Goal: Task Accomplishment & Management: Manage account settings

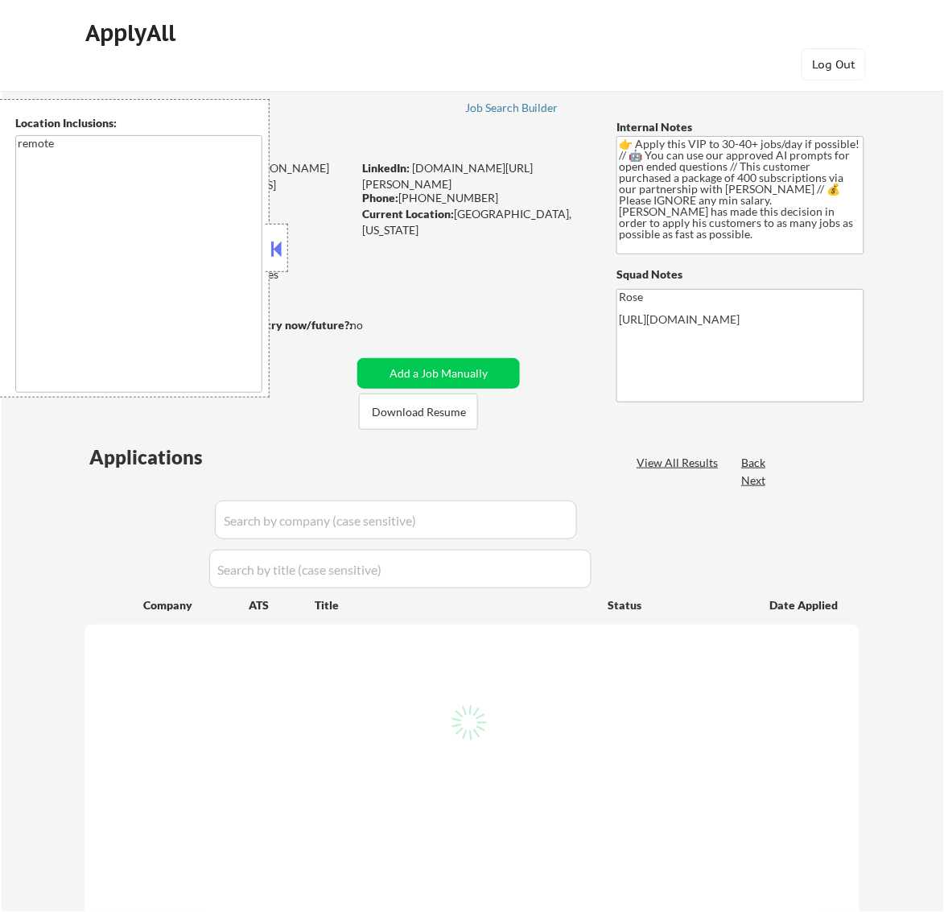
select select ""pending""
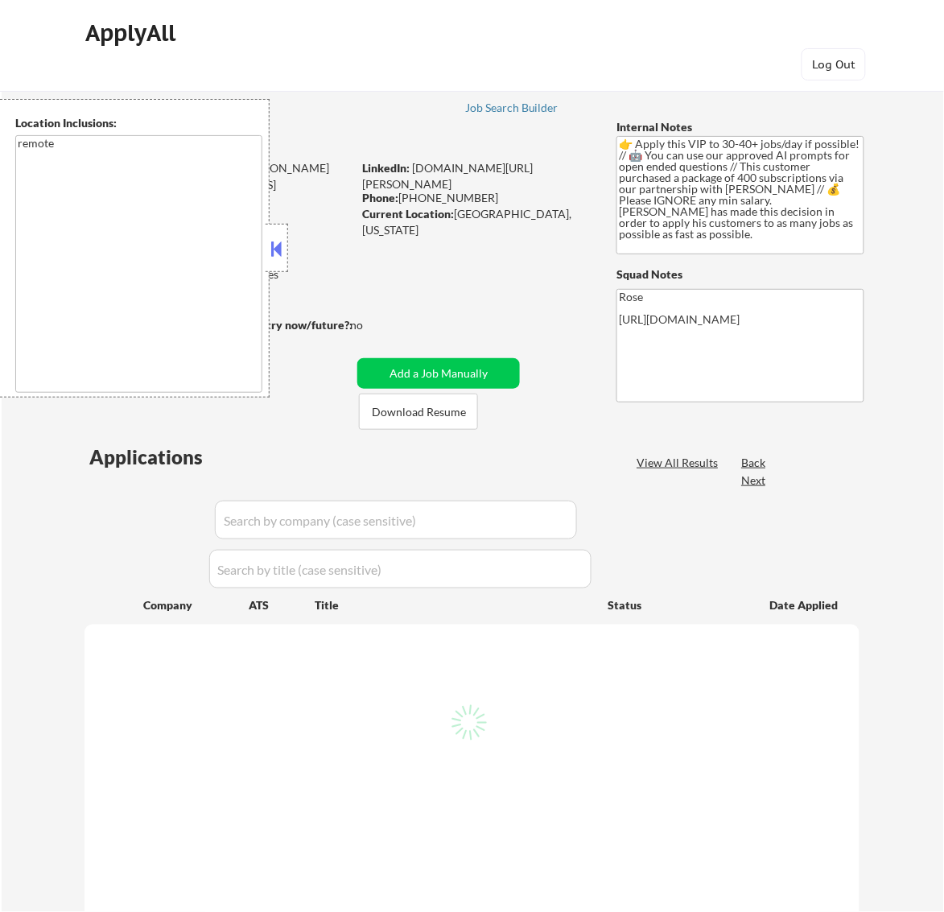
select select ""pending""
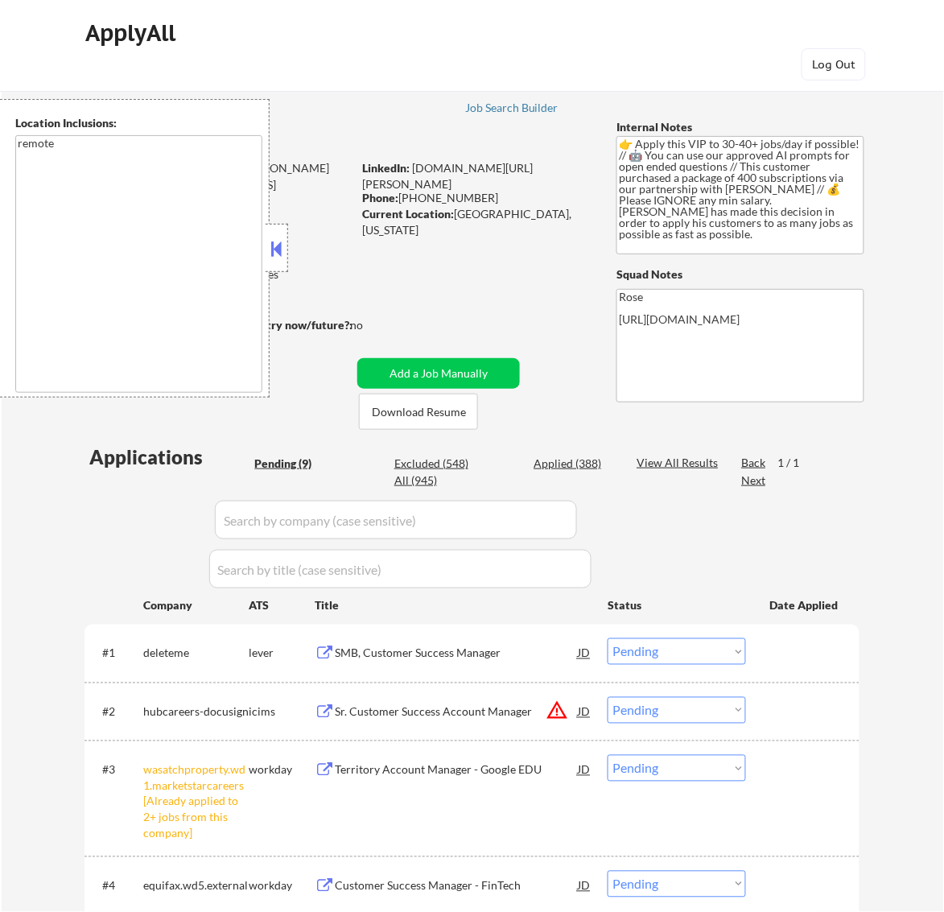
click at [274, 246] on button at bounding box center [276, 249] width 18 height 24
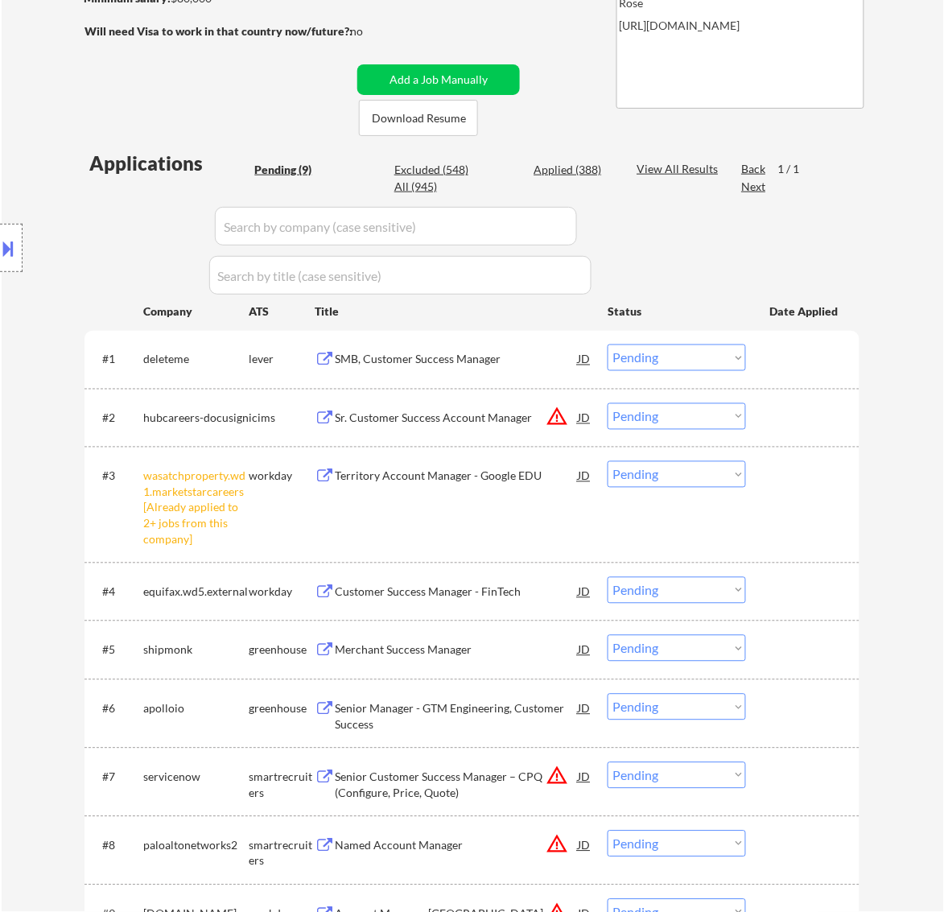
scroll to position [302, 0]
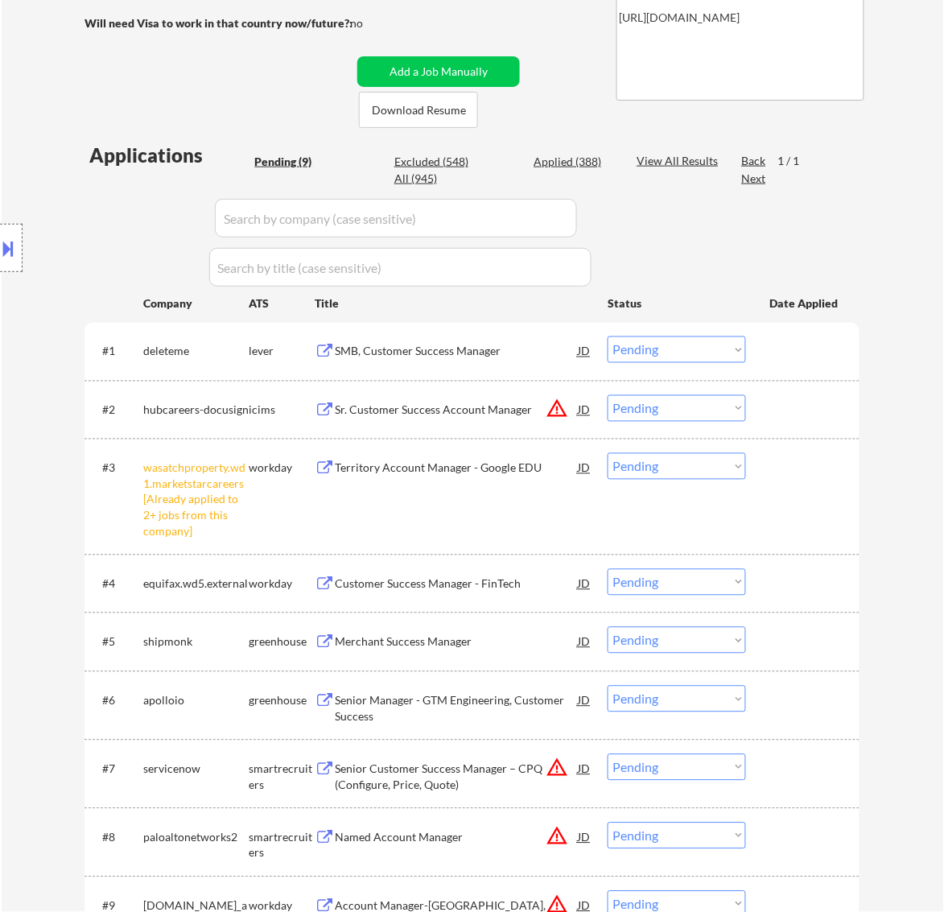
click at [641, 469] on select "Choose an option... Pending Applied Excluded (Questions) Excluded (Expired) Exc…" at bounding box center [677, 466] width 138 height 27
click at [608, 453] on select "Choose an option... Pending Applied Excluded (Questions) Excluded (Expired) Exc…" at bounding box center [677, 466] width 138 height 27
select select ""pending""
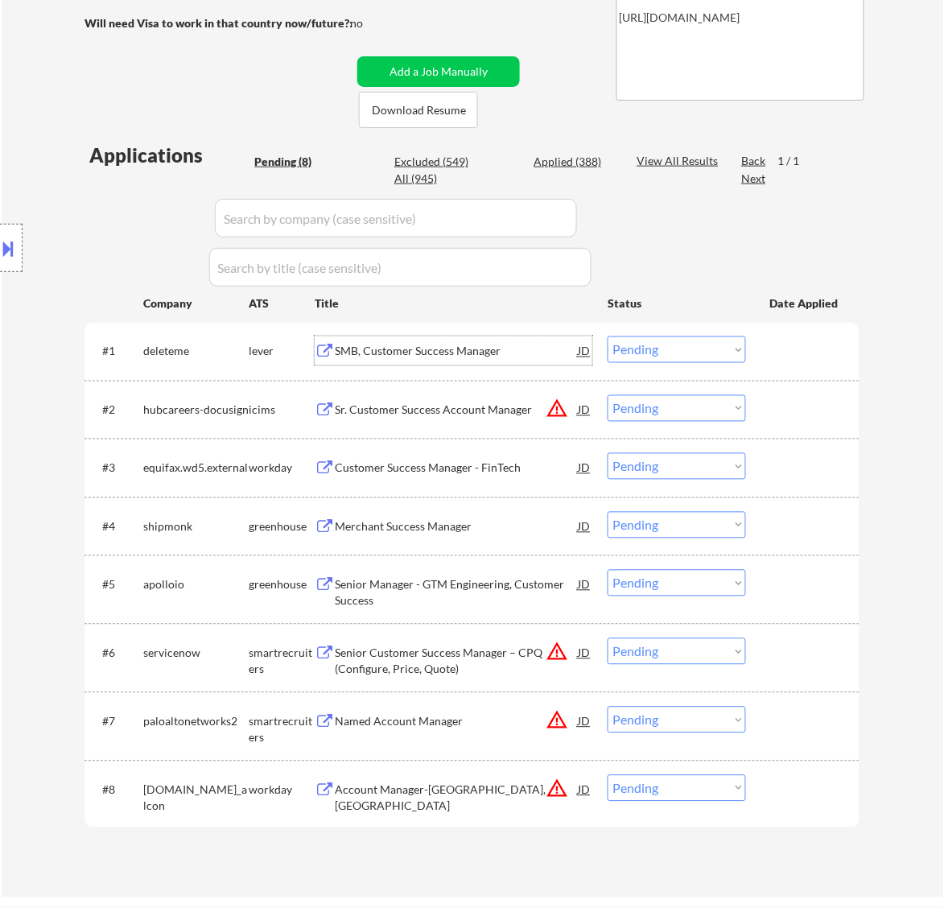
click at [519, 355] on div "SMB, Customer Success Manager" at bounding box center [456, 352] width 243 height 16
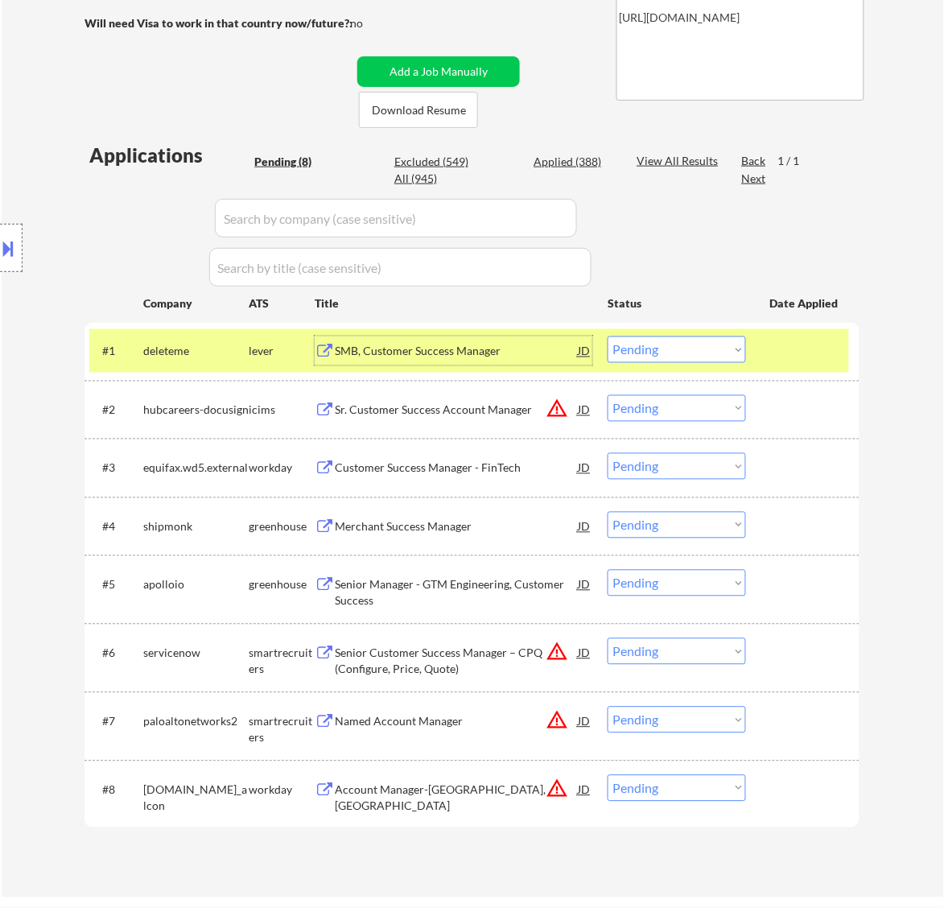
click at [675, 349] on select "Choose an option... Pending Applied Excluded (Questions) Excluded (Expired) Exc…" at bounding box center [677, 350] width 138 height 27
click at [608, 337] on select "Choose an option... Pending Applied Excluded (Questions) Excluded (Expired) Exc…" at bounding box center [677, 350] width 138 height 27
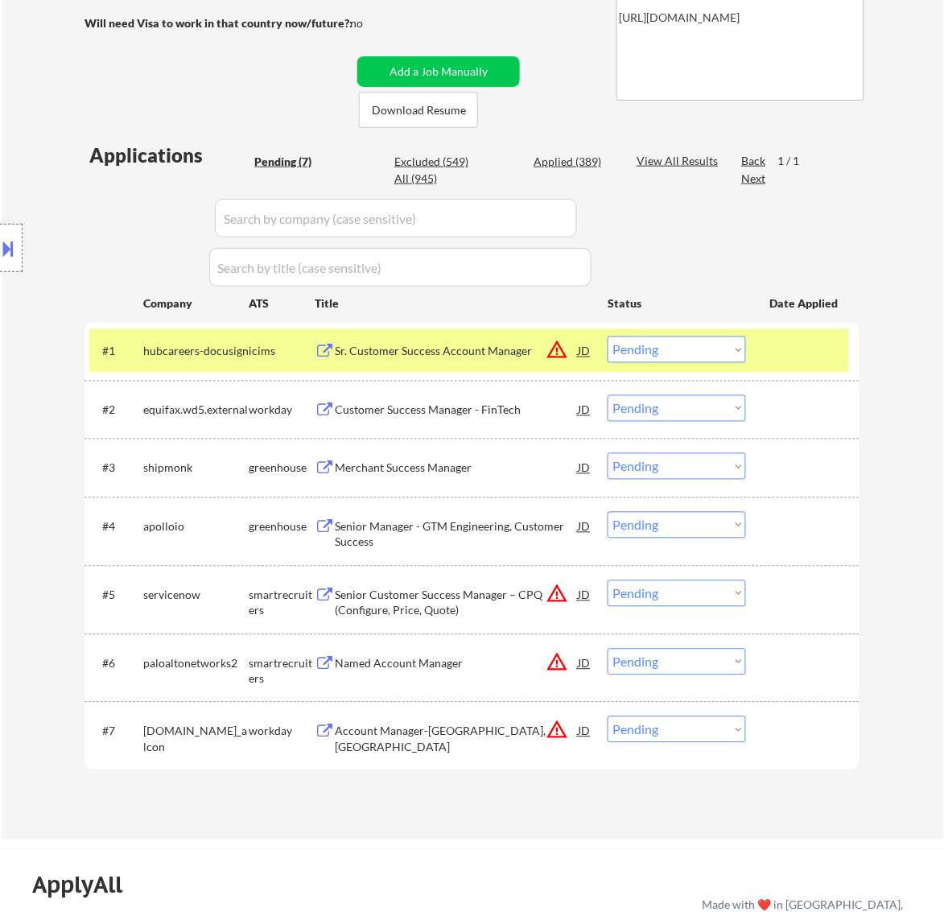
click at [528, 348] on div "Sr. Customer Success Account Manager" at bounding box center [456, 352] width 243 height 16
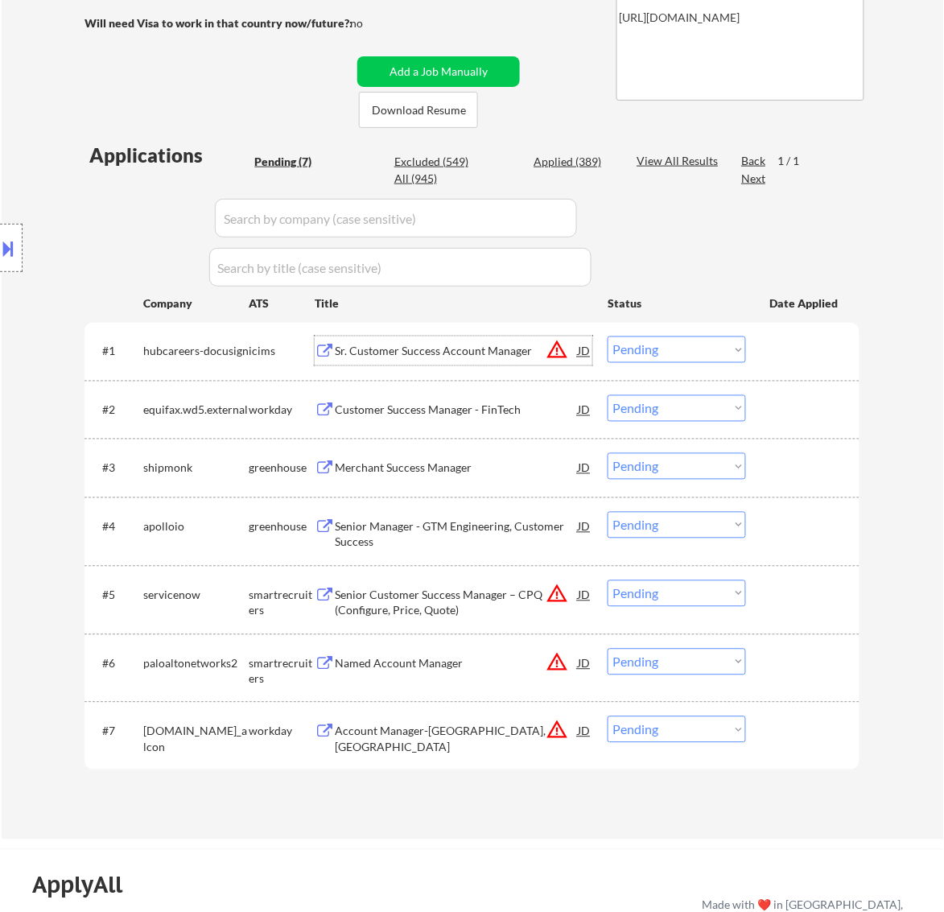
click at [700, 348] on select "Choose an option... Pending Applied Excluded (Questions) Excluded (Expired) Exc…" at bounding box center [677, 350] width 138 height 27
click at [608, 337] on select "Choose an option... Pending Applied Excluded (Questions) Excluded (Expired) Exc…" at bounding box center [677, 350] width 138 height 27
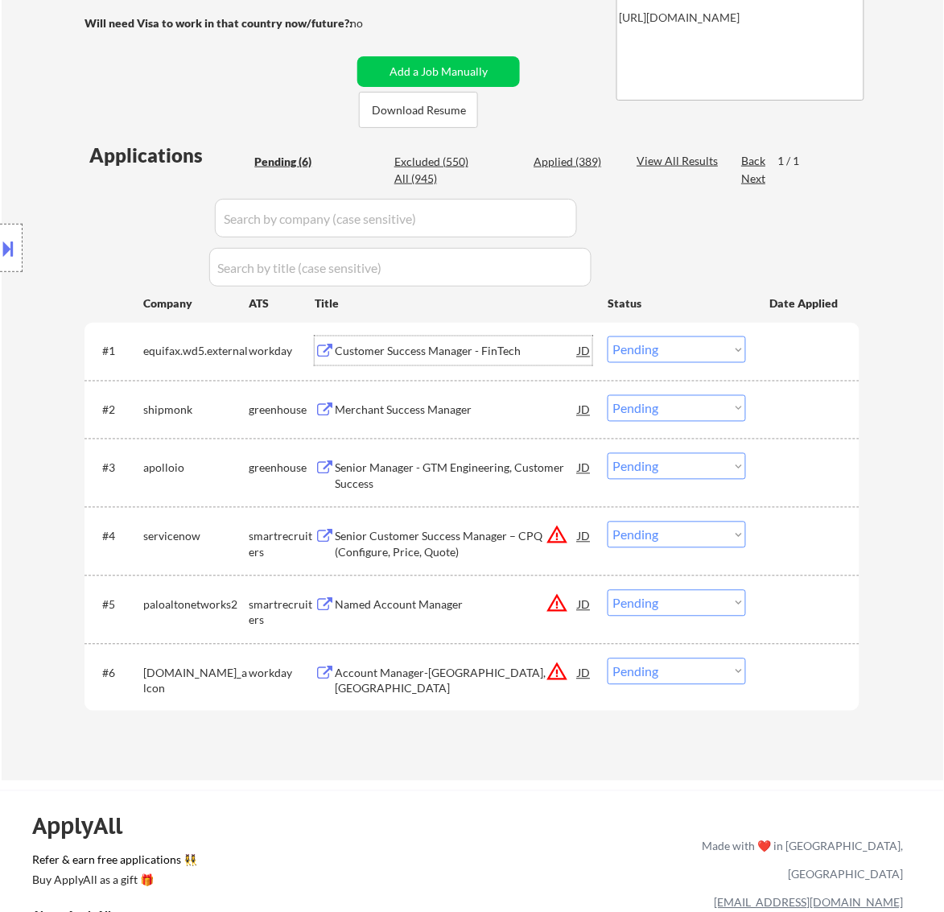
click at [534, 347] on div "Customer Success Manager - FinTech" at bounding box center [456, 352] width 243 height 16
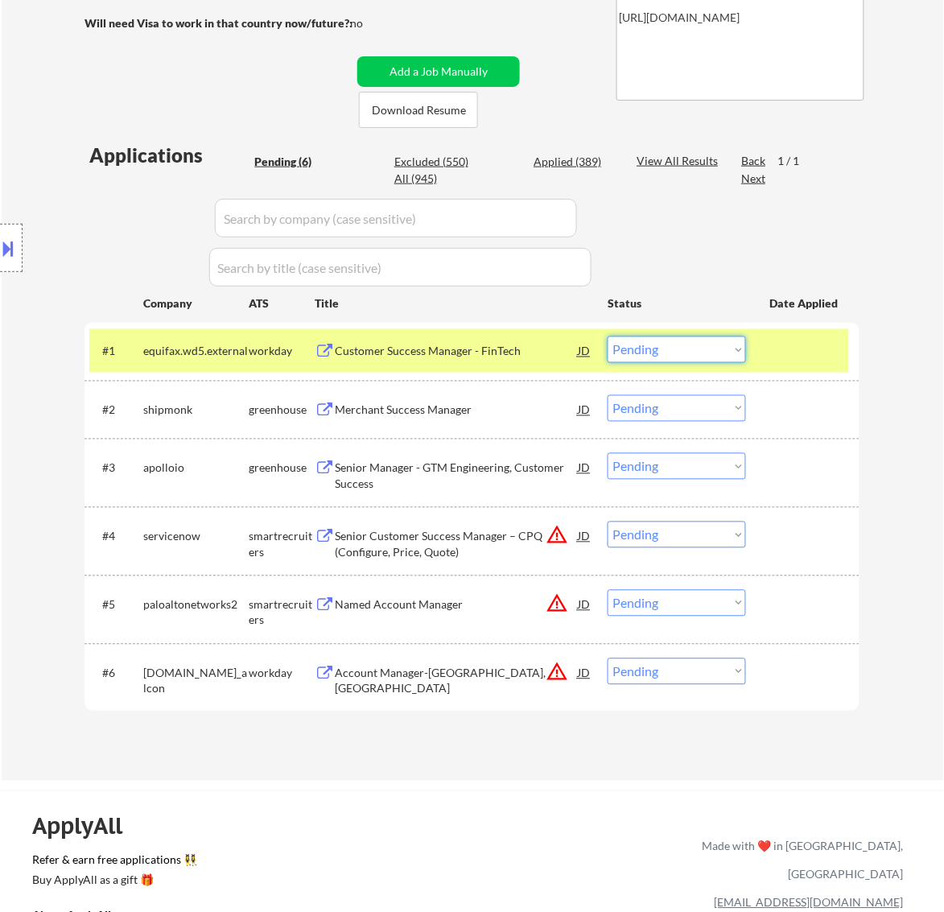
click at [681, 340] on select "Choose an option... Pending Applied Excluded (Questions) Excluded (Expired) Exc…" at bounding box center [677, 350] width 138 height 27
click at [608, 337] on select "Choose an option... Pending Applied Excluded (Questions) Excluded (Expired) Exc…" at bounding box center [677, 350] width 138 height 27
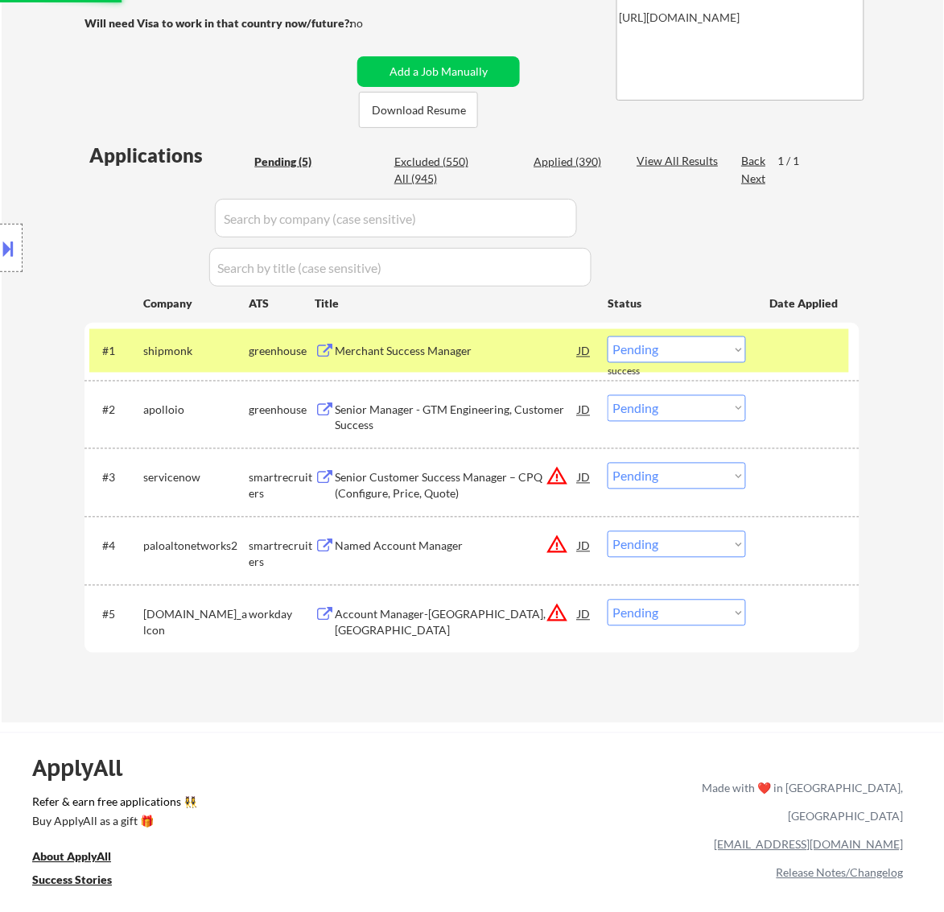
click at [514, 355] on div "Merchant Success Manager" at bounding box center [456, 352] width 243 height 16
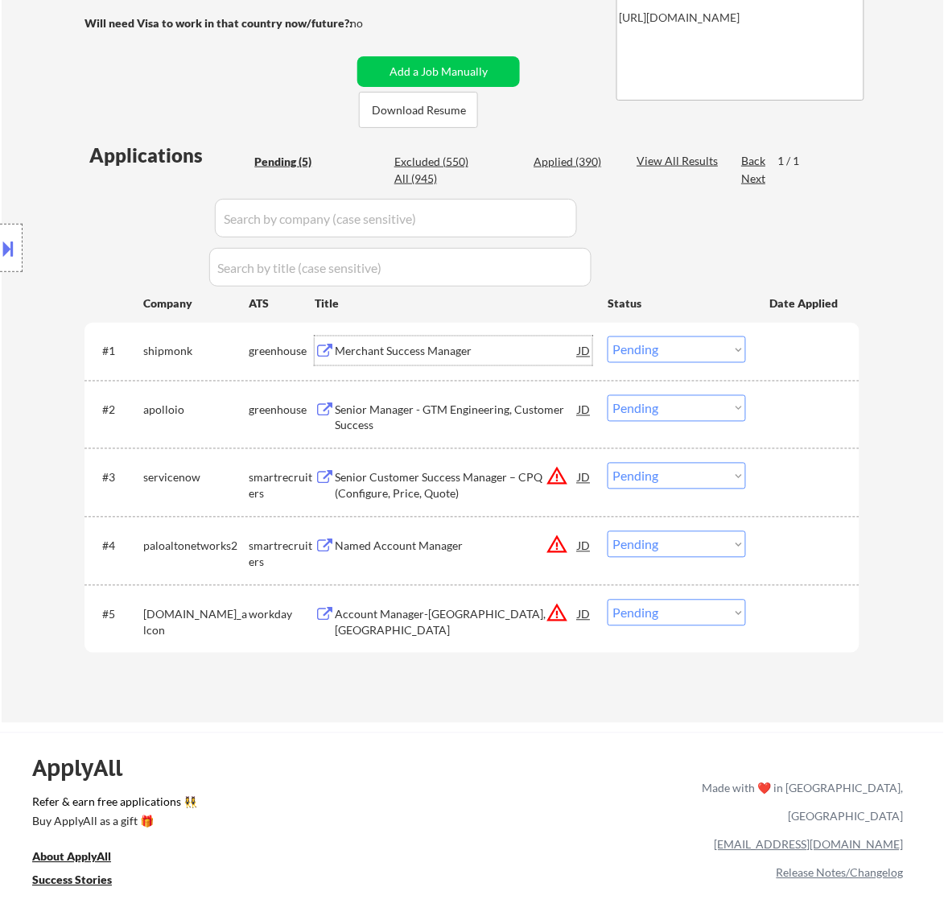
click at [677, 346] on select "Choose an option... Pending Applied Excluded (Questions) Excluded (Expired) Exc…" at bounding box center [677, 350] width 138 height 27
click at [608, 337] on select "Choose an option... Pending Applied Excluded (Questions) Excluded (Expired) Exc…" at bounding box center [677, 350] width 138 height 27
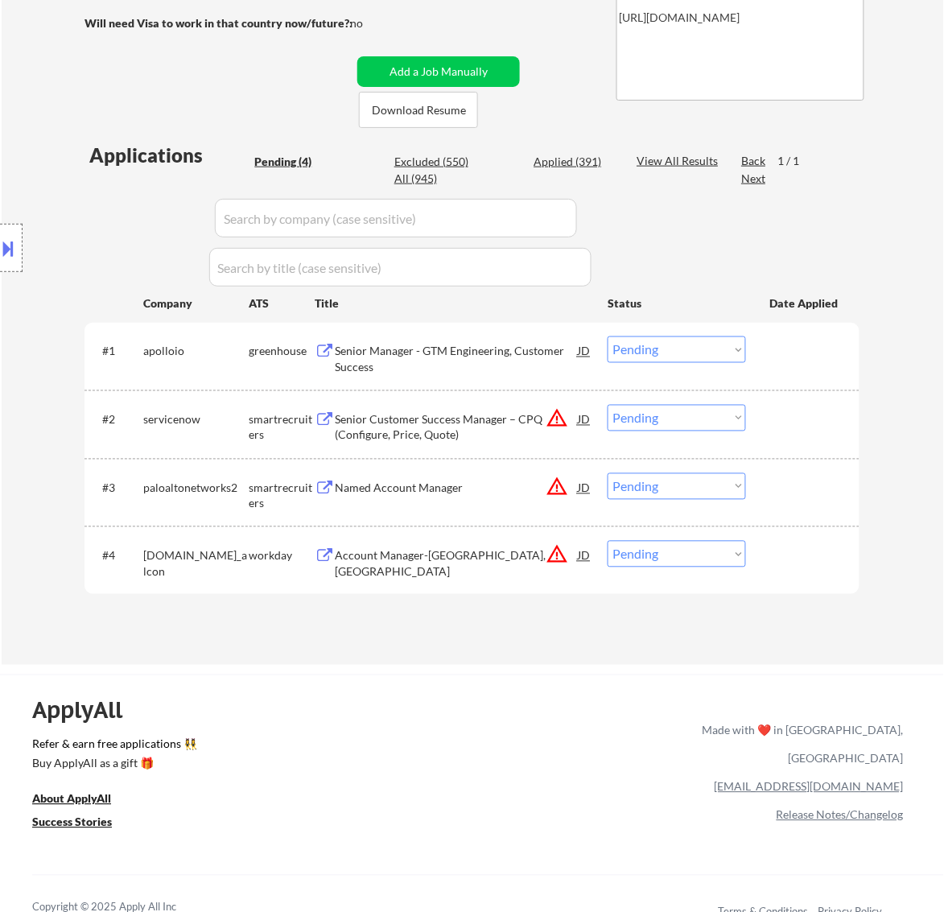
click at [505, 347] on div "Senior Manager - GTM Engineering, Customer Success" at bounding box center [456, 359] width 243 height 31
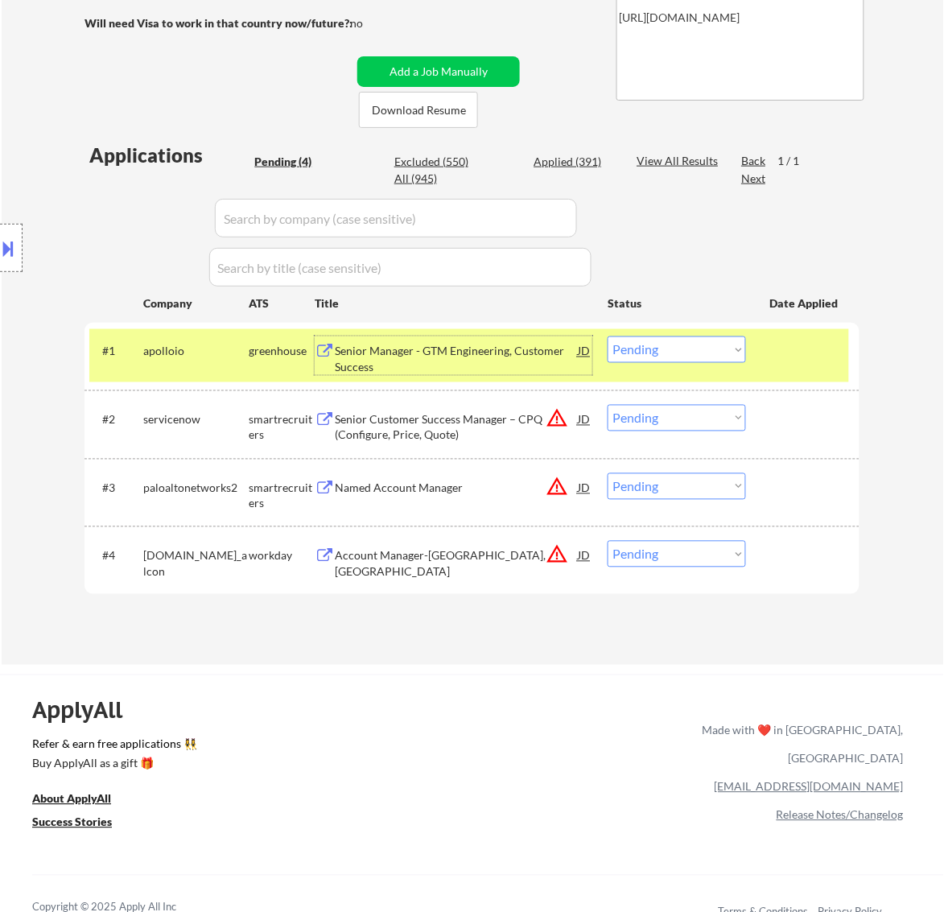
click at [719, 353] on select "Choose an option... Pending Applied Excluded (Questions) Excluded (Expired) Exc…" at bounding box center [677, 350] width 138 height 27
click at [608, 337] on select "Choose an option... Pending Applied Excluded (Questions) Excluded (Expired) Exc…" at bounding box center [677, 350] width 138 height 27
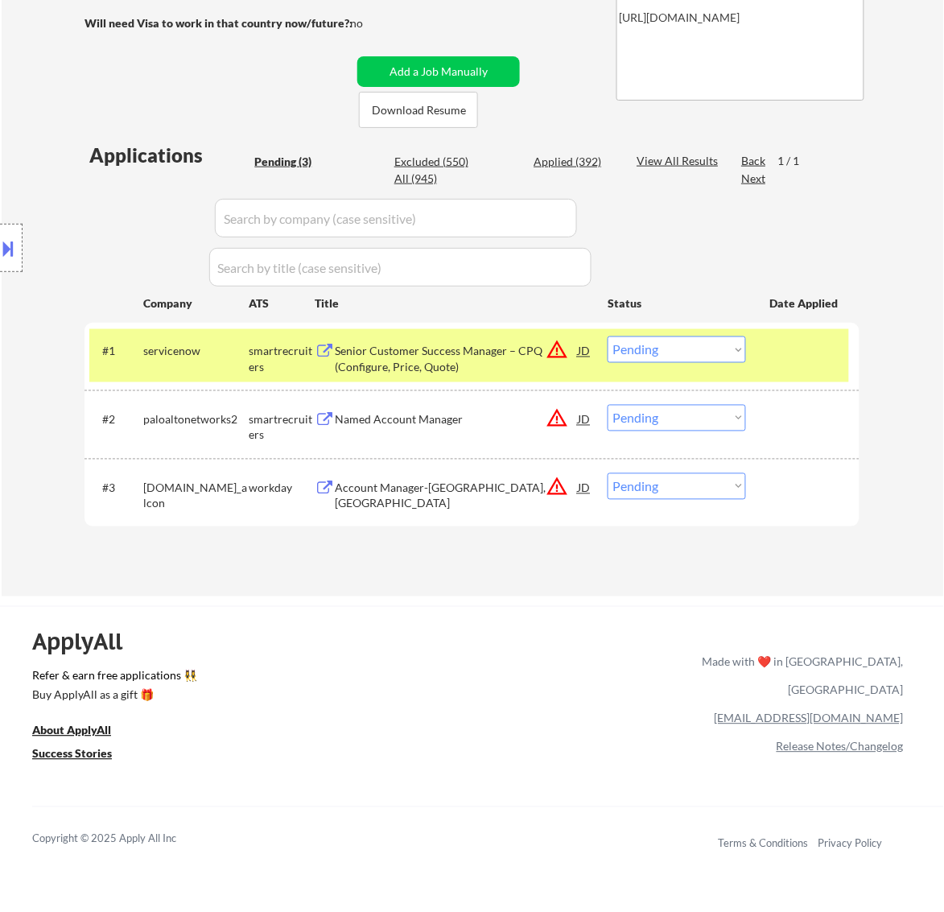
click at [494, 357] on div "Senior Customer Success Manager – CPQ (Configure, Price, Quote)" at bounding box center [456, 359] width 243 height 31
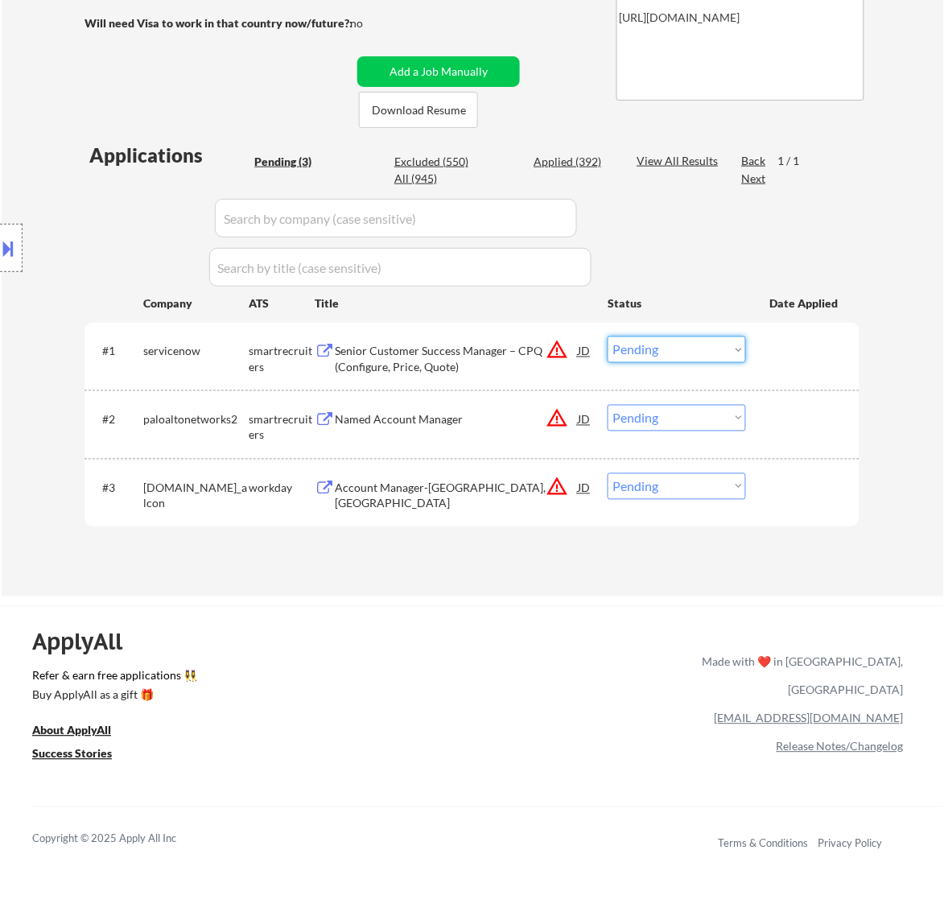
click at [685, 348] on select "Choose an option... Pending Applied Excluded (Questions) Excluded (Expired) Exc…" at bounding box center [677, 350] width 138 height 27
click at [608, 337] on select "Choose an option... Pending Applied Excluded (Questions) Excluded (Expired) Exc…" at bounding box center [677, 350] width 138 height 27
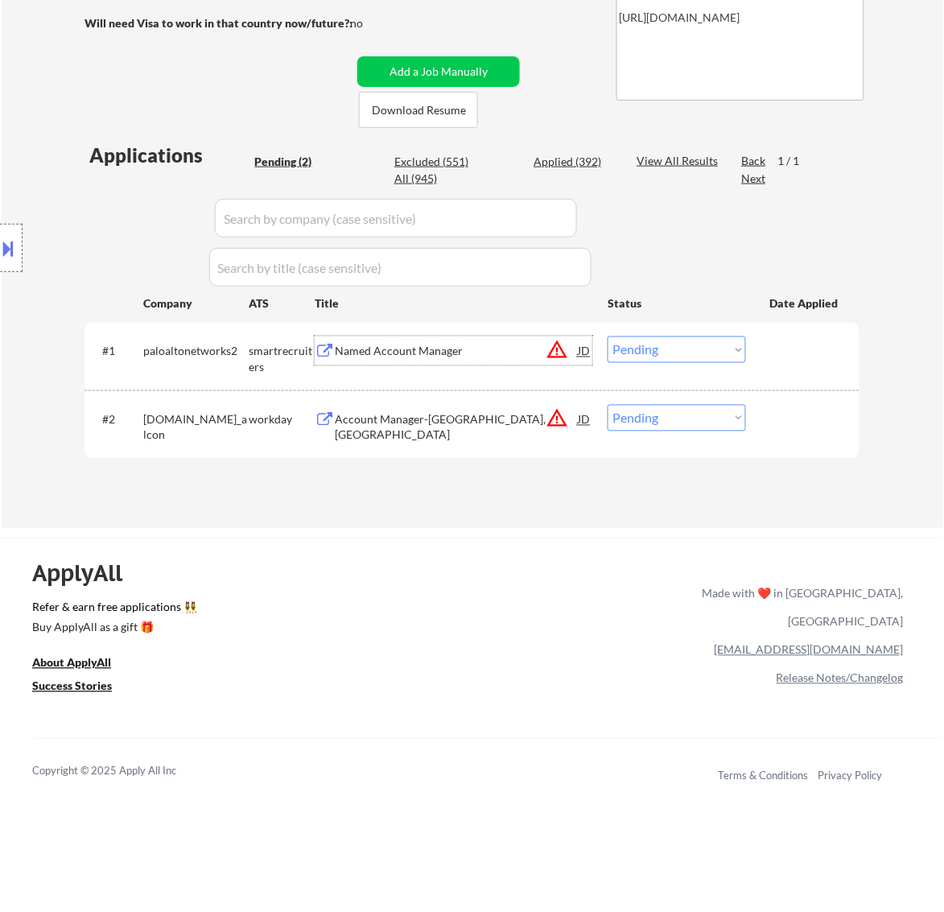
click at [513, 357] on div "Named Account Manager" at bounding box center [456, 352] width 243 height 16
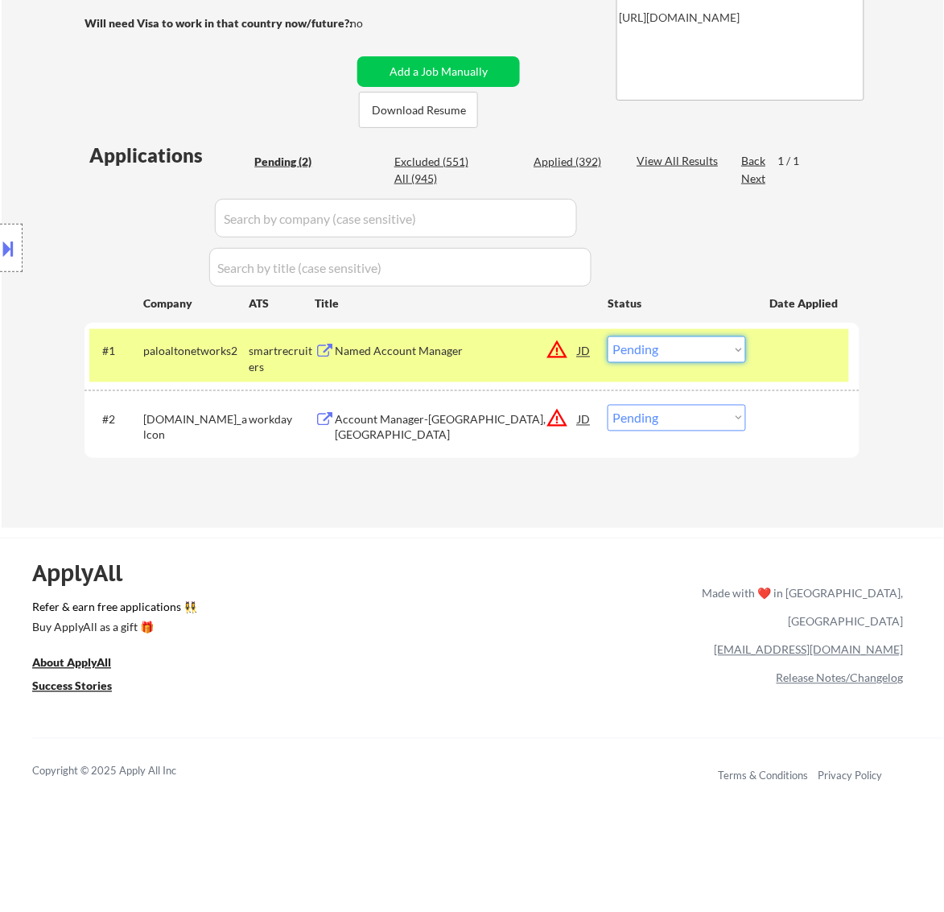
click at [673, 354] on select "Choose an option... Pending Applied Excluded (Questions) Excluded (Expired) Exc…" at bounding box center [677, 350] width 138 height 27
click at [608, 337] on select "Choose an option... Pending Applied Excluded (Questions) Excluded (Expired) Exc…" at bounding box center [677, 350] width 138 height 27
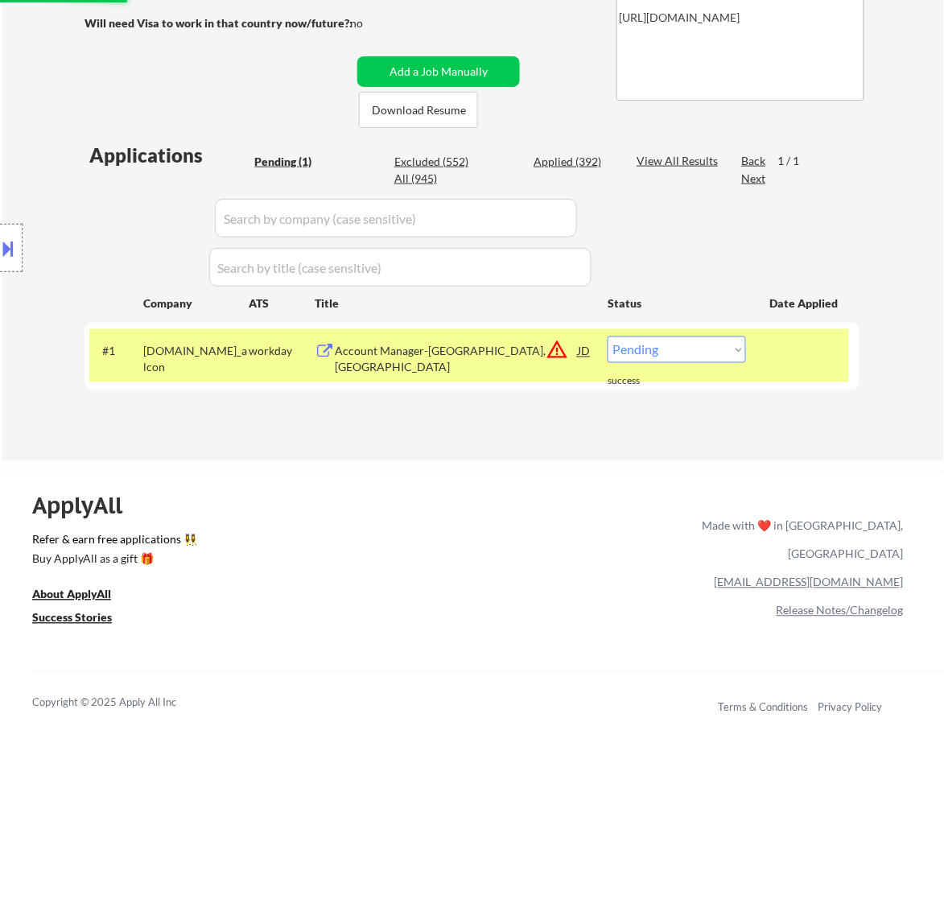
click at [448, 348] on div "Account Manager-Southwest Atlanta, GA" at bounding box center [456, 359] width 243 height 31
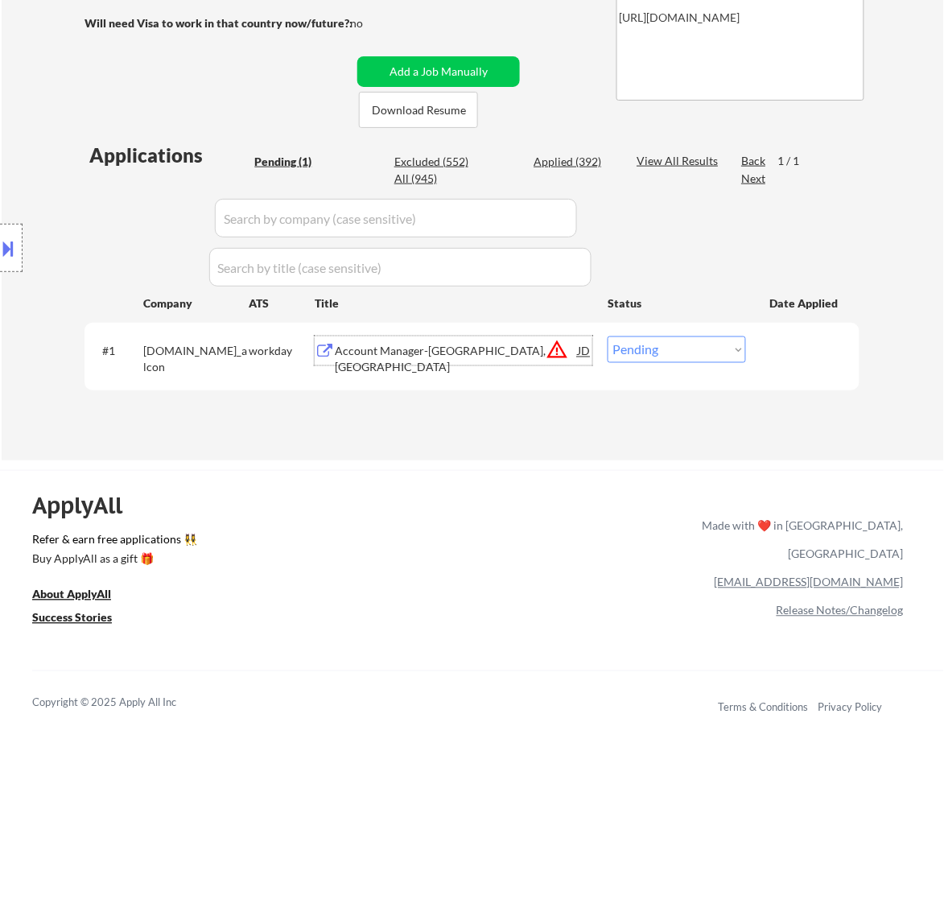
click at [710, 360] on select "Choose an option... Pending Applied Excluded (Questions) Excluded (Expired) Exc…" at bounding box center [677, 350] width 138 height 27
select select ""excluded__bad_match_""
click at [608, 337] on select "Choose an option... Pending Applied Excluded (Questions) Excluded (Expired) Exc…" at bounding box center [677, 350] width 138 height 27
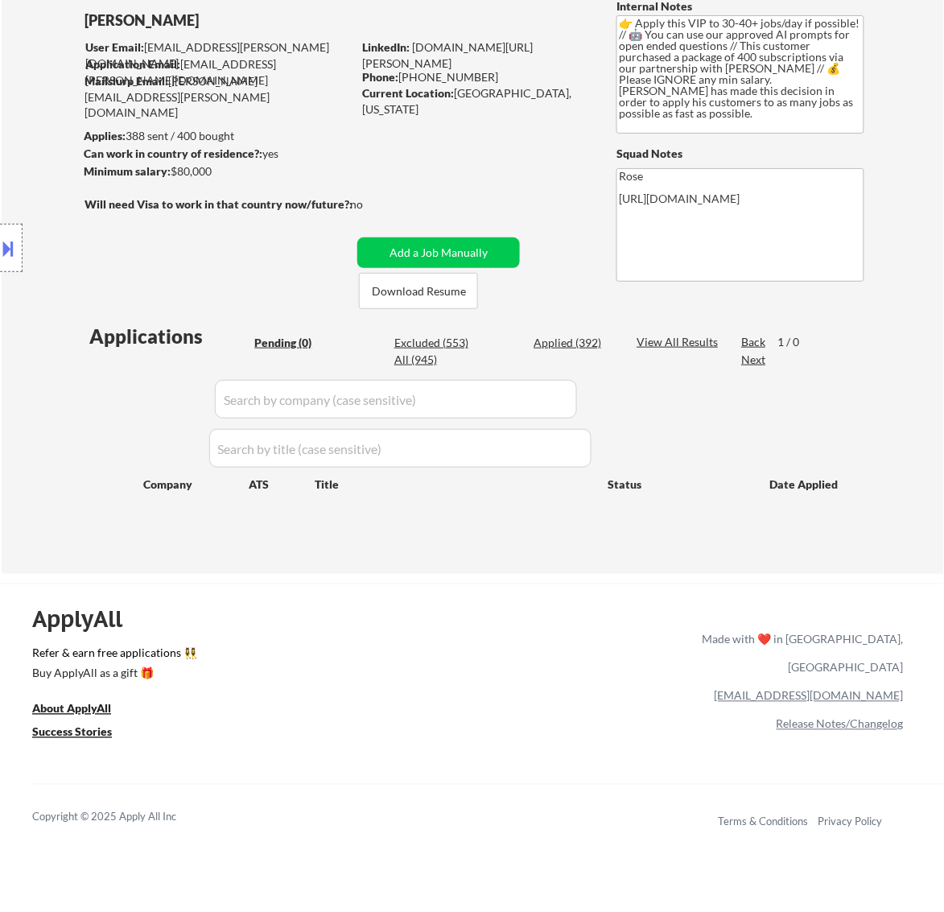
scroll to position [101, 0]
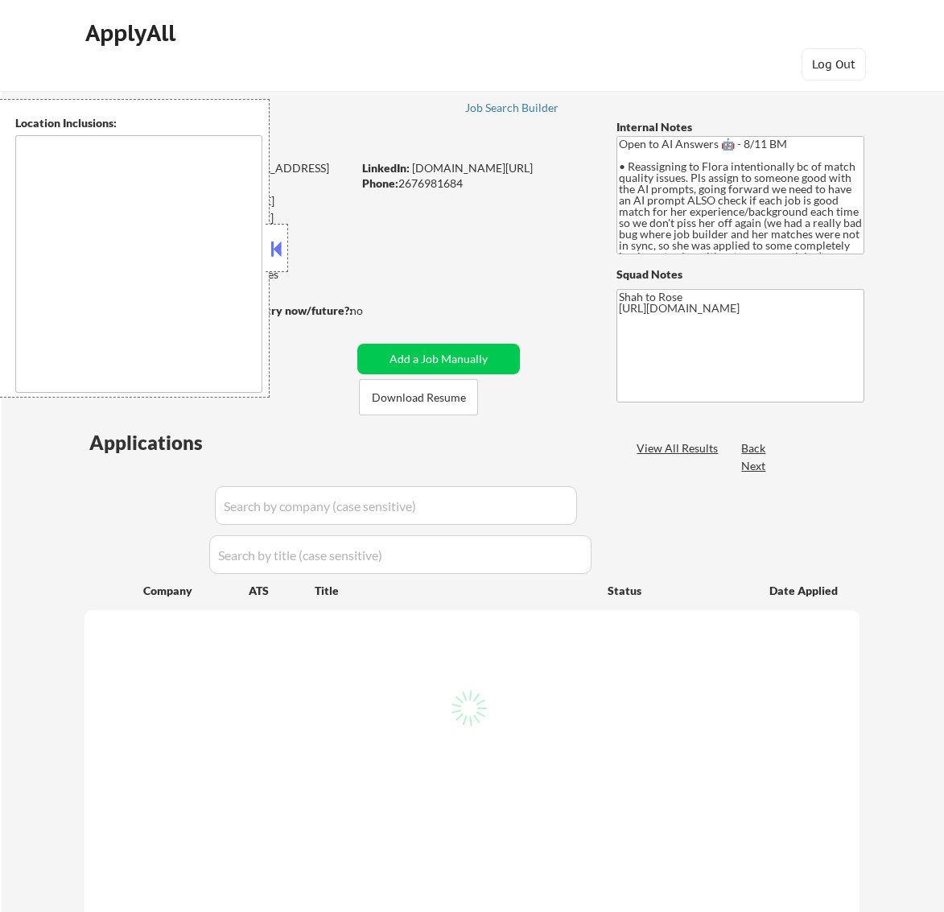
type textarea "remote"
select select ""pending""
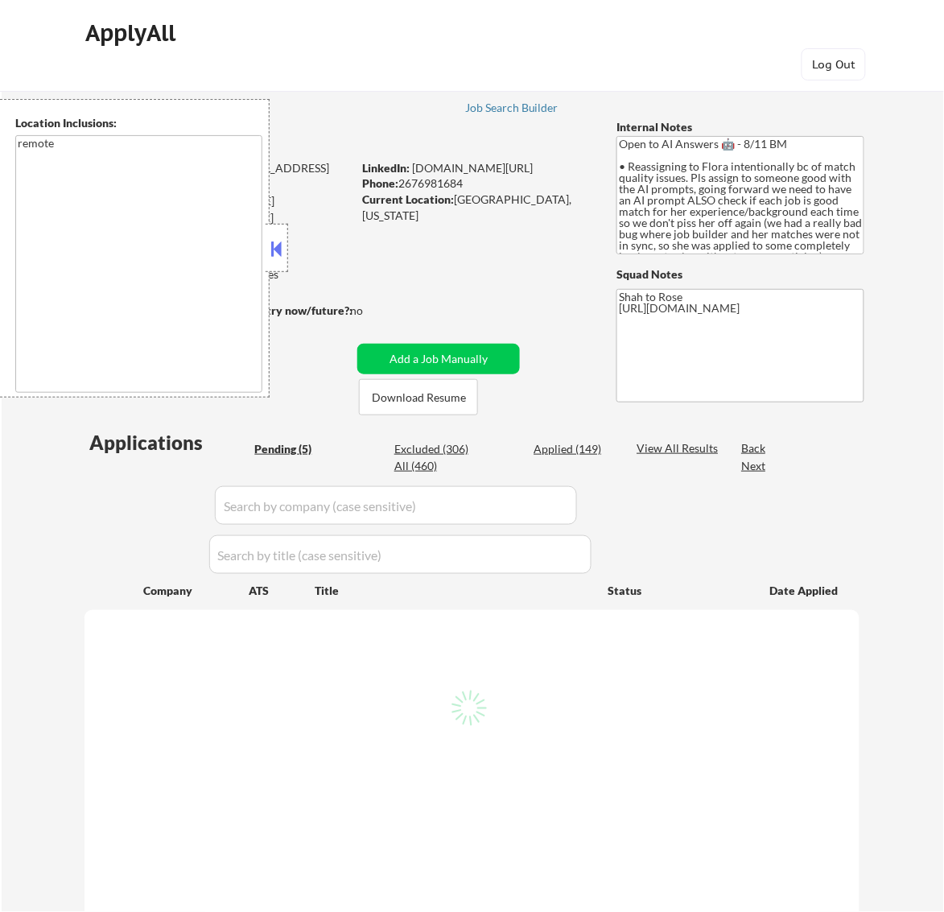
select select ""pending""
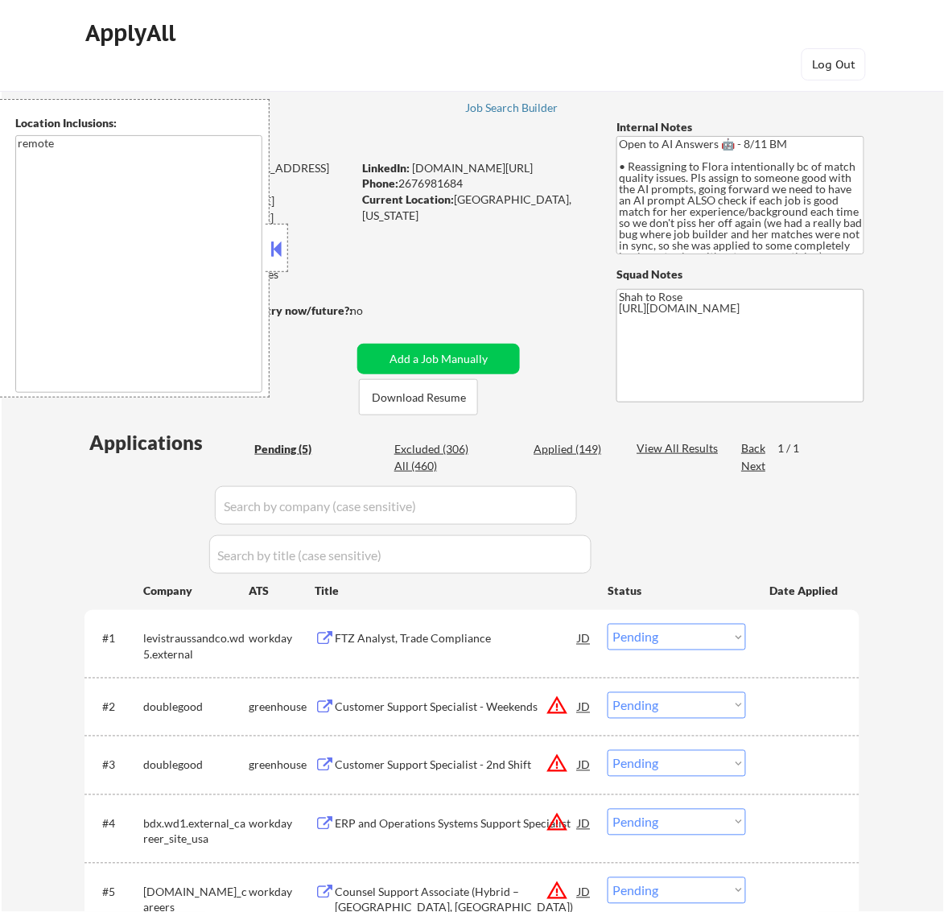
click at [282, 238] on button at bounding box center [276, 249] width 18 height 24
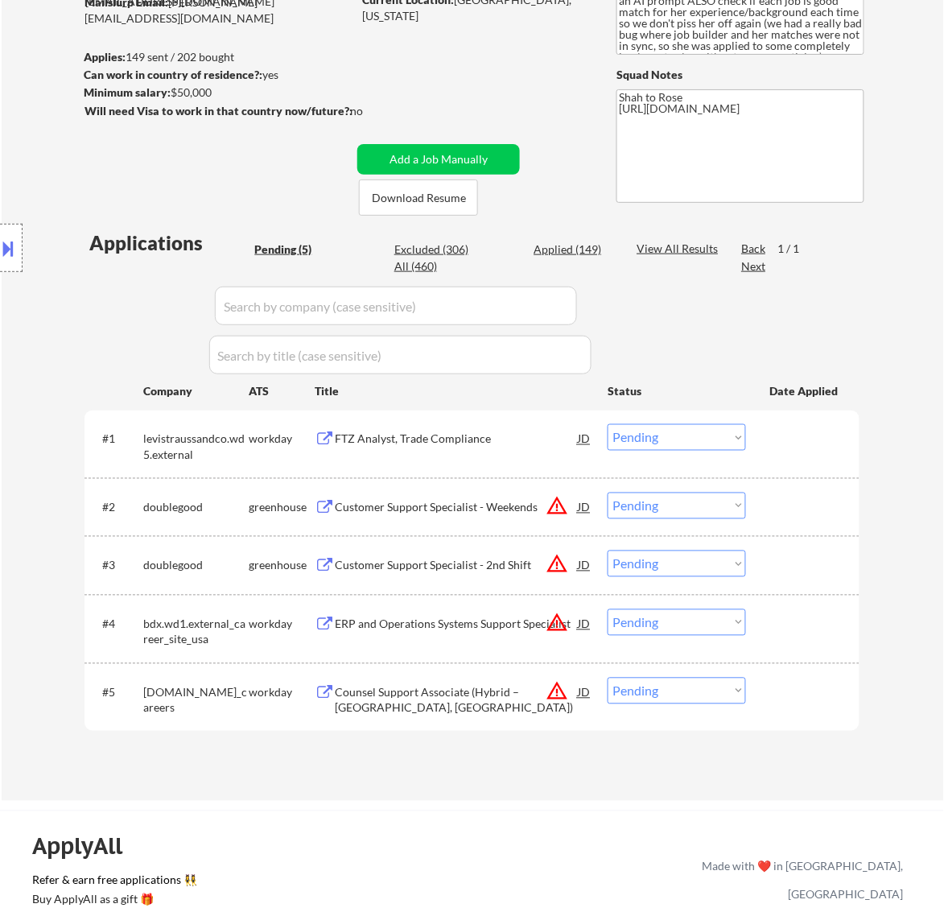
scroll to position [201, 0]
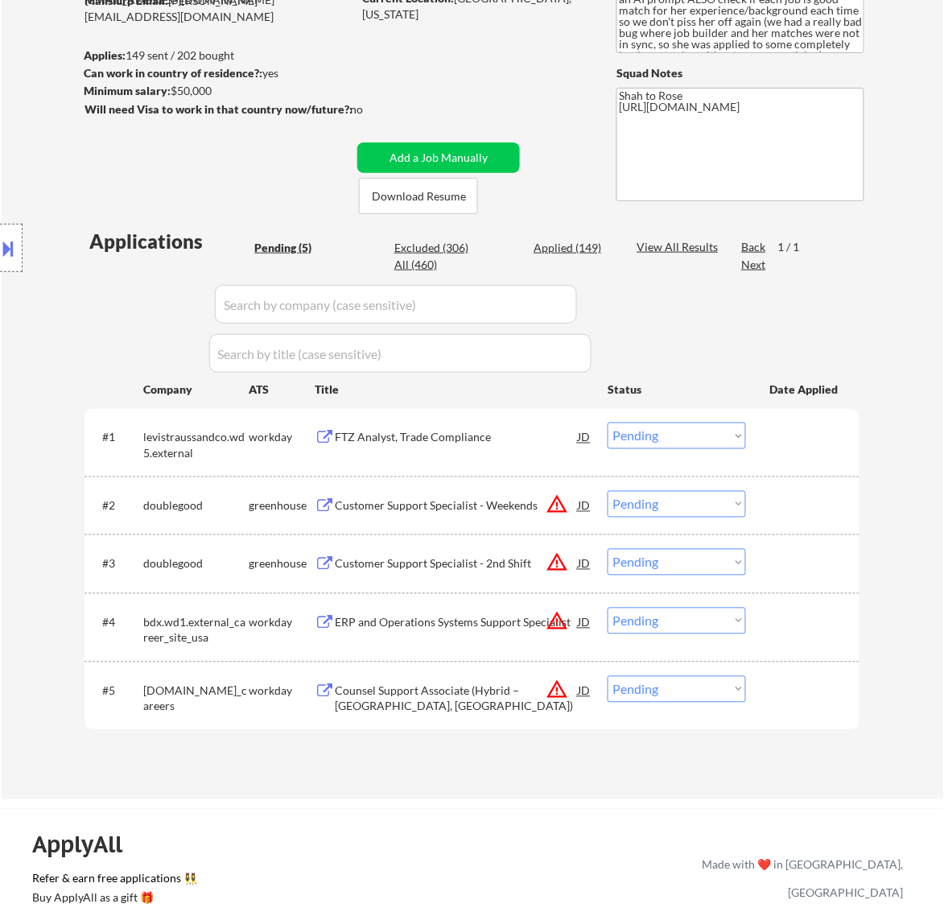
click at [531, 435] on div "FTZ Analyst, Trade Compliance" at bounding box center [456, 438] width 243 height 16
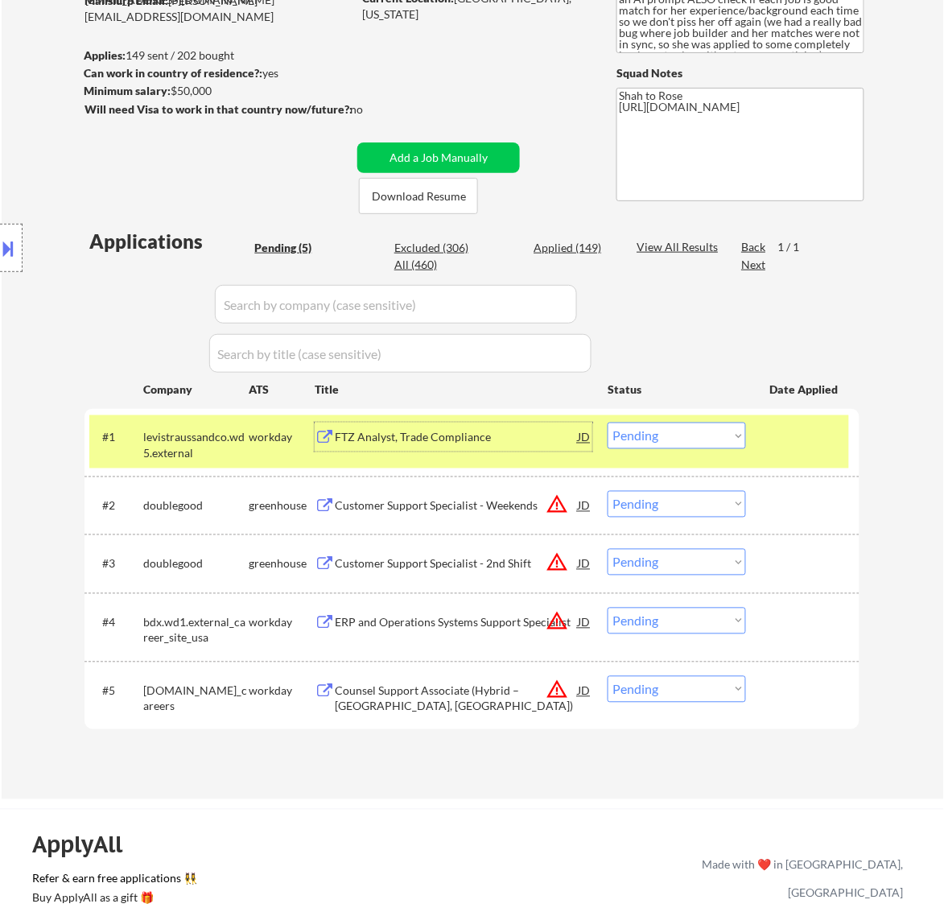
click at [704, 436] on select "Choose an option... Pending Applied Excluded (Questions) Excluded (Expired) Exc…" at bounding box center [677, 436] width 138 height 27
click at [608, 423] on select "Choose an option... Pending Applied Excluded (Questions) Excluded (Expired) Exc…" at bounding box center [677, 436] width 138 height 27
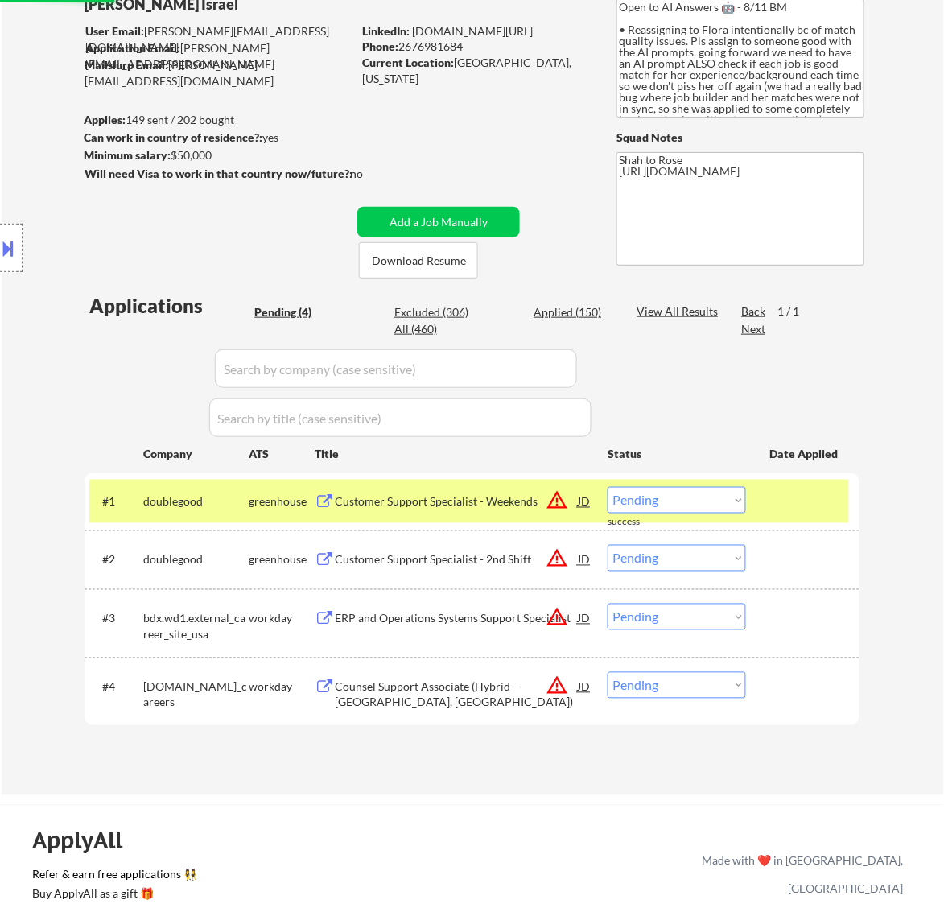
scroll to position [101, 0]
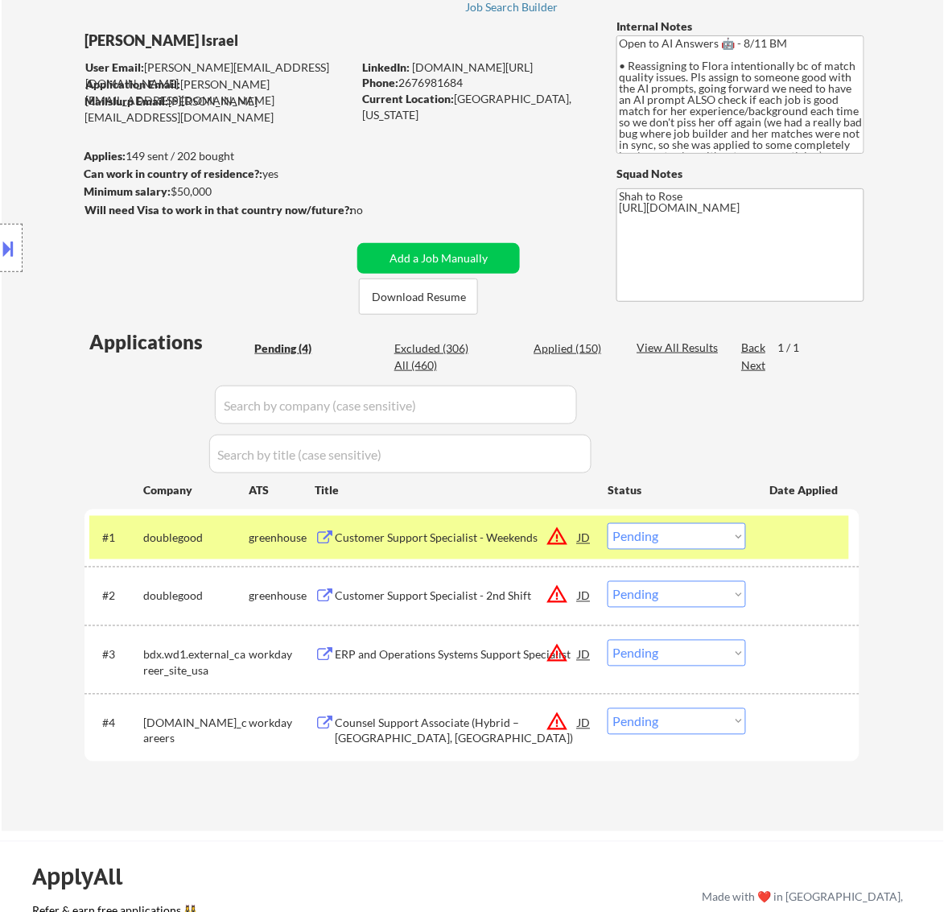
click at [497, 539] on div "Customer Support Specialist - Weekends" at bounding box center [456, 539] width 243 height 16
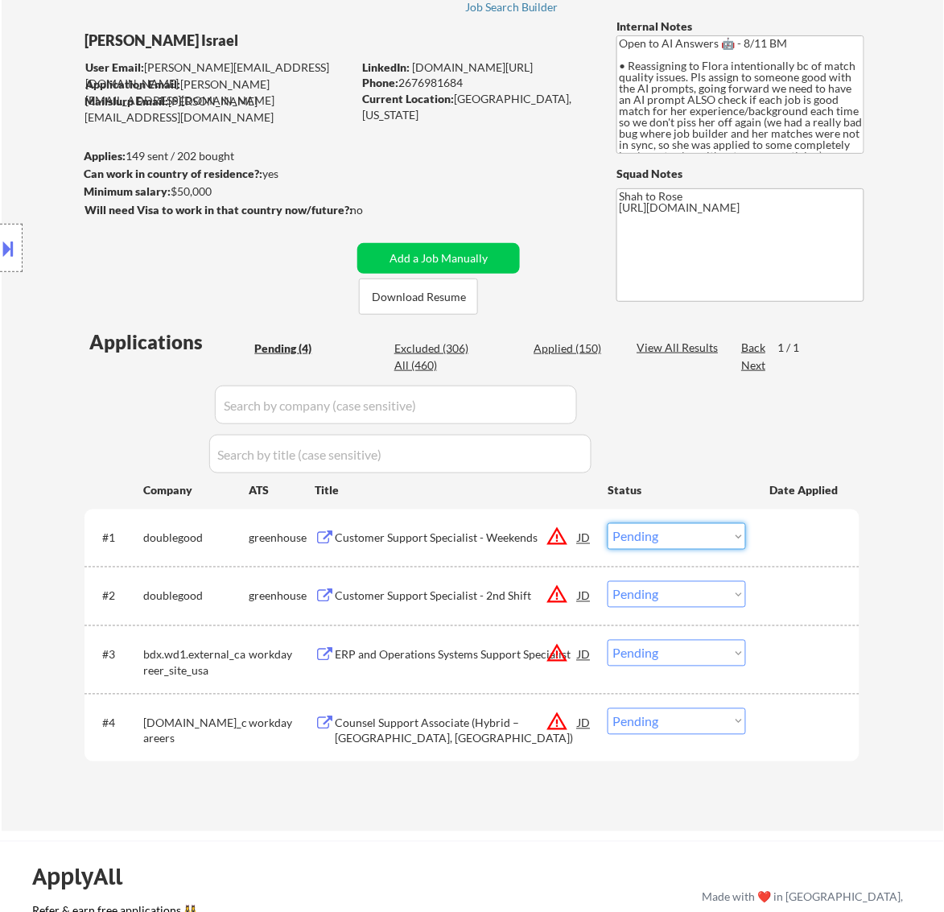
click at [713, 542] on select "Choose an option... Pending Applied Excluded (Questions) Excluded (Expired) Exc…" at bounding box center [677, 536] width 138 height 27
click at [608, 523] on select "Choose an option... Pending Applied Excluded (Questions) Excluded (Expired) Exc…" at bounding box center [677, 536] width 138 height 27
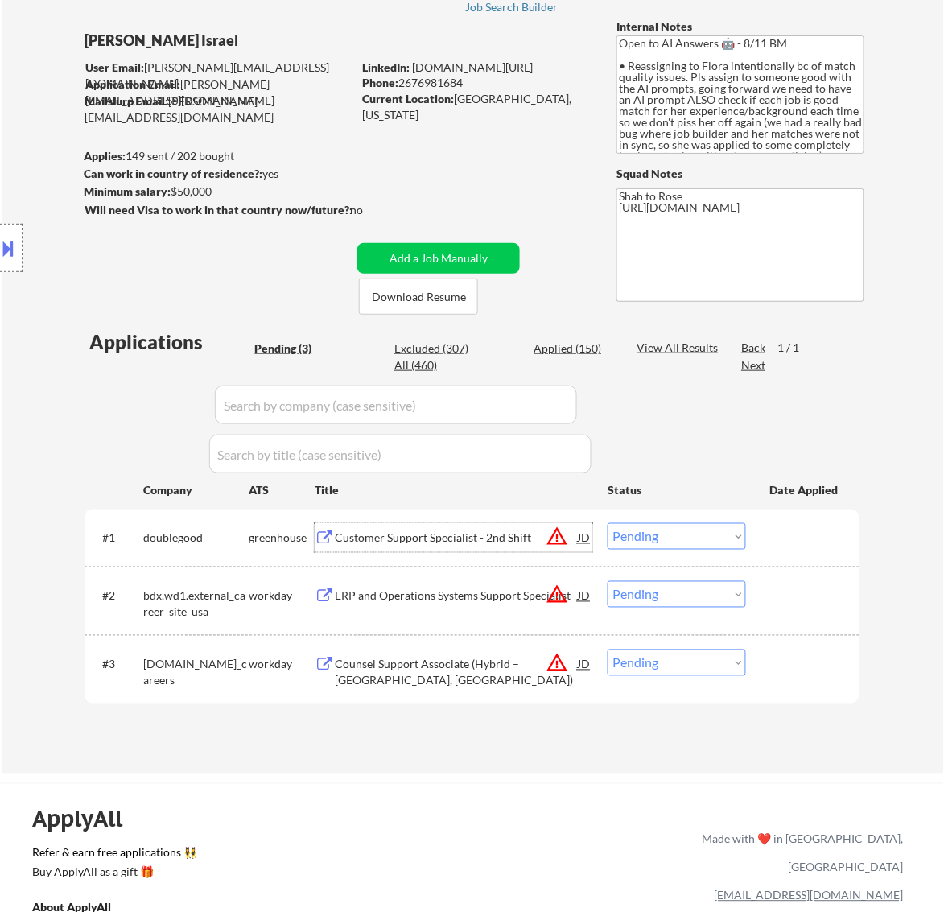
click at [518, 535] on div "Customer Support Specialist - 2nd Shift" at bounding box center [456, 539] width 243 height 16
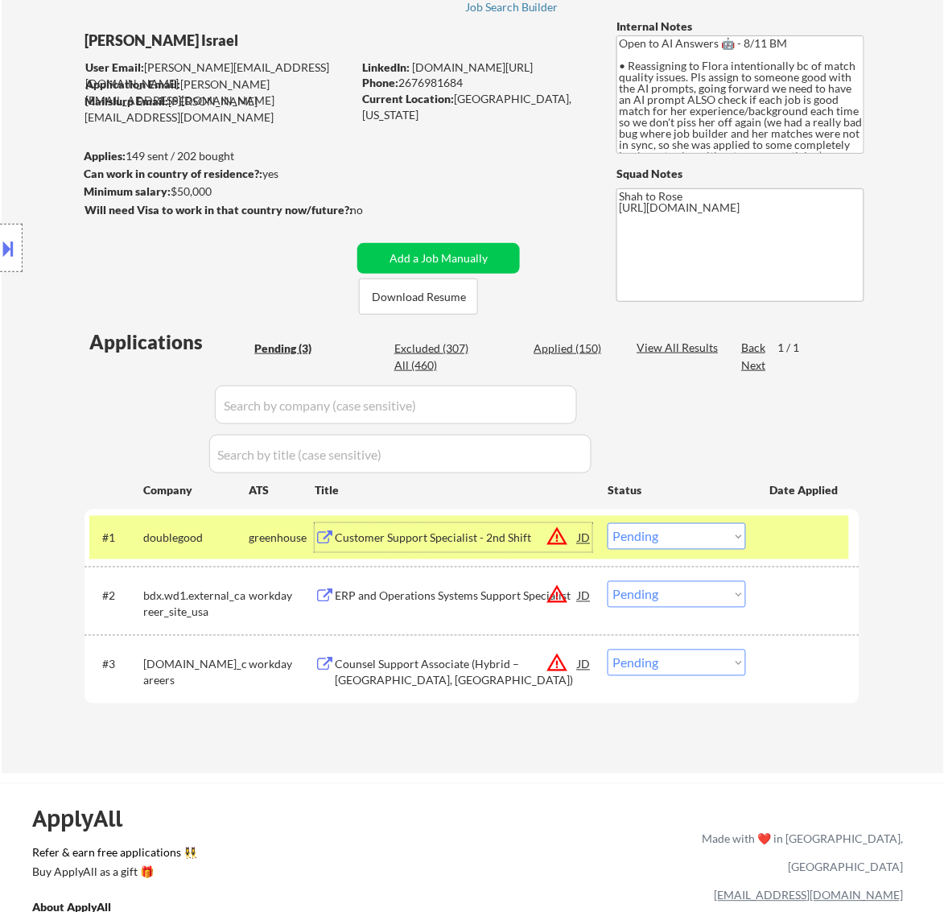
click at [6, 242] on button at bounding box center [9, 248] width 18 height 27
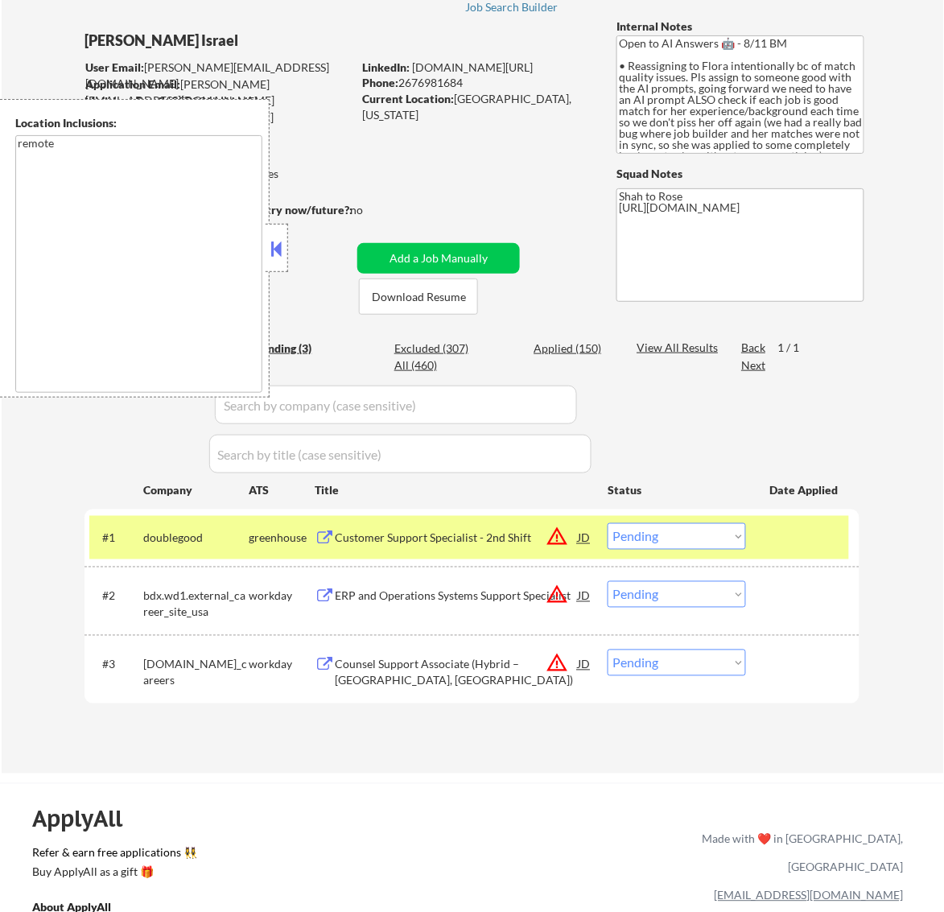
click at [276, 250] on button at bounding box center [276, 249] width 18 height 24
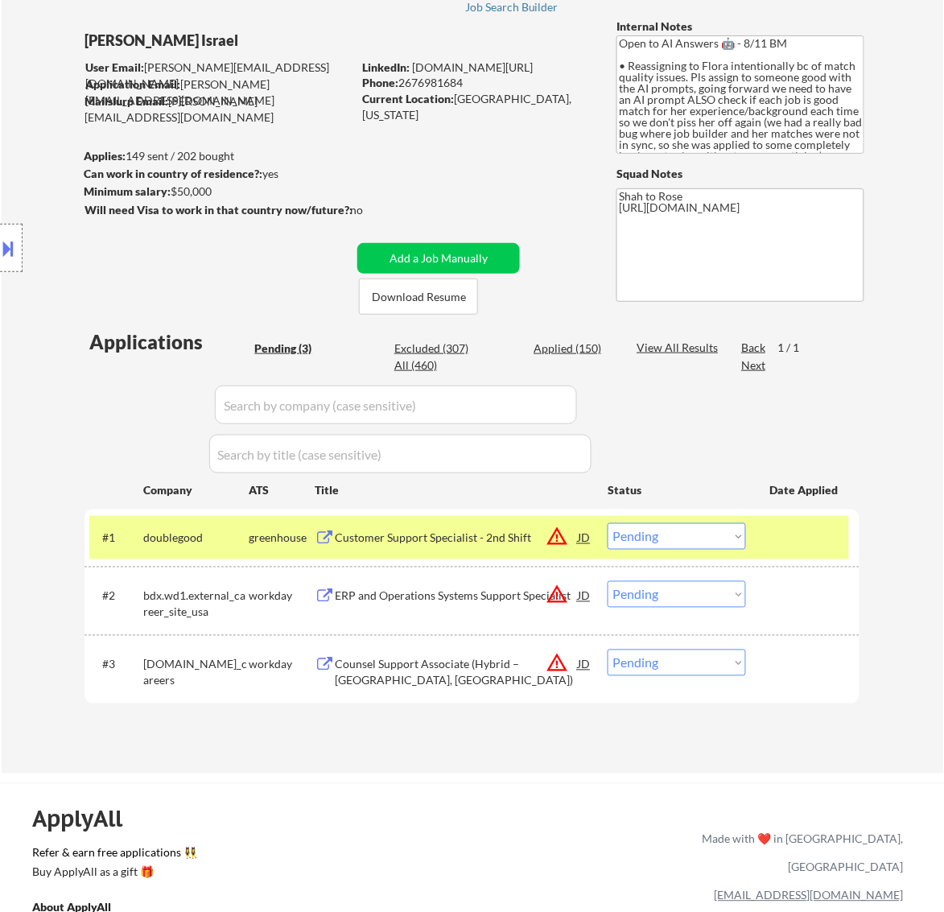
click at [721, 540] on select "Choose an option... Pending Applied Excluded (Questions) Excluded (Expired) Exc…" at bounding box center [677, 536] width 138 height 27
click at [608, 523] on select "Choose an option... Pending Applied Excluded (Questions) Excluded (Expired) Exc…" at bounding box center [677, 536] width 138 height 27
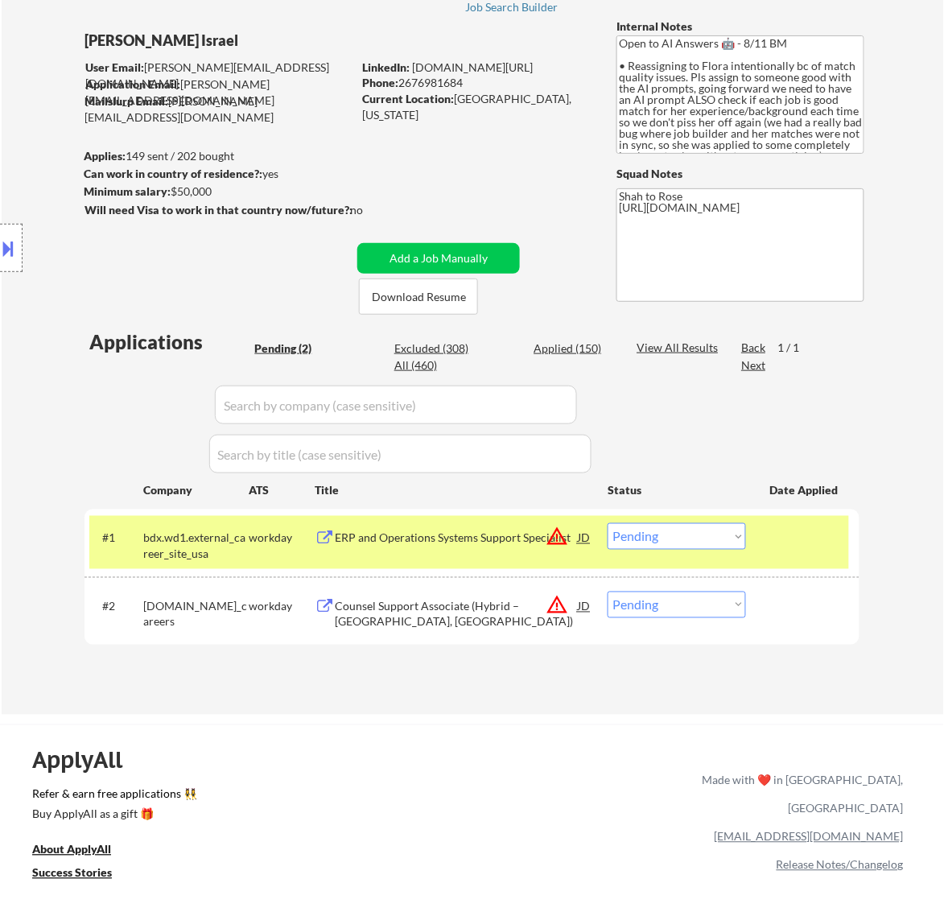
click at [479, 524] on div "ERP and Operations Systems Support Specialist" at bounding box center [456, 537] width 243 height 29
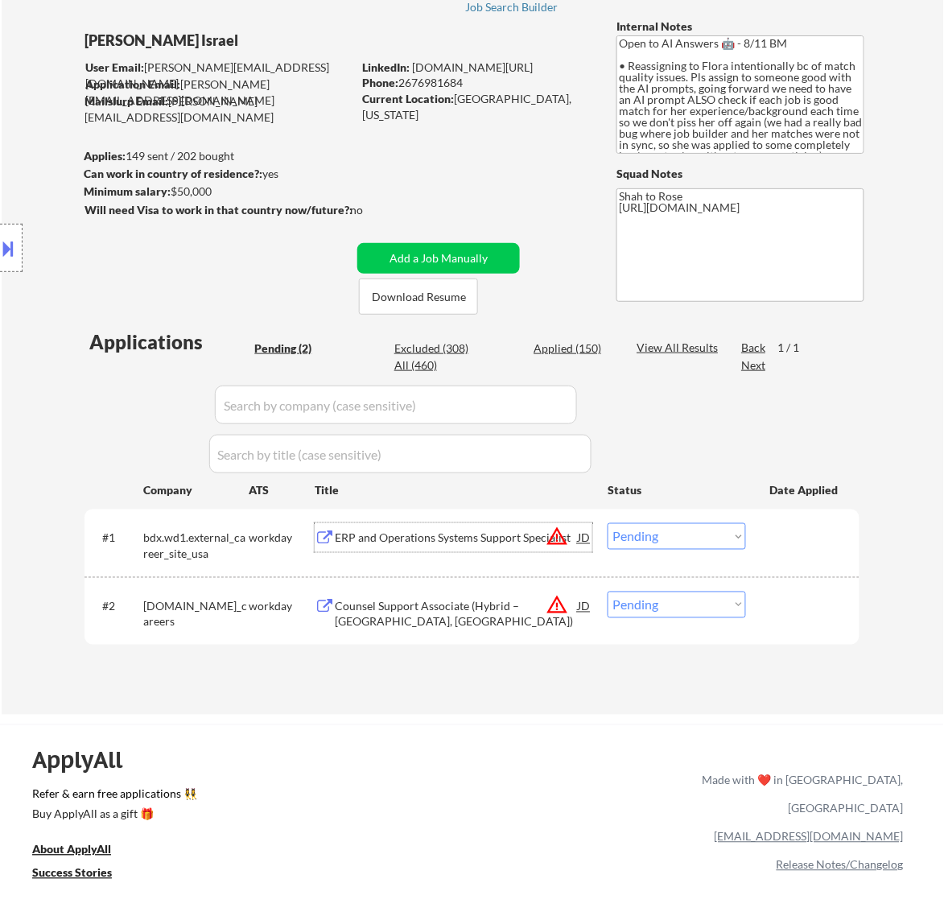
click at [655, 537] on select "Choose an option... Pending Applied Excluded (Questions) Excluded (Expired) Exc…" at bounding box center [677, 536] width 138 height 27
click at [608, 523] on select "Choose an option... Pending Applied Excluded (Questions) Excluded (Expired) Exc…" at bounding box center [677, 536] width 138 height 27
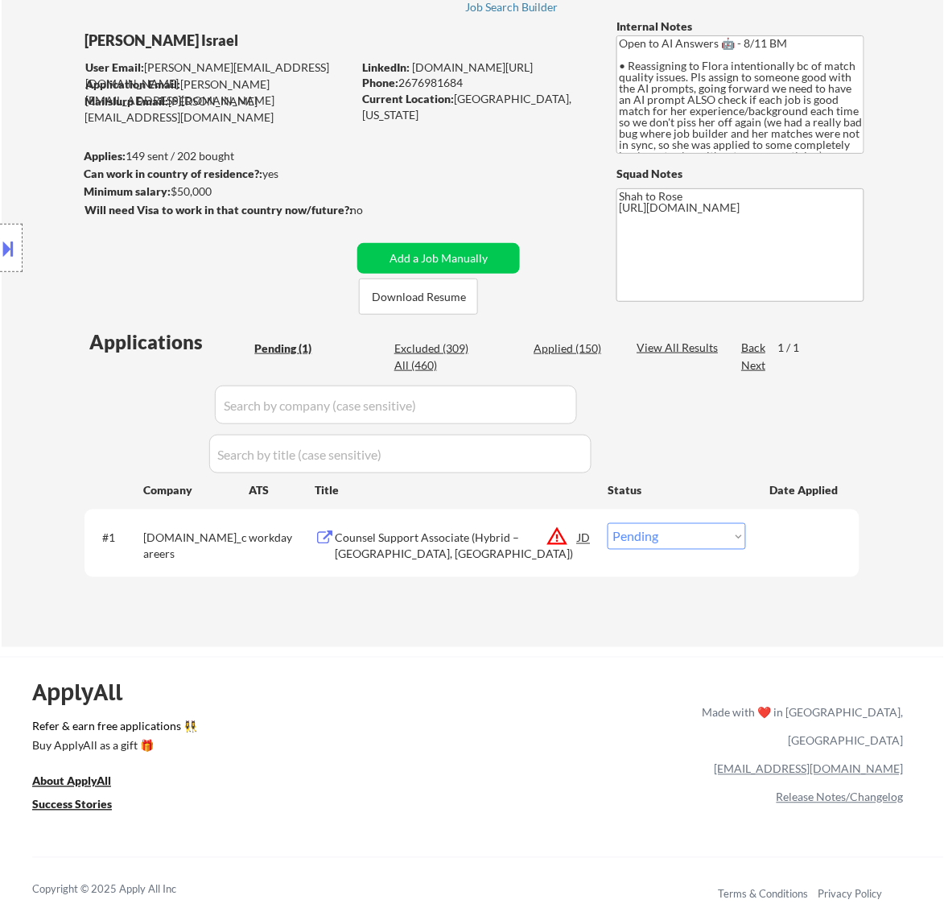
click at [453, 538] on div "Counsel Support Associate (Hybrid – Miami, FL)" at bounding box center [456, 546] width 243 height 31
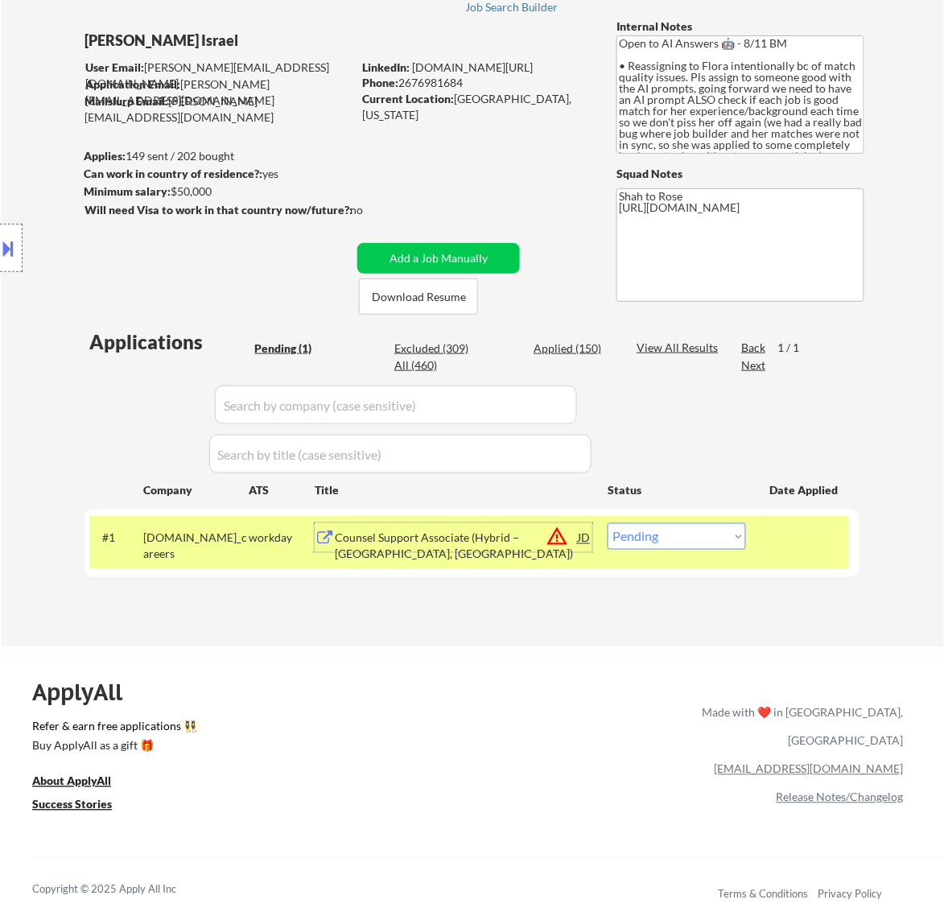
click at [661, 536] on select "Choose an option... Pending Applied Excluded (Questions) Excluded (Expired) Exc…" at bounding box center [677, 536] width 138 height 27
select select ""excluded__location_""
click at [608, 523] on select "Choose an option... Pending Applied Excluded (Questions) Excluded (Expired) Exc…" at bounding box center [677, 536] width 138 height 27
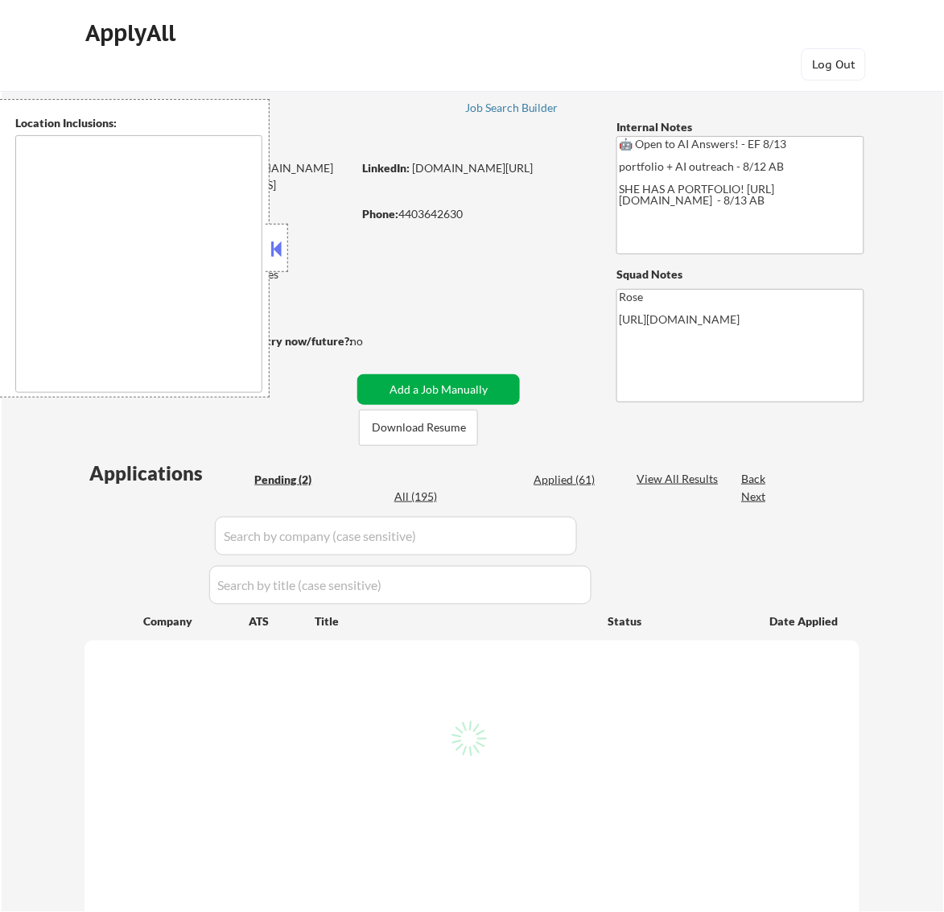
select select ""pending""
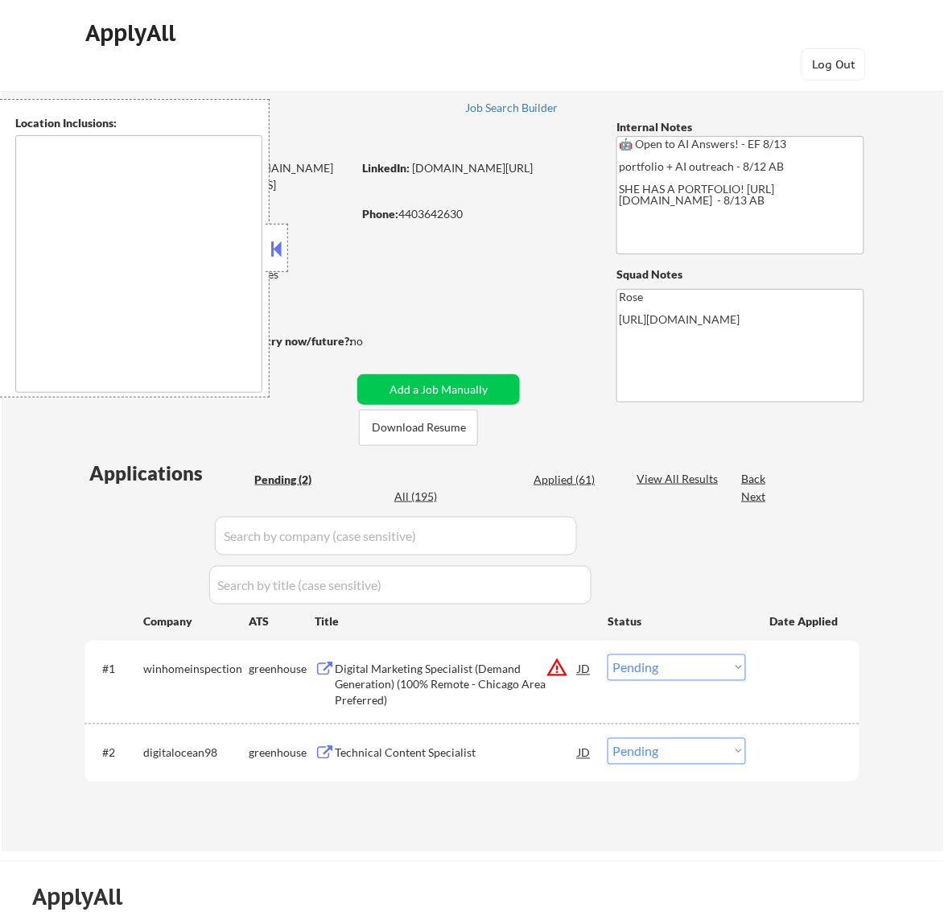
type textarea "Cleveland, OH Lakewood, OH Euclid, OH Parma, OH Shaker Heights, OH Garfield Hei…"
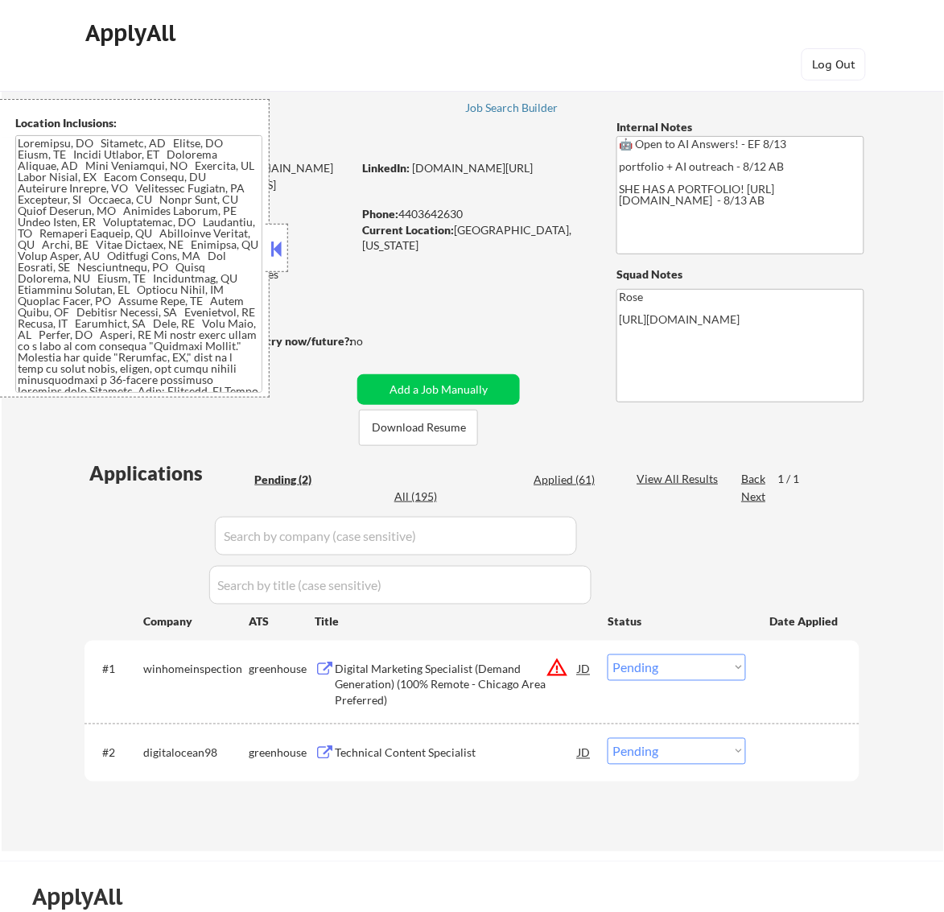
click at [279, 250] on button at bounding box center [276, 249] width 18 height 24
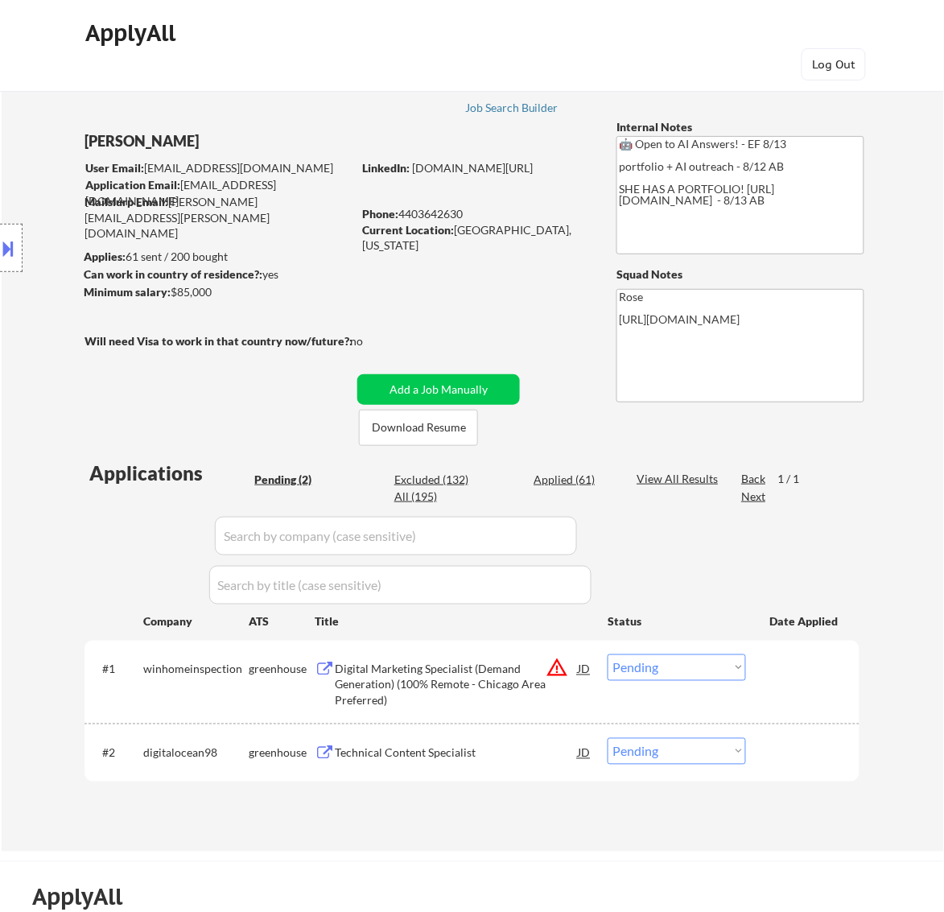
click at [515, 672] on div "Digital Marketing Specialist (Demand Generation) (100% Remote - Chicago Area Pr…" at bounding box center [456, 686] width 243 height 48
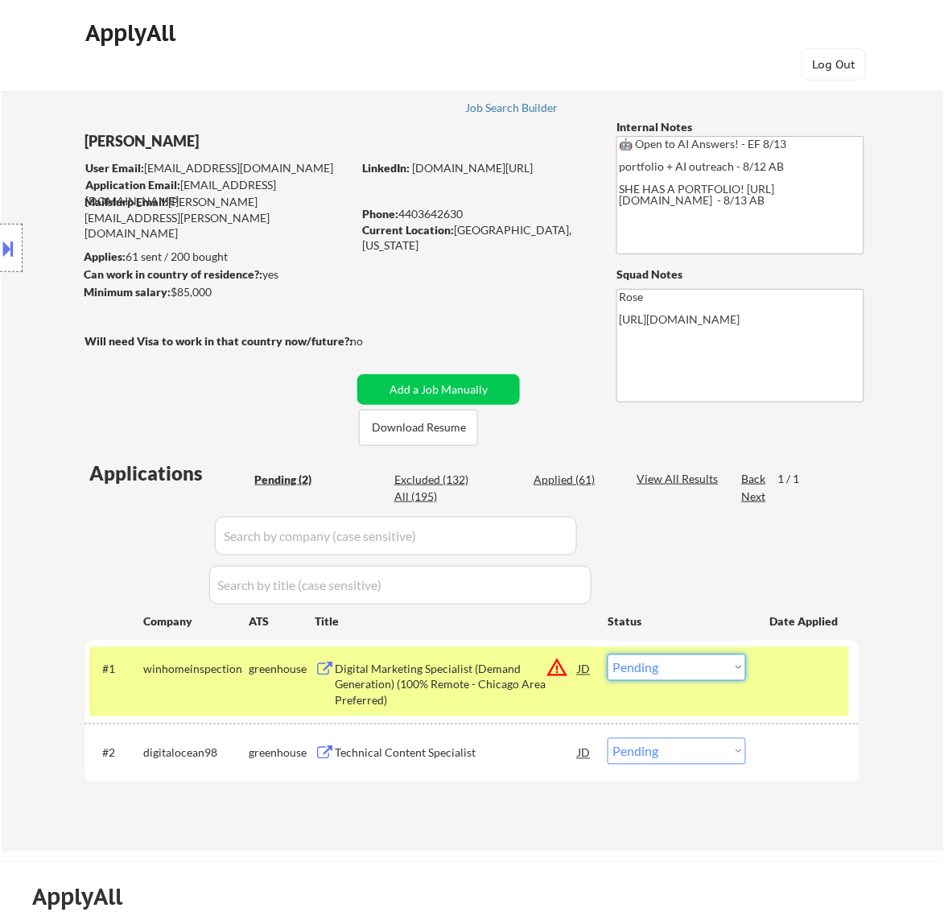
click at [715, 668] on select "Choose an option... Pending Applied Excluded (Questions) Excluded (Expired) Exc…" at bounding box center [677, 668] width 138 height 27
click at [608, 655] on select "Choose an option... Pending Applied Excluded (Questions) Excluded (Expired) Exc…" at bounding box center [677, 668] width 138 height 27
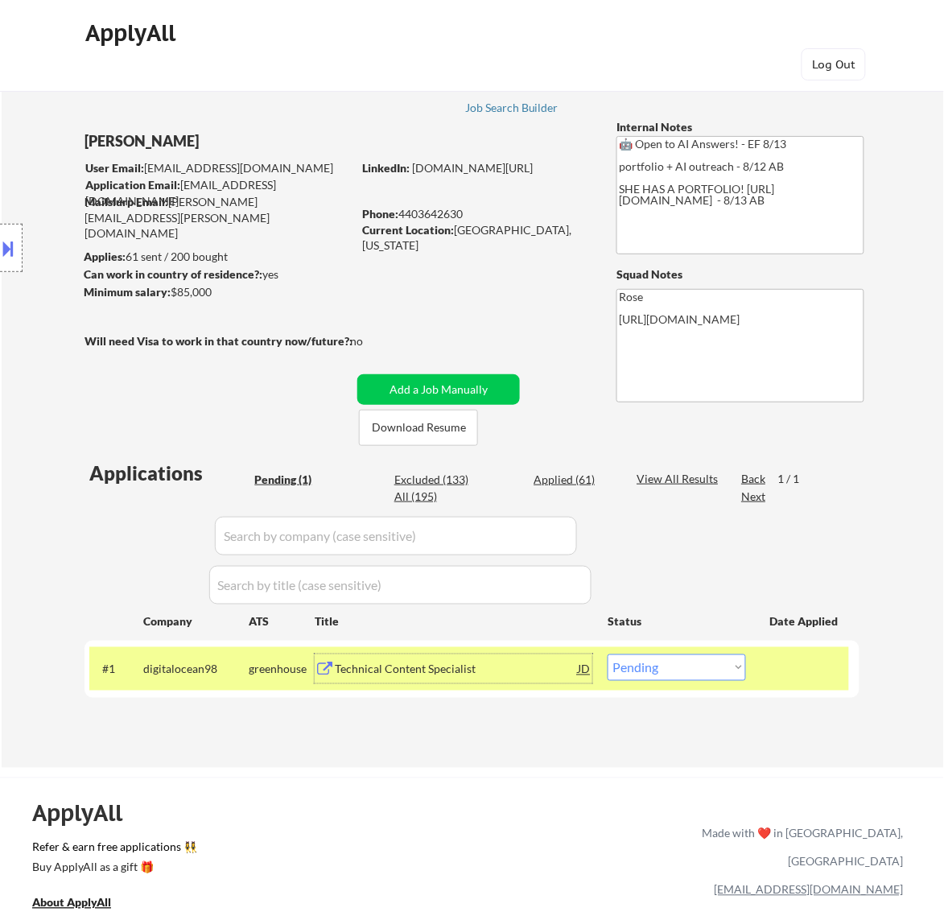
click at [491, 662] on div "Technical Content Specialist" at bounding box center [456, 670] width 243 height 16
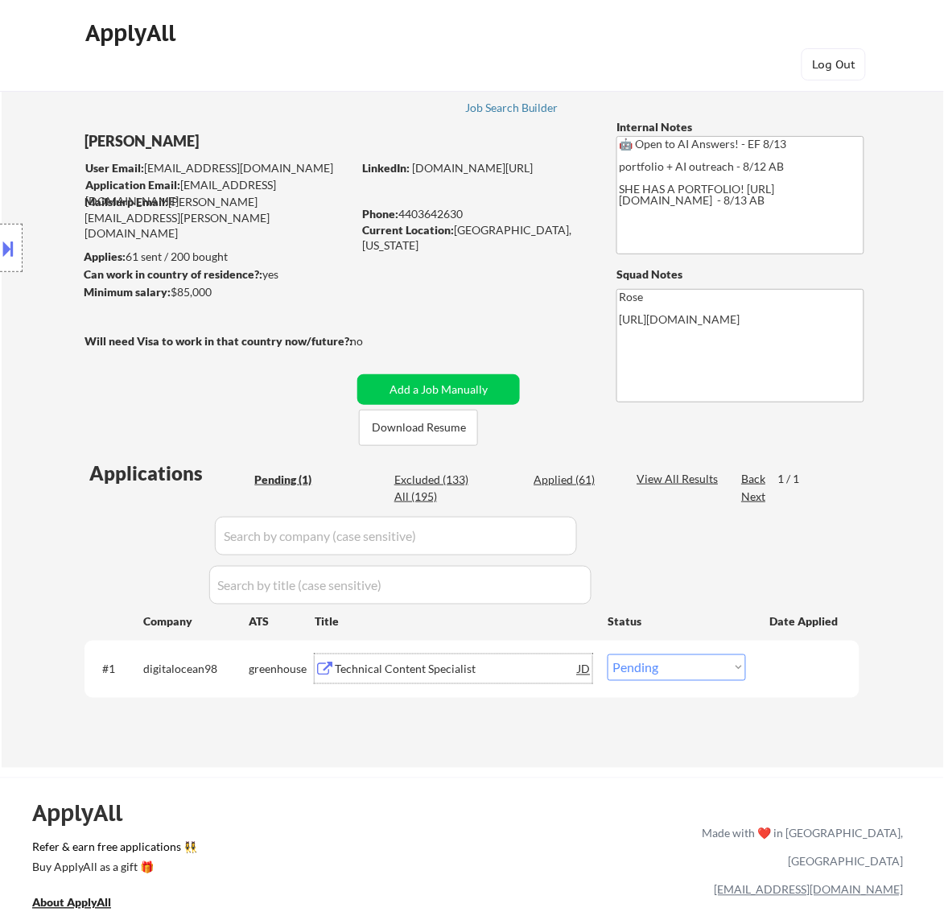
click at [707, 659] on select "Choose an option... Pending Applied Excluded (Questions) Excluded (Expired) Exc…" at bounding box center [677, 668] width 138 height 27
select select ""applied""
click at [608, 655] on select "Choose an option... Pending Applied Excluded (Questions) Excluded (Expired) Exc…" at bounding box center [677, 668] width 138 height 27
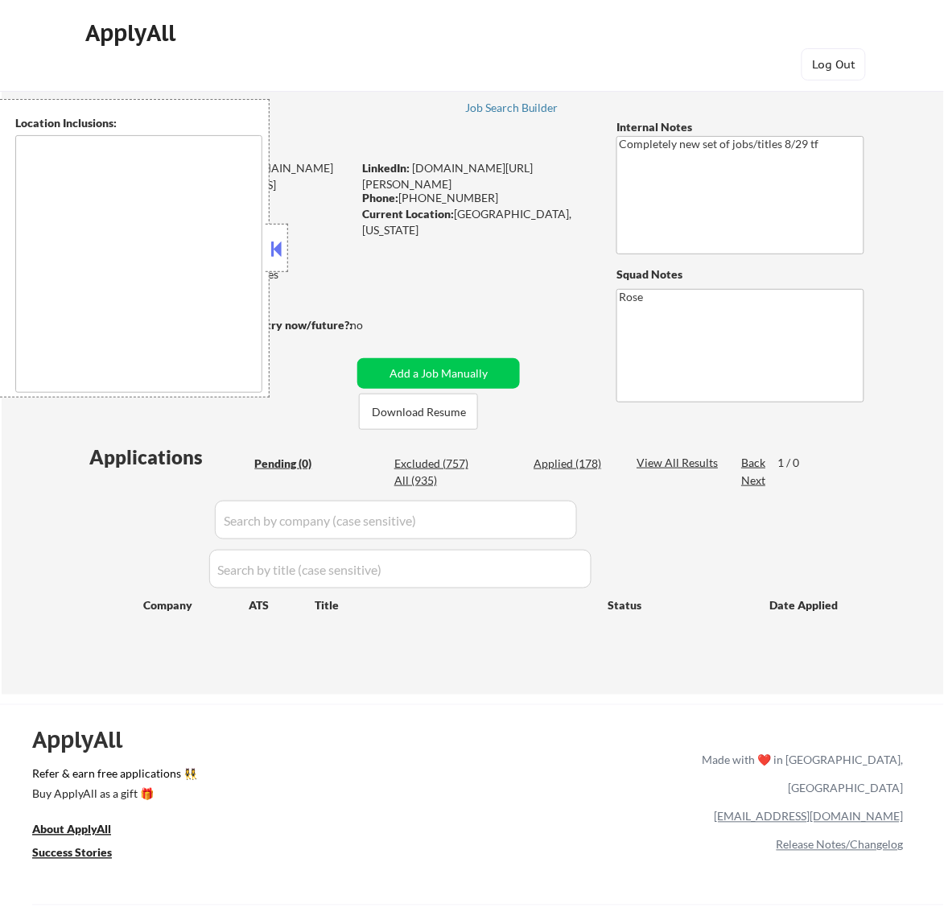
click at [278, 246] on button at bounding box center [276, 249] width 18 height 24
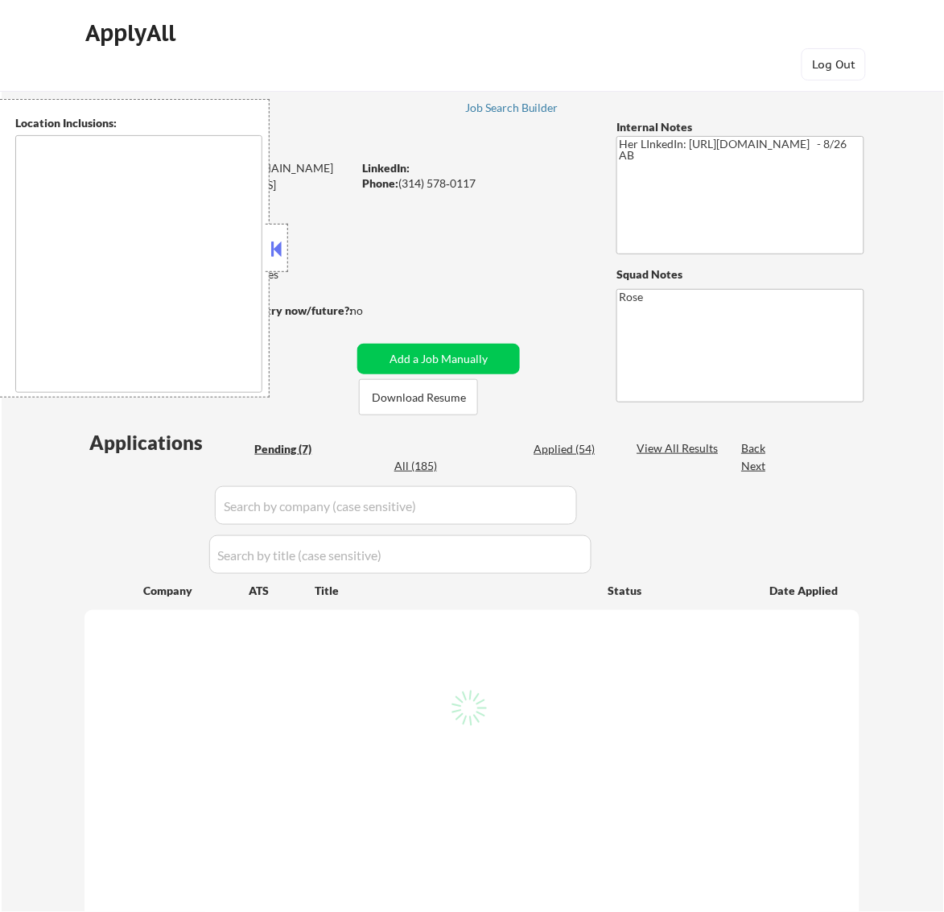
select select ""pending""
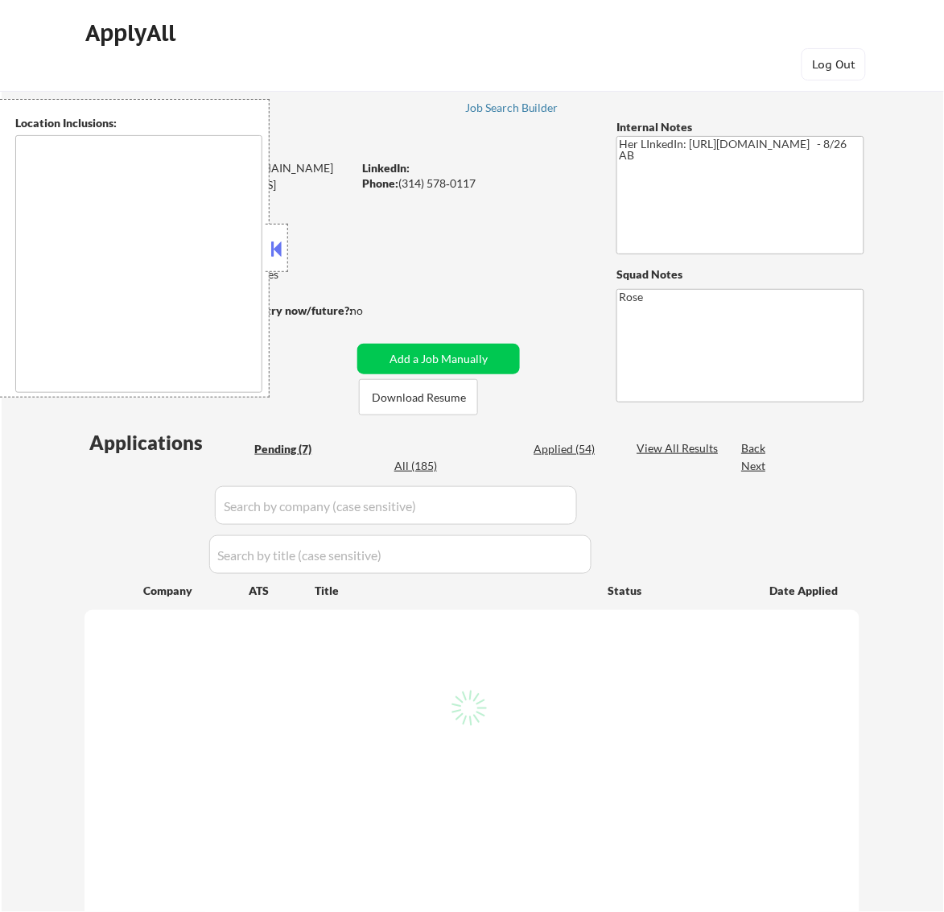
select select ""pending""
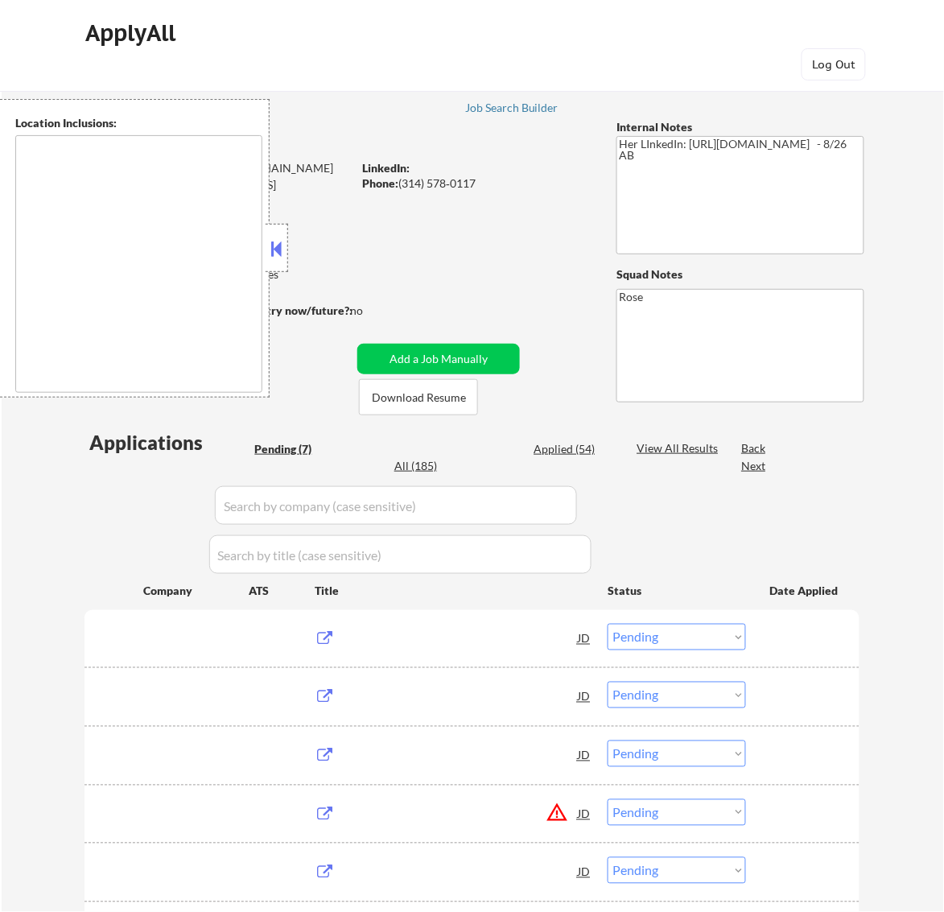
type textarea "St. Louis, MO Clayton, MO Maplewood, MO Richmond Heights, MO University City, M…"
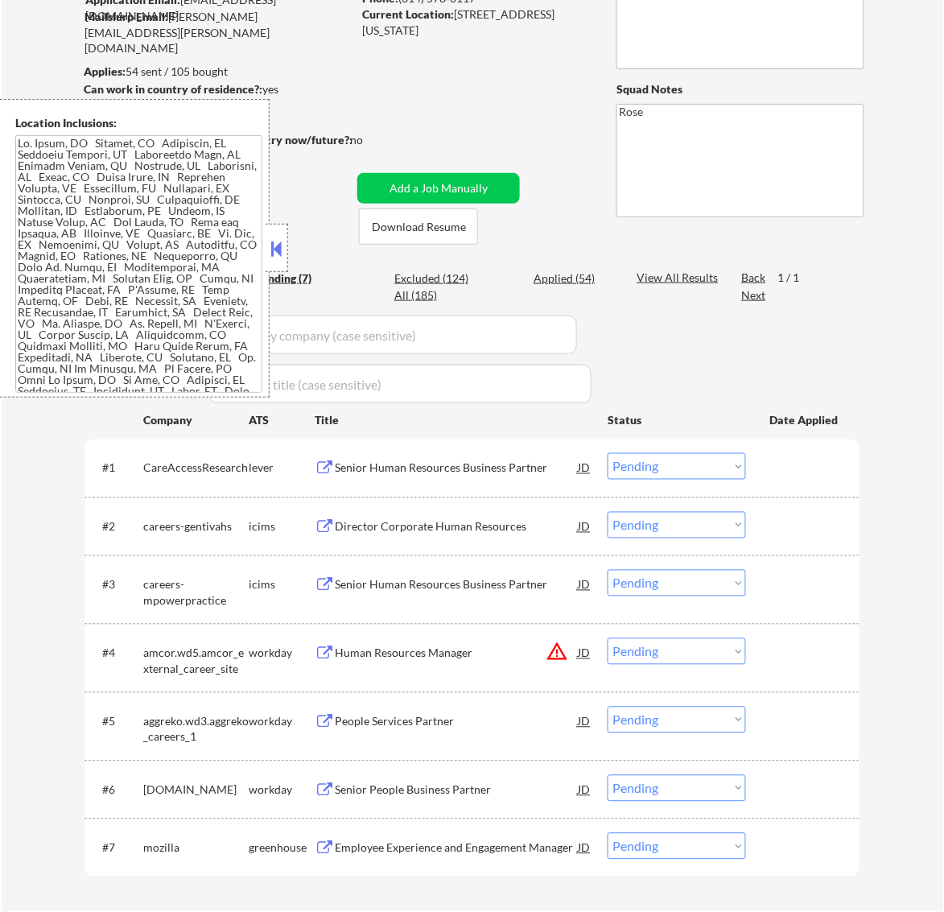
scroll to position [201, 0]
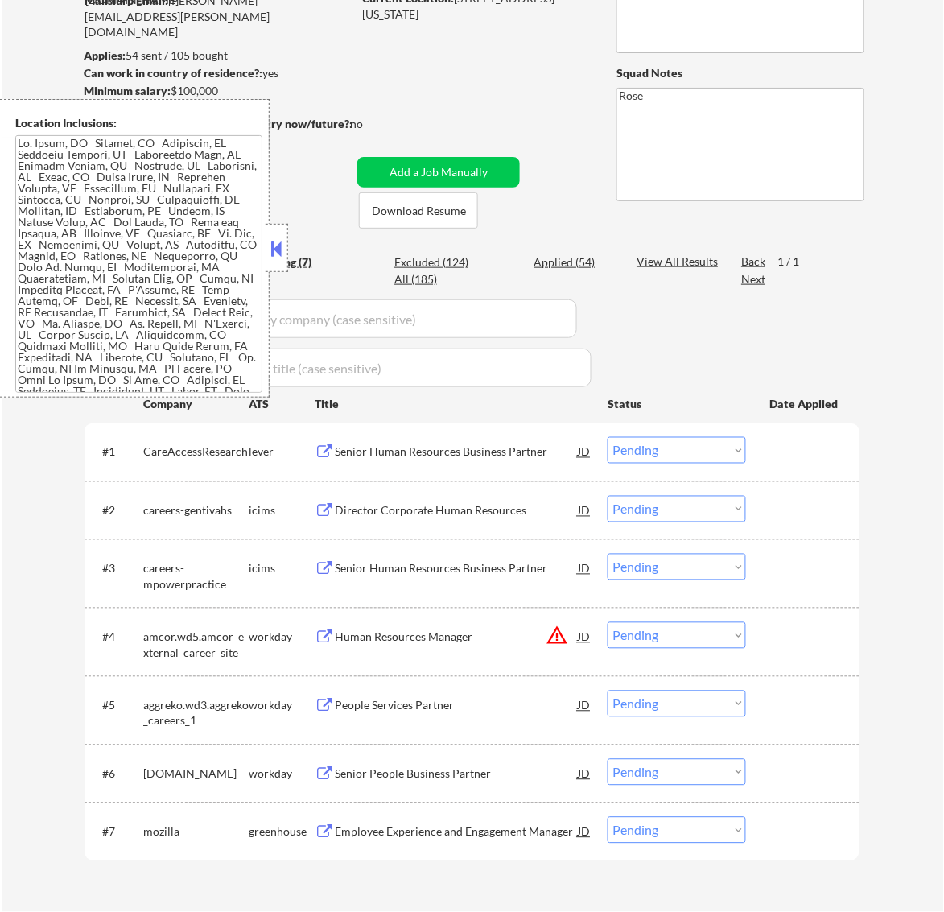
click at [279, 247] on button at bounding box center [276, 249] width 18 height 24
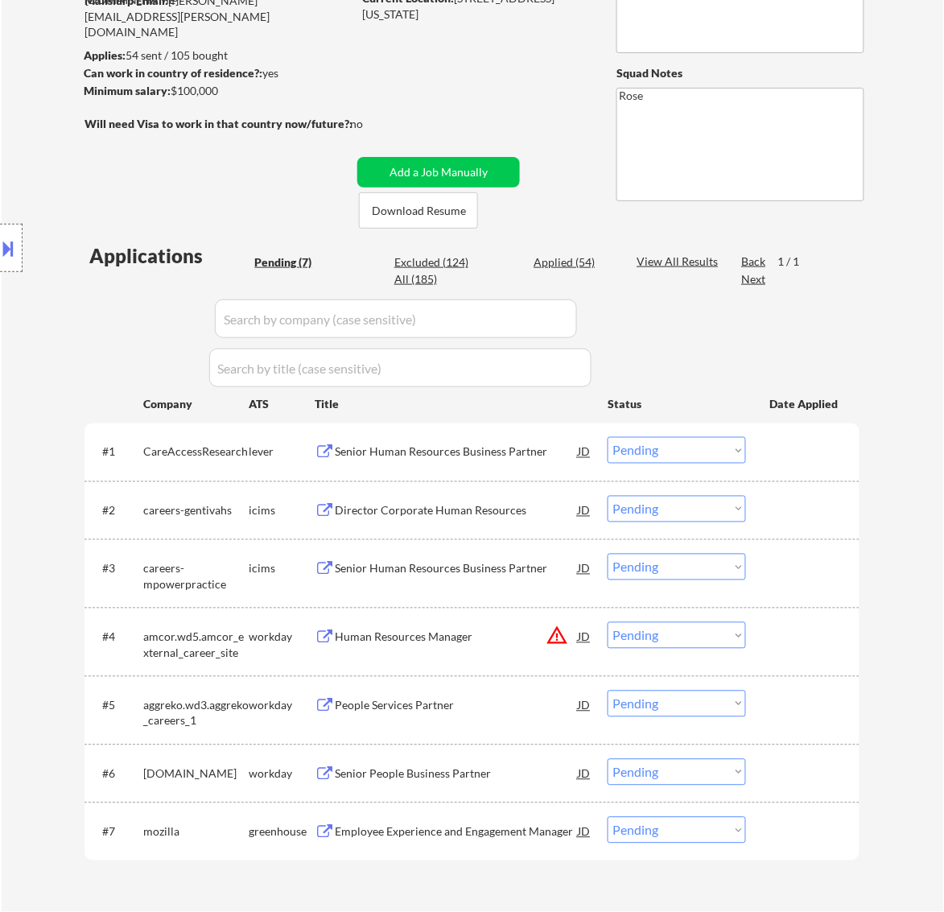
click at [560, 457] on div "Senior Human Resources Business Partner" at bounding box center [456, 452] width 243 height 16
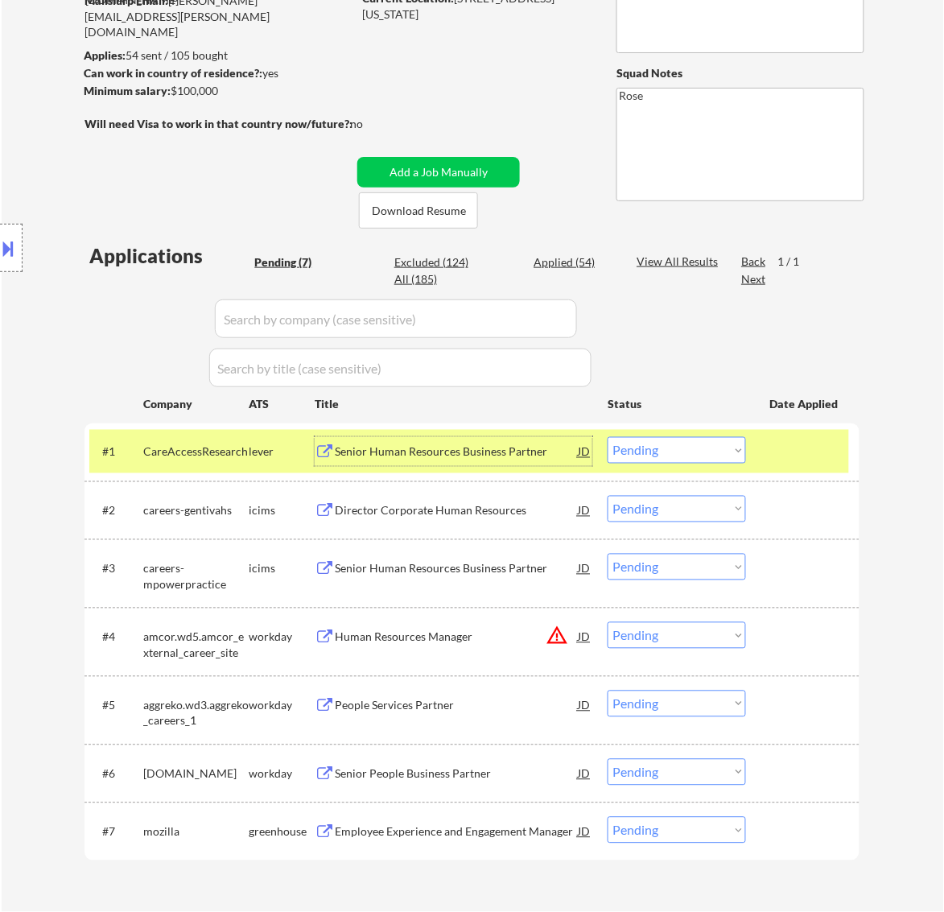
click at [723, 444] on select "Choose an option... Pending Applied Excluded (Questions) Excluded (Expired) Exc…" at bounding box center [677, 450] width 138 height 27
click at [608, 437] on select "Choose an option... Pending Applied Excluded (Questions) Excluded (Expired) Exc…" at bounding box center [677, 450] width 138 height 27
select select ""pending""
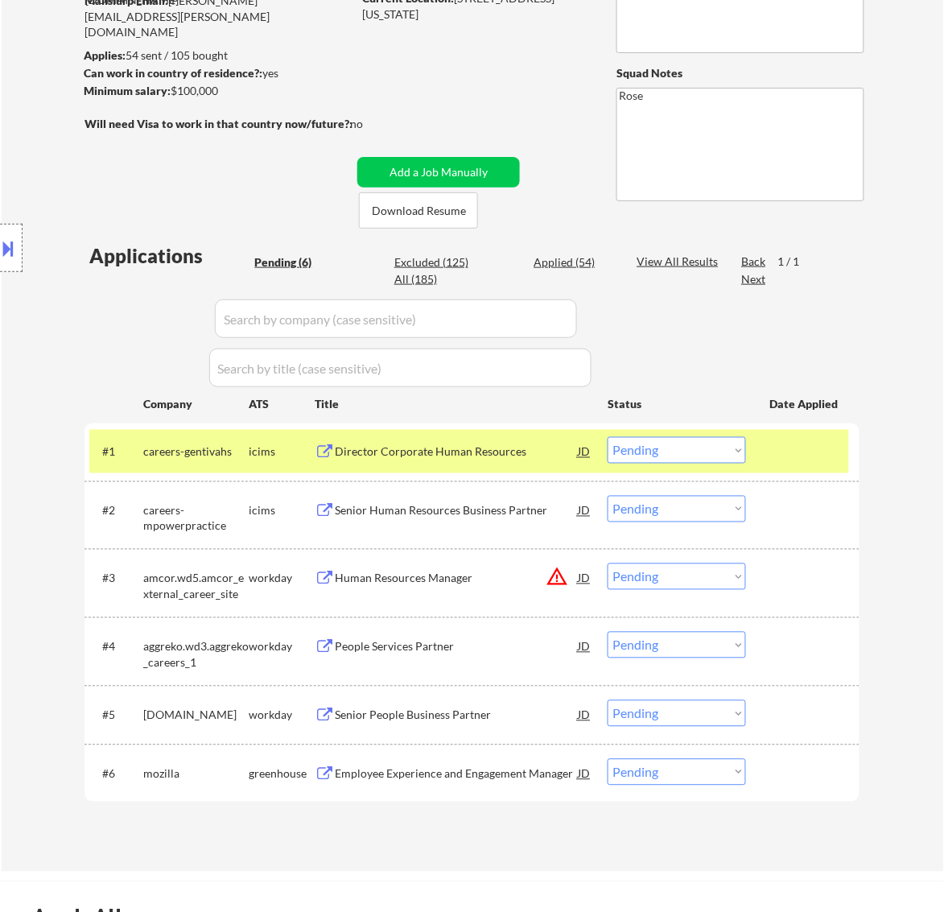
click at [506, 457] on div "Director Corporate Human Resources" at bounding box center [456, 452] width 243 height 16
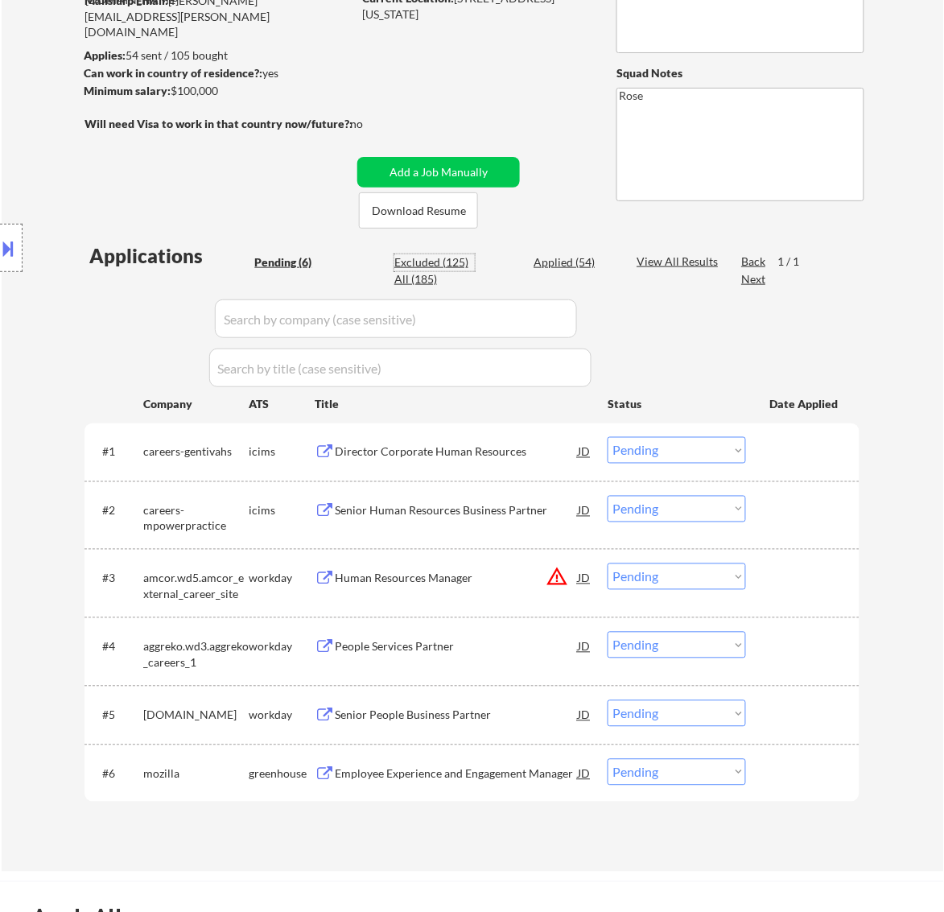
click at [448, 264] on div "Excluded (125)" at bounding box center [435, 262] width 81 height 16
select select ""excluded__expired_""
select select ""excluded""
select select ""excluded__salary_""
select select ""excluded__expired_""
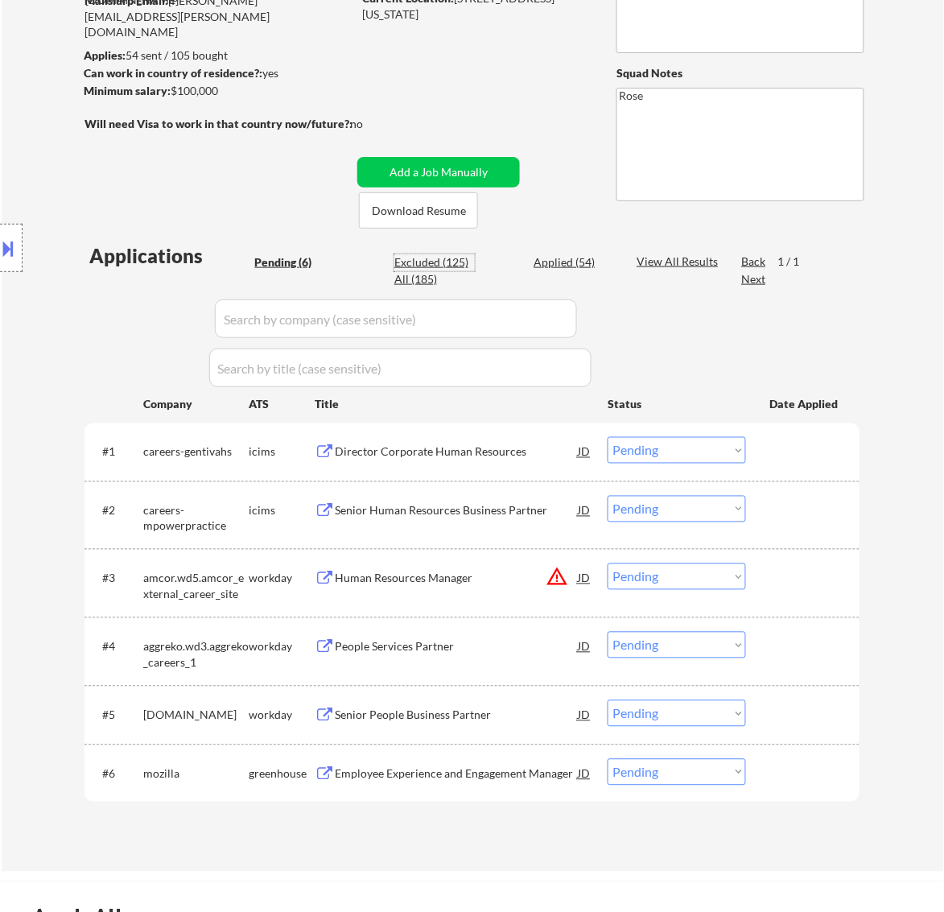
select select ""excluded__location_""
select select ""excluded__expired_""
select select ""excluded__location_""
select select ""excluded__salary_""
select select ""excluded__expired_""
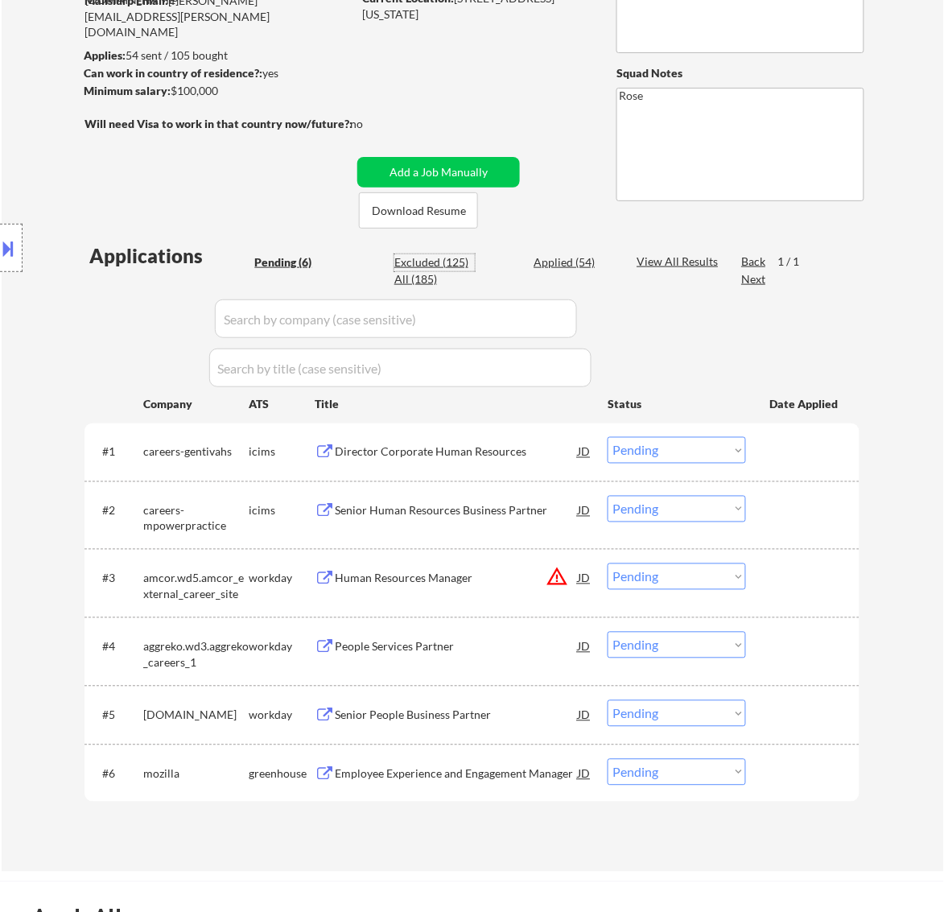
select select ""excluded__salary_""
select select ""excluded__expired_""
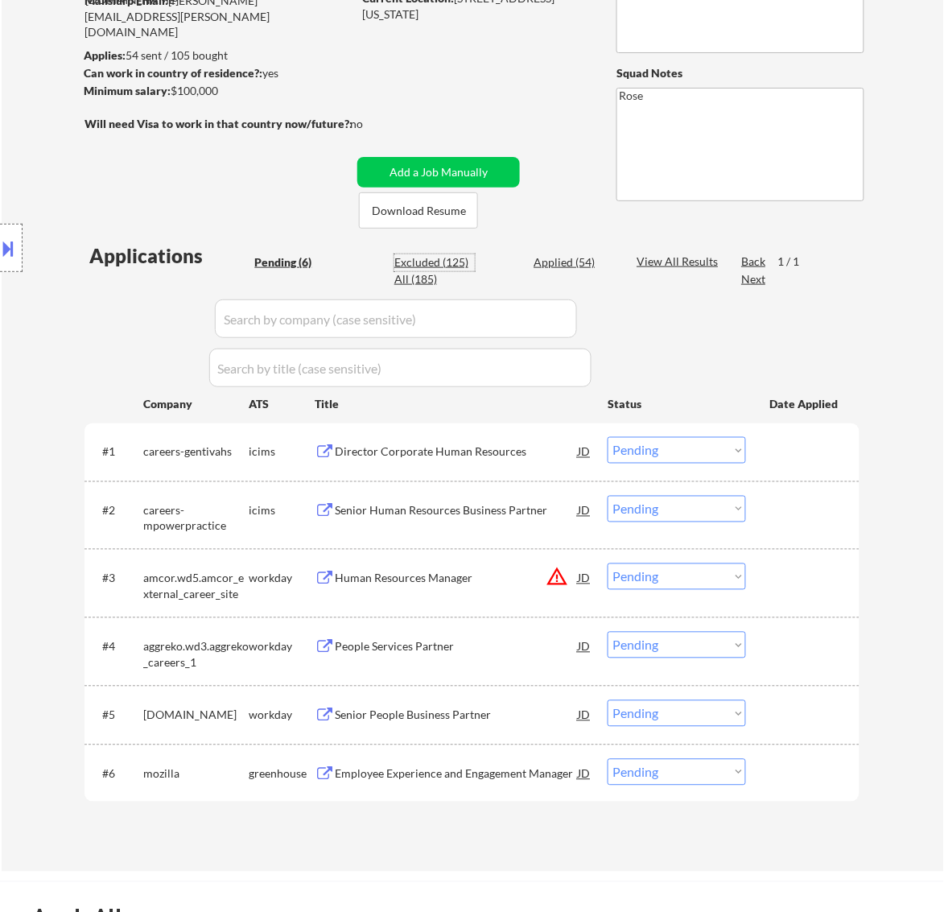
select select ""excluded__expired_""
select select ""excluded""
select select ""excluded__expired_""
select select ""excluded__bad_match_""
select select ""excluded__expired_""
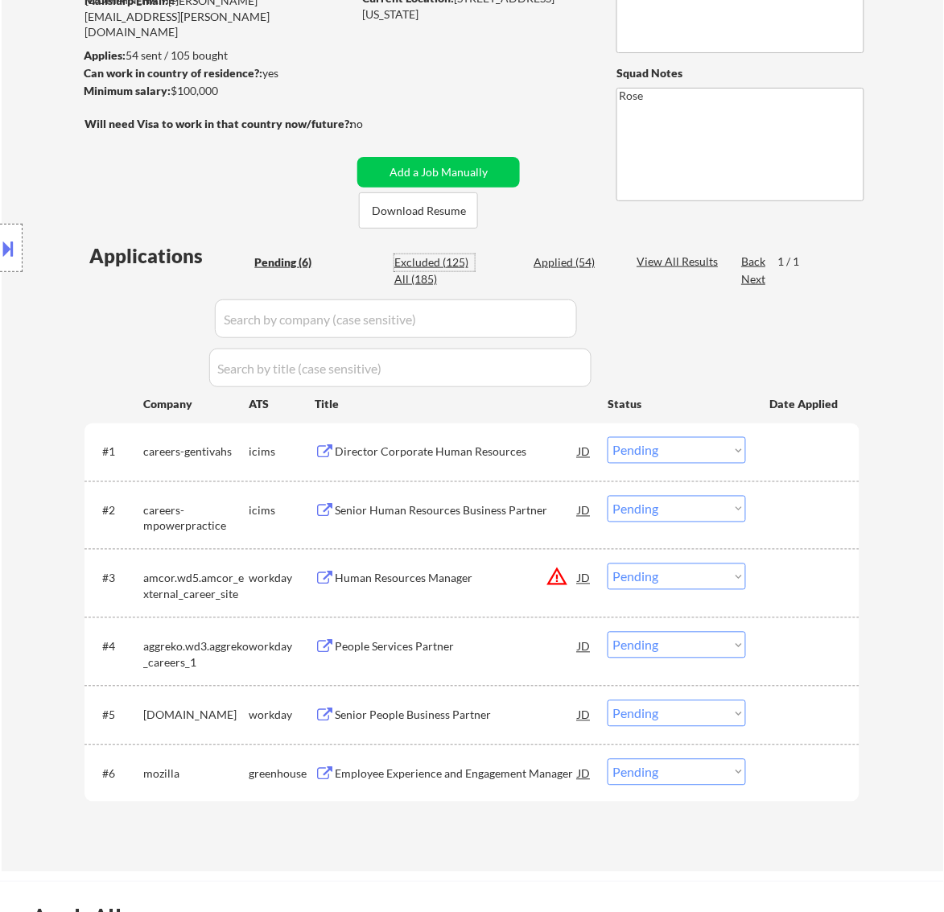
select select ""excluded__bad_match_""
select select ""excluded__location_""
select select ""excluded__expired_""
select select ""excluded__bad_match_""
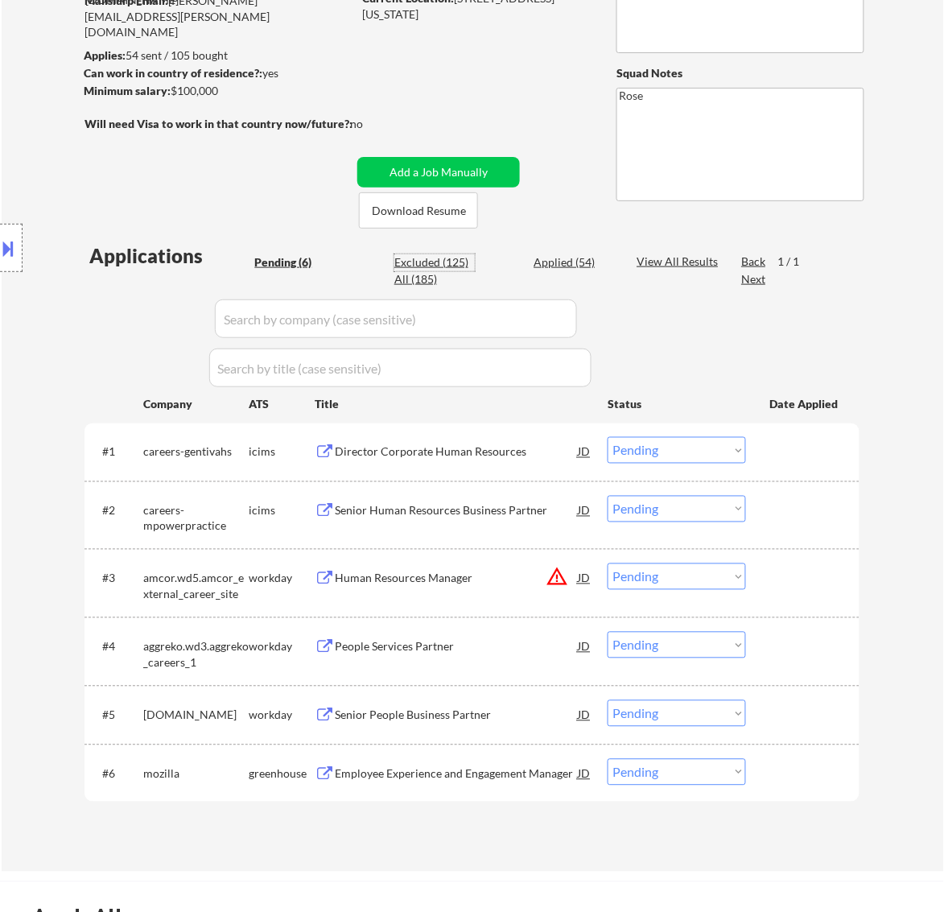
select select ""excluded__location_""
select select ""excluded__bad_match_""
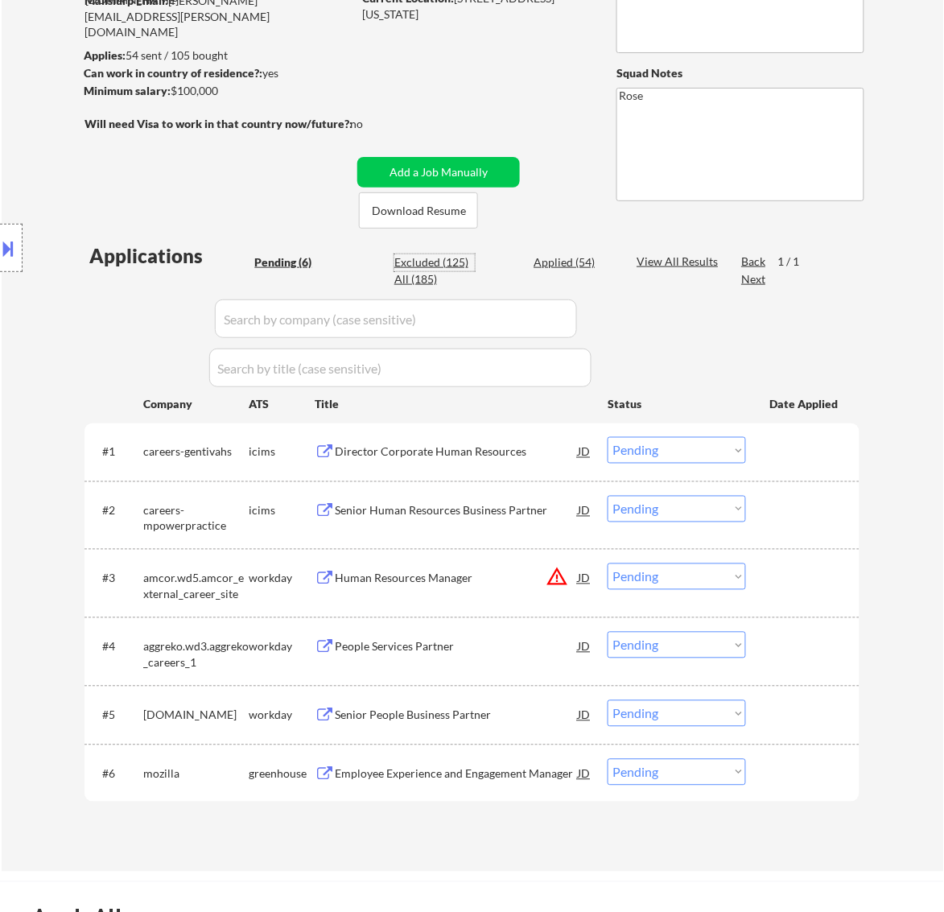
select select ""excluded__location_""
select select ""excluded__expired_""
select select ""excluded__salary_""
select select ""excluded__expired_""
select select ""excluded__location_""
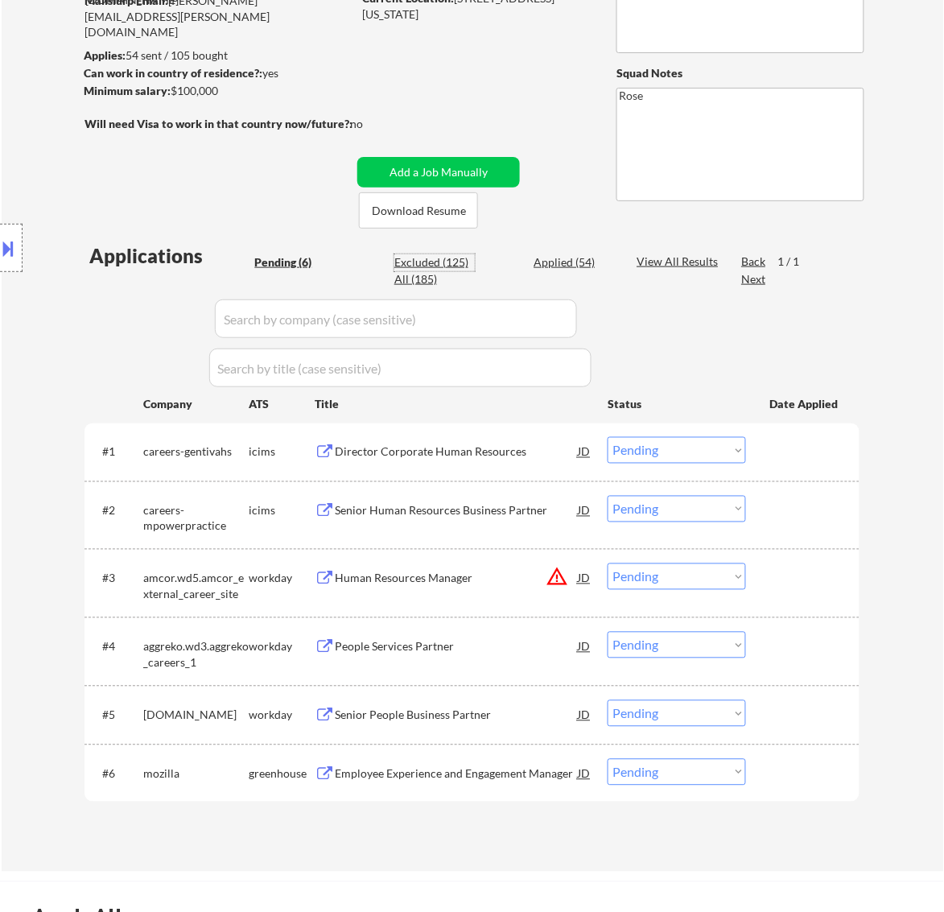
select select ""excluded__location_""
select select ""excluded""
select select ""excluded__expired_""
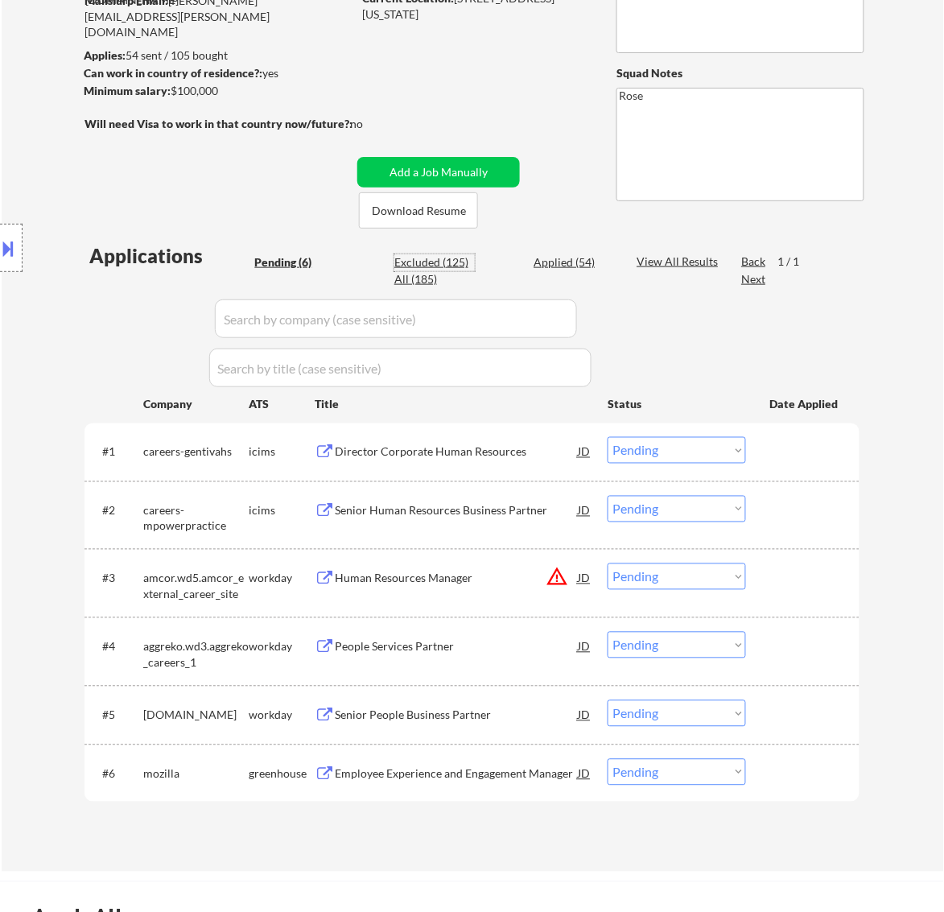
select select ""excluded__expired_""
select select ""excluded__location_""
select select ""excluded__bad_match_""
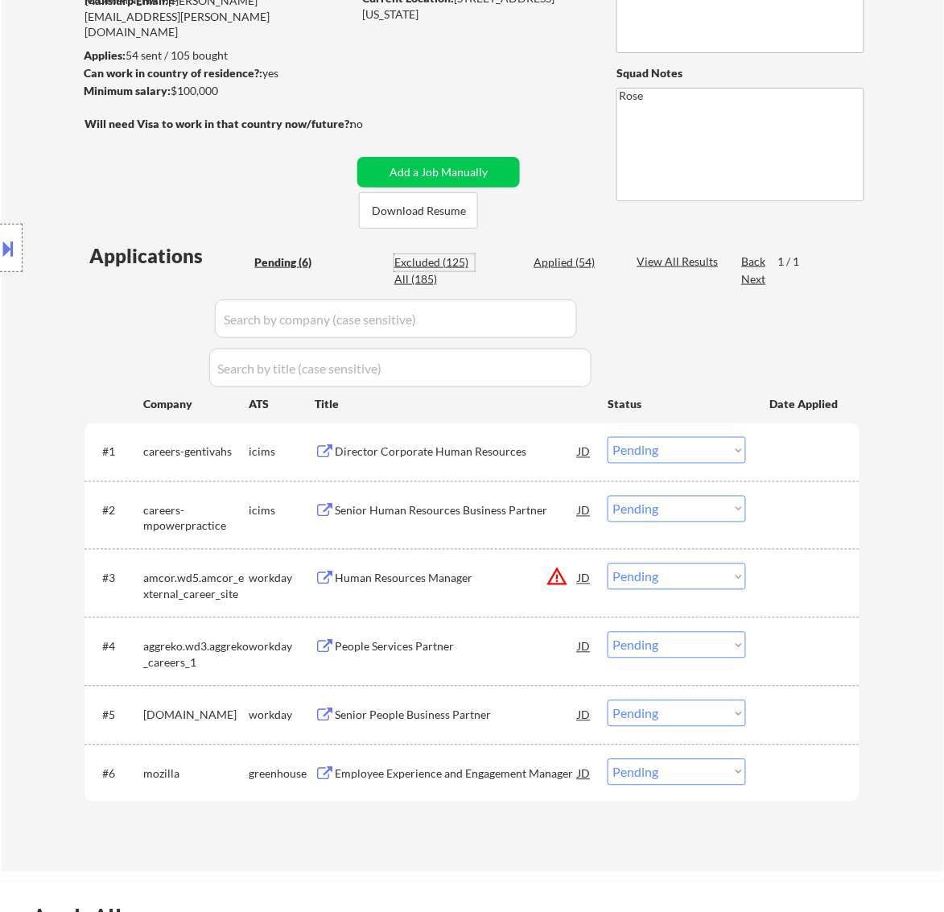
select select ""excluded__expired_""
select select ""excluded__bad_match_""
select select ""excluded__location_""
select select ""excluded""
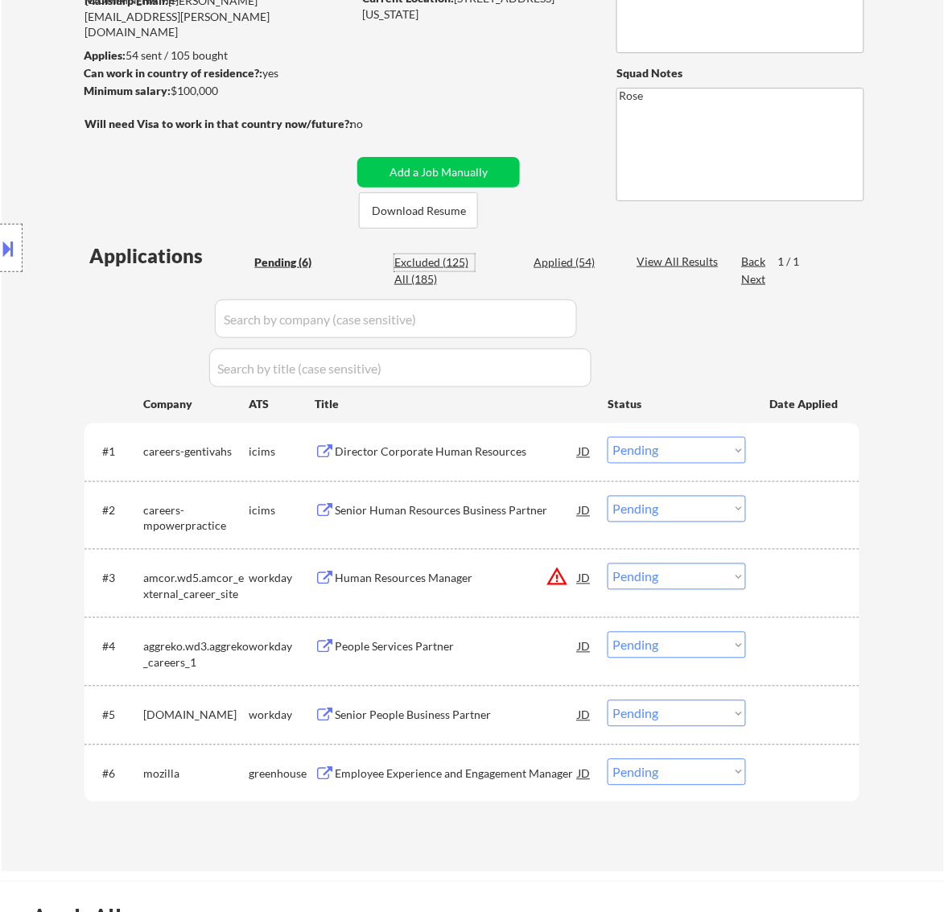
select select ""excluded__bad_match_""
select select ""excluded__location_""
select select ""excluded__salary_""
select select ""excluded__expired_""
select select ""excluded__bad_match_""
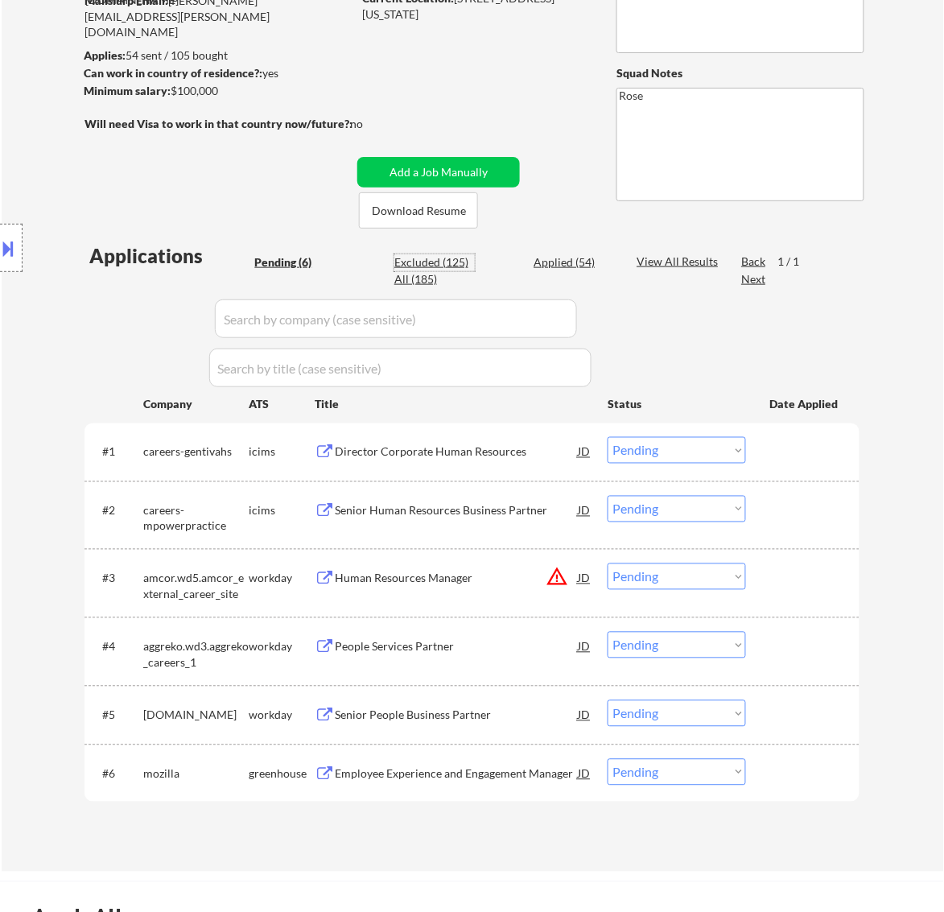
select select ""excluded""
select select ""excluded__bad_match_""
select select ""excluded__expired_""
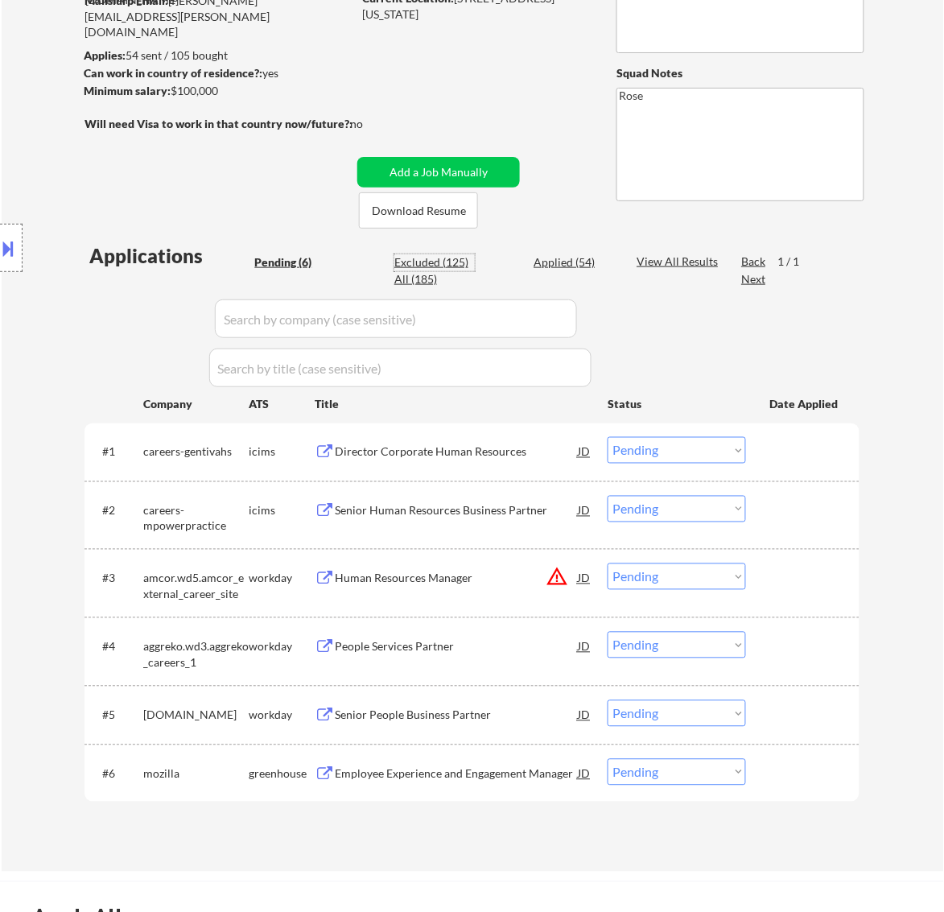
select select ""excluded__location_""
select select ""excluded__bad_match_""
select select ""excluded__expired_""
select select ""excluded__bad_match_""
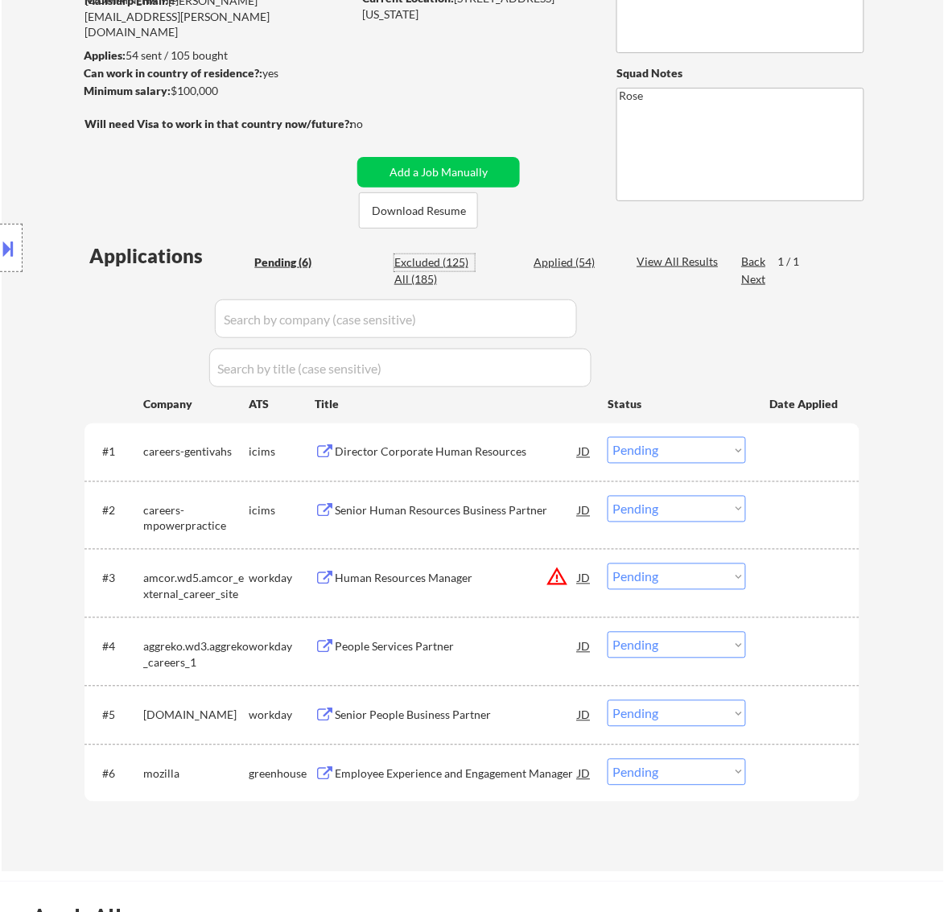
select select ""excluded__bad_match_""
select select ""excluded__expired_""
select select ""excluded__bad_match_""
select select ""excluded""
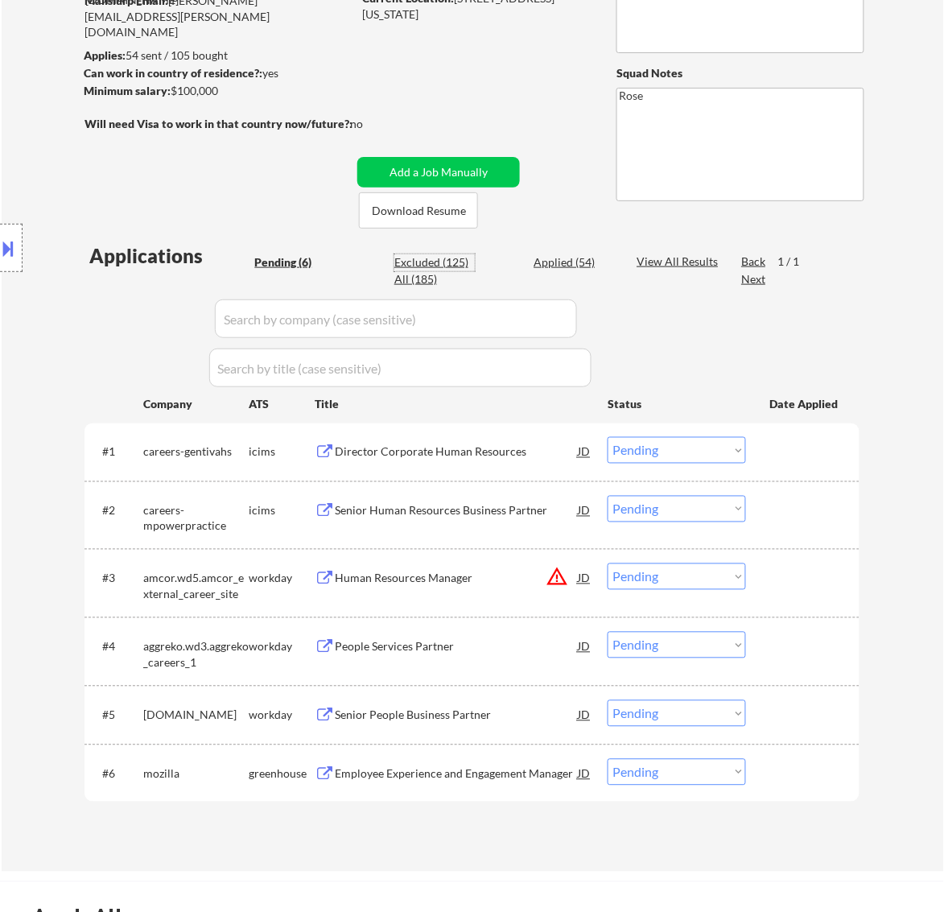
select select ""excluded__salary_""
select select ""excluded__expired_""
select select ""excluded__other_""
select select ""excluded__expired_""
select select ""excluded__location_""
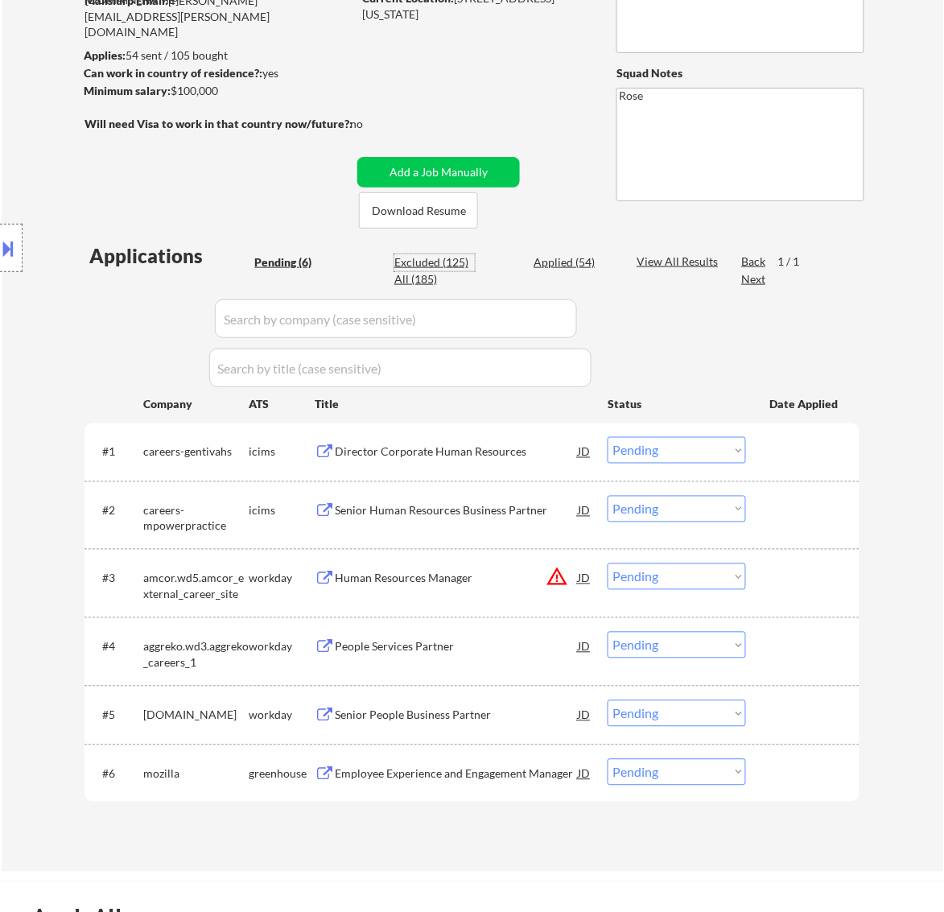
select select ""excluded""
select select ""excluded__bad_match_""
select select ""excluded__salary_""
select select ""excluded""
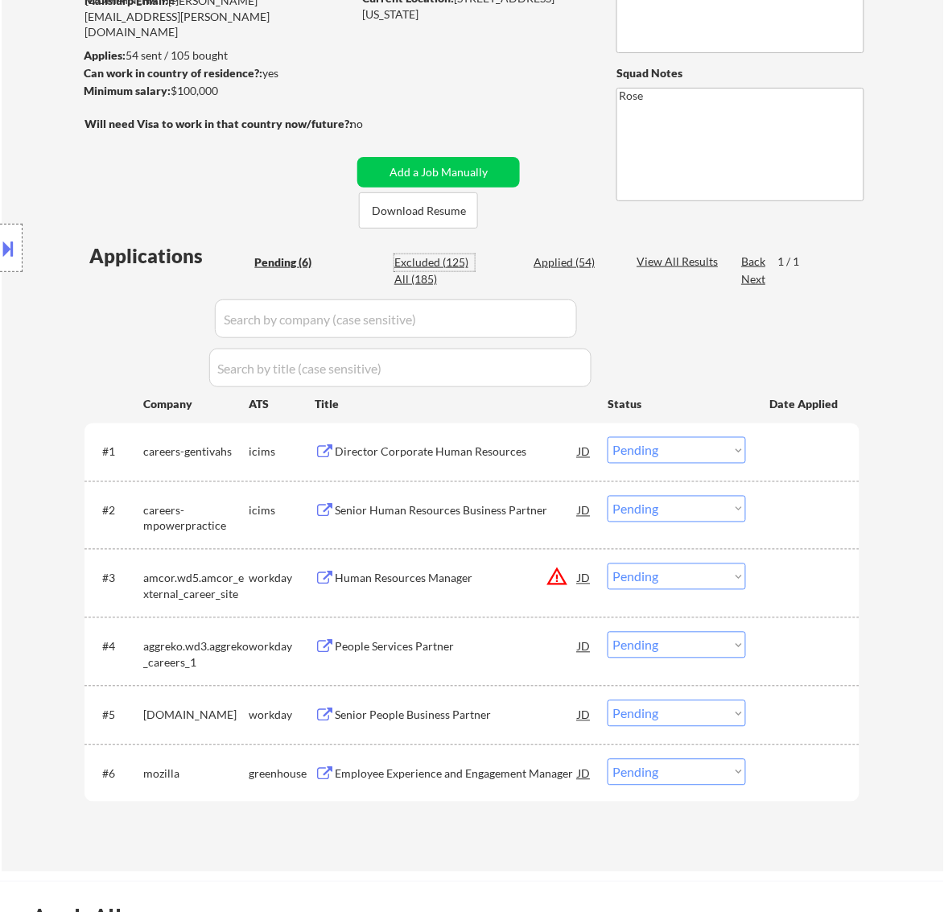
select select ""excluded__location_""
select select ""excluded__bad_match_""
select select ""excluded__location_""
select select ""excluded__expired_""
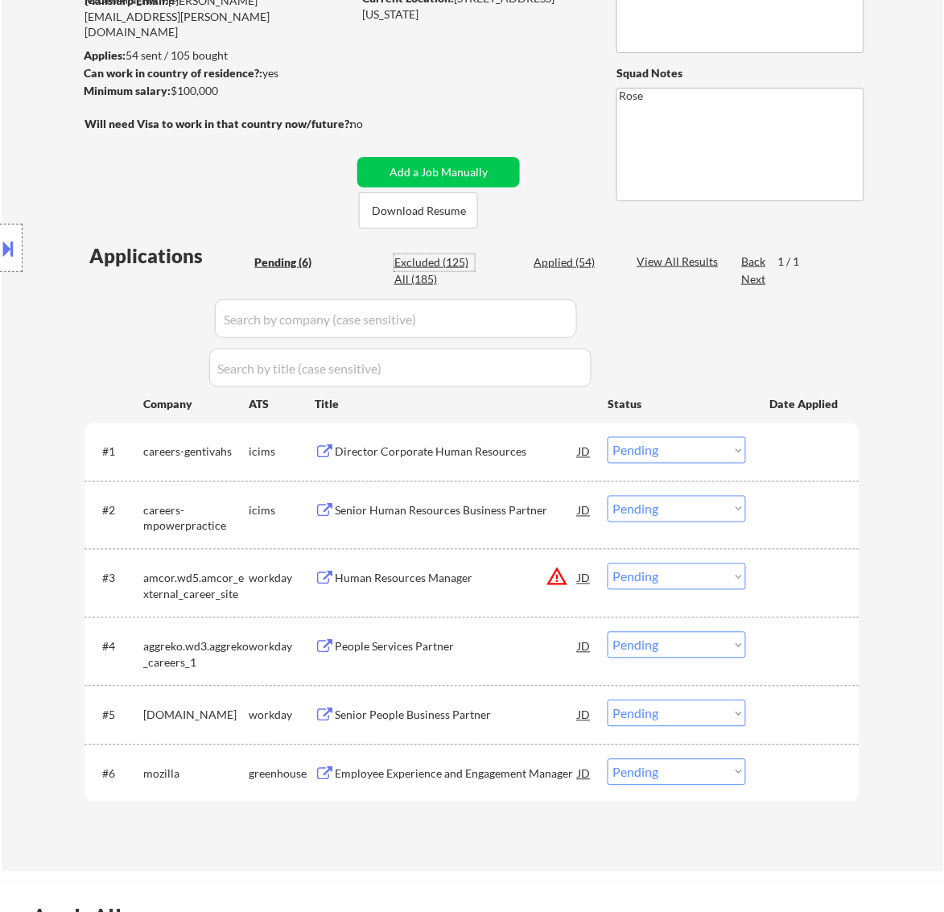
select select ""excluded""
select select ""excluded__location_""
select select ""excluded__bad_match_""
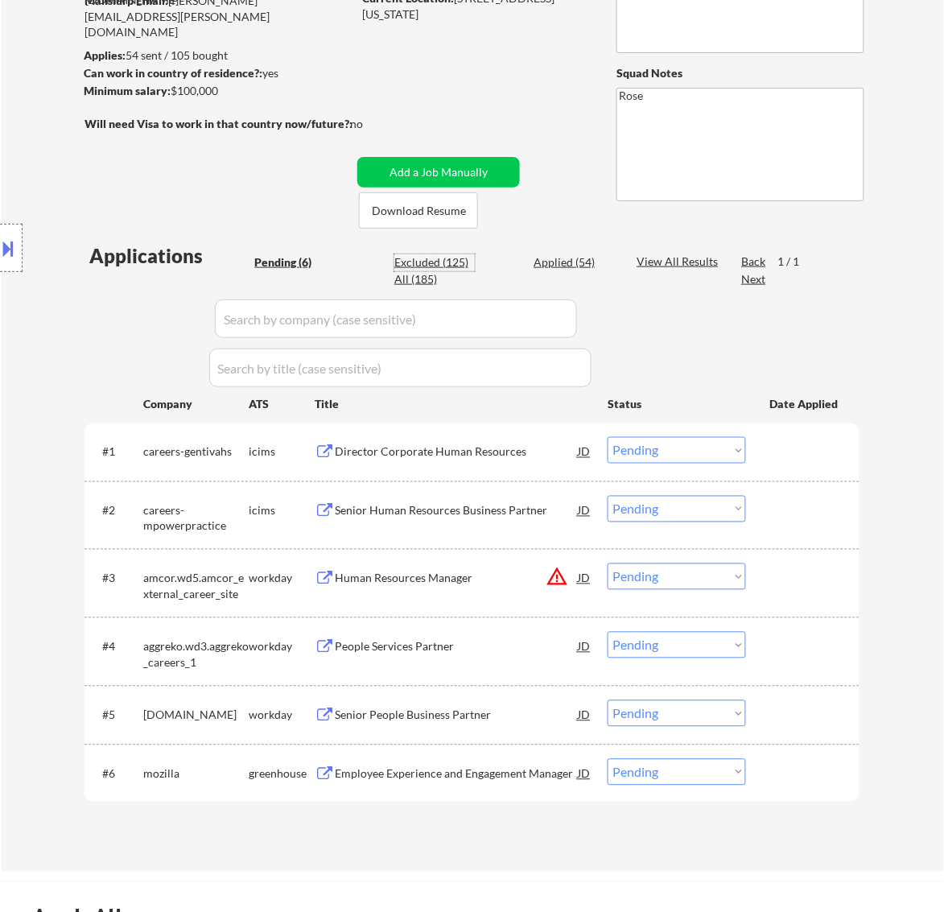
select select ""excluded__bad_match_""
select select ""excluded__expired_""
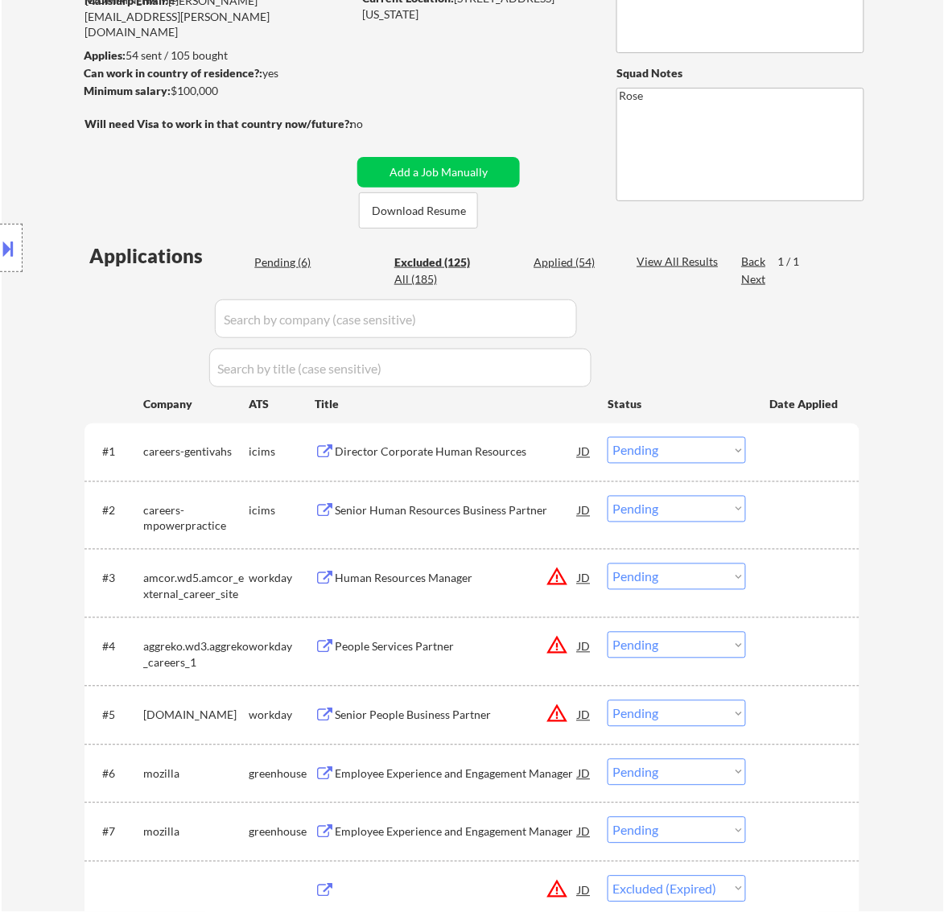
select select ""excluded__location_""
select select ""excluded__bad_match_""
select select ""excluded__location_""
select select ""excluded__expired_""
select select ""excluded__location_""
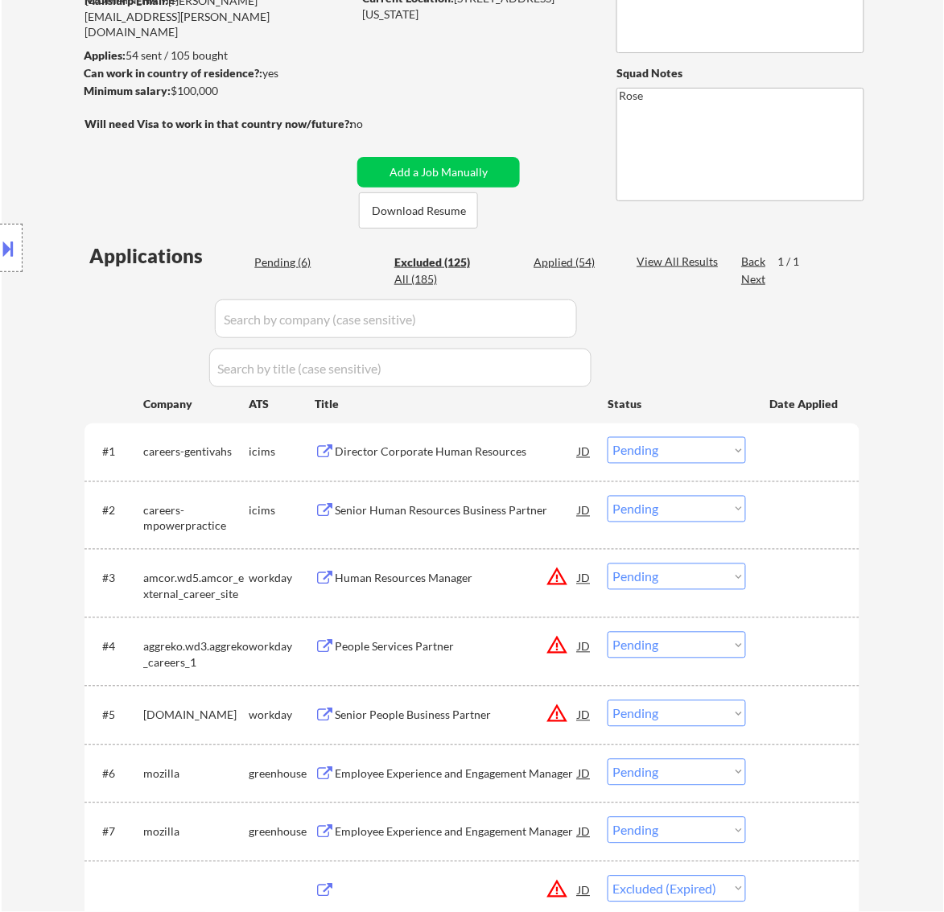
select select ""excluded__expired_""
select select ""excluded__salary_""
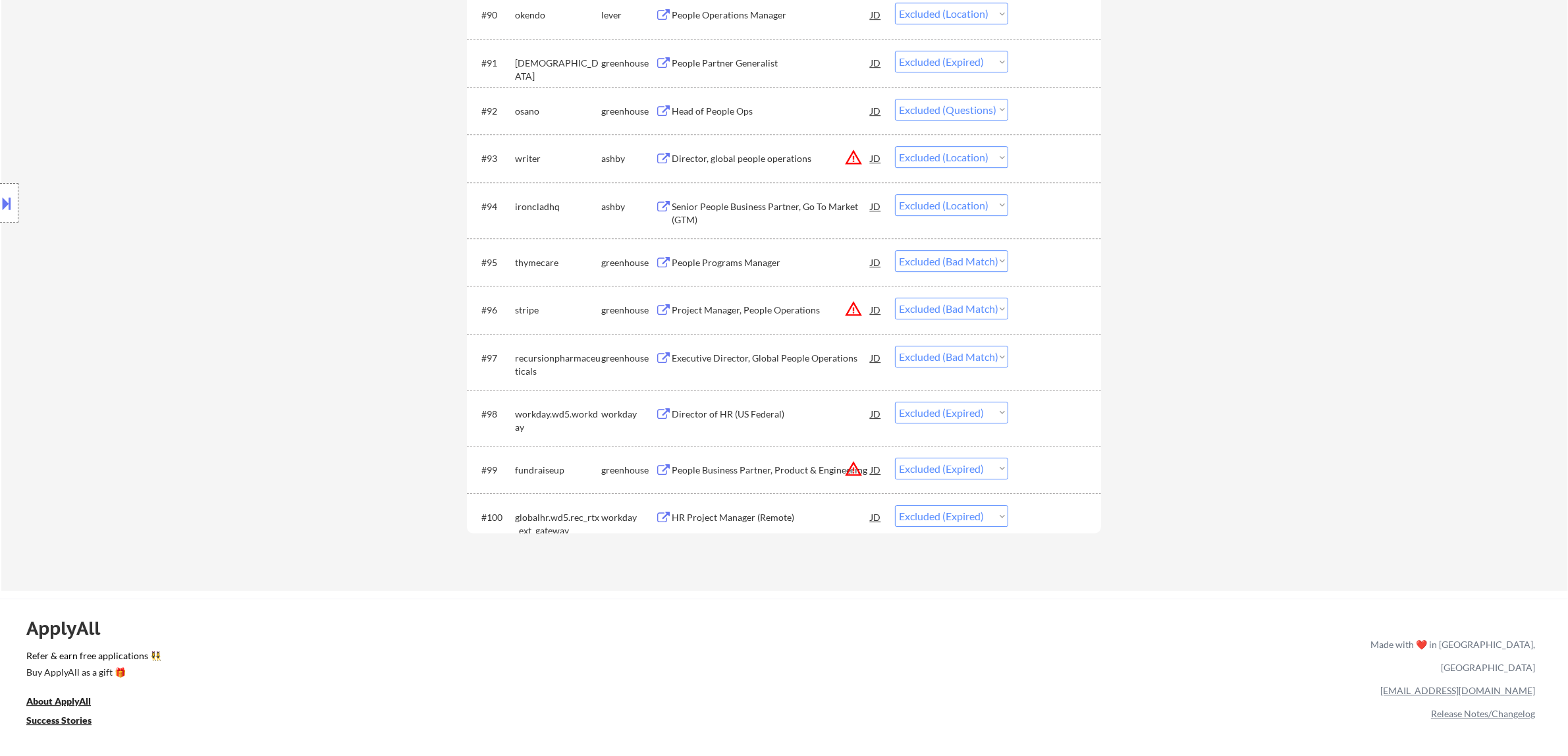
scroll to position [5105, 0]
click at [772, 360] on div "Executive Director, Global People Operations" at bounding box center [771, 359] width 199 height 13
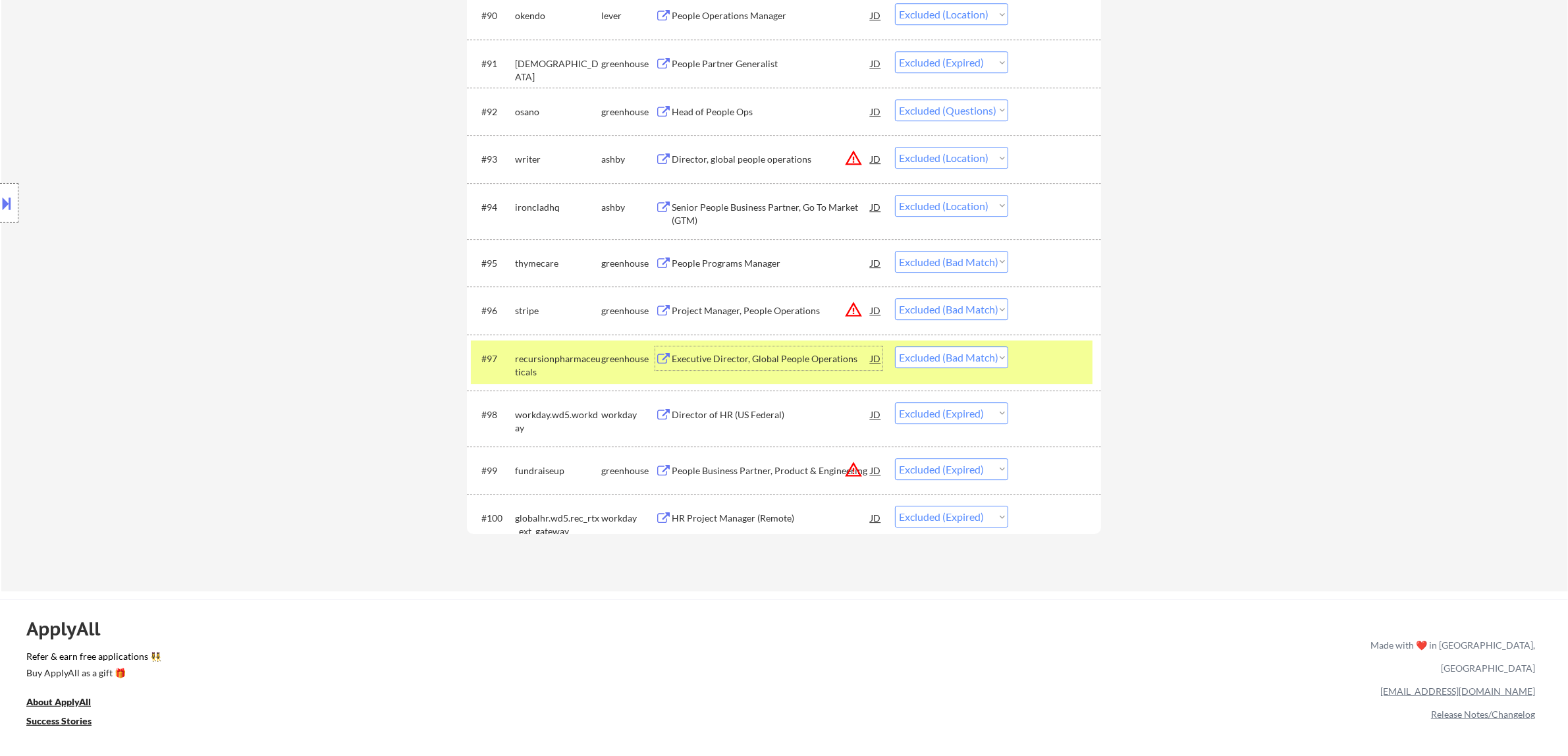
click at [772, 309] on div "Project Manager, People Operations" at bounding box center [771, 311] width 199 height 13
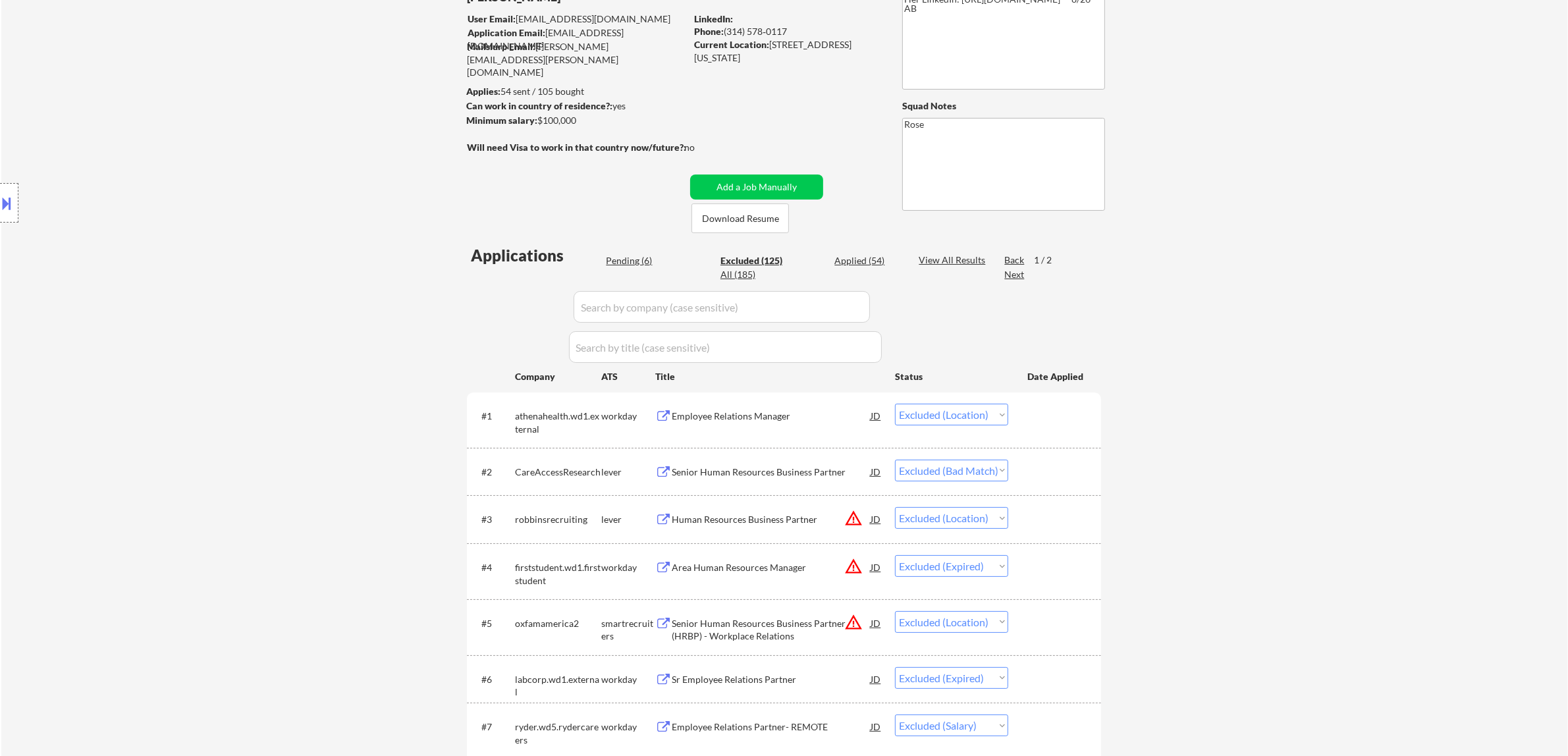
scroll to position [0, 0]
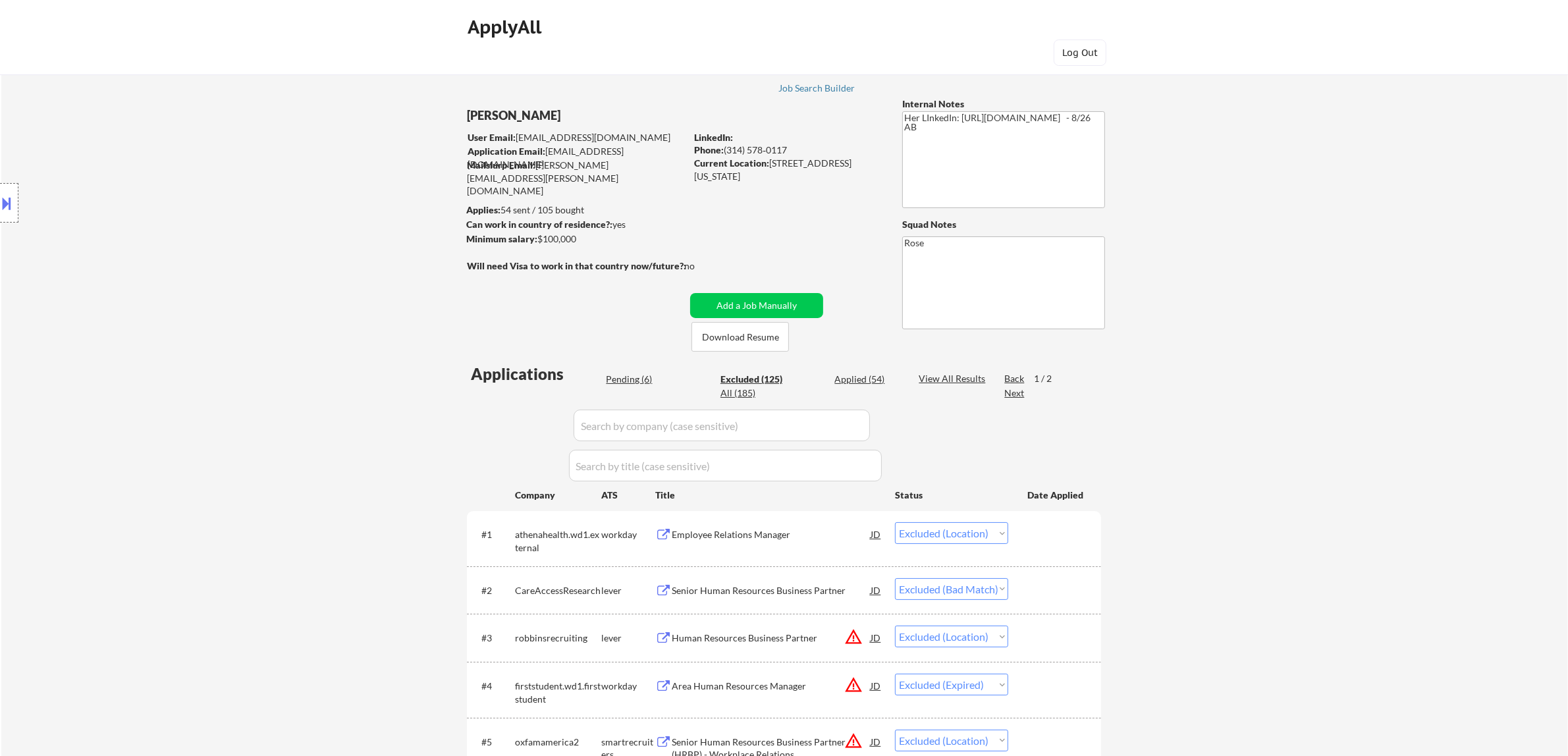
click at [640, 377] on div "Pending (6)" at bounding box center [639, 380] width 66 height 13
select select ""pending""
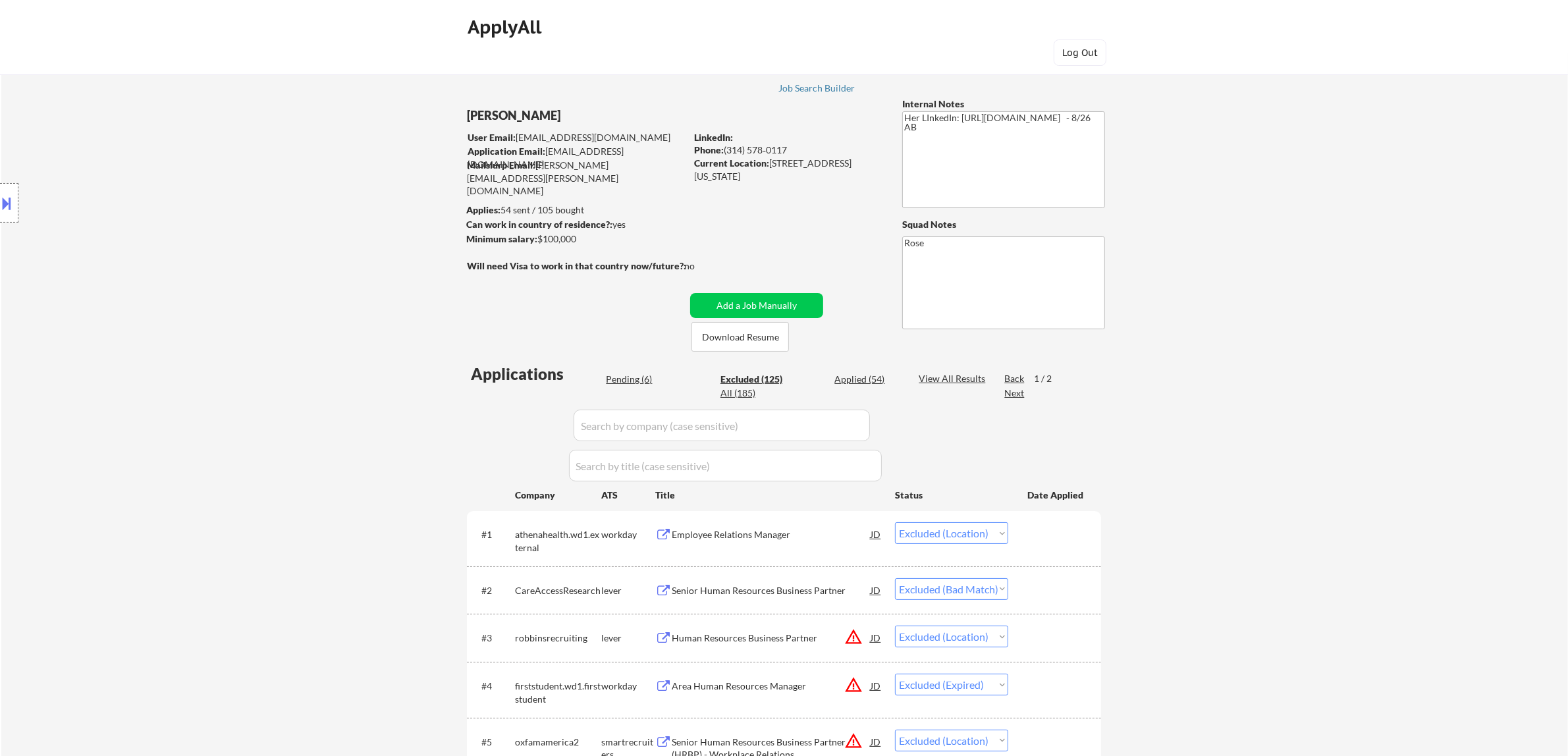
select select ""pending""
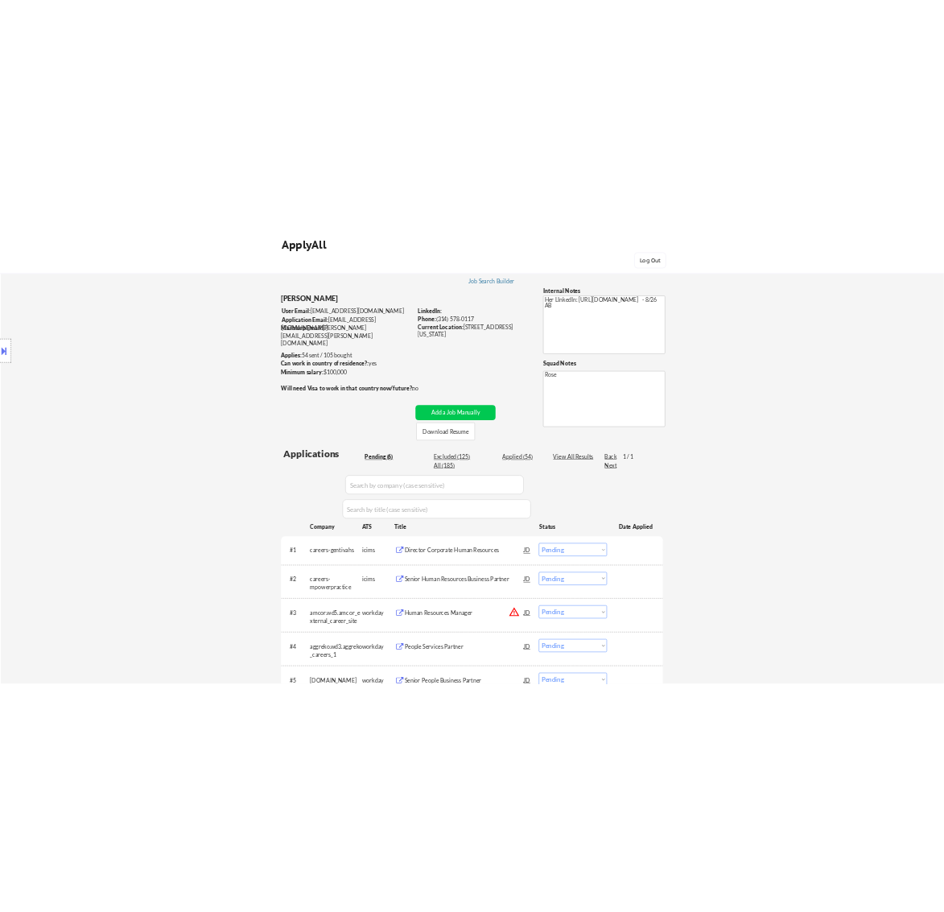
scroll to position [101, 0]
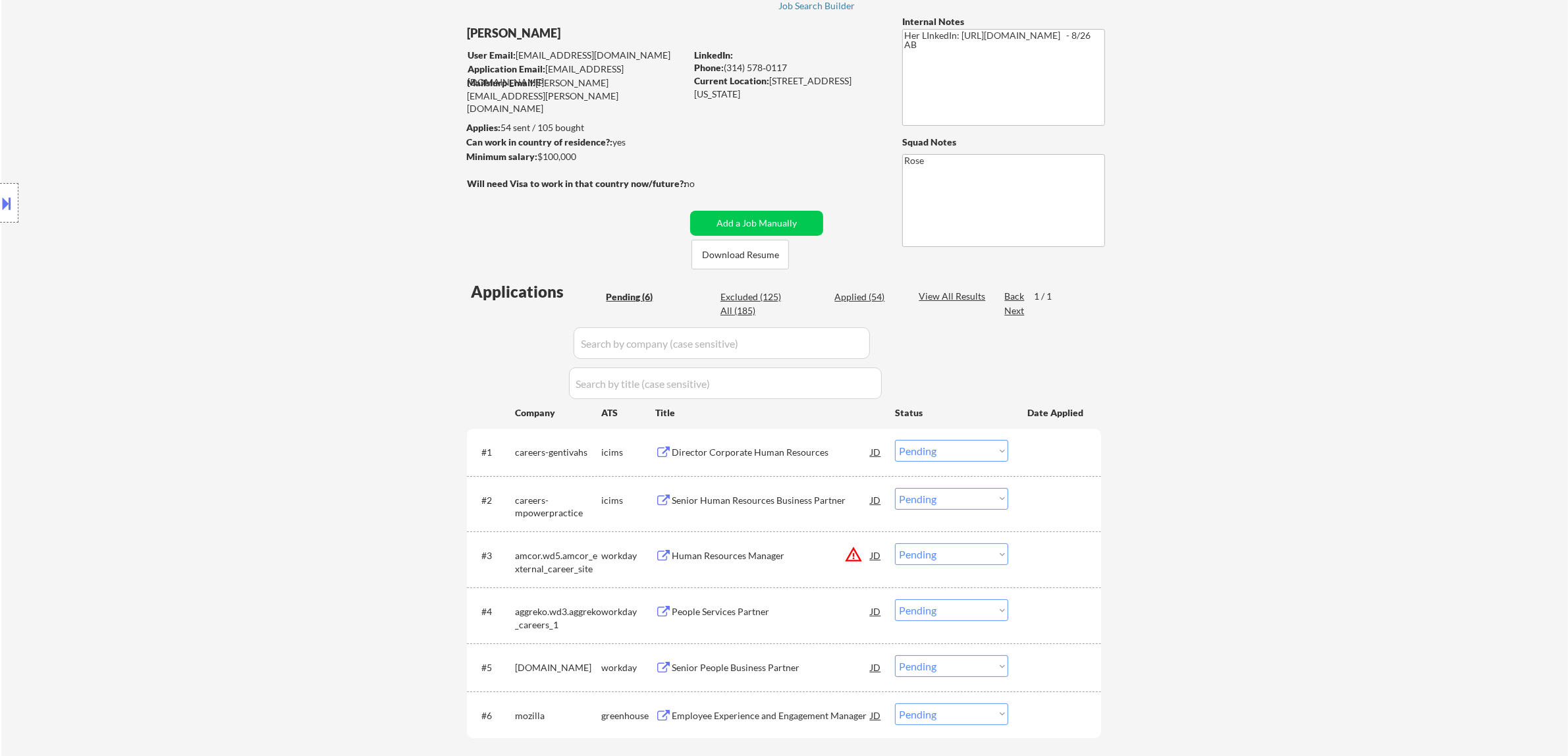
click at [772, 453] on div "Director Corporate Human Resources" at bounding box center [771, 452] width 199 height 13
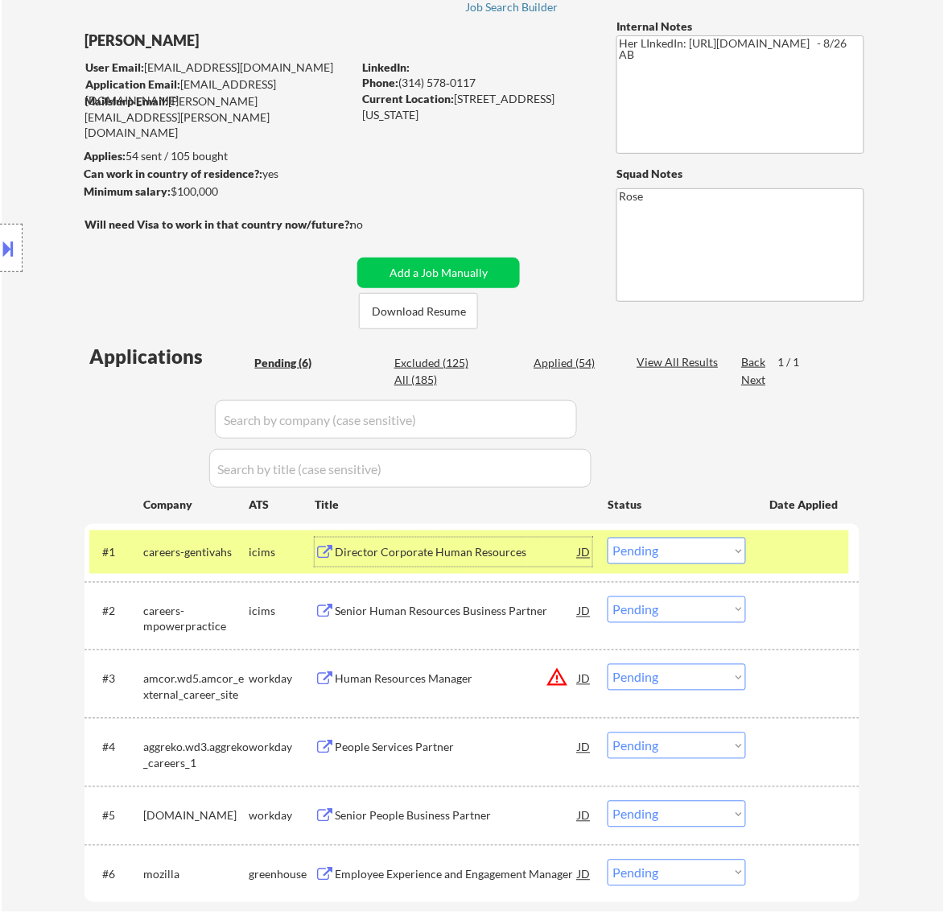
click at [19, 250] on div at bounding box center [11, 248] width 23 height 48
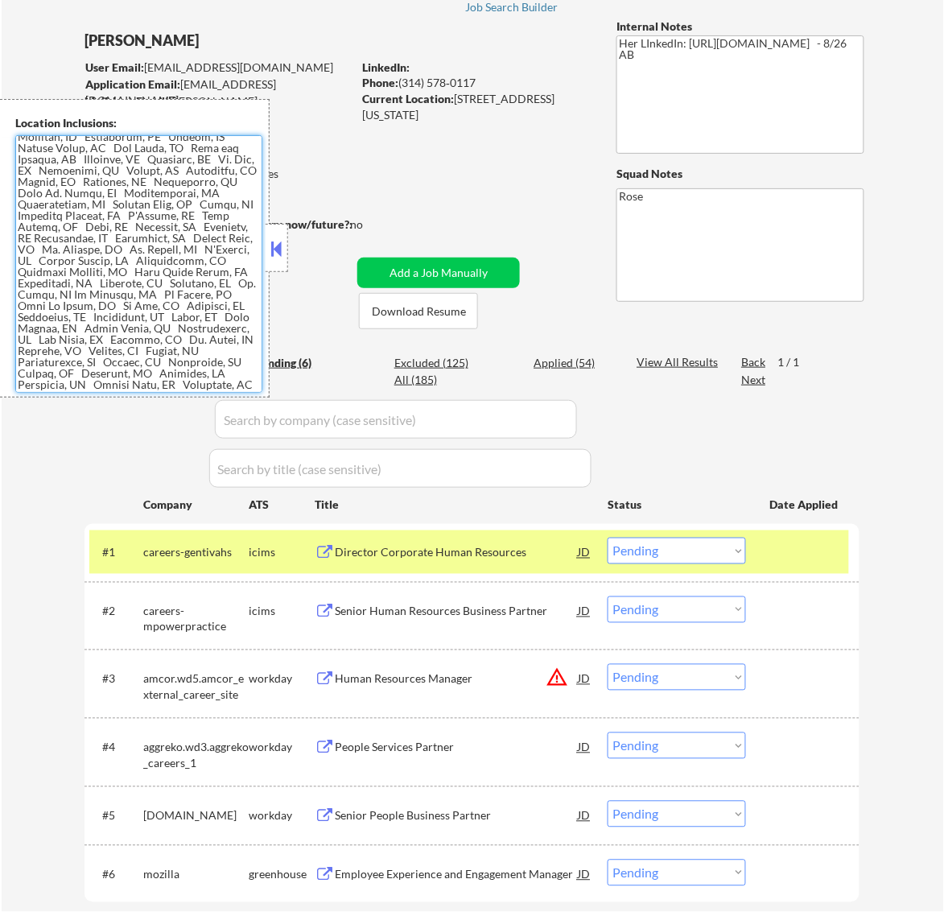
scroll to position [0, 0]
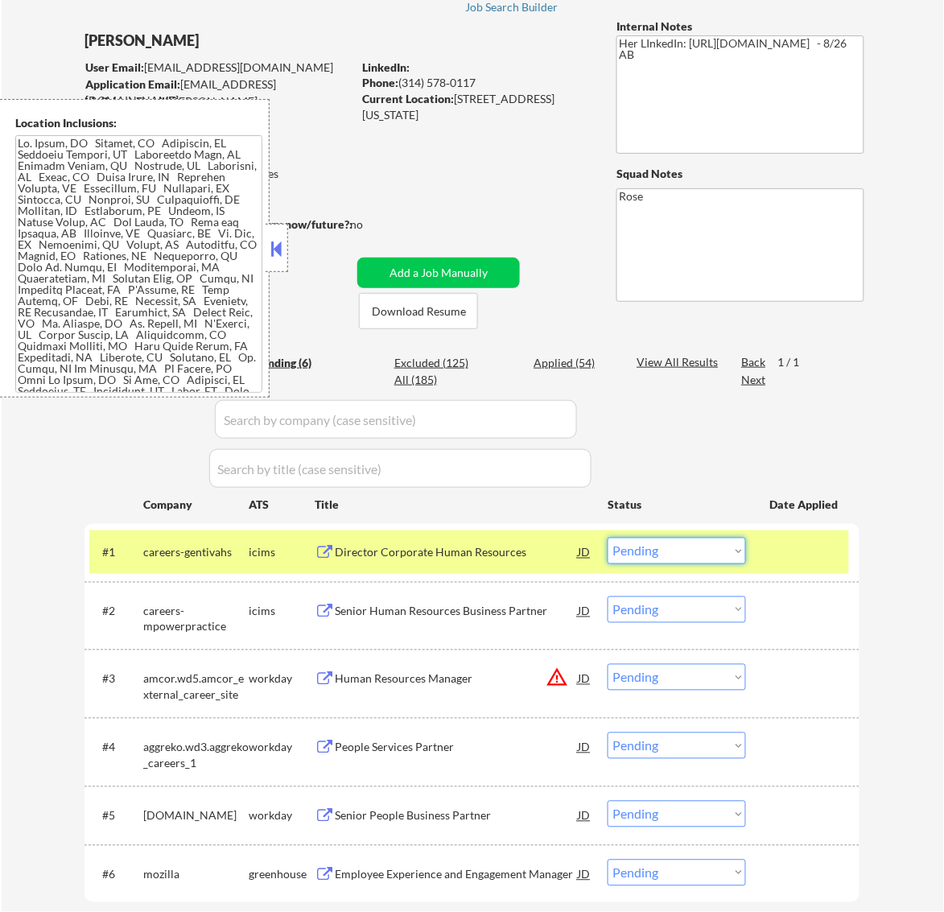
click at [709, 547] on select "Choose an option... Pending Applied Excluded (Questions) Excluded (Expired) Exc…" at bounding box center [677, 551] width 138 height 27
click at [608, 538] on select "Choose an option... Pending Applied Excluded (Questions) Excluded (Expired) Exc…" at bounding box center [677, 551] width 138 height 27
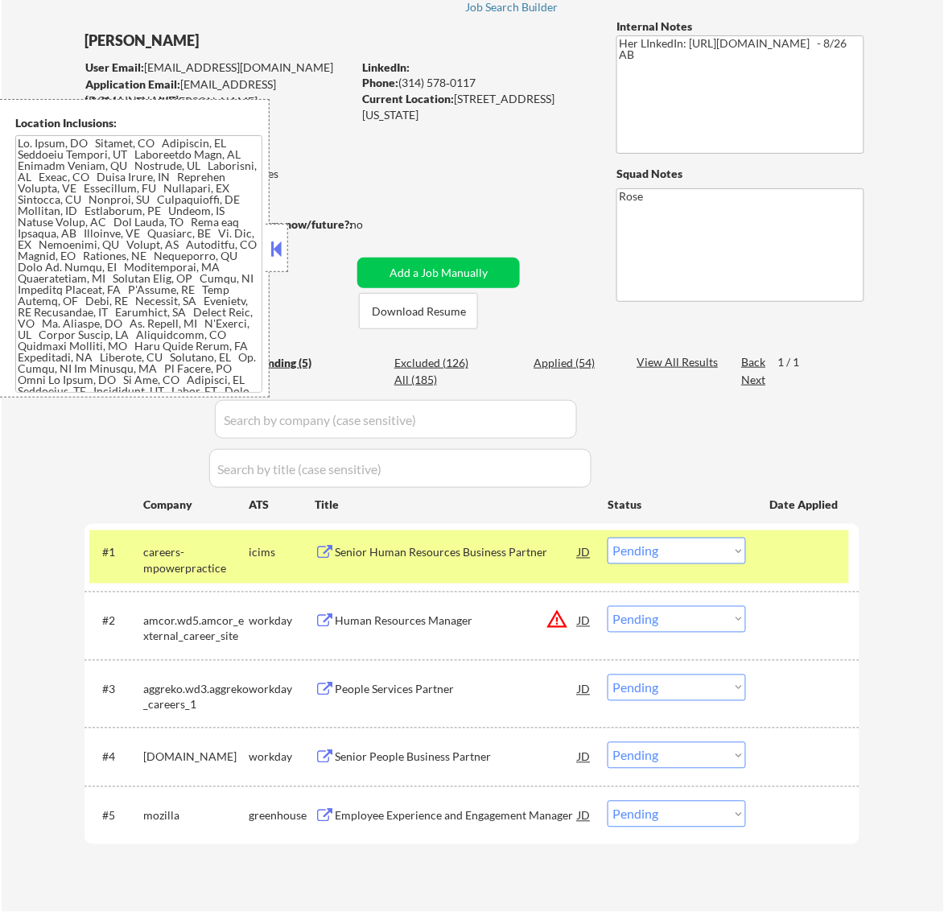
click at [544, 557] on div "Senior Human Resources Business Partner" at bounding box center [456, 553] width 243 height 16
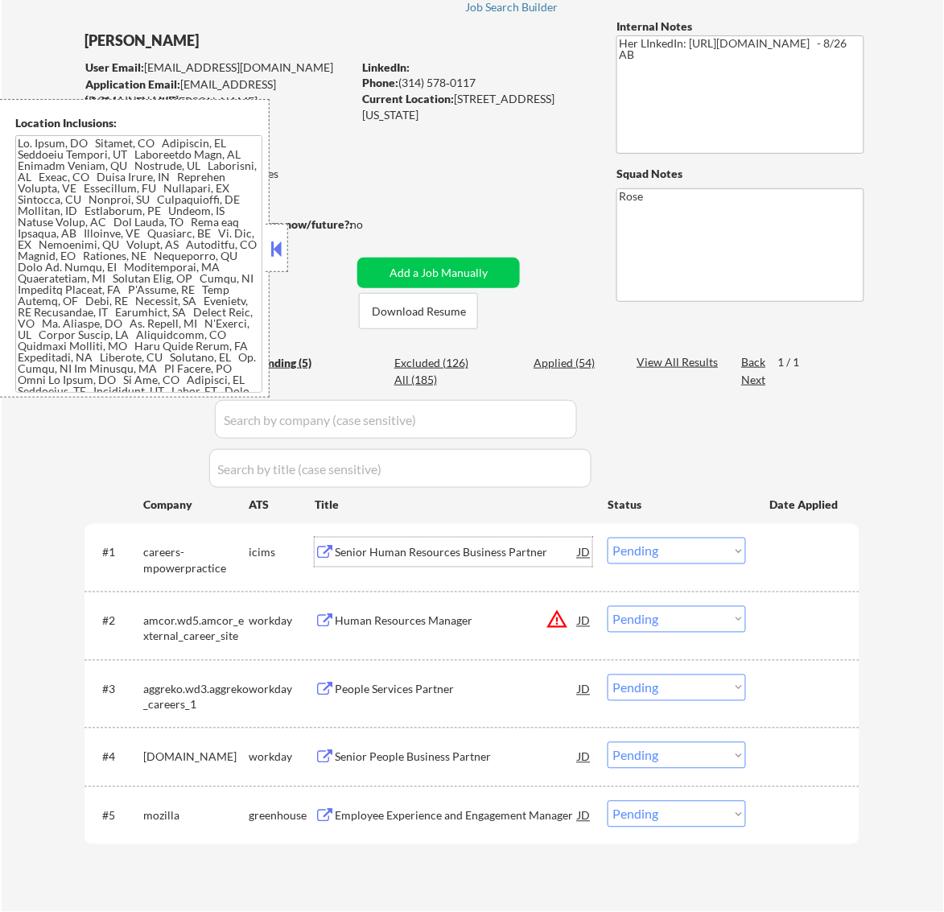
click at [633, 538] on select "Choose an option... Pending Applied Excluded (Questions) Excluded (Expired) Exc…" at bounding box center [677, 551] width 138 height 27
click at [608, 538] on select "Choose an option... Pending Applied Excluded (Questions) Excluded (Expired) Exc…" at bounding box center [677, 551] width 138 height 27
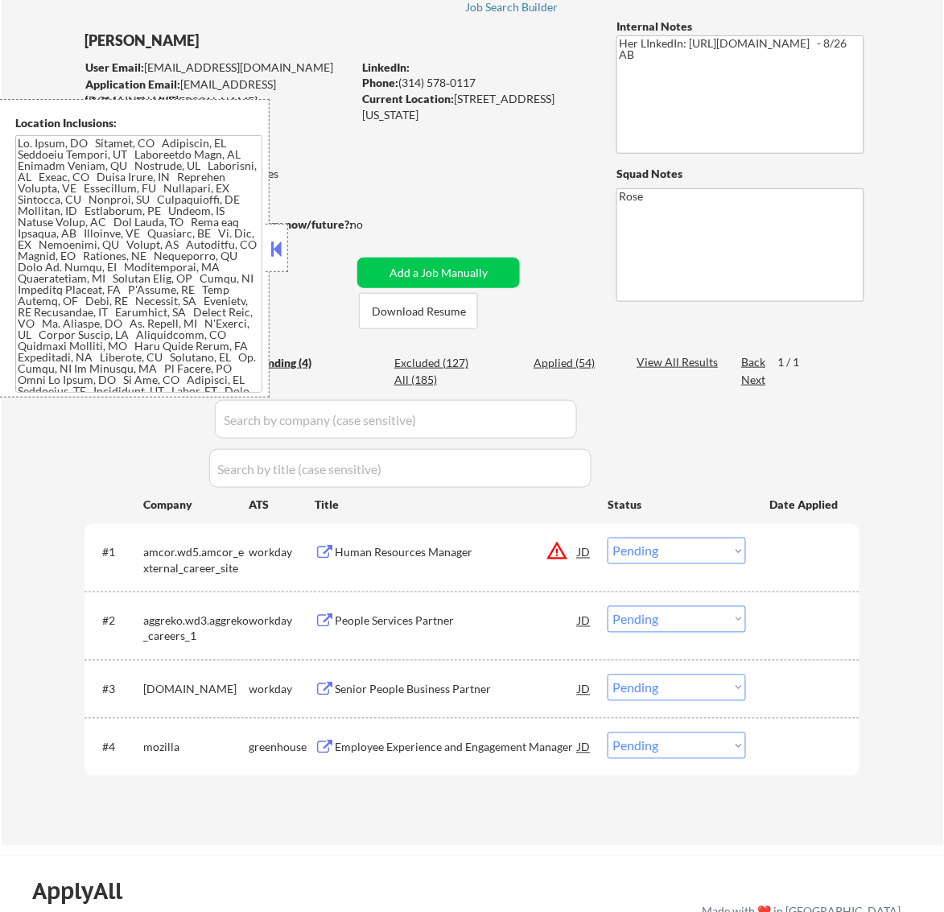
click at [279, 242] on button at bounding box center [276, 249] width 18 height 24
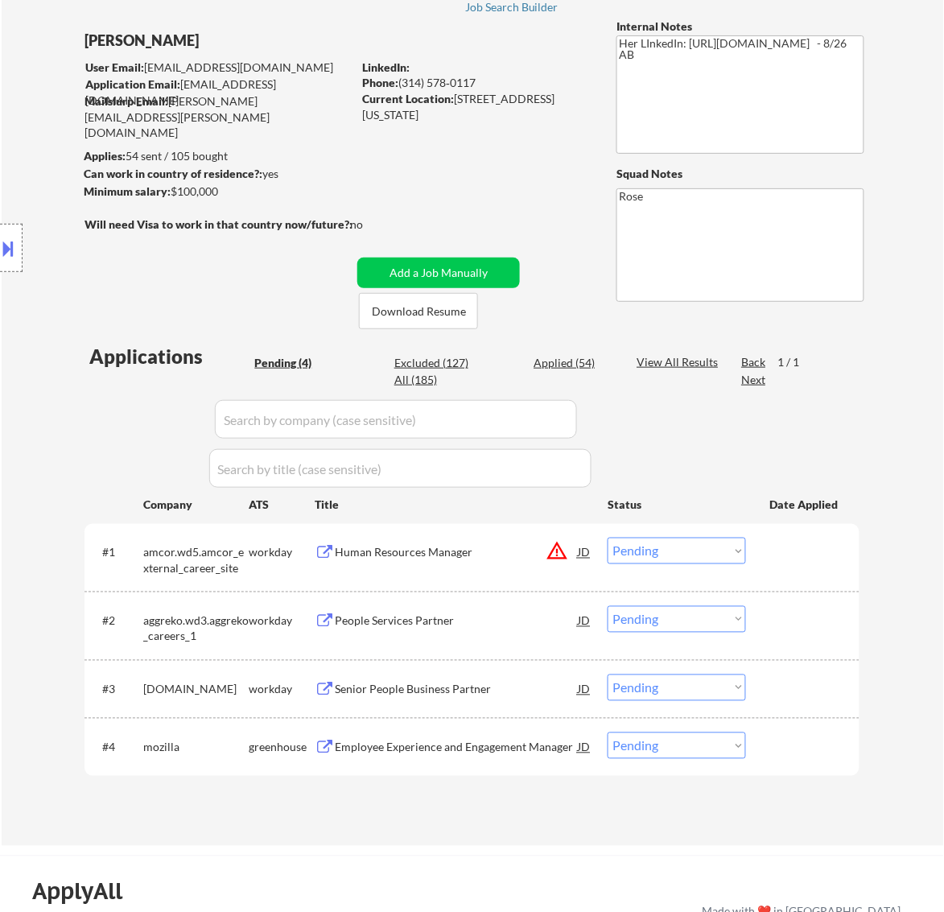
click at [498, 546] on div "Human Resources Manager" at bounding box center [456, 553] width 243 height 16
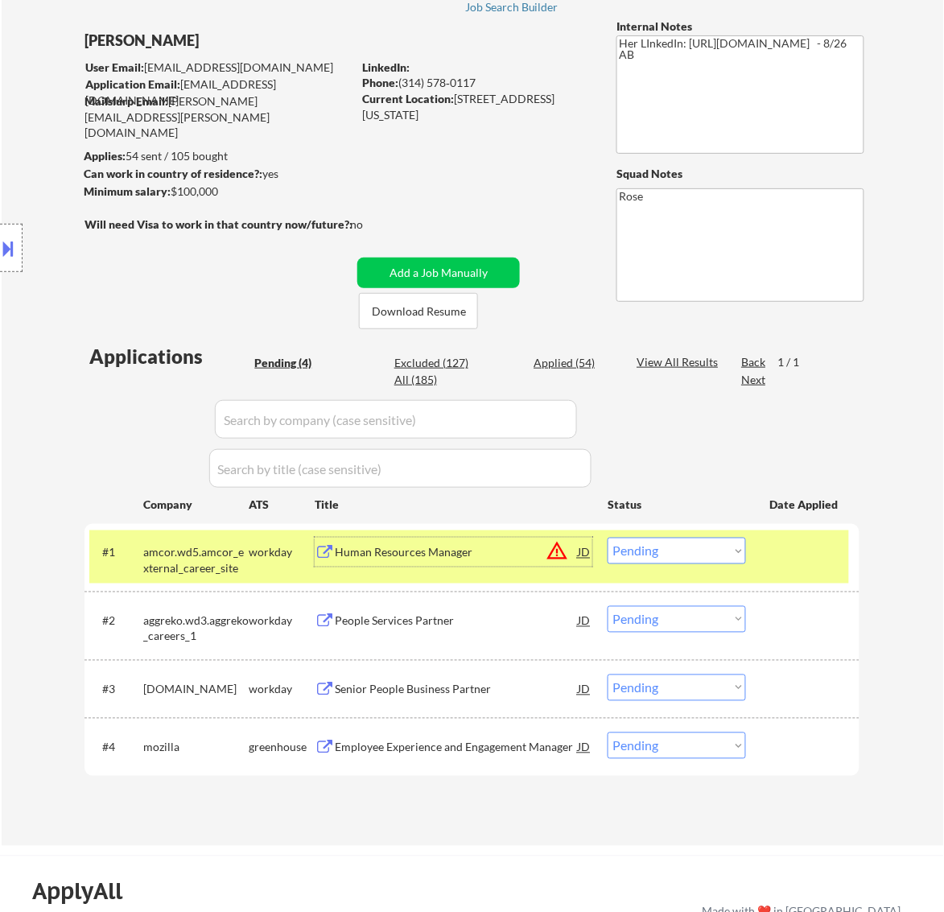
click at [723, 552] on select "Choose an option... Pending Applied Excluded (Questions) Excluded (Expired) Exc…" at bounding box center [677, 551] width 138 height 27
click at [608, 538] on select "Choose an option... Pending Applied Excluded (Questions) Excluded (Expired) Exc…" at bounding box center [677, 551] width 138 height 27
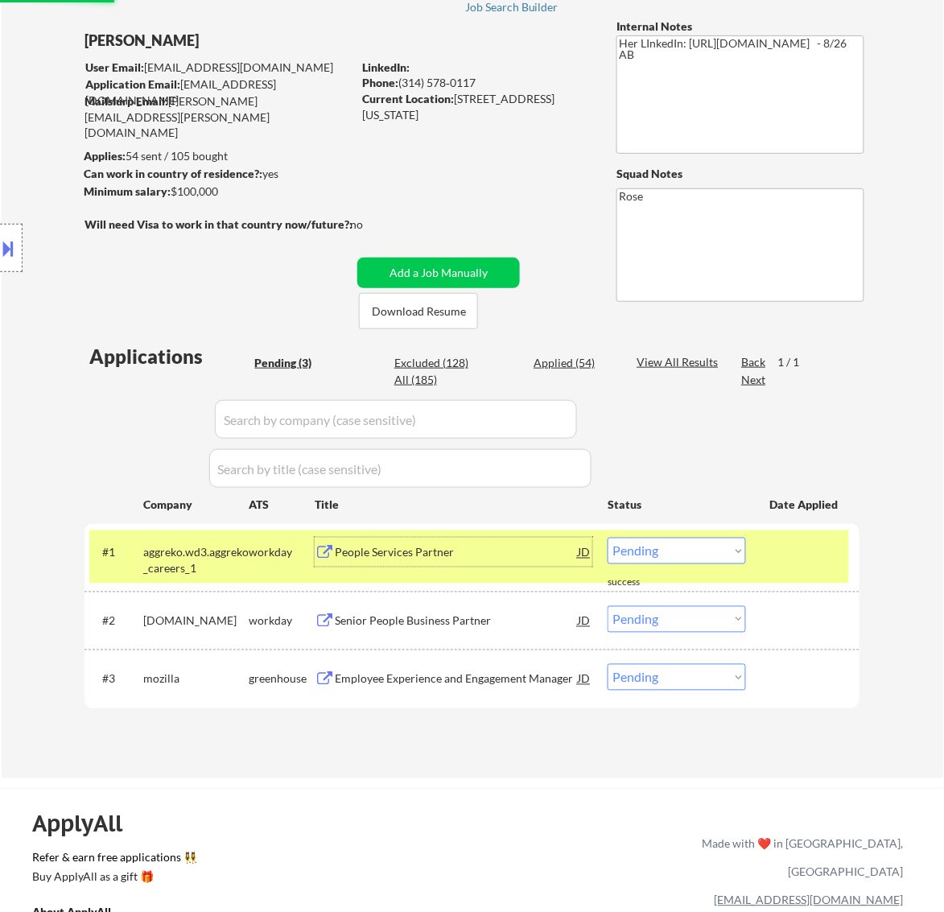
click at [473, 565] on div "People Services Partner" at bounding box center [456, 552] width 243 height 29
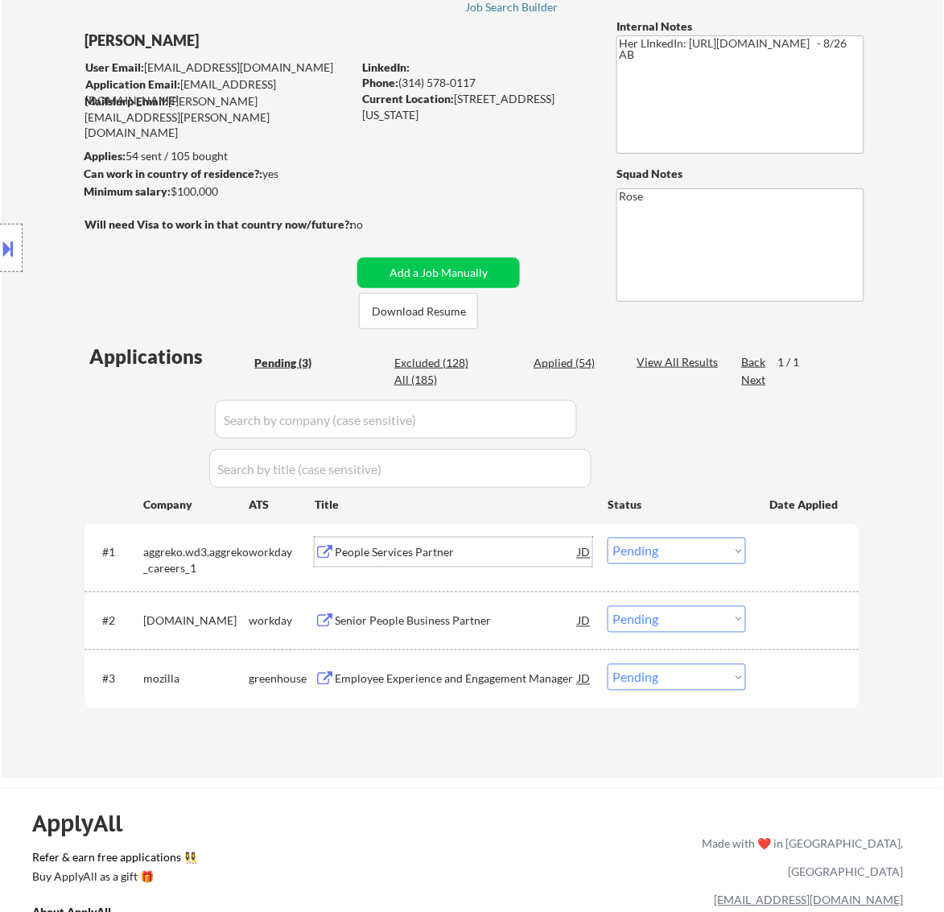
click at [10, 262] on button at bounding box center [9, 248] width 18 height 27
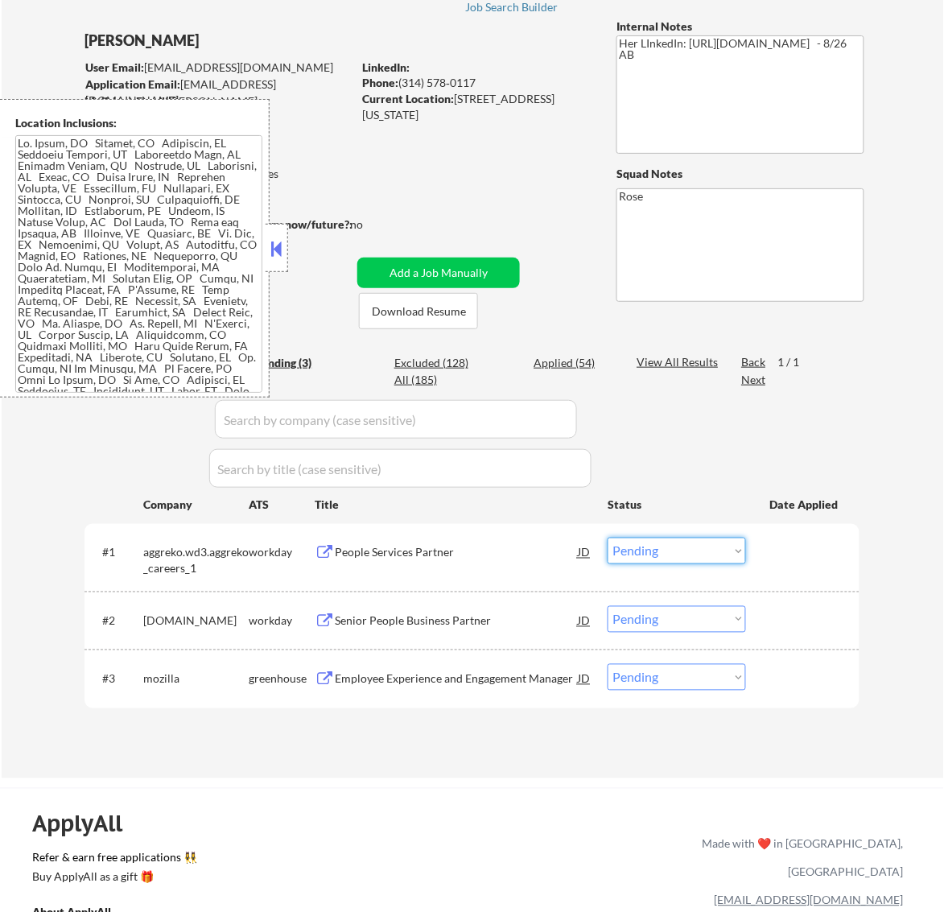
click at [727, 553] on select "Choose an option... Pending Applied Excluded (Questions) Excluded (Expired) Exc…" at bounding box center [677, 551] width 138 height 27
click at [608, 538] on select "Choose an option... Pending Applied Excluded (Questions) Excluded (Expired) Exc…" at bounding box center [677, 551] width 138 height 27
click at [280, 235] on div at bounding box center [277, 248] width 23 height 48
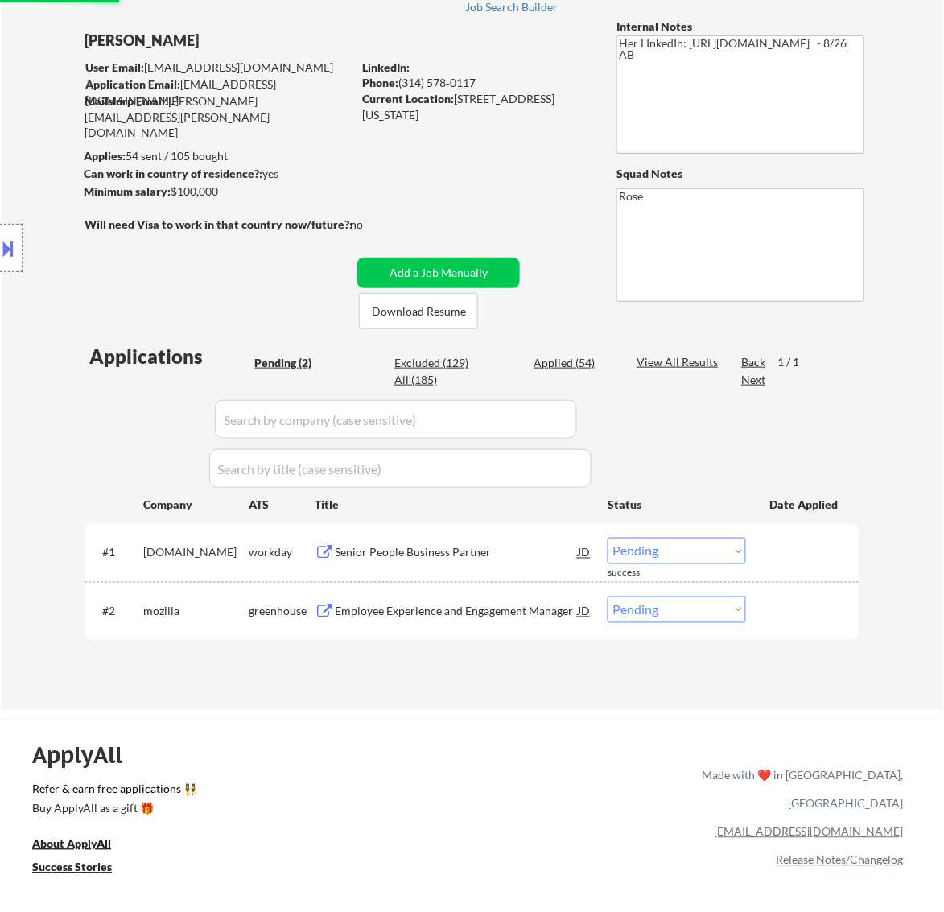
click at [507, 554] on div "Senior People Business Partner" at bounding box center [456, 553] width 243 height 16
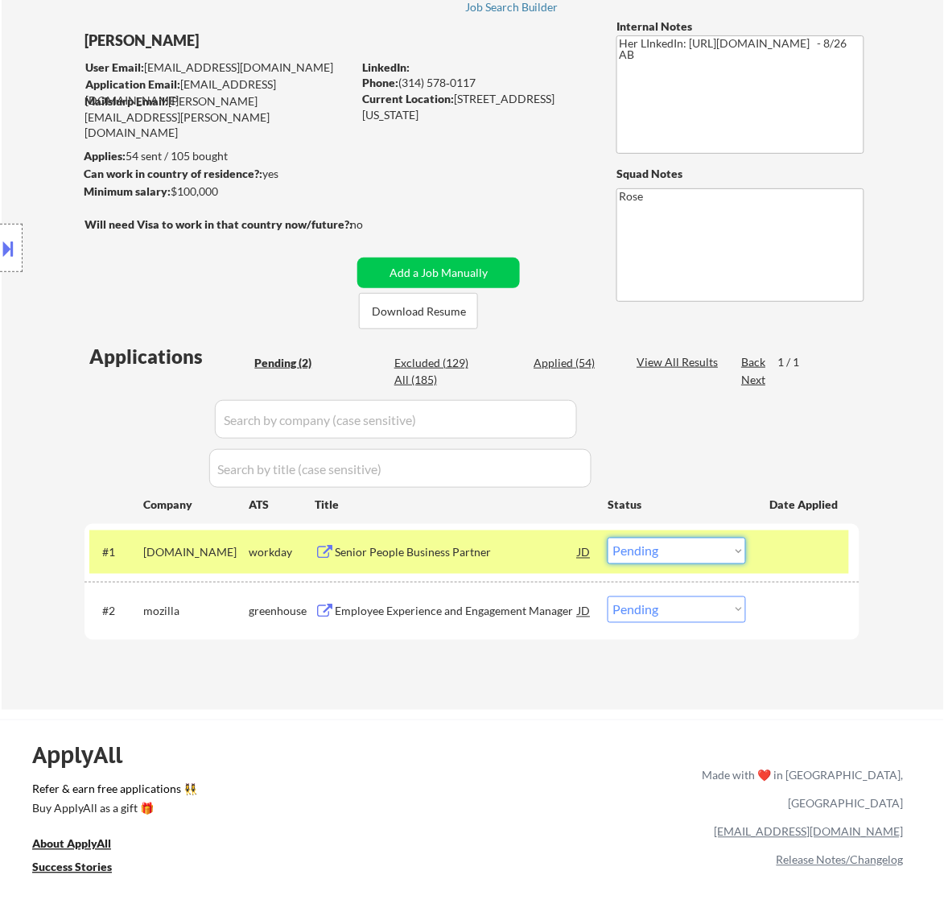
click at [702, 548] on select "Choose an option... Pending Applied Excluded (Questions) Excluded (Expired) Exc…" at bounding box center [677, 551] width 138 height 27
click at [608, 538] on select "Choose an option... Pending Applied Excluded (Questions) Excluded (Expired) Exc…" at bounding box center [677, 551] width 138 height 27
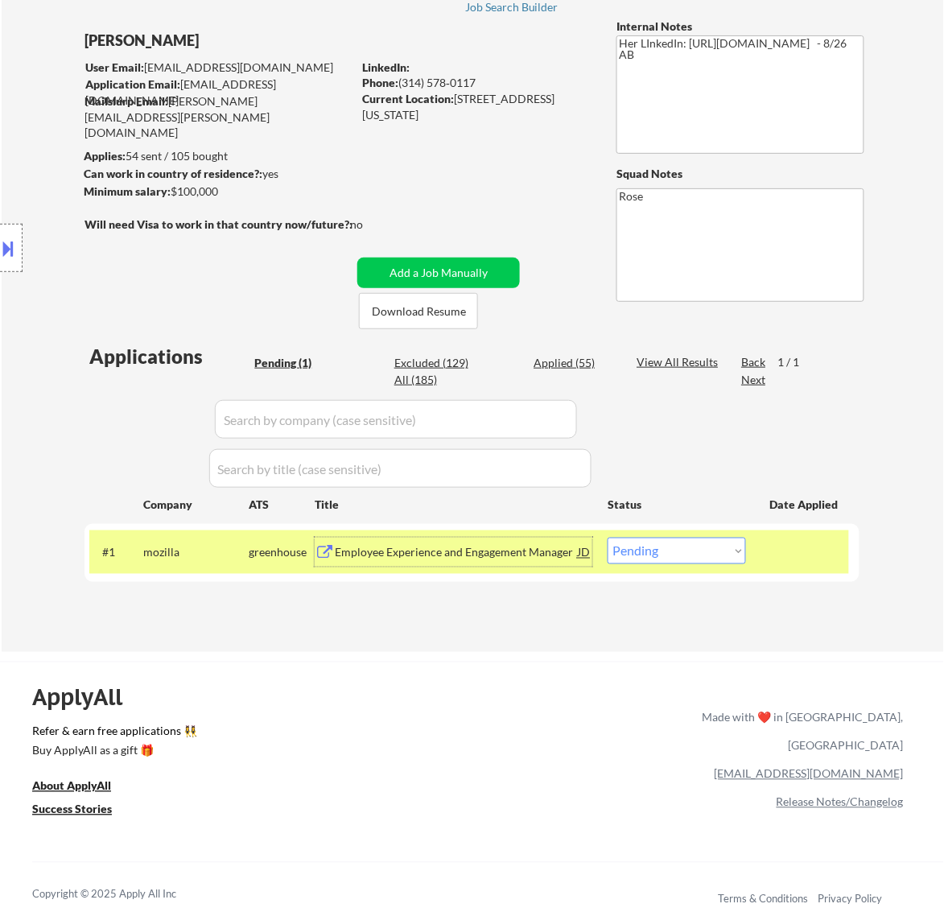
click at [542, 557] on div "Employee Experience and Engagement Manager" at bounding box center [456, 553] width 243 height 16
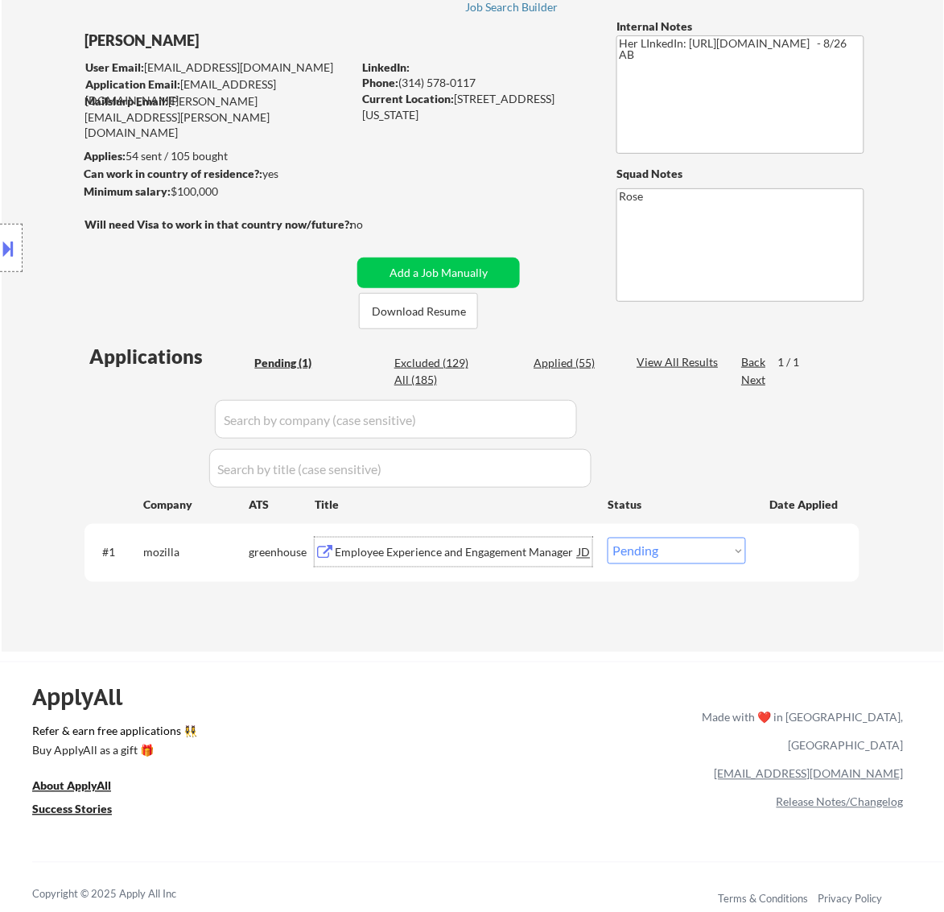
click at [681, 561] on select "Choose an option... Pending Applied Excluded (Questions) Excluded (Expired) Exc…" at bounding box center [677, 551] width 138 height 27
select select ""excluded__bad_match_""
click at [608, 538] on select "Choose an option... Pending Applied Excluded (Questions) Excluded (Expired) Exc…" at bounding box center [677, 551] width 138 height 27
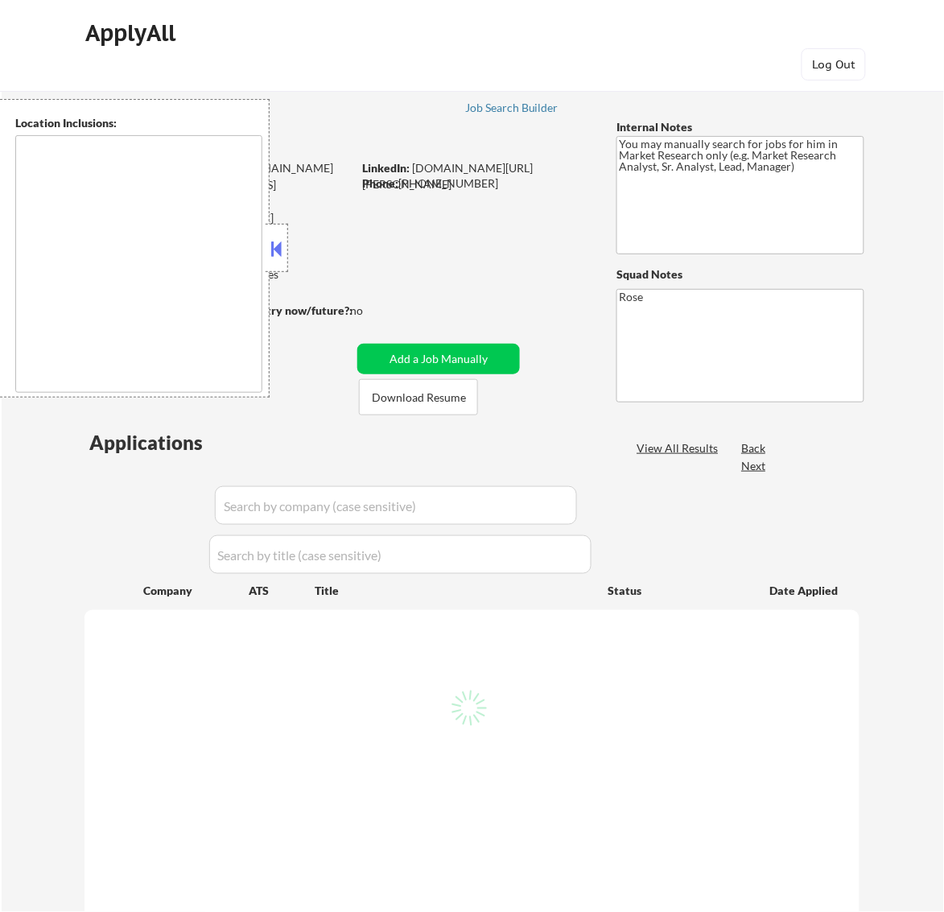
type textarea "[GEOGRAPHIC_DATA], [GEOGRAPHIC_DATA] [GEOGRAPHIC_DATA], [GEOGRAPHIC_DATA] [GEOG…"
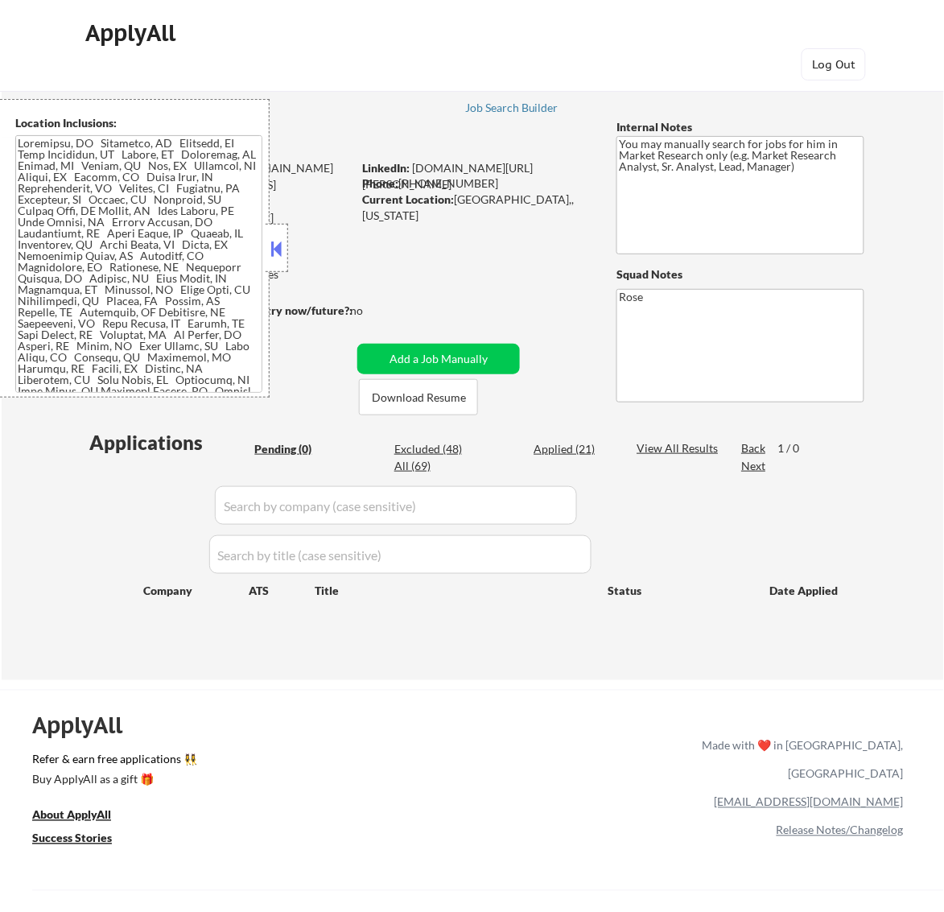
click at [284, 246] on button at bounding box center [276, 249] width 18 height 24
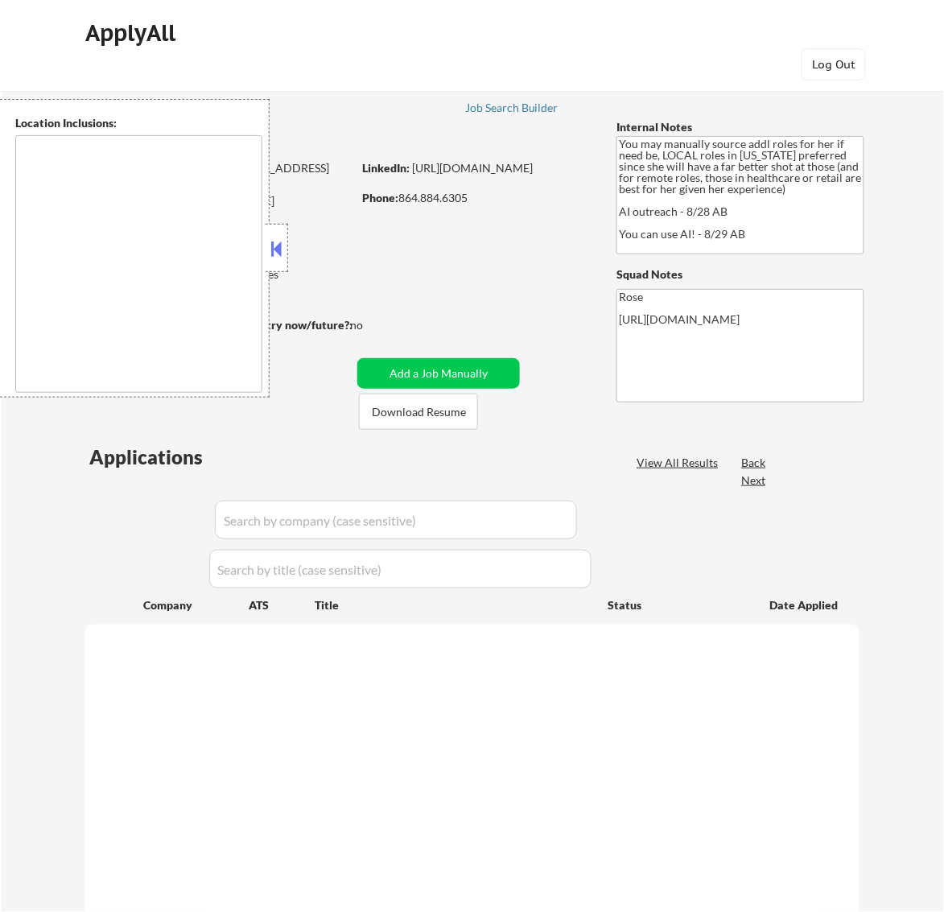
type textarea "[GEOGRAPHIC_DATA], [GEOGRAPHIC_DATA] [GEOGRAPHIC_DATA], [GEOGRAPHIC_DATA] [GEOG…"
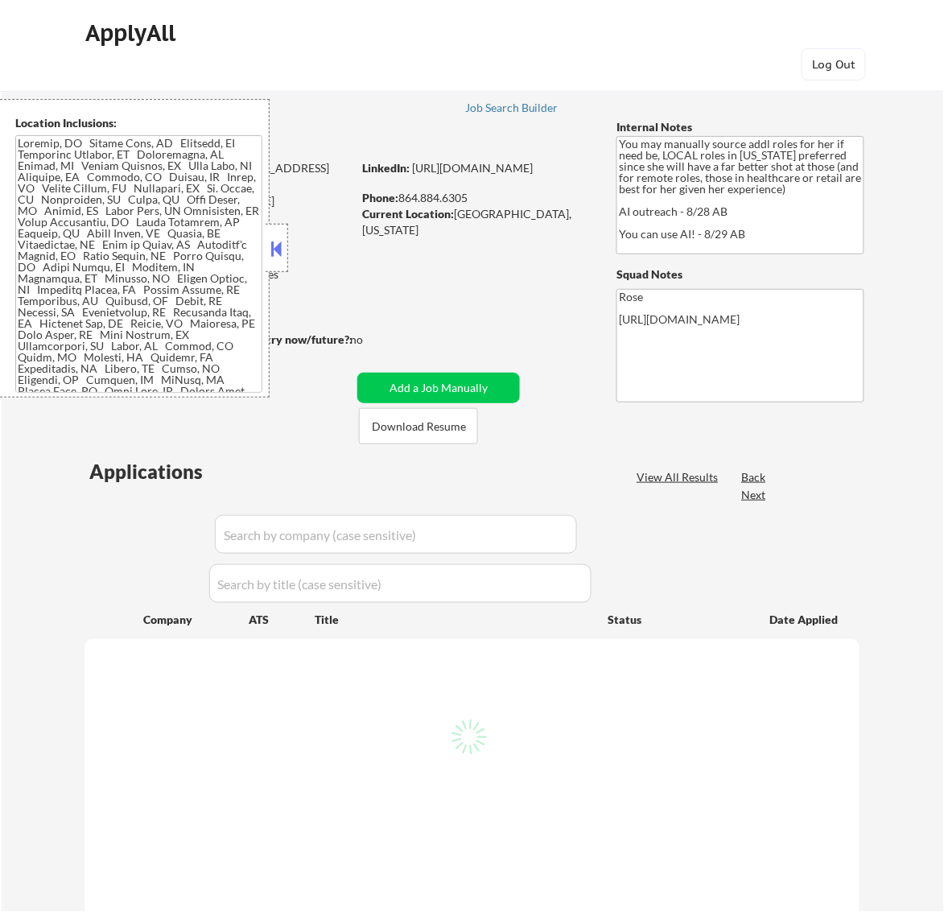
select select ""pending""
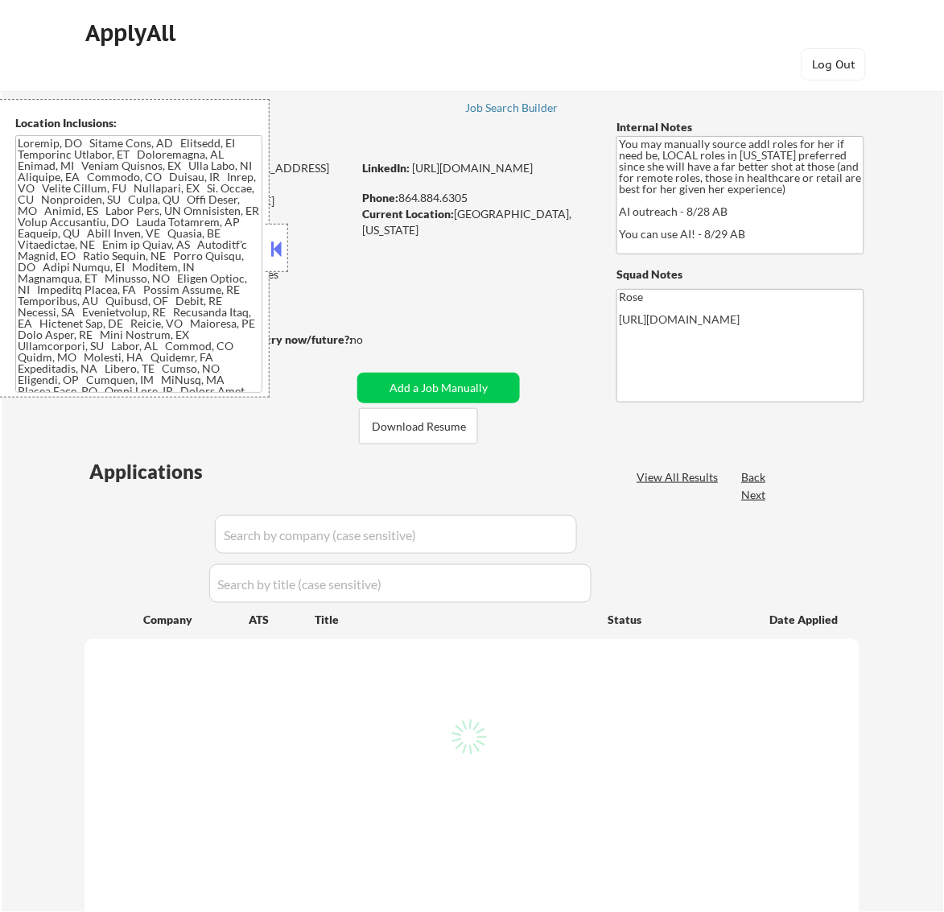
select select ""pending""
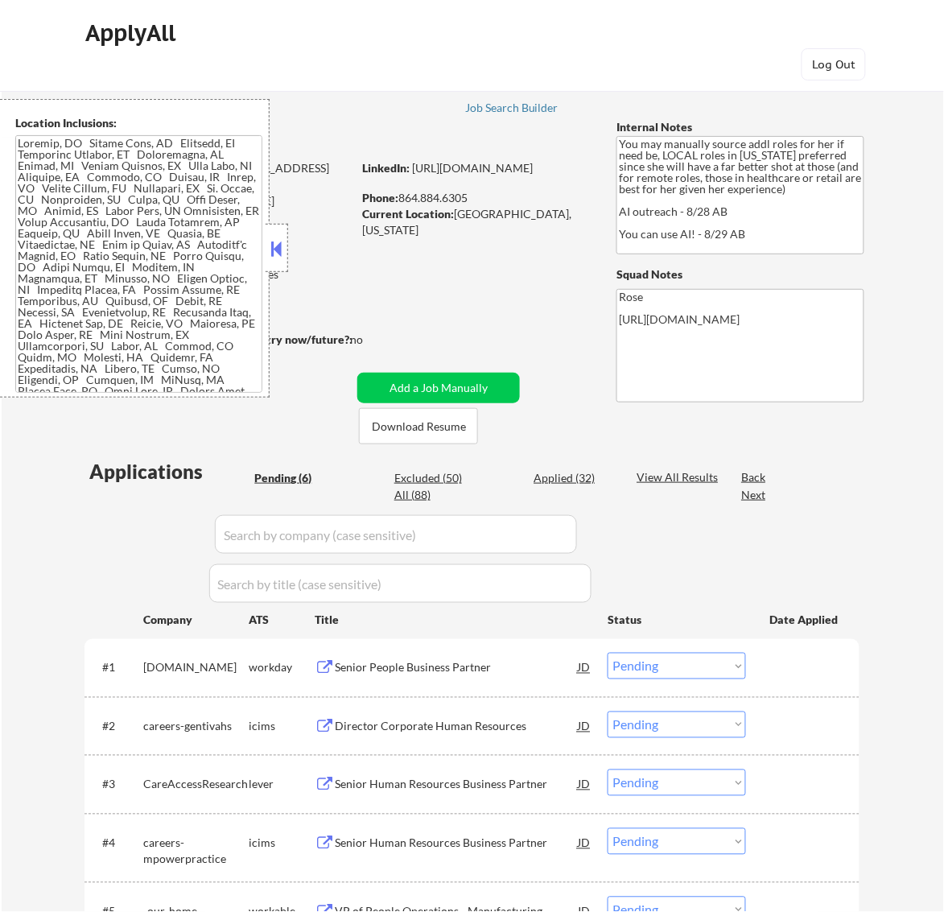
click at [280, 244] on button at bounding box center [276, 249] width 18 height 24
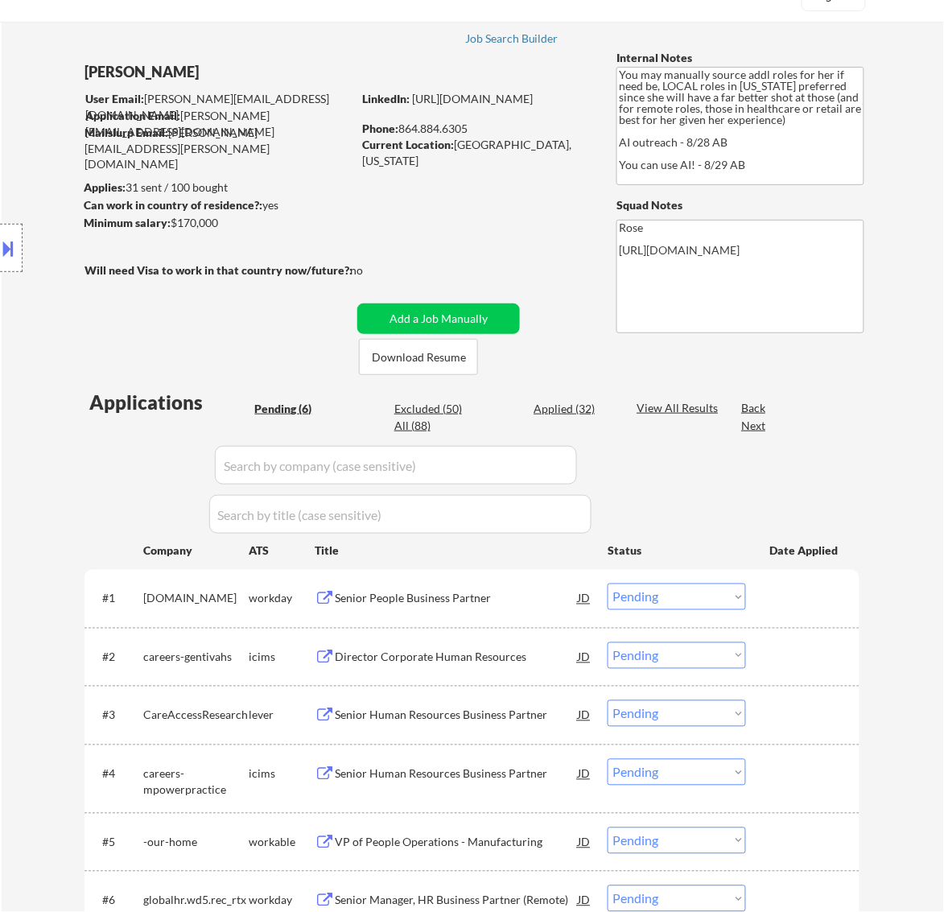
scroll to position [101, 0]
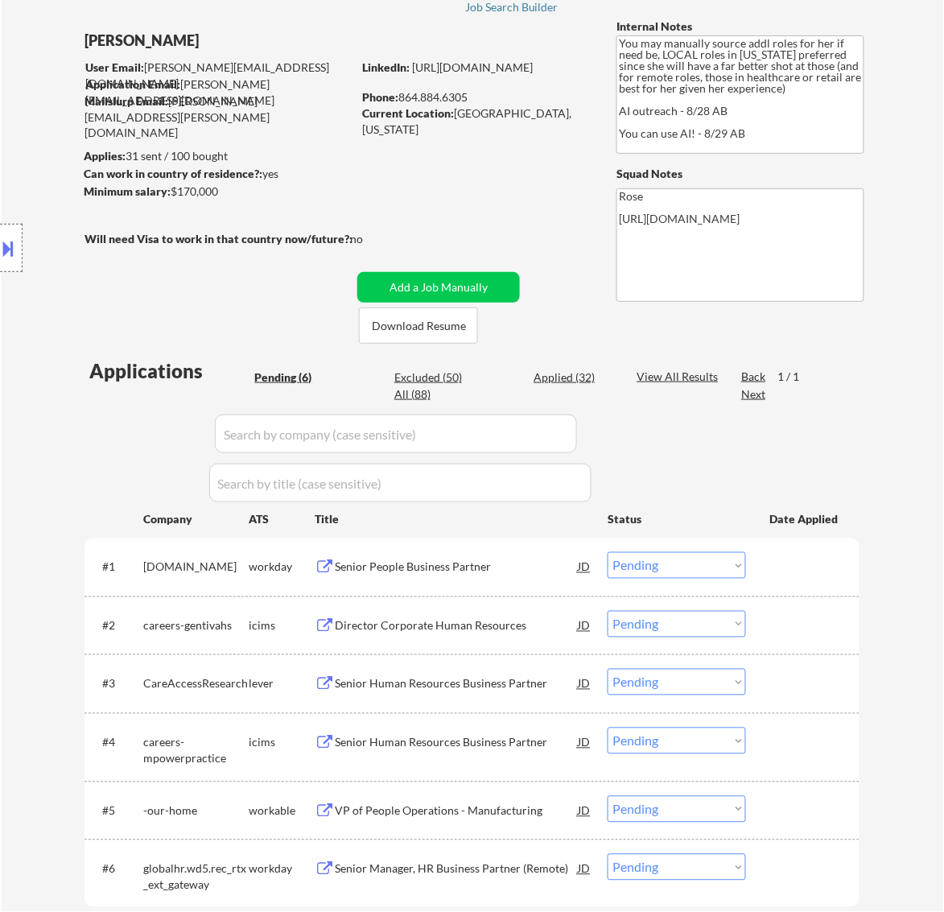
click at [481, 565] on div "Senior People Business Partner" at bounding box center [456, 568] width 243 height 16
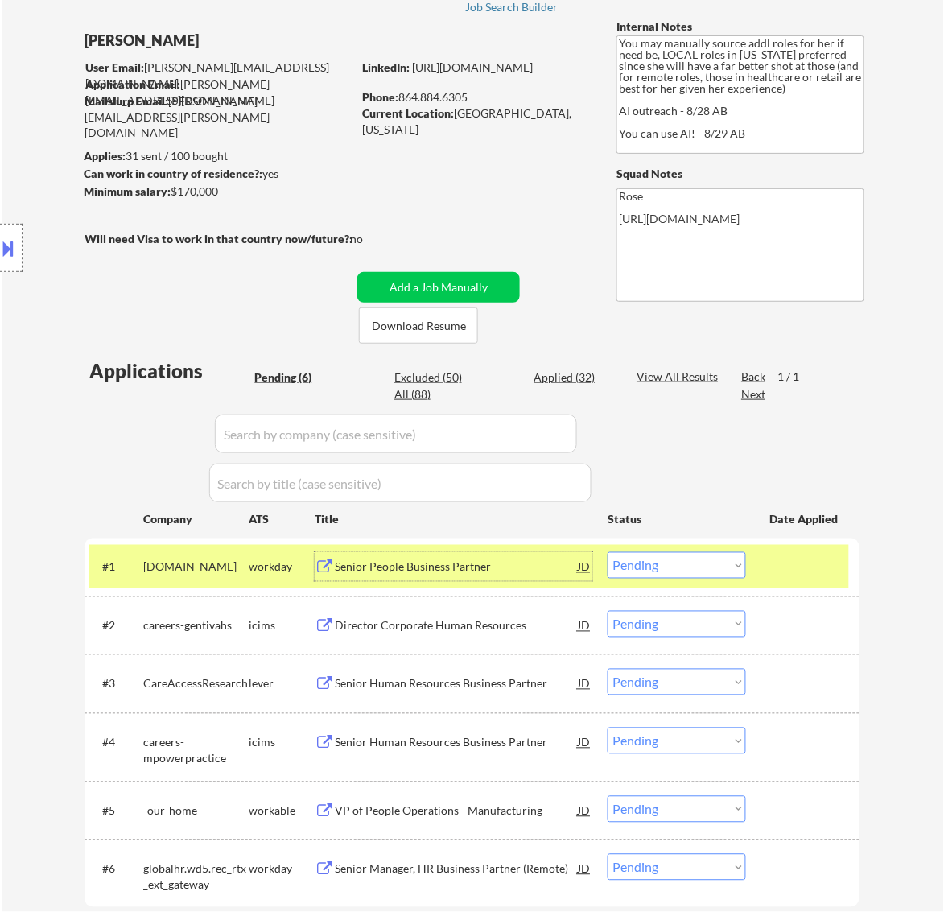
click at [692, 564] on select "Choose an option... Pending Applied Excluded (Questions) Excluded (Expired) Exc…" at bounding box center [677, 565] width 138 height 27
click at [608, 552] on select "Choose an option... Pending Applied Excluded (Questions) Excluded (Expired) Exc…" at bounding box center [677, 565] width 138 height 27
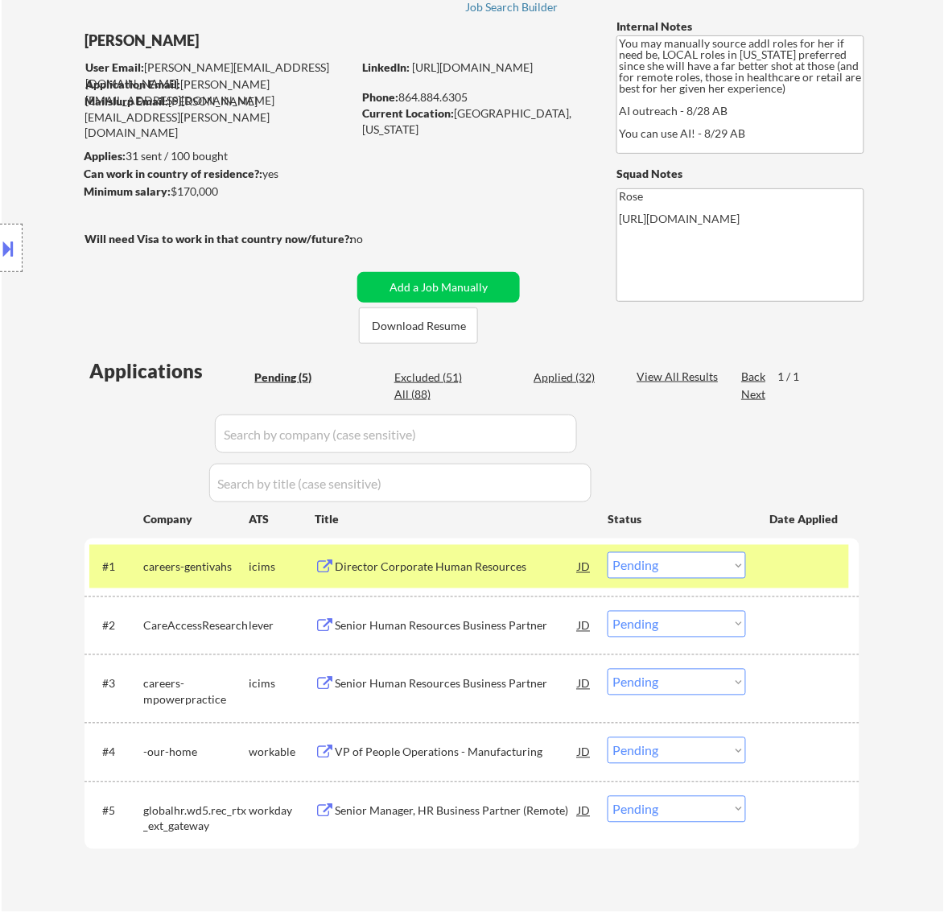
click at [517, 568] on div "Director Corporate Human Resources" at bounding box center [456, 568] width 243 height 16
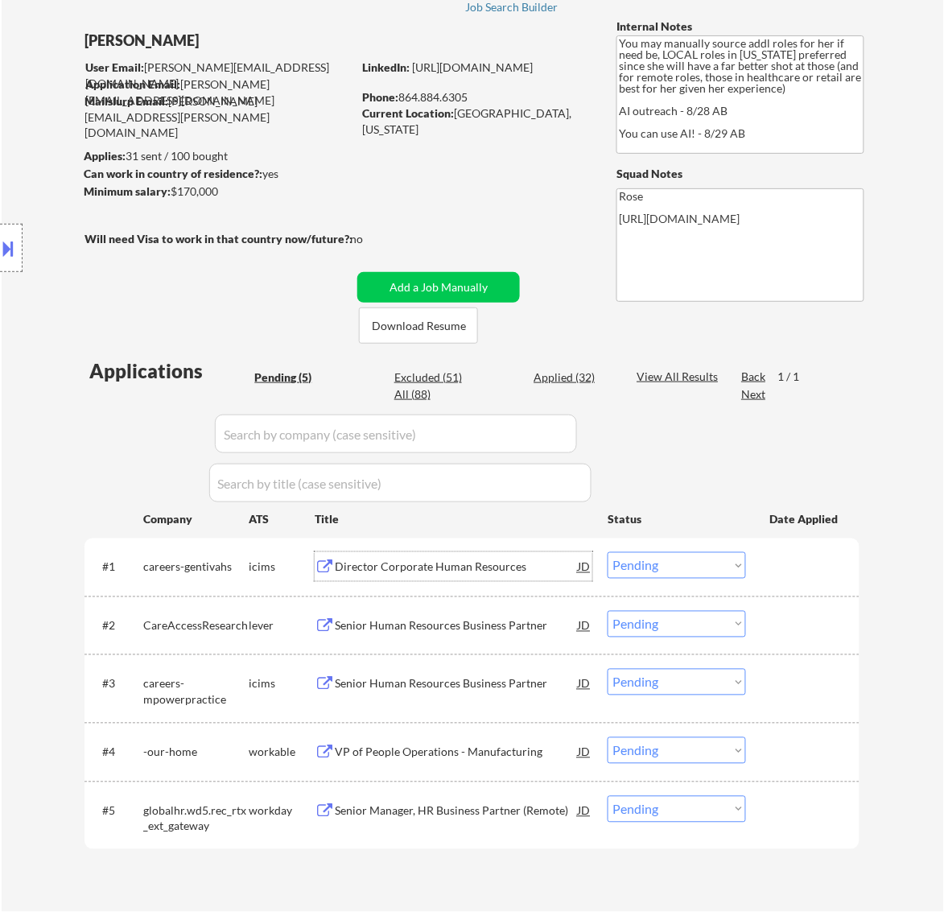
click at [13, 250] on button at bounding box center [9, 248] width 18 height 27
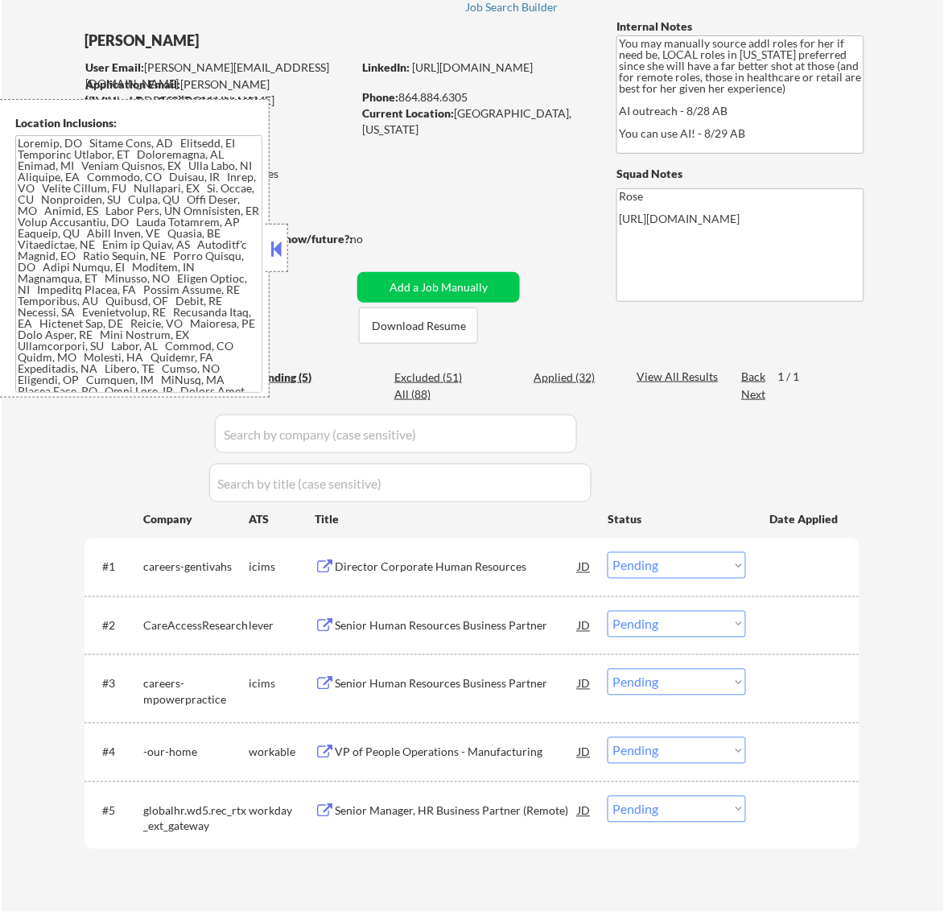
scroll to position [29, 0]
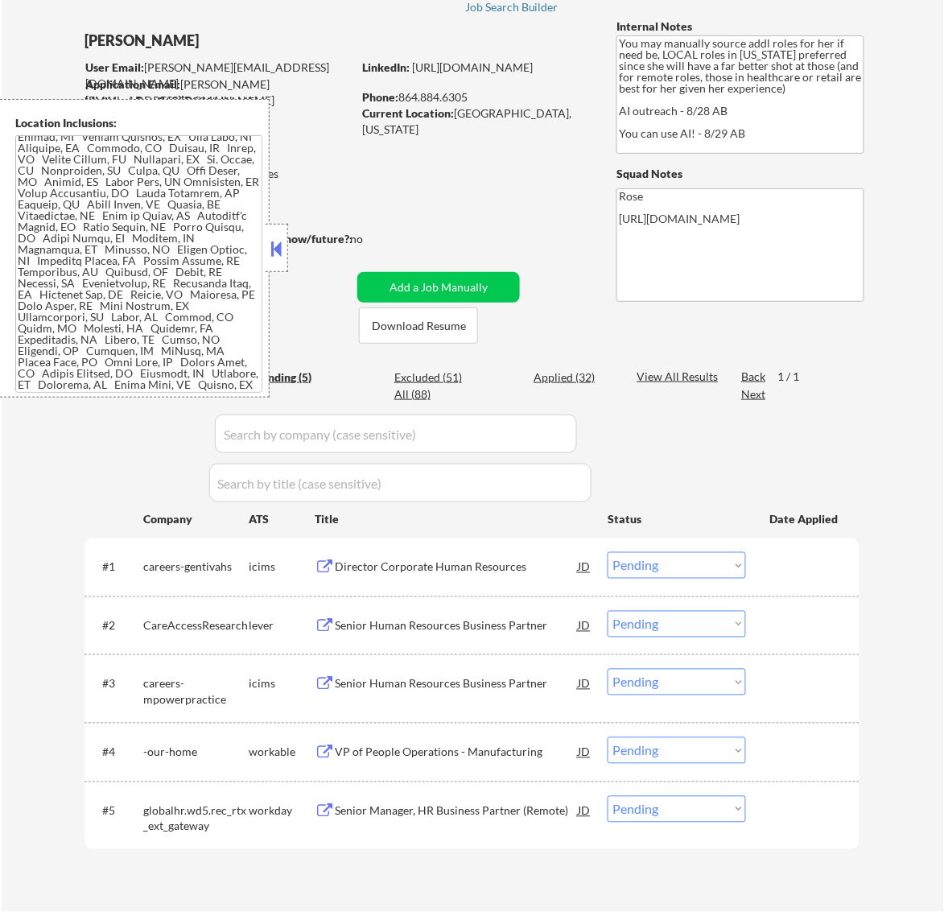
click at [279, 251] on button at bounding box center [276, 249] width 18 height 24
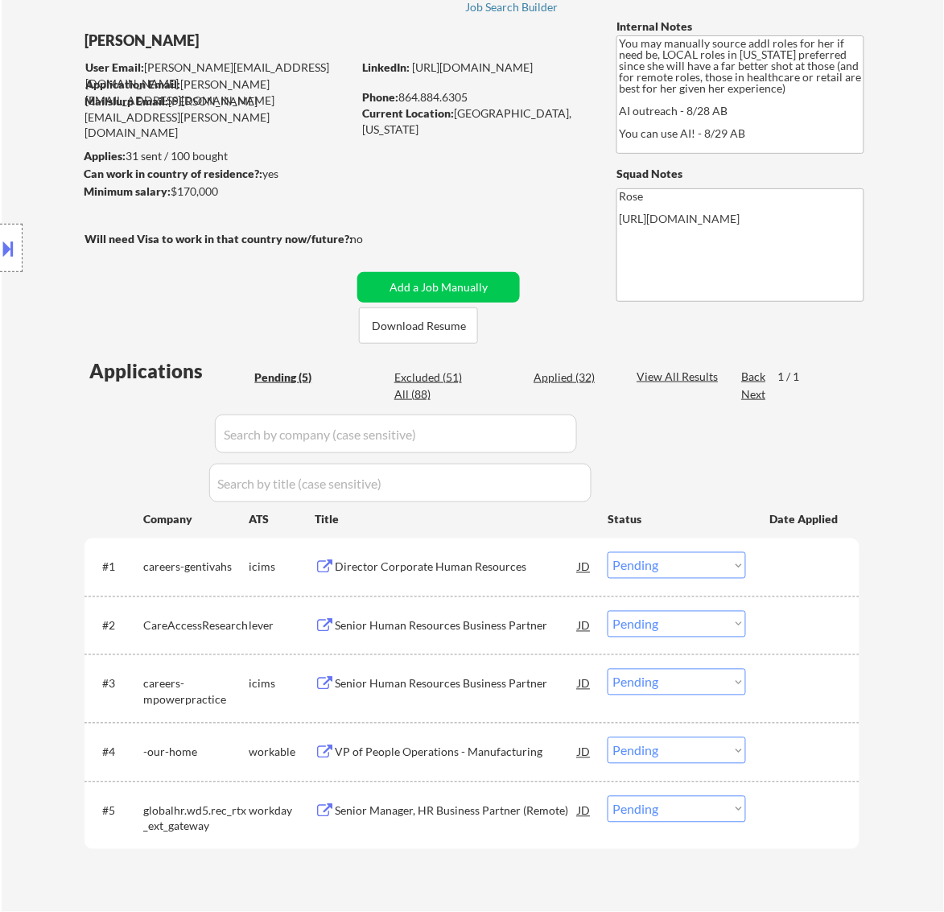
click at [691, 566] on select "Choose an option... Pending Applied Excluded (Questions) Excluded (Expired) Exc…" at bounding box center [677, 565] width 138 height 27
click at [608, 552] on select "Choose an option... Pending Applied Excluded (Questions) Excluded (Expired) Exc…" at bounding box center [677, 565] width 138 height 27
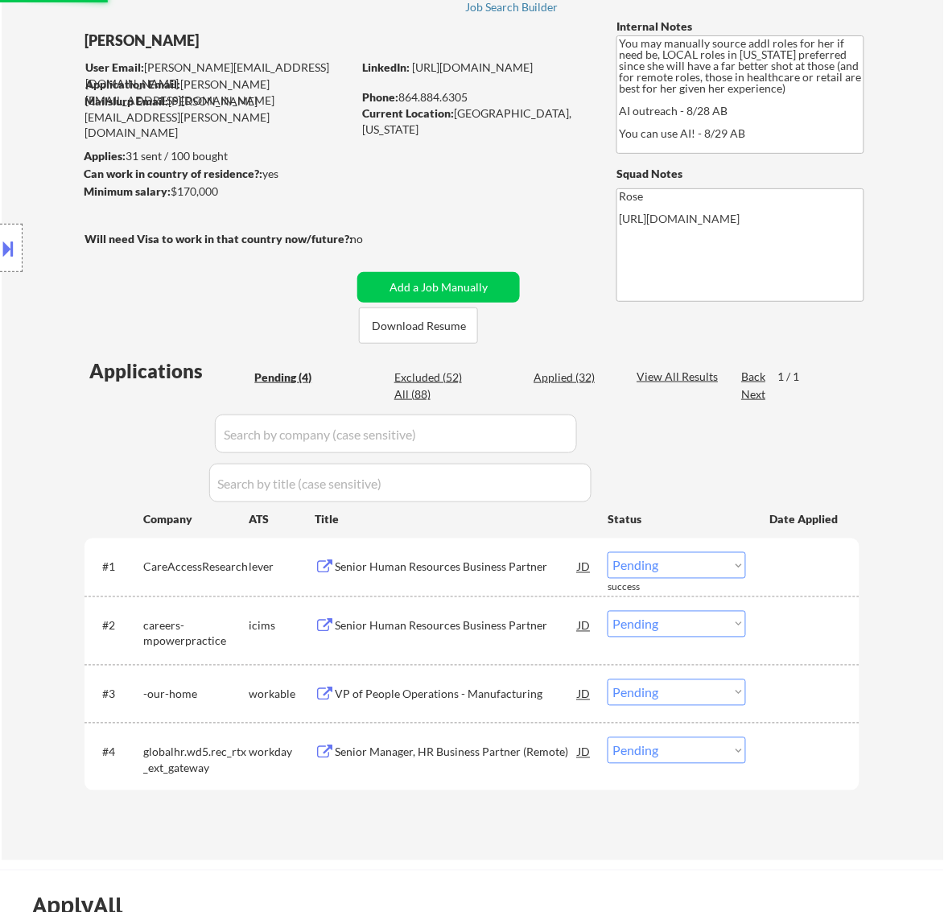
click at [515, 572] on div "Senior Human Resources Business Partner" at bounding box center [456, 568] width 243 height 16
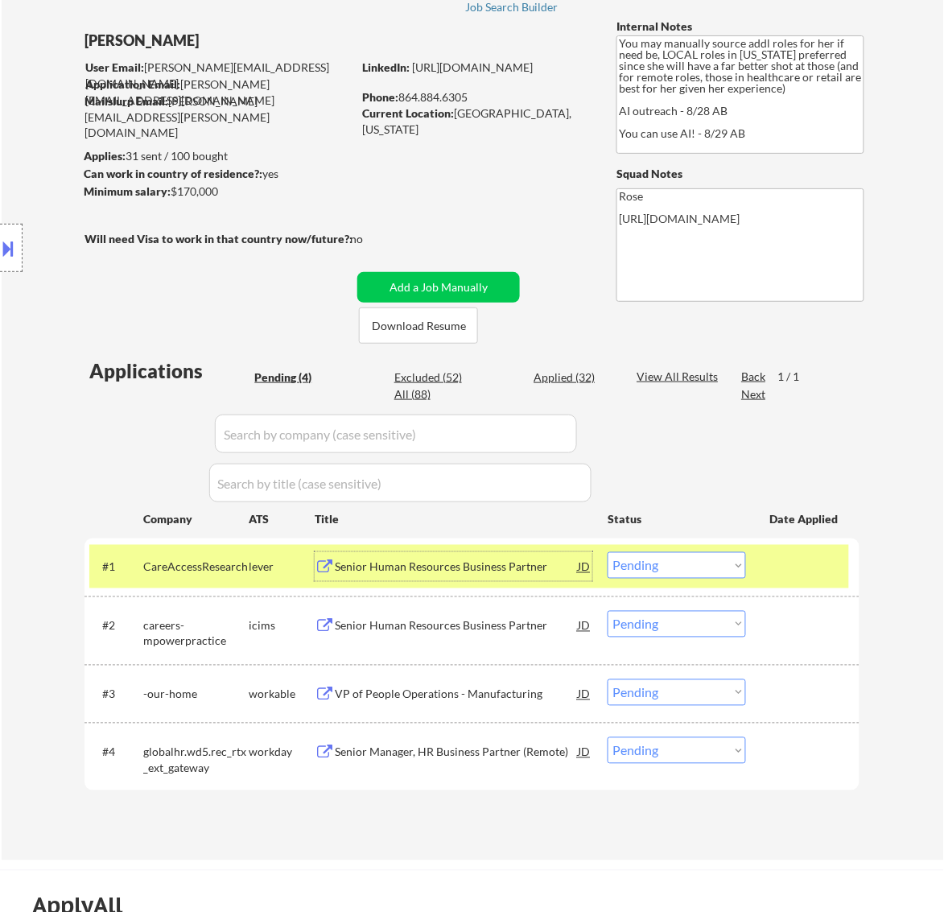
click at [506, 566] on div "Senior Human Resources Business Partner" at bounding box center [456, 568] width 243 height 16
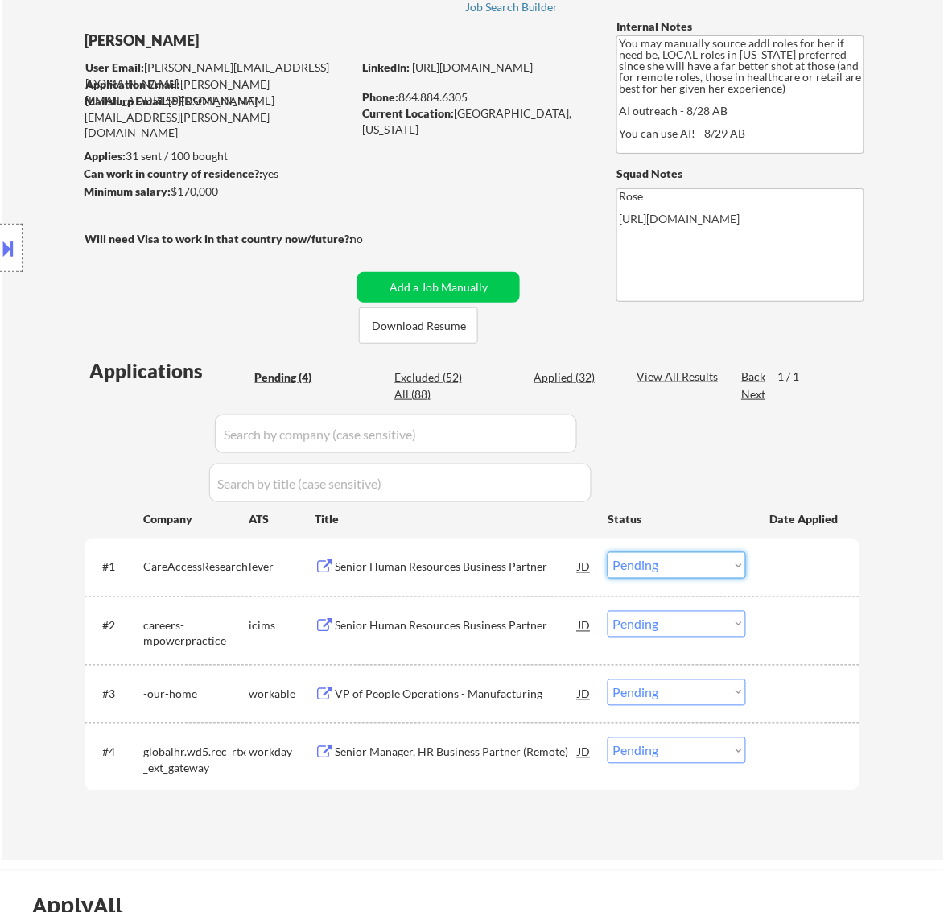
click at [704, 565] on select "Choose an option... Pending Applied Excluded (Questions) Excluded (Expired) Exc…" at bounding box center [677, 565] width 138 height 27
click at [608, 552] on select "Choose an option... Pending Applied Excluded (Questions) Excluded (Expired) Exc…" at bounding box center [677, 565] width 138 height 27
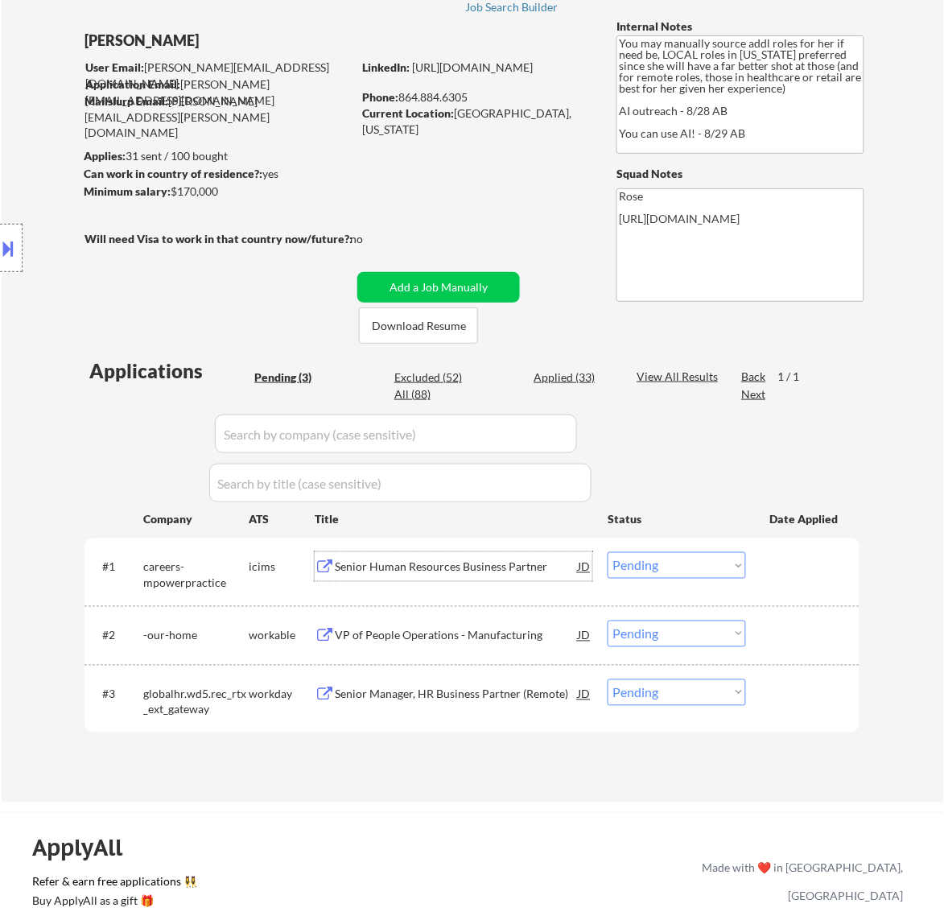
click at [485, 576] on div "Senior Human Resources Business Partner" at bounding box center [456, 566] width 243 height 29
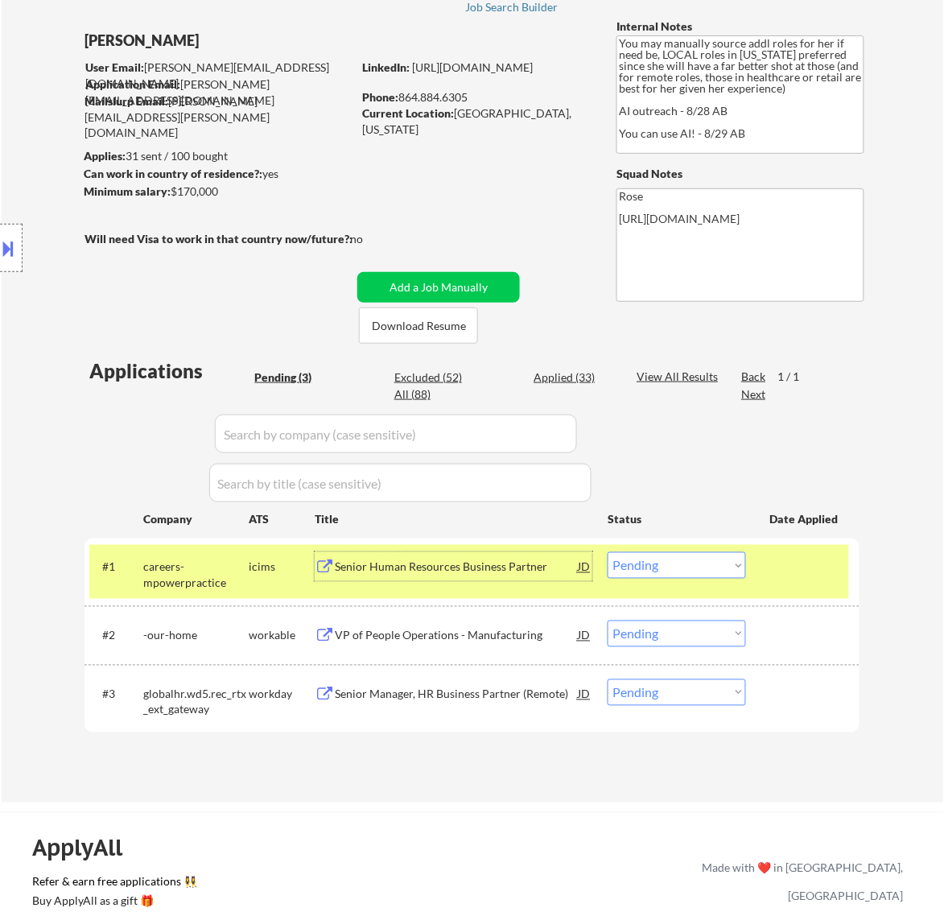
click at [696, 573] on select "Choose an option... Pending Applied Excluded (Questions) Excluded (Expired) Exc…" at bounding box center [677, 565] width 138 height 27
click at [608, 552] on select "Choose an option... Pending Applied Excluded (Questions) Excluded (Expired) Exc…" at bounding box center [677, 565] width 138 height 27
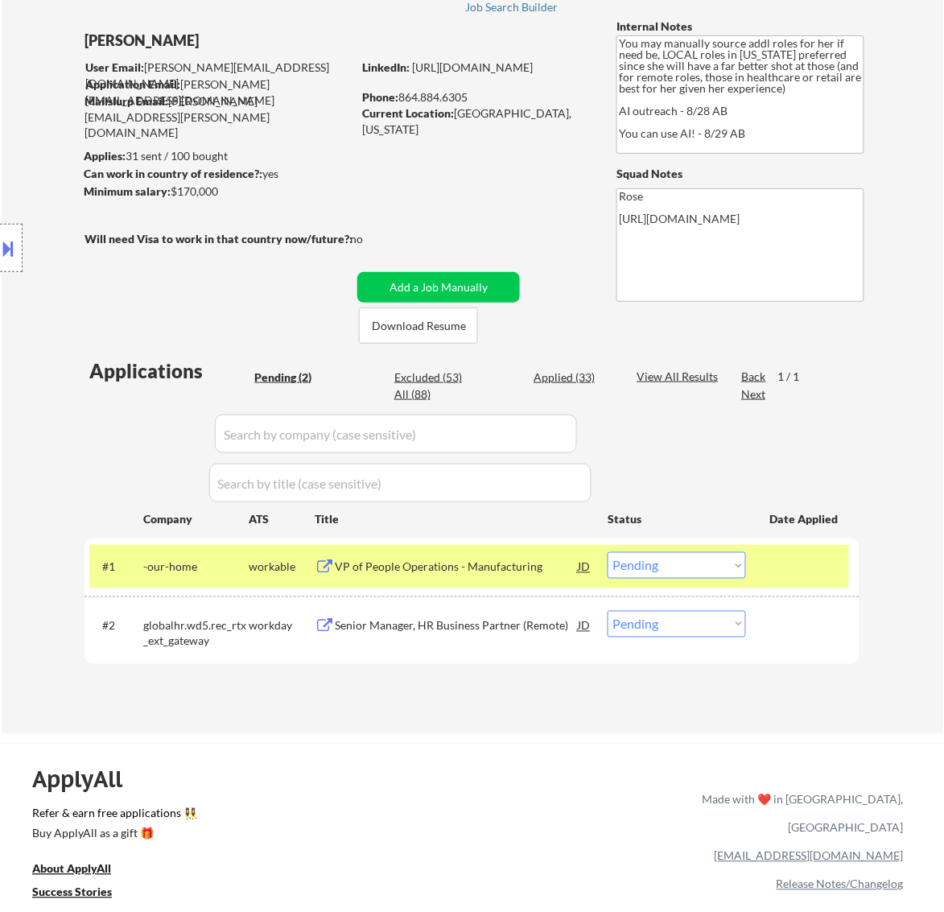
click at [536, 568] on div "VP of People Operations - Manufacturing" at bounding box center [456, 568] width 243 height 16
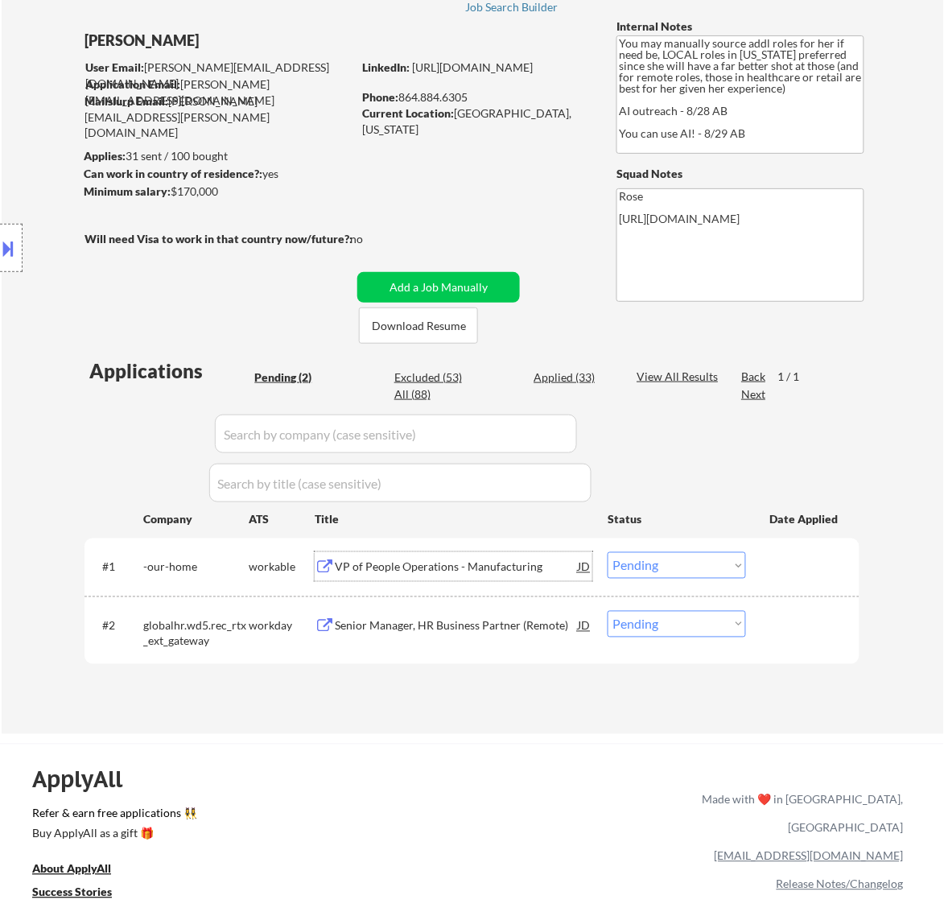
click at [701, 564] on select "Choose an option... Pending Applied Excluded (Questions) Excluded (Expired) Exc…" at bounding box center [677, 565] width 138 height 27
click at [608, 552] on select "Choose an option... Pending Applied Excluded (Questions) Excluded (Expired) Exc…" at bounding box center [677, 565] width 138 height 27
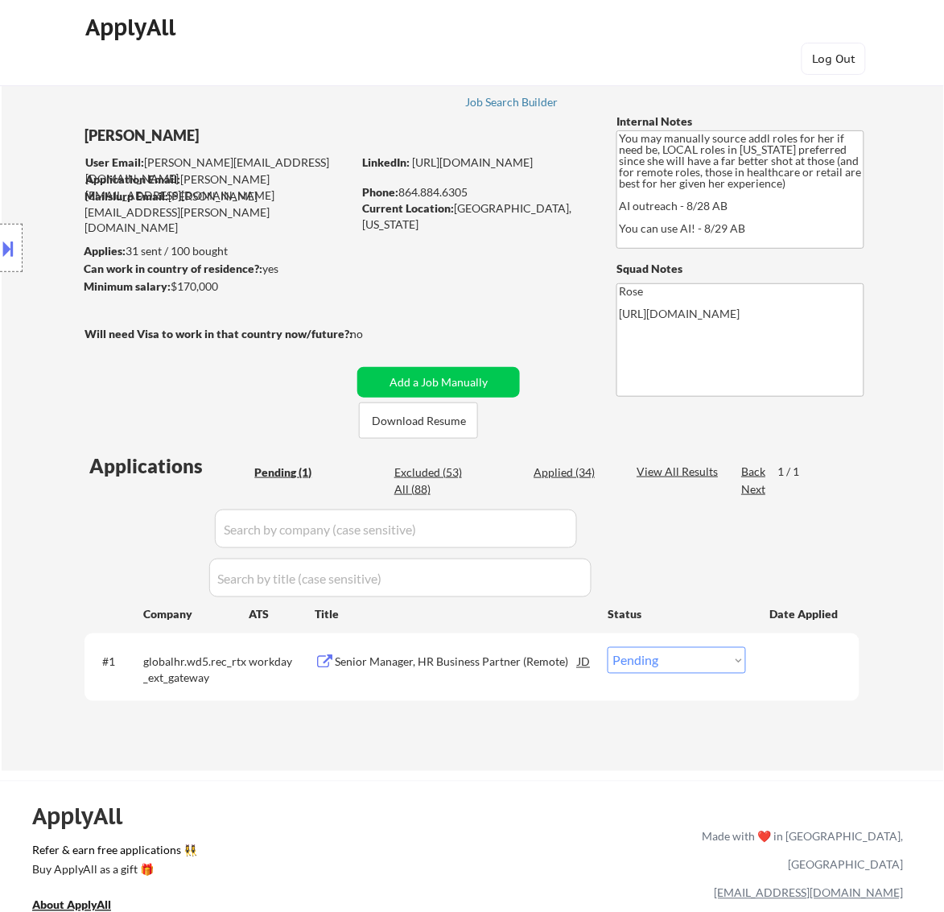
scroll to position [101, 0]
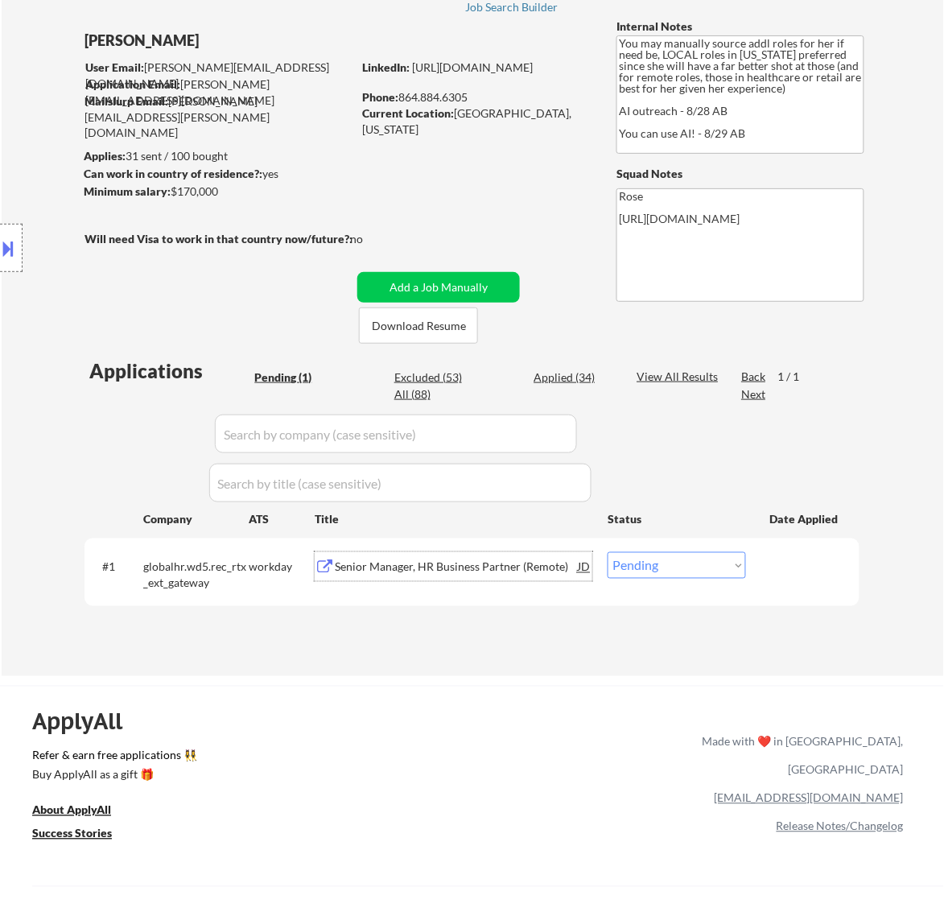
click at [461, 564] on div "Senior Manager, HR Business Partner (Remote)" at bounding box center [456, 568] width 243 height 16
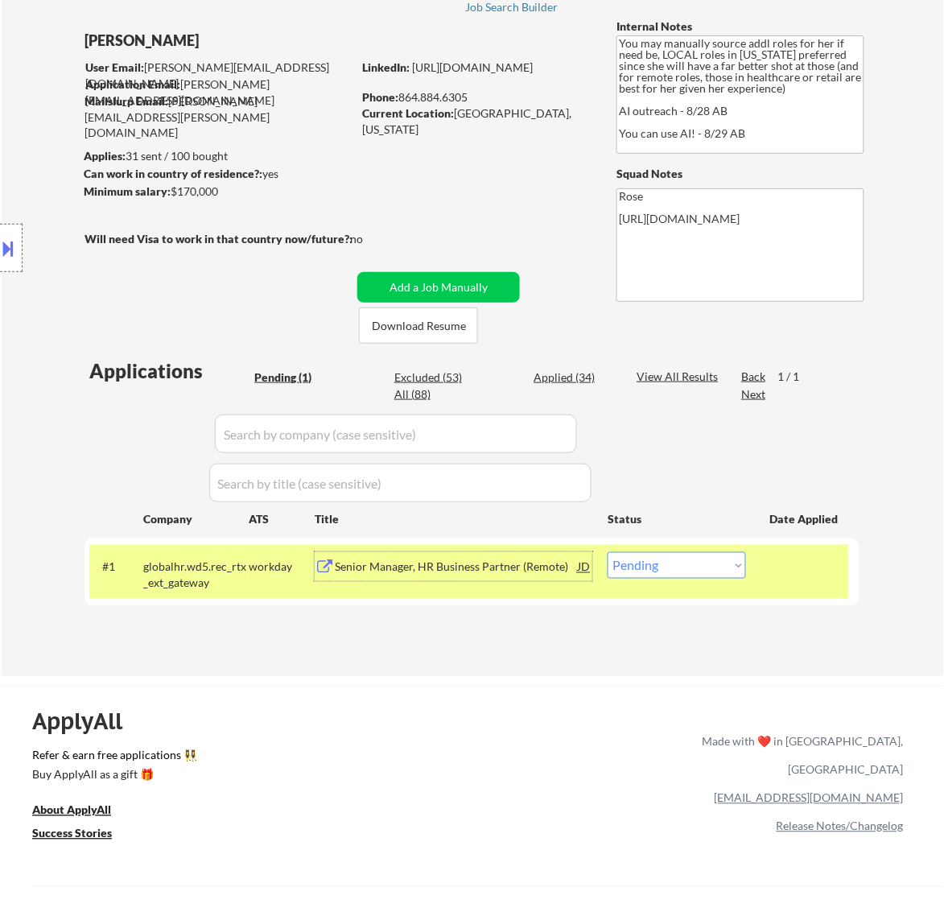
click at [668, 566] on select "Choose an option... Pending Applied Excluded (Questions) Excluded (Expired) Exc…" at bounding box center [677, 565] width 138 height 27
select select ""applied""
click at [608, 552] on select "Choose an option... Pending Applied Excluded (Questions) Excluded (Expired) Exc…" at bounding box center [677, 565] width 138 height 27
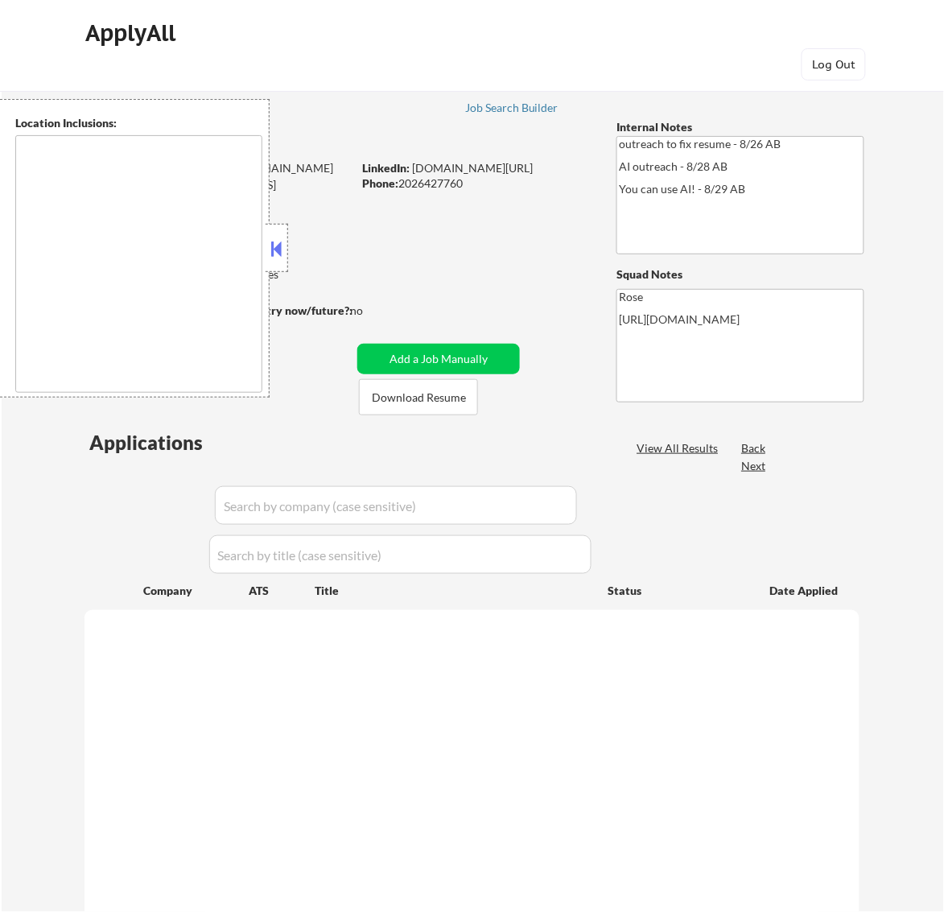
type textarea "Reston, [GEOGRAPHIC_DATA] [GEOGRAPHIC_DATA], [GEOGRAPHIC_DATA] [GEOGRAPHIC_DATA…"
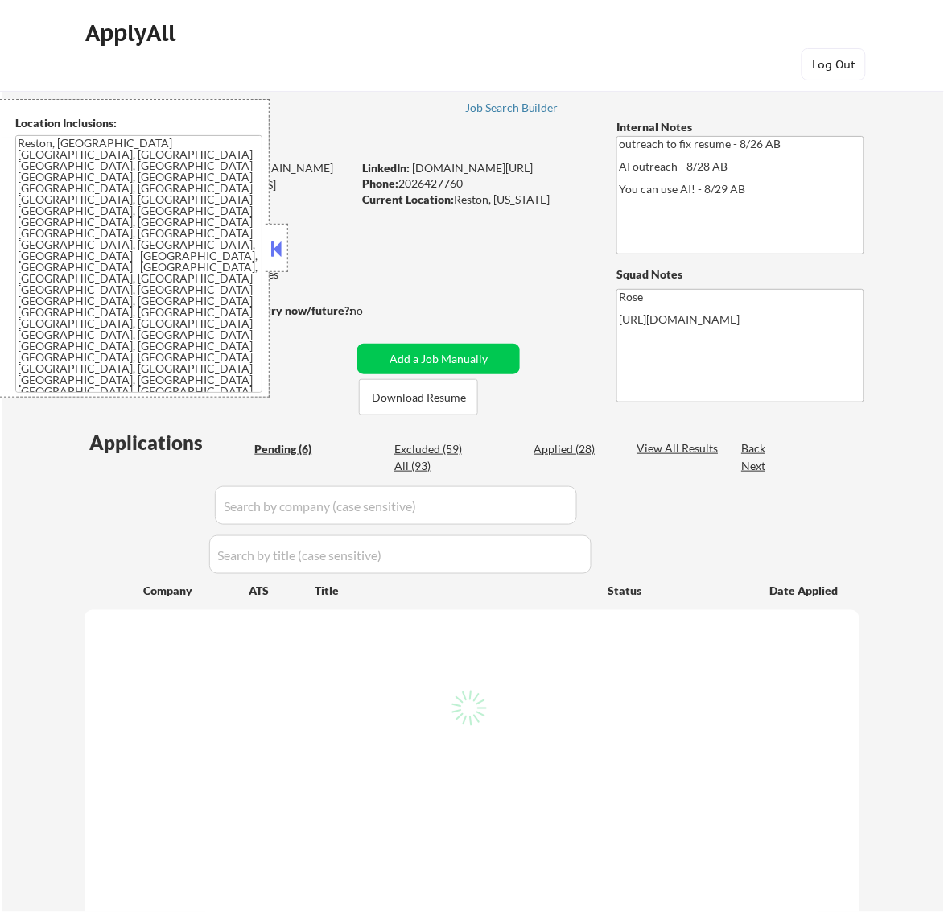
select select ""pending""
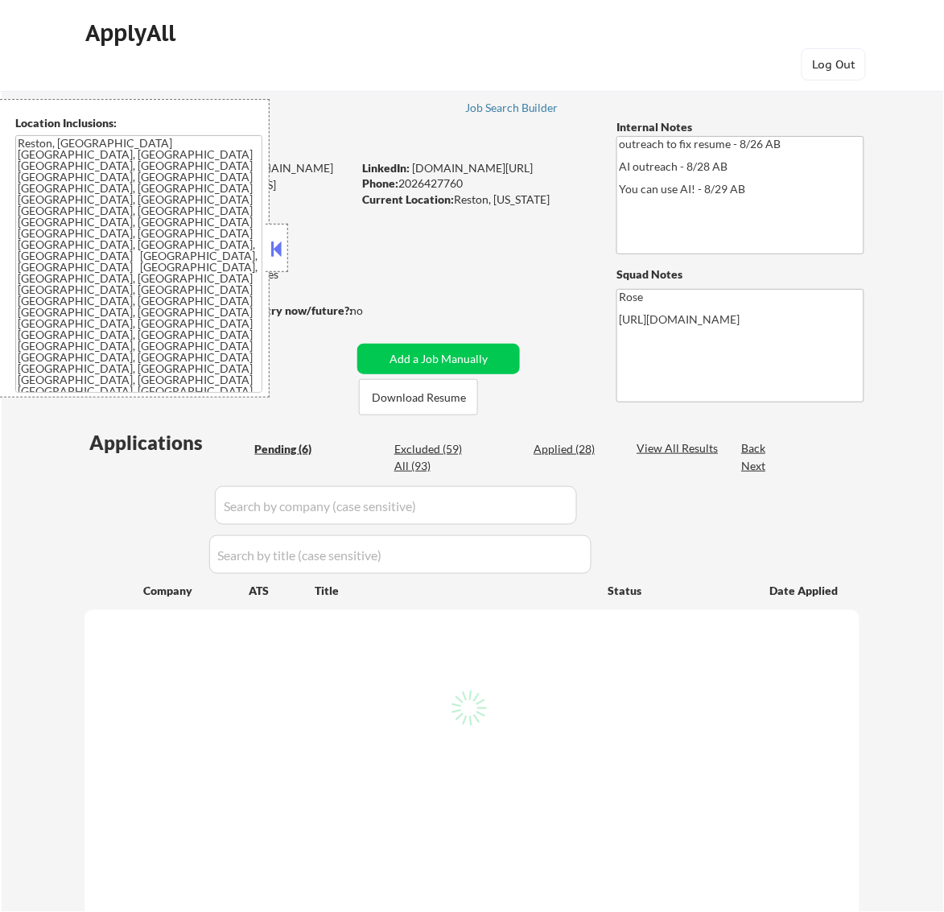
select select ""pending""
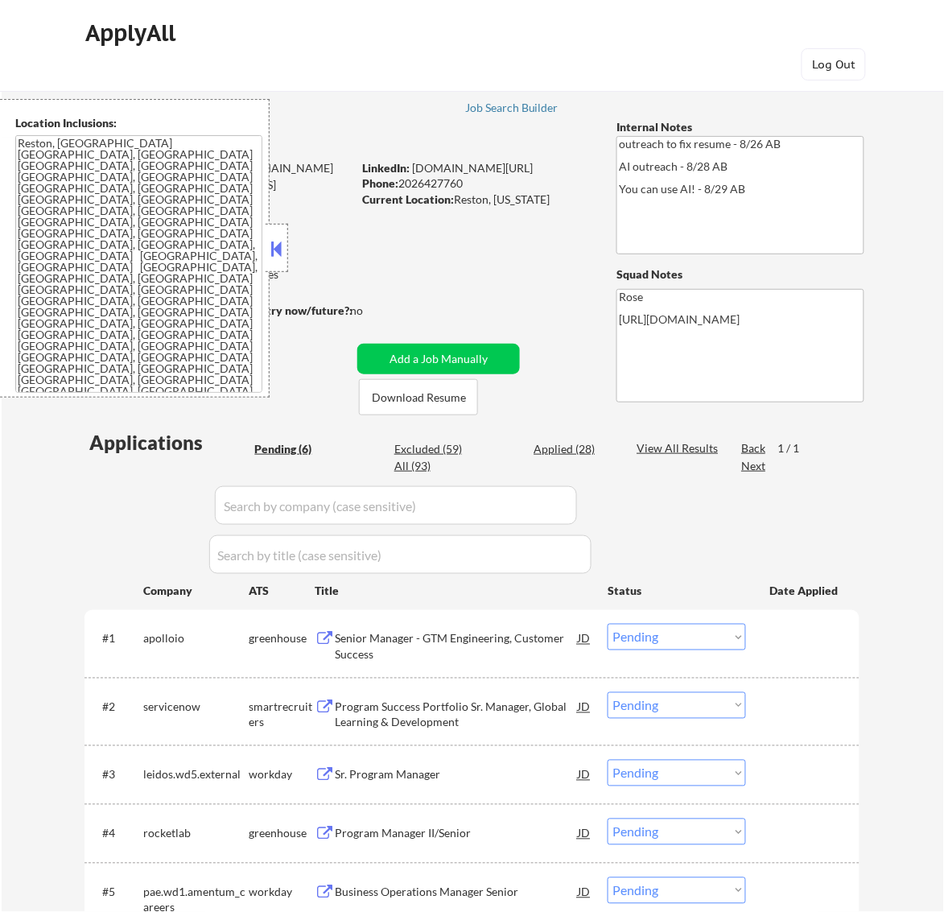
click at [279, 242] on button at bounding box center [276, 249] width 18 height 24
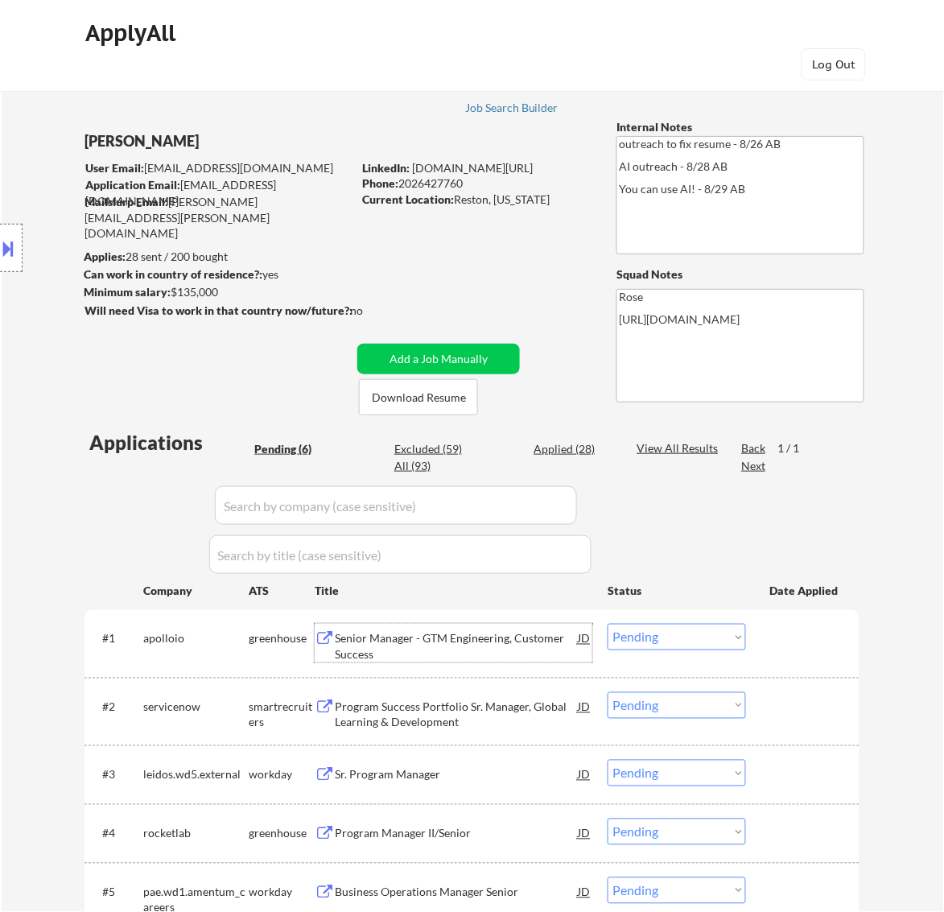
click at [528, 643] on div "Senior Manager - GTM Engineering, Customer Success" at bounding box center [456, 646] width 243 height 31
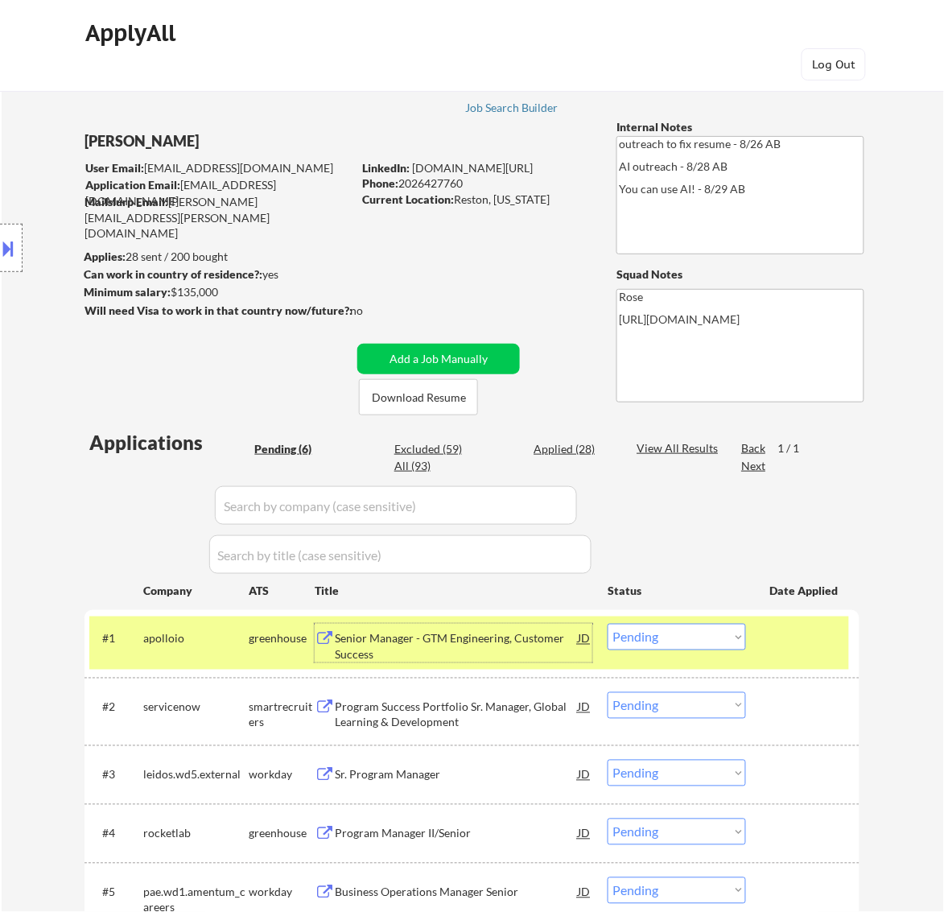
click at [658, 638] on select "Choose an option... Pending Applied Excluded (Questions) Excluded (Expired) Exc…" at bounding box center [677, 637] width 138 height 27
click at [608, 624] on select "Choose an option... Pending Applied Excluded (Questions) Excluded (Expired) Exc…" at bounding box center [677, 637] width 138 height 27
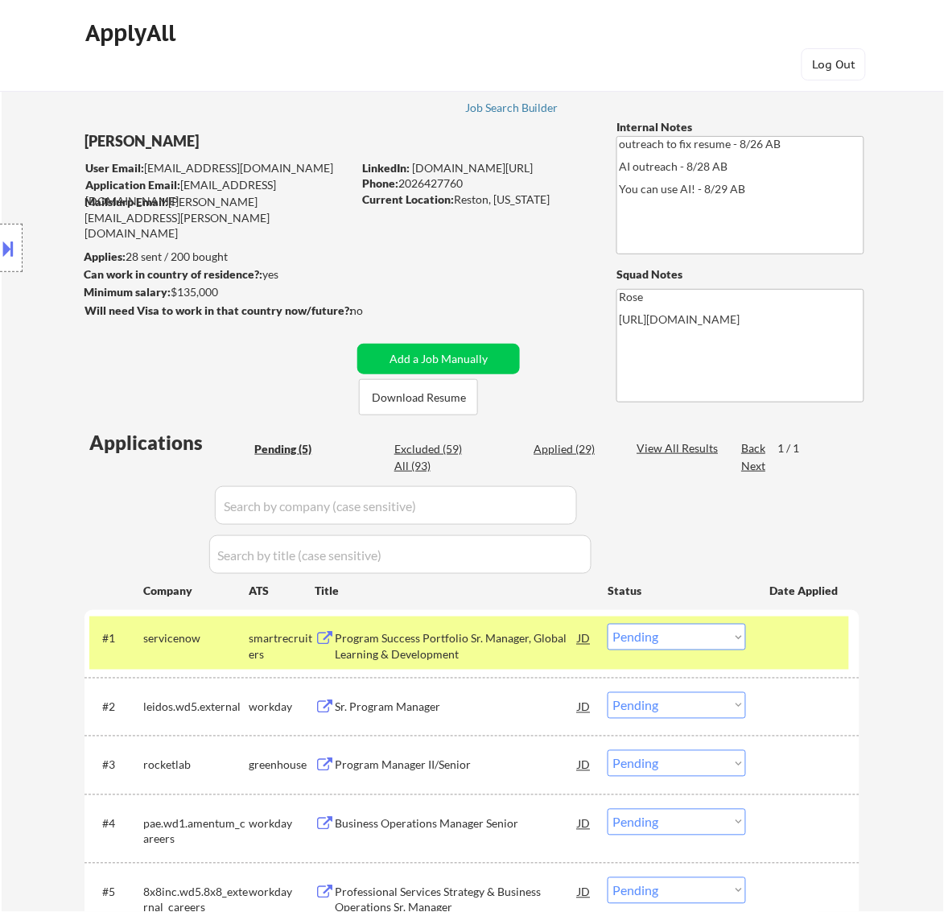
click at [473, 643] on div "Program Success Portfolio Sr. Manager, Global Learning & Development" at bounding box center [456, 646] width 243 height 31
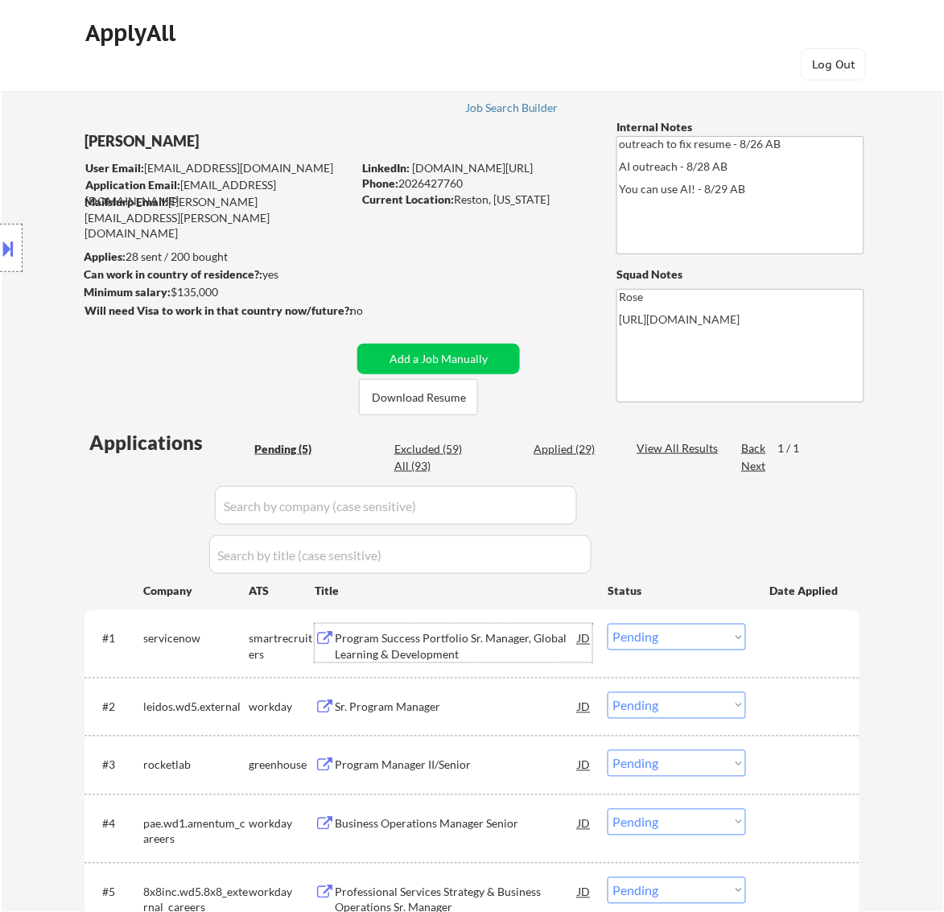
click at [12, 246] on button at bounding box center [9, 248] width 18 height 27
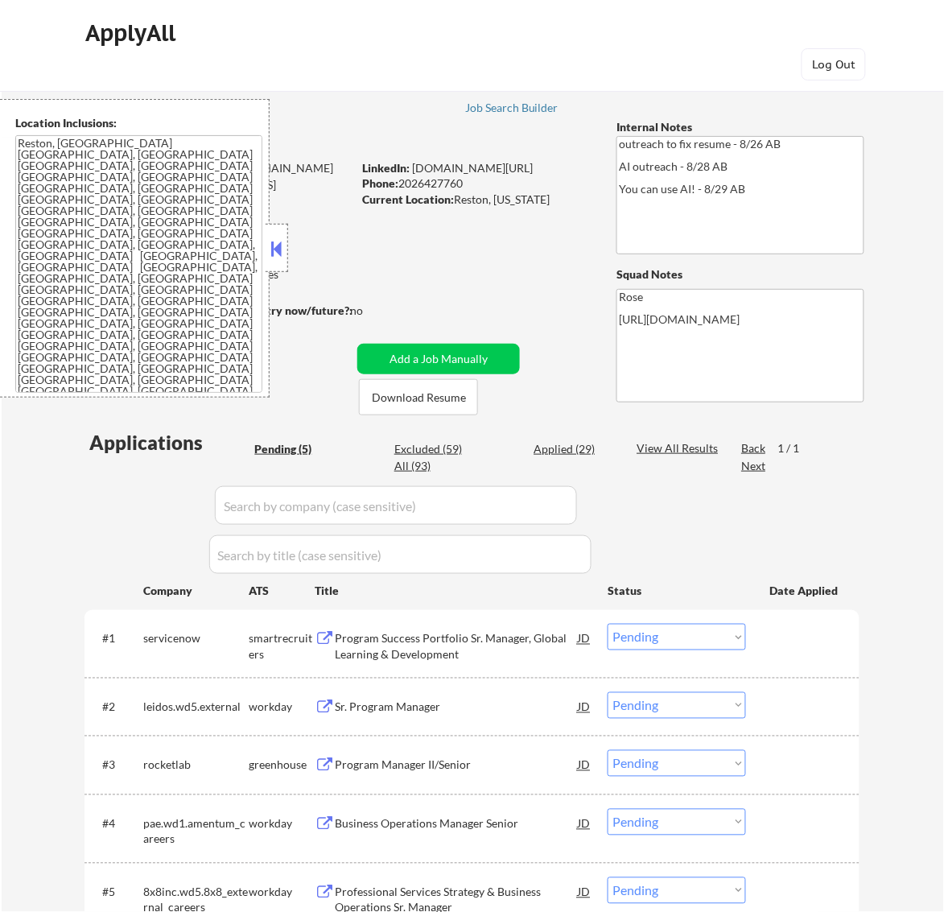
click at [279, 252] on button at bounding box center [276, 249] width 18 height 24
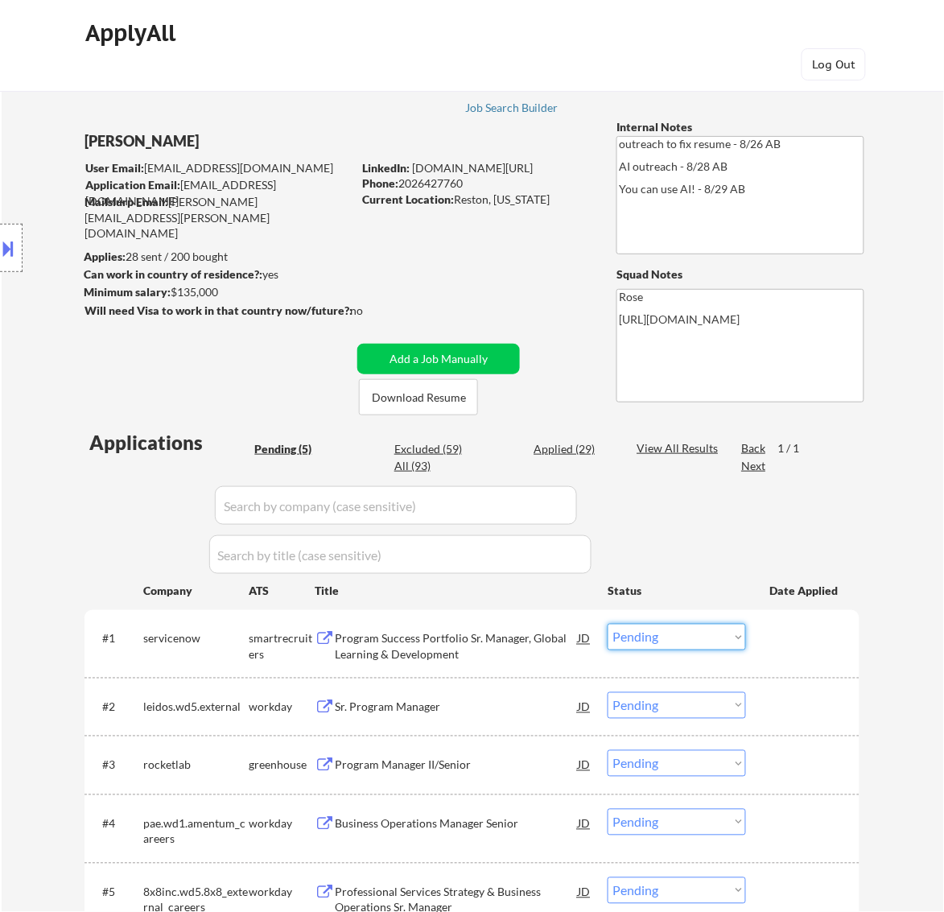
click at [651, 637] on select "Choose an option... Pending Applied Excluded (Questions) Excluded (Expired) Exc…" at bounding box center [677, 637] width 138 height 27
click at [608, 624] on select "Choose an option... Pending Applied Excluded (Questions) Excluded (Expired) Exc…" at bounding box center [677, 637] width 138 height 27
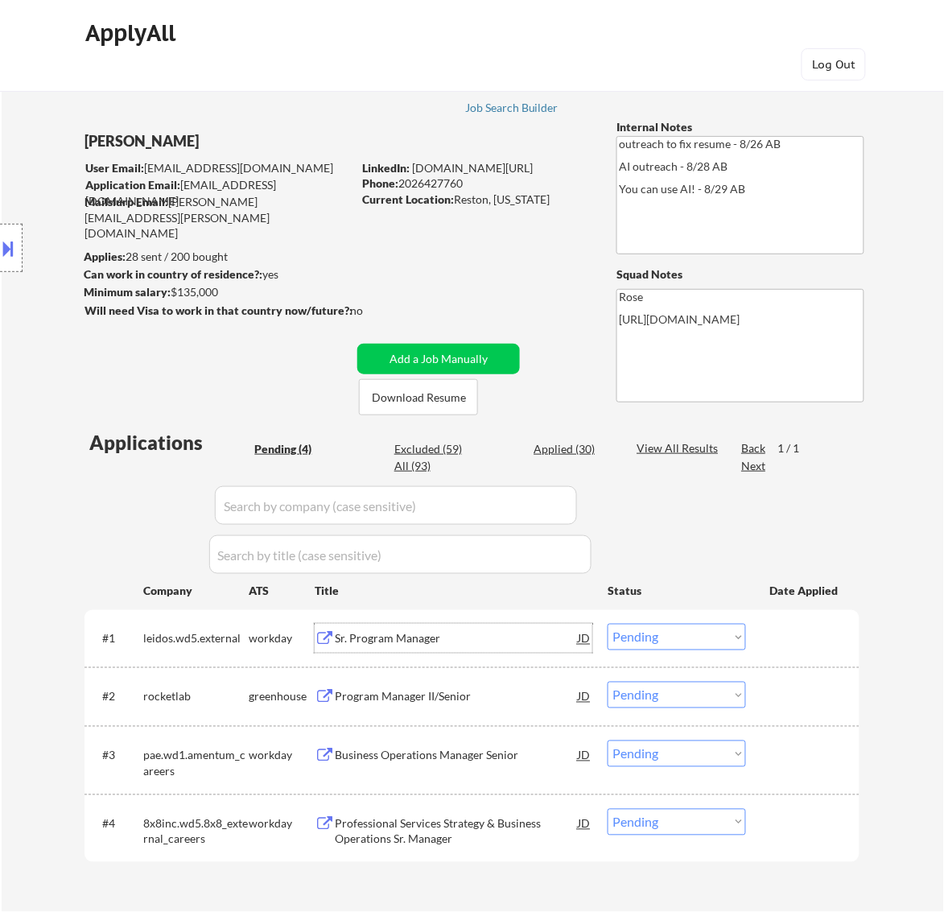
click at [513, 634] on div "Sr. Program Manager" at bounding box center [456, 639] width 243 height 16
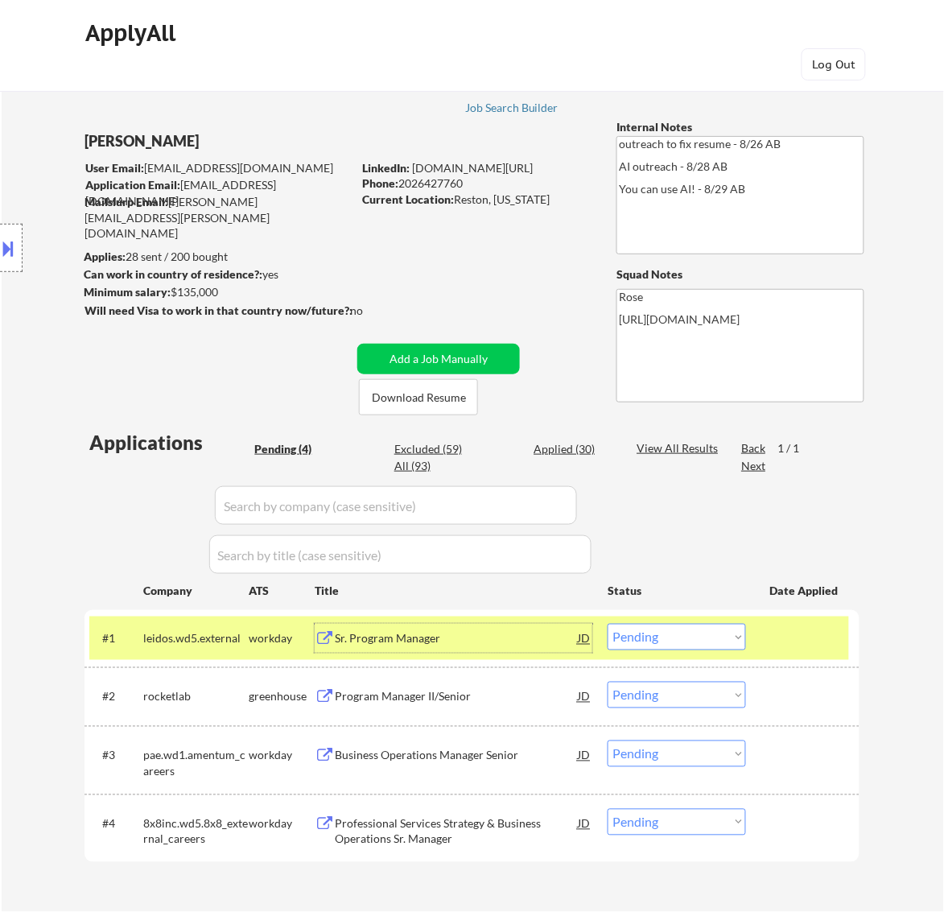
click at [693, 636] on select "Choose an option... Pending Applied Excluded (Questions) Excluded (Expired) Exc…" at bounding box center [677, 637] width 138 height 27
click at [608, 624] on select "Choose an option... Pending Applied Excluded (Questions) Excluded (Expired) Exc…" at bounding box center [677, 637] width 138 height 27
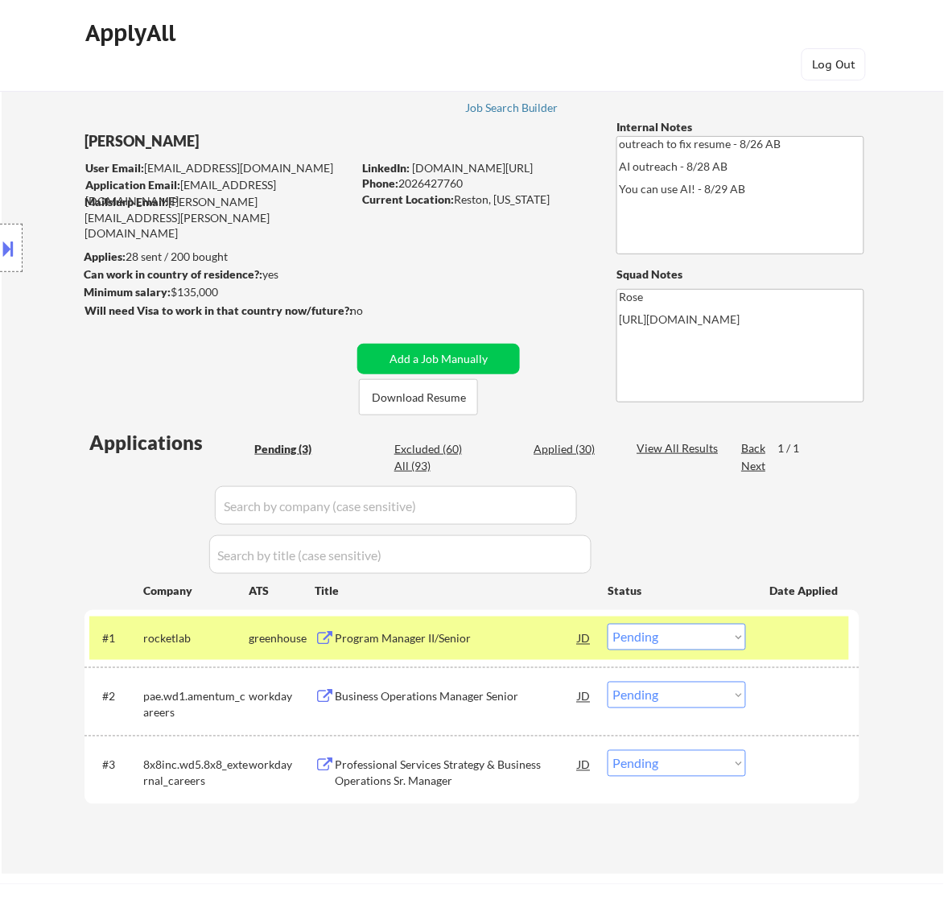
click at [523, 660] on div "#1 rocketlab greenhouse Program Manager II/Senior JD Choose an option... Pendin…" at bounding box center [472, 638] width 775 height 57
click at [539, 638] on div "Program Manager II/Senior" at bounding box center [456, 639] width 243 height 16
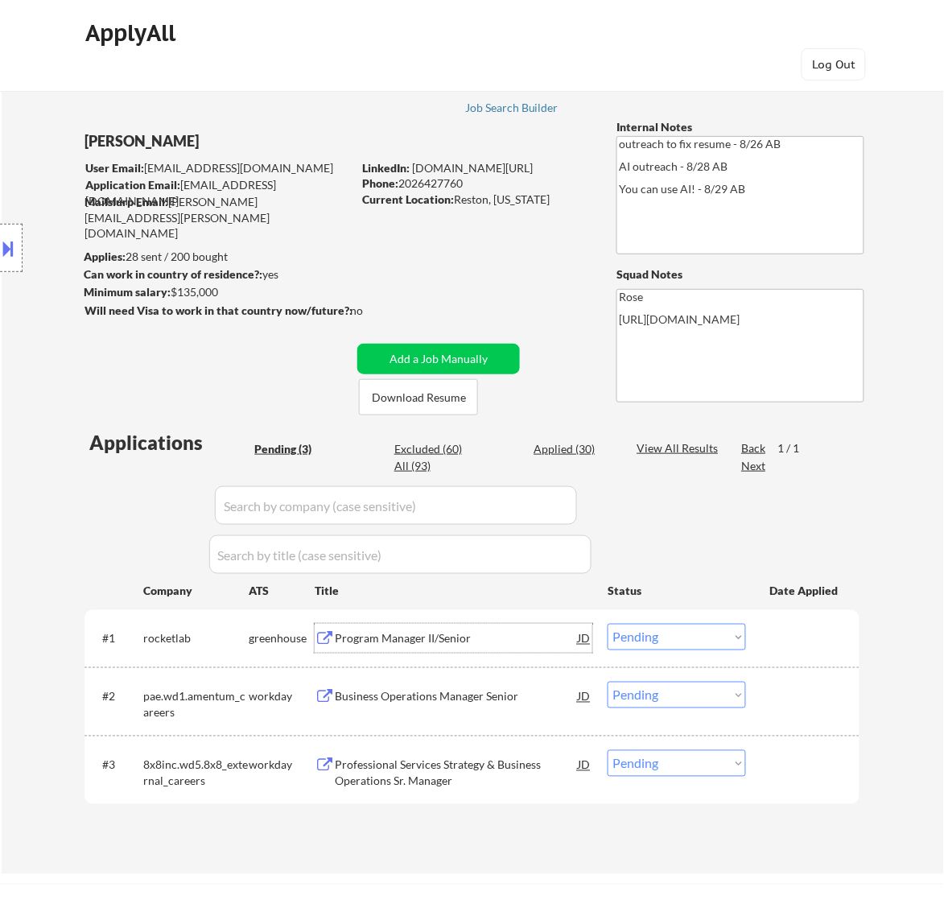
click at [16, 244] on button at bounding box center [9, 248] width 18 height 27
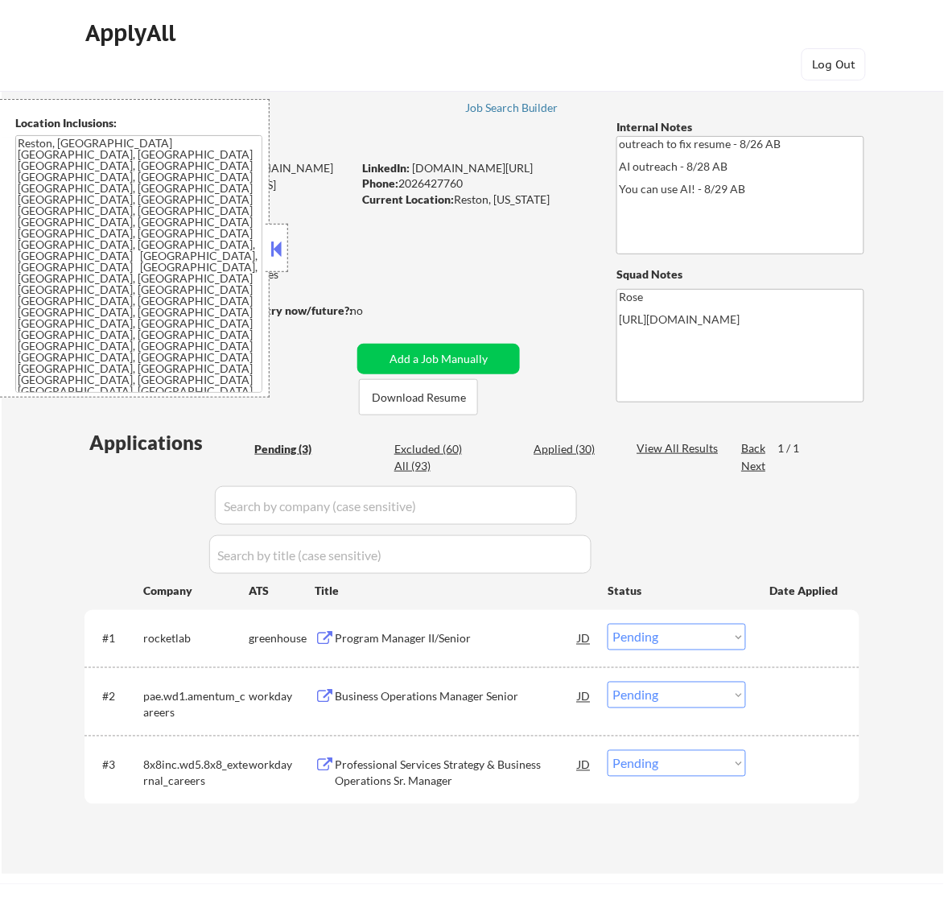
click at [669, 628] on select "Choose an option... Pending Applied Excluded (Questions) Excluded (Expired) Exc…" at bounding box center [677, 637] width 138 height 27
click at [608, 624] on select "Choose an option... Pending Applied Excluded (Questions) Excluded (Expired) Exc…" at bounding box center [677, 637] width 138 height 27
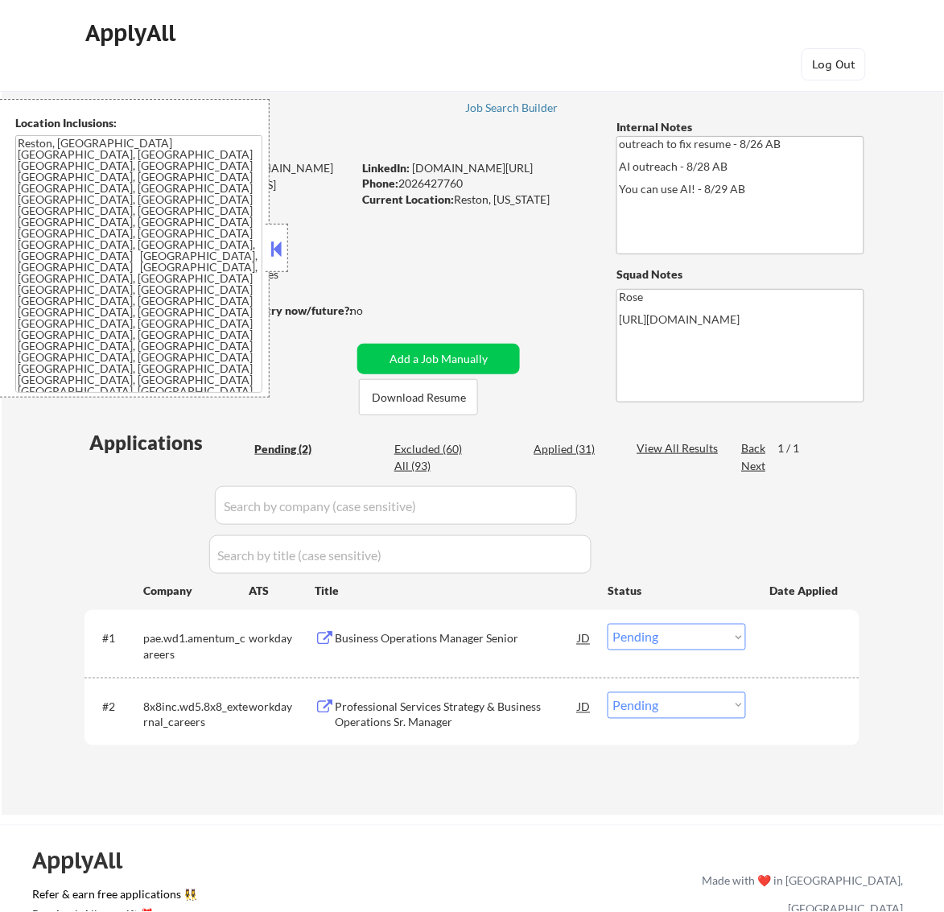
click at [280, 246] on button at bounding box center [276, 249] width 18 height 24
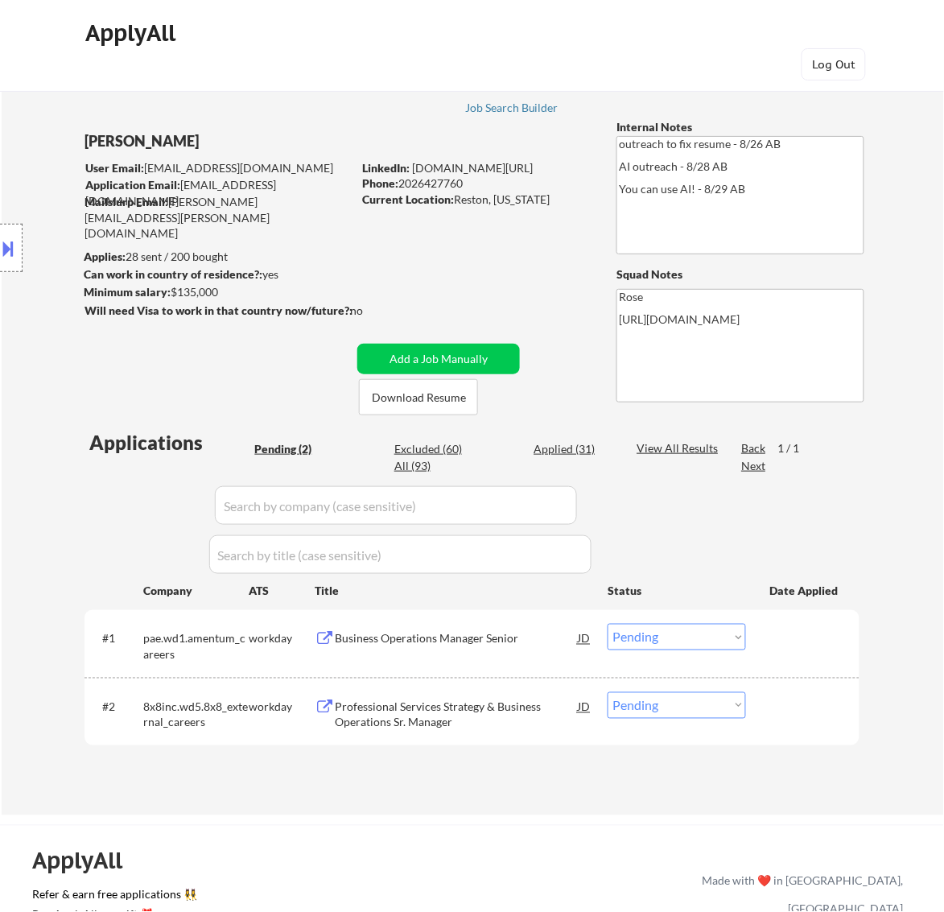
click at [469, 637] on div "Business Operations Manager Senior" at bounding box center [456, 639] width 243 height 16
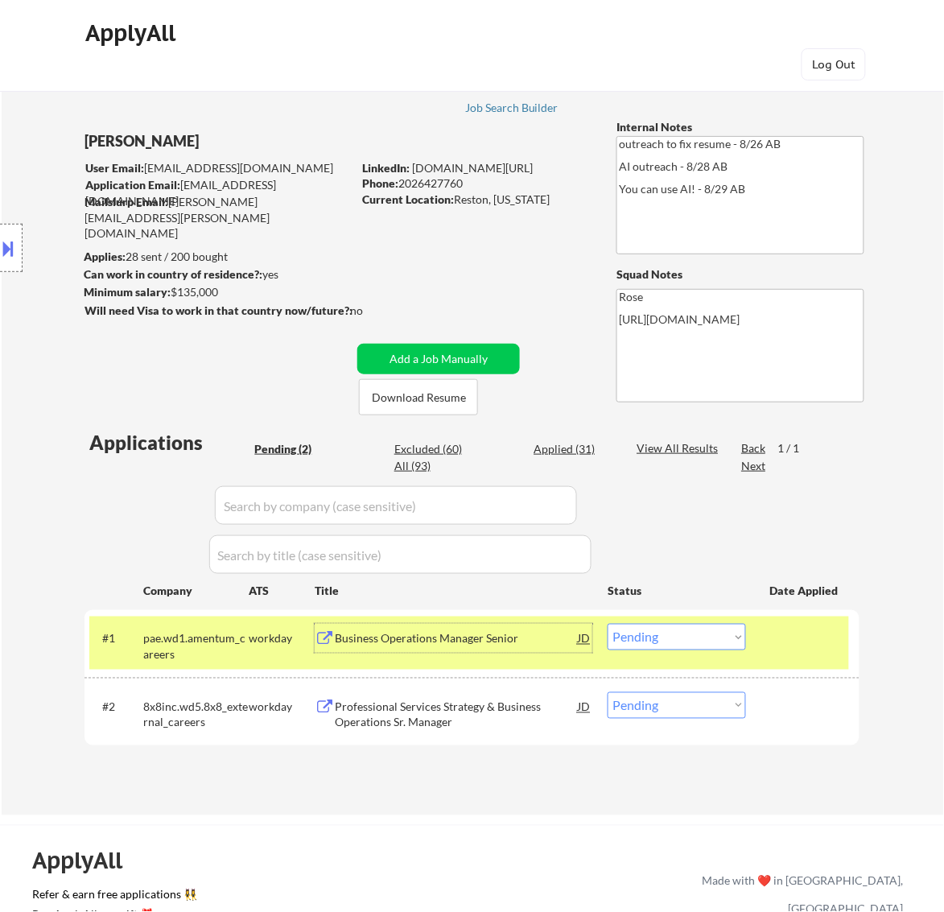
click at [721, 641] on select "Choose an option... Pending Applied Excluded (Questions) Excluded (Expired) Exc…" at bounding box center [677, 637] width 138 height 27
click at [608, 624] on select "Choose an option... Pending Applied Excluded (Questions) Excluded (Expired) Exc…" at bounding box center [677, 637] width 138 height 27
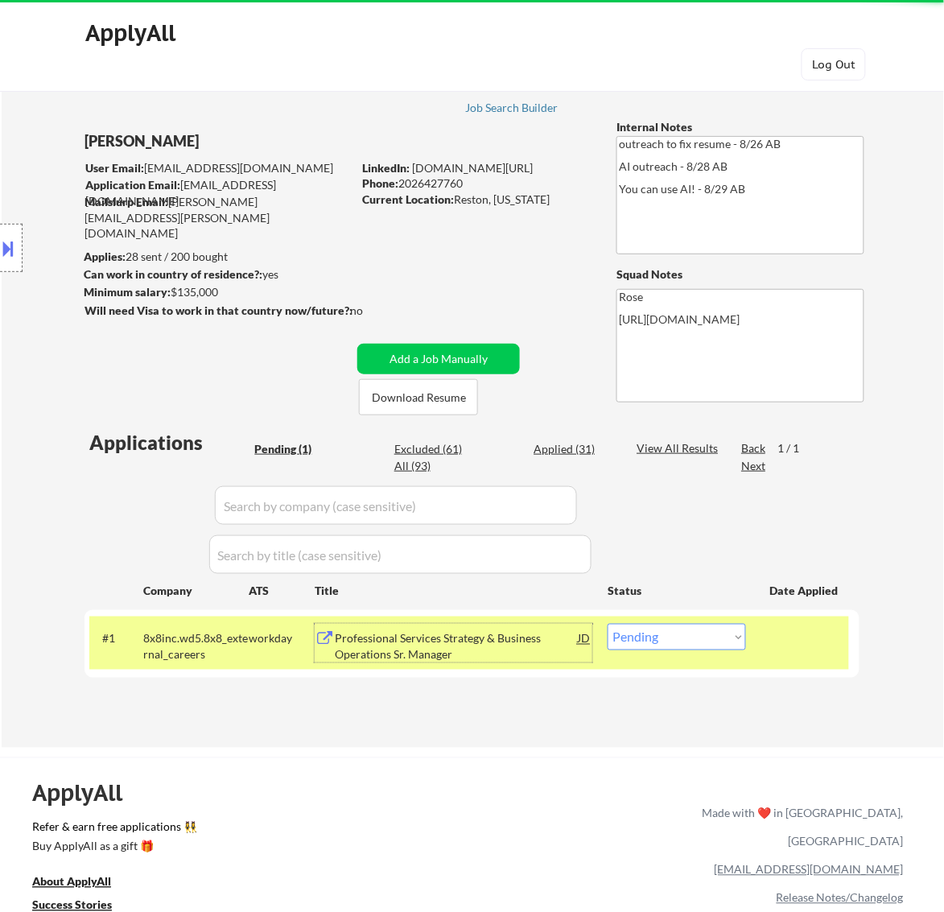
click at [498, 651] on div "Professional Services Strategy & Business Operations Sr. Manager" at bounding box center [456, 646] width 243 height 31
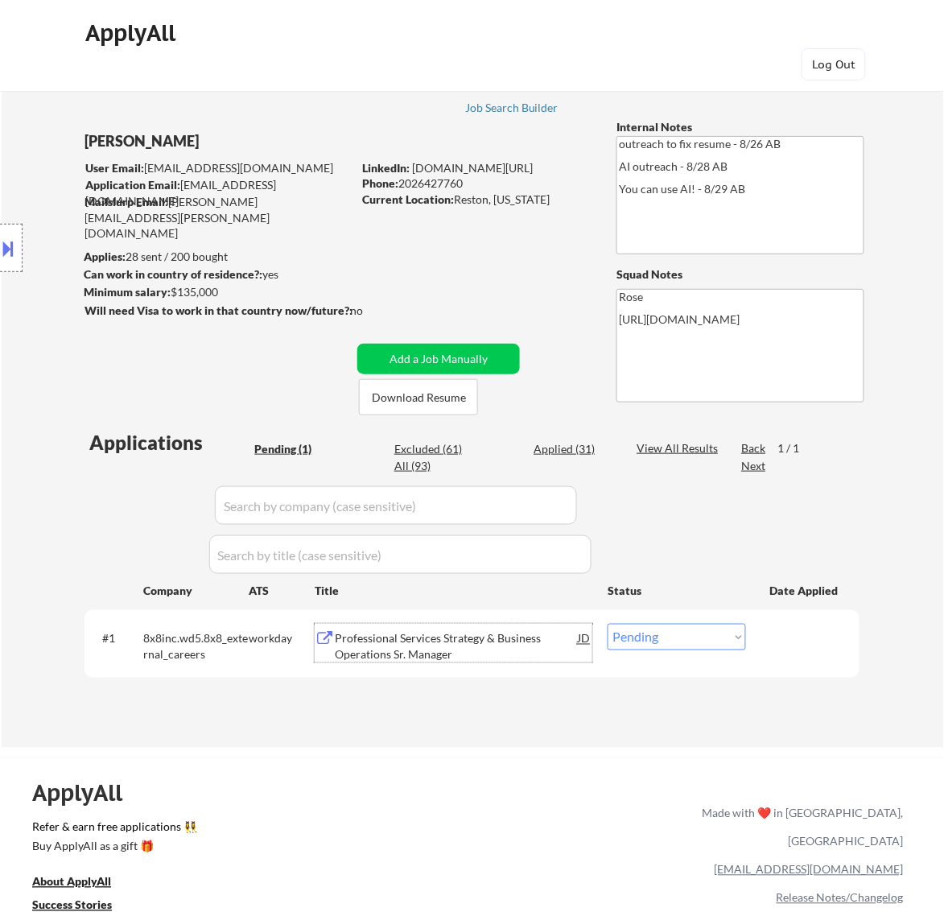
click at [677, 634] on select "Choose an option... Pending Applied Excluded (Questions) Excluded (Expired) Exc…" at bounding box center [677, 637] width 138 height 27
select select ""applied""
click at [608, 624] on select "Choose an option... Pending Applied Excluded (Questions) Excluded (Expired) Exc…" at bounding box center [677, 637] width 138 height 27
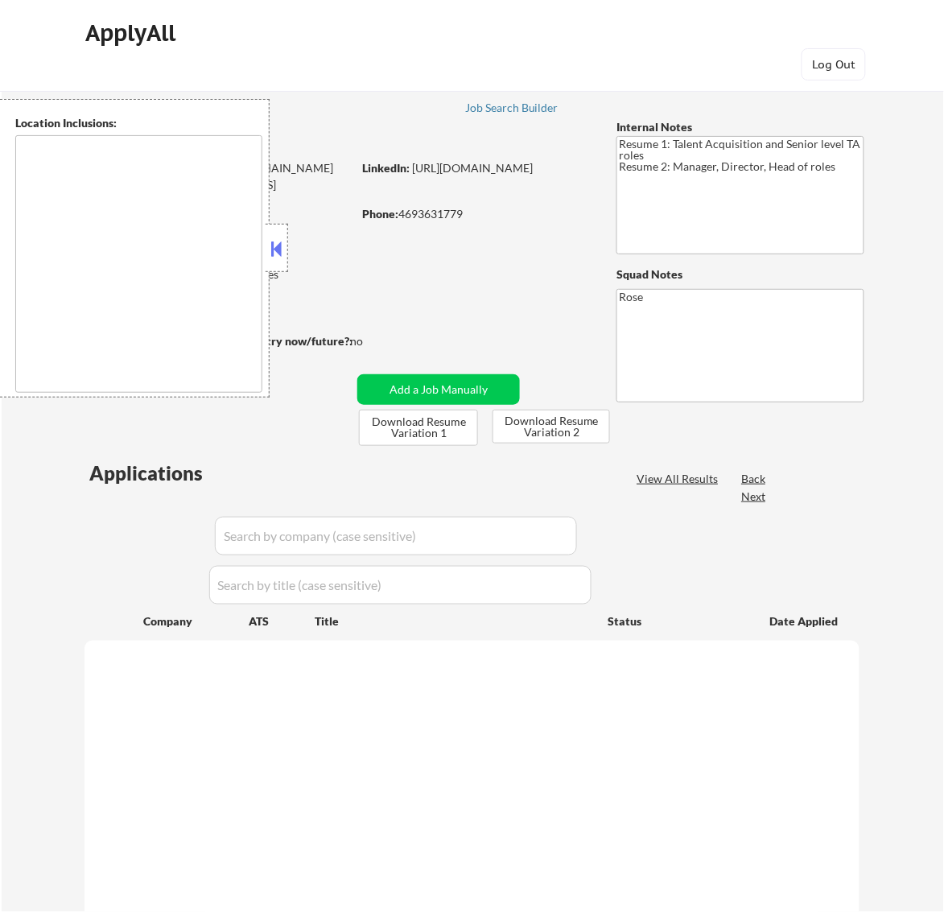
type textarea "[GEOGRAPHIC_DATA], [GEOGRAPHIC_DATA] [GEOGRAPHIC_DATA], [GEOGRAPHIC_DATA] [GEOG…"
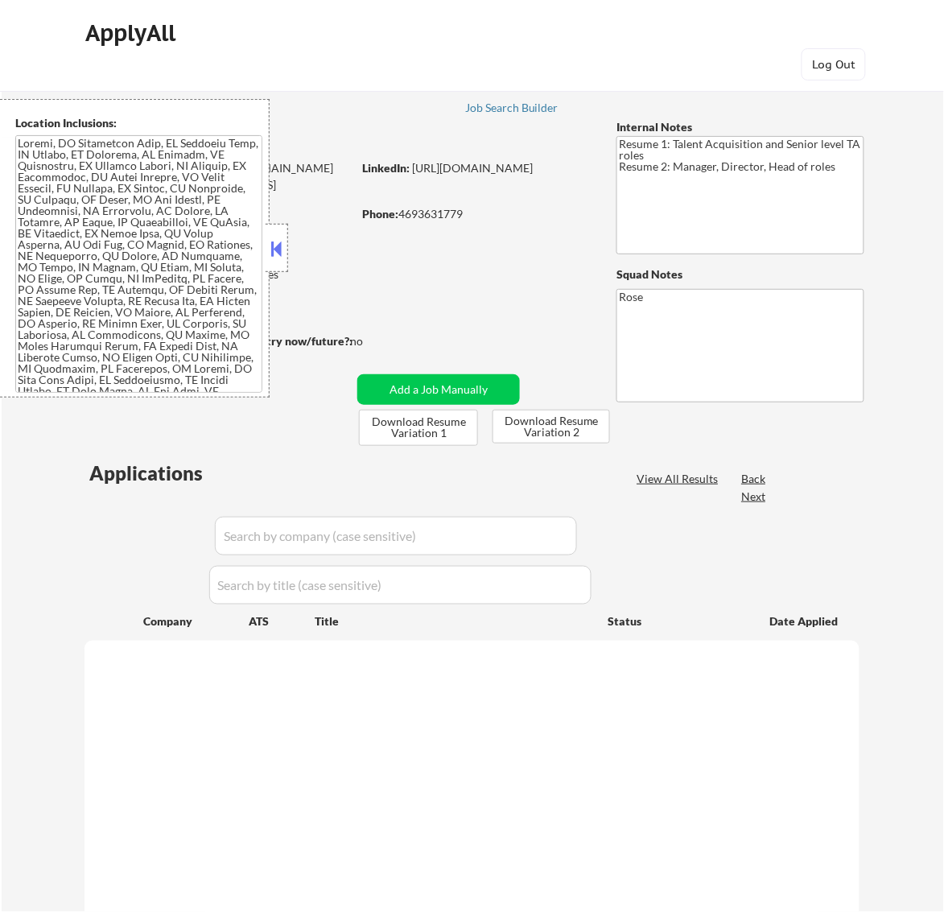
select select ""pending""
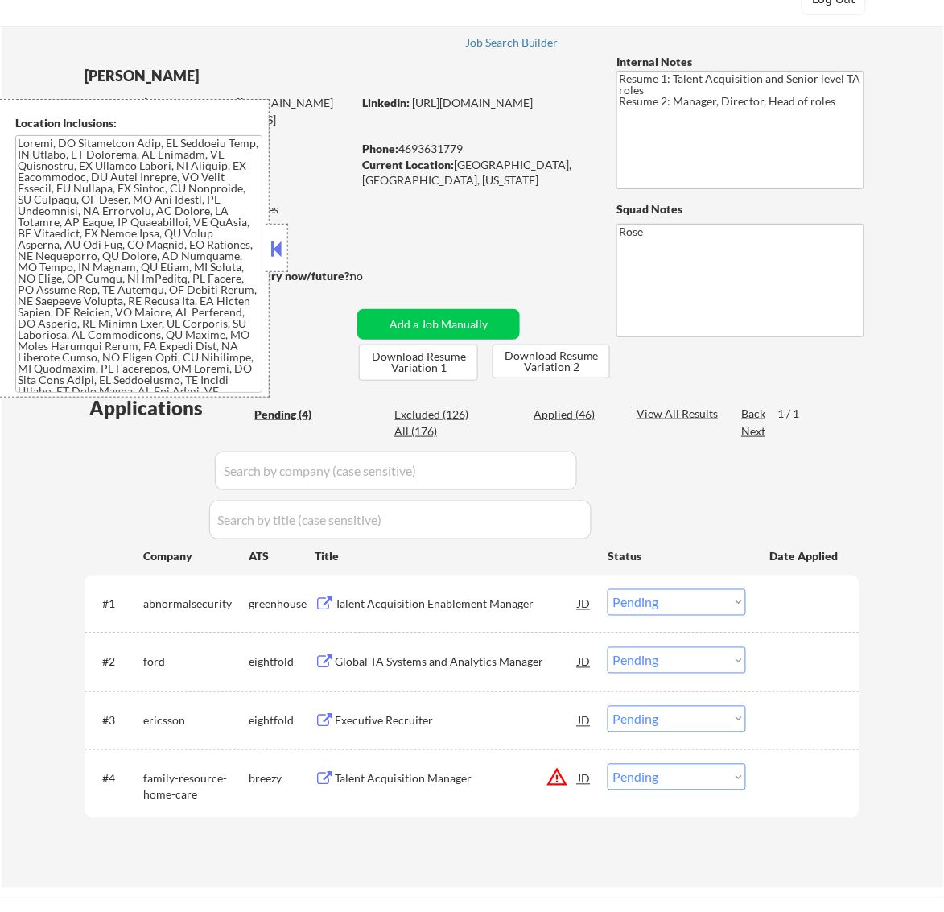
scroll to position [101, 0]
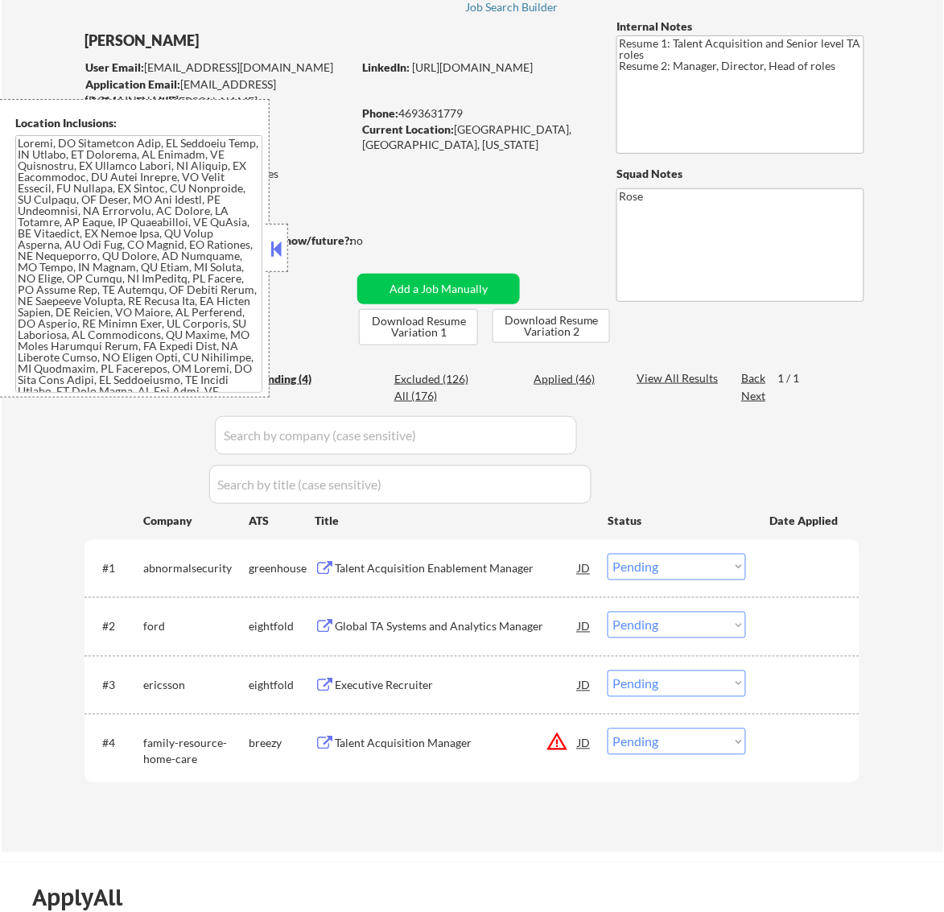
click at [275, 246] on button at bounding box center [276, 249] width 18 height 24
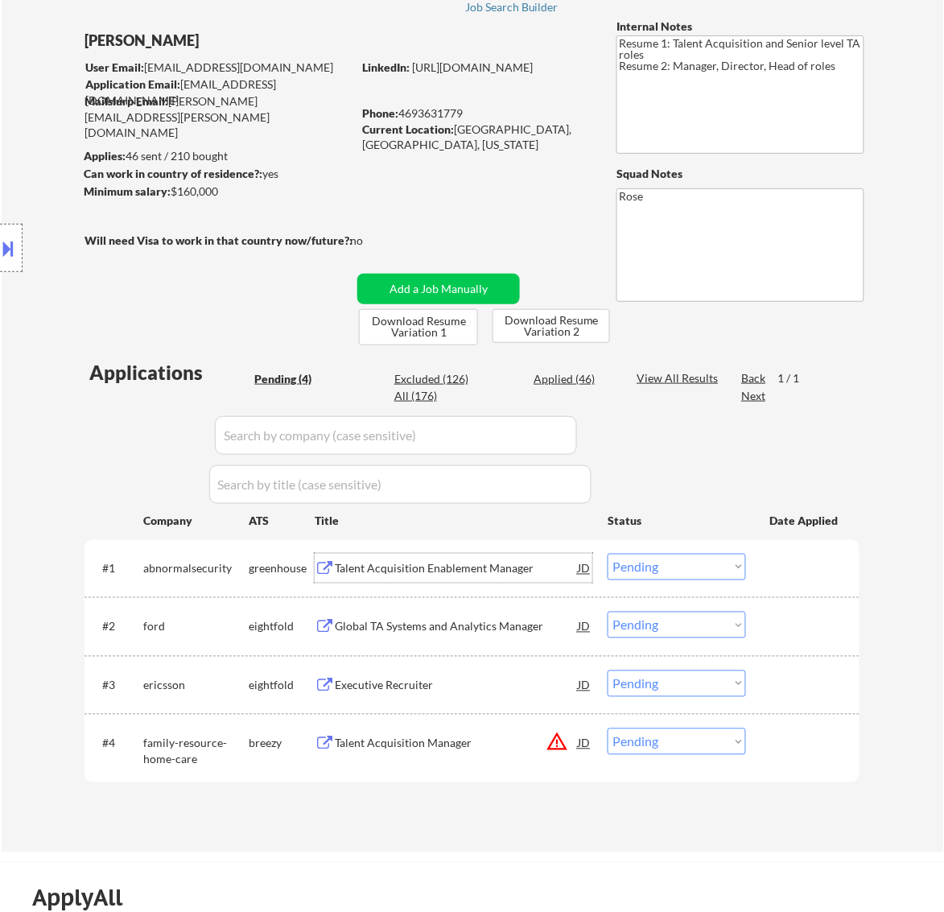
click at [457, 561] on div "Talent Acquisition Enablement Manager" at bounding box center [456, 569] width 243 height 16
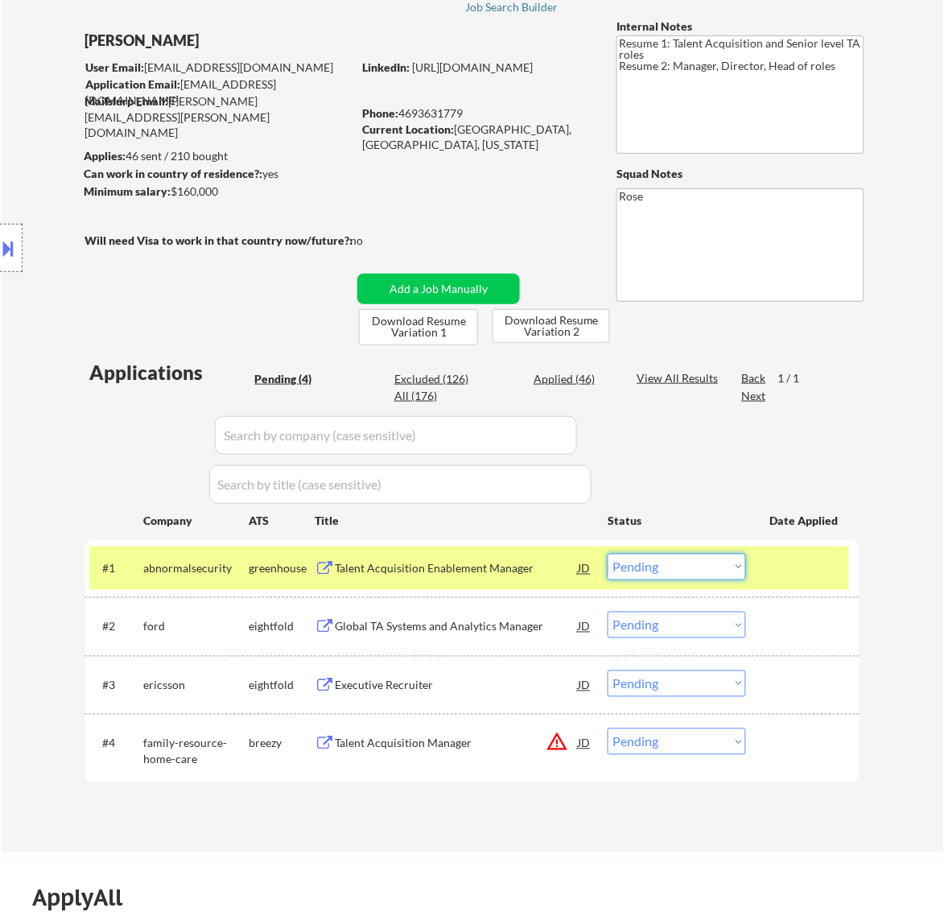
click at [674, 568] on select "Choose an option... Pending Applied Excluded (Questions) Excluded (Expired) Exc…" at bounding box center [677, 567] width 138 height 27
click at [608, 554] on select "Choose an option... Pending Applied Excluded (Questions) Excluded (Expired) Exc…" at bounding box center [677, 567] width 138 height 27
select select ""pending""
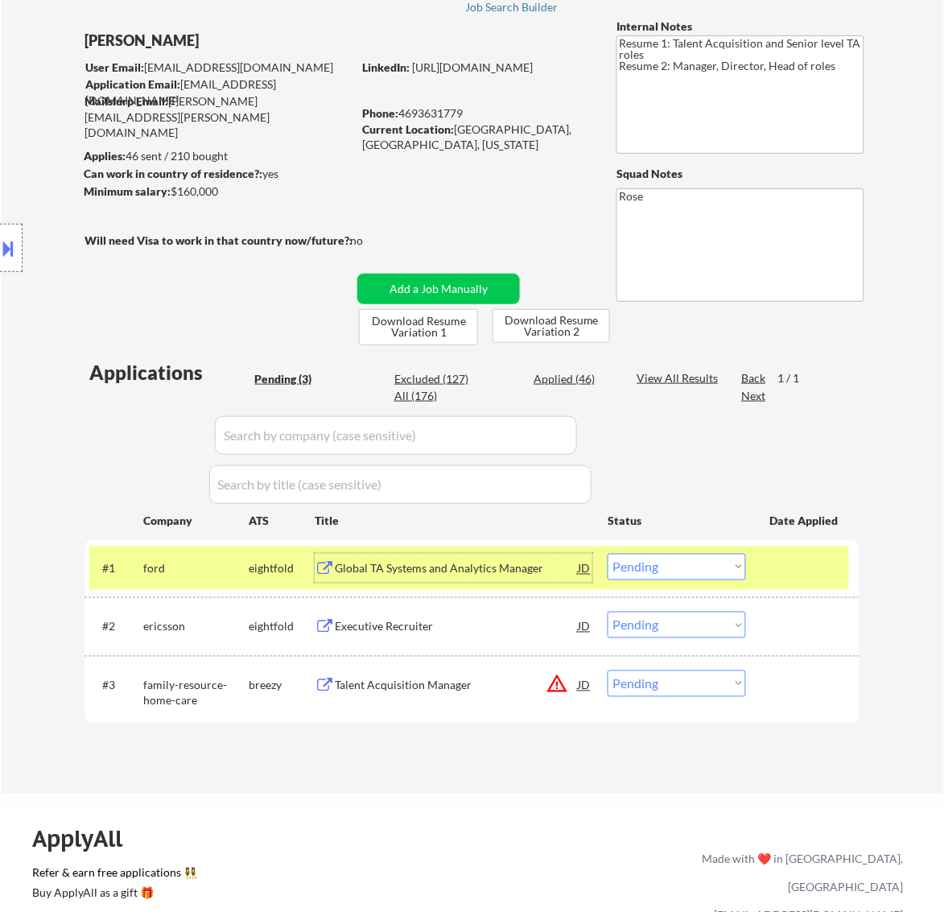
click at [523, 566] on div "Global TA Systems and Analytics Manager" at bounding box center [456, 569] width 243 height 16
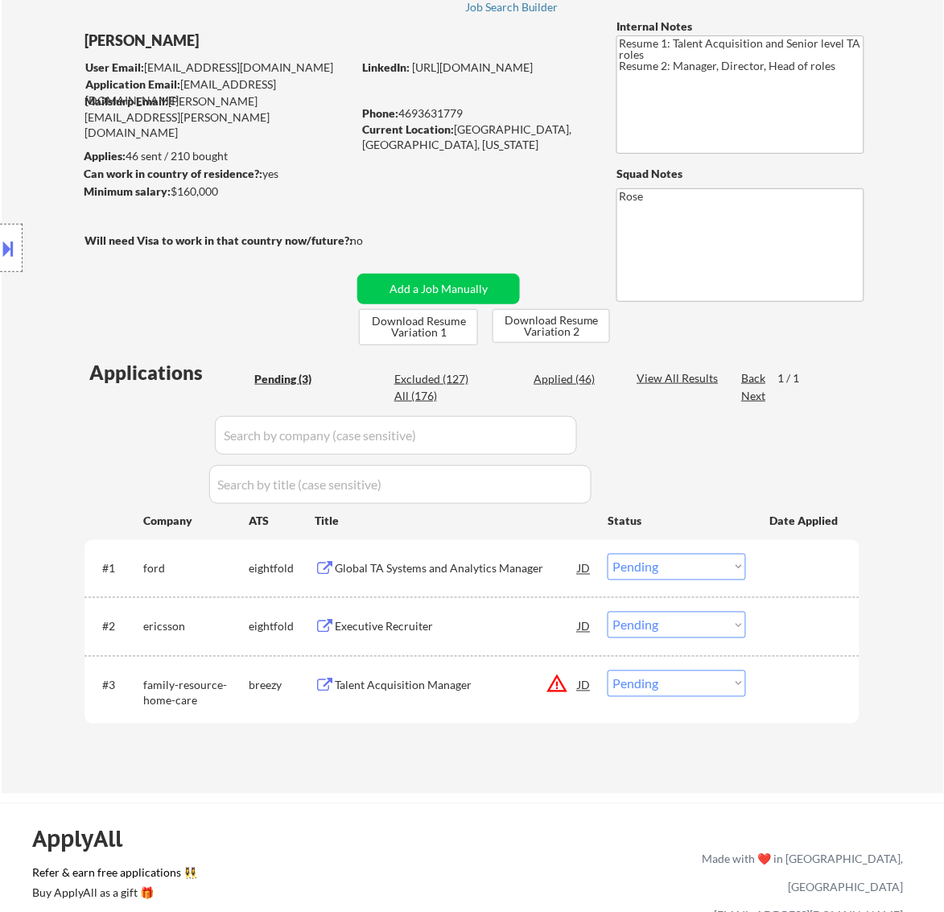
type textarea "Rose 75201"
click at [652, 564] on select "Choose an option... Pending Applied Excluded (Questions) Excluded (Expired) Exc…" at bounding box center [677, 567] width 138 height 27
click at [608, 554] on select "Choose an option... Pending Applied Excluded (Questions) Excluded (Expired) Exc…" at bounding box center [677, 567] width 138 height 27
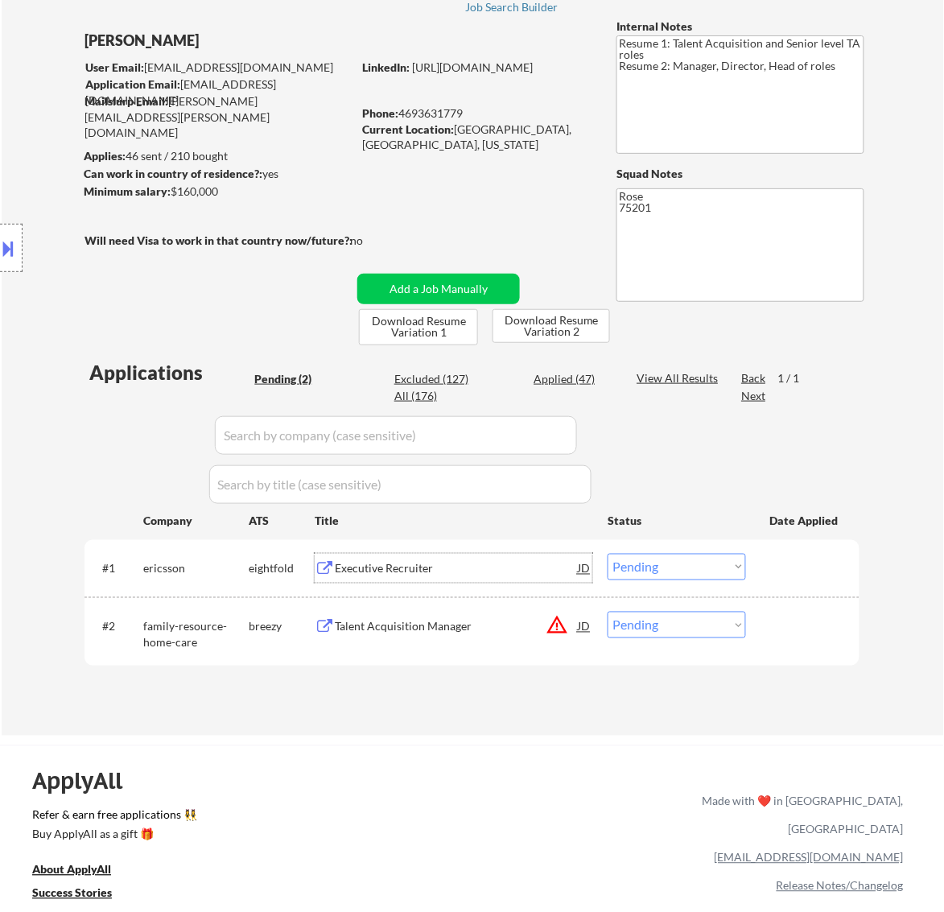
click at [523, 561] on div "Executive Recruiter" at bounding box center [456, 569] width 243 height 16
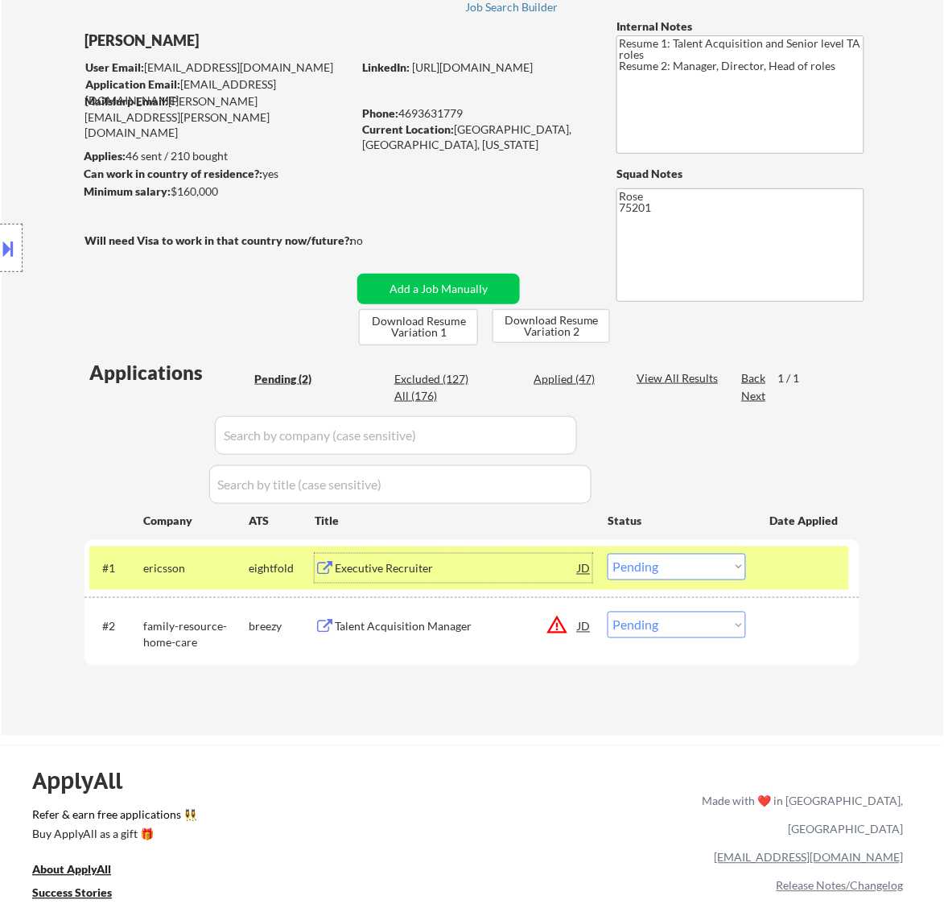
click at [10, 248] on button at bounding box center [9, 248] width 18 height 27
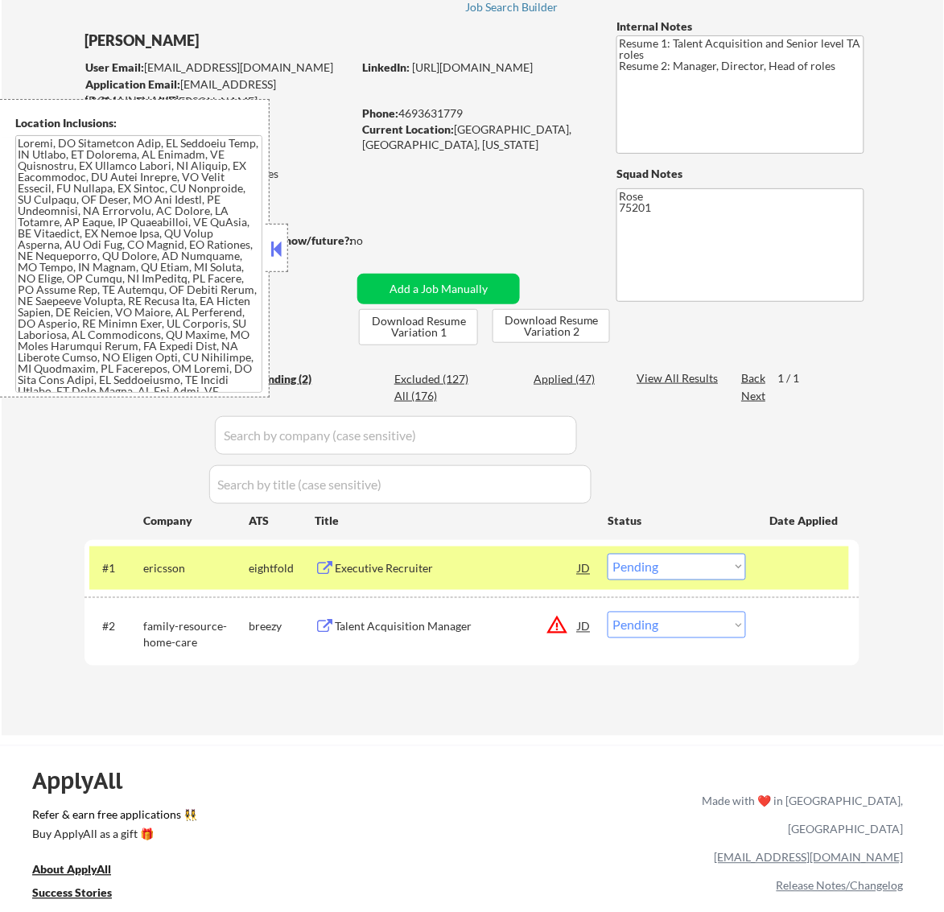
click at [272, 243] on button at bounding box center [276, 249] width 18 height 24
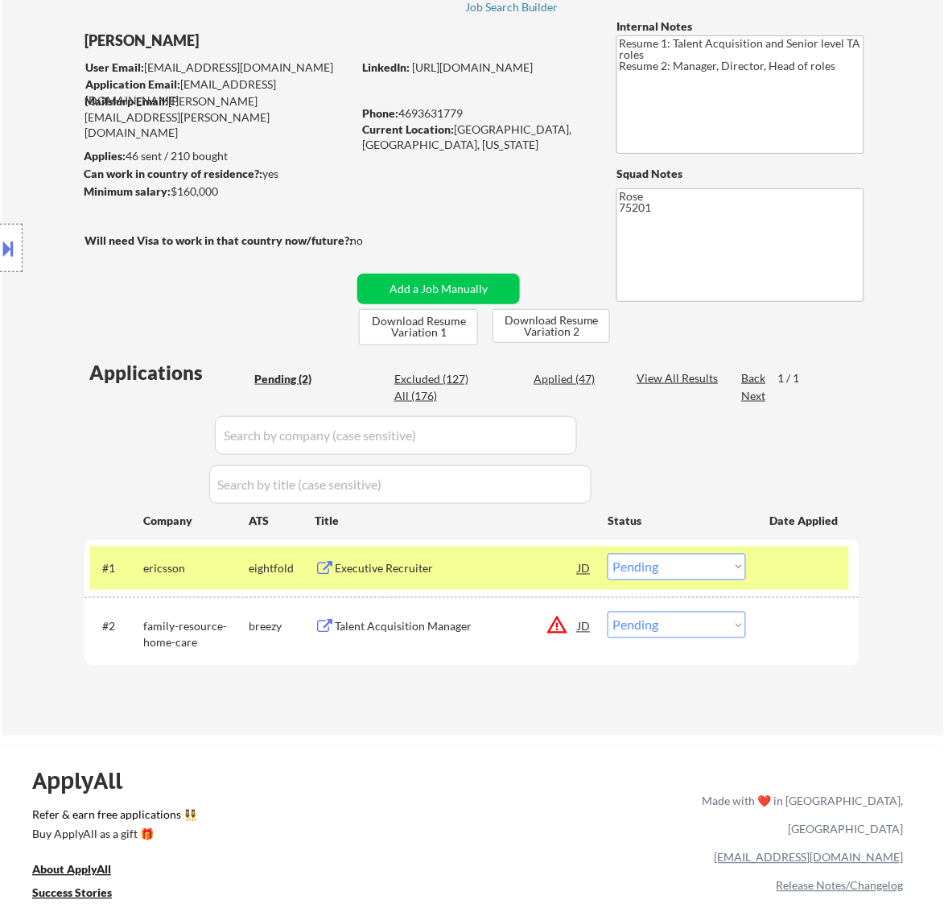
click at [665, 558] on select "Choose an option... Pending Applied Excluded (Questions) Excluded (Expired) Exc…" at bounding box center [677, 567] width 138 height 27
click at [608, 554] on select "Choose an option... Pending Applied Excluded (Questions) Excluded (Expired) Exc…" at bounding box center [677, 567] width 138 height 27
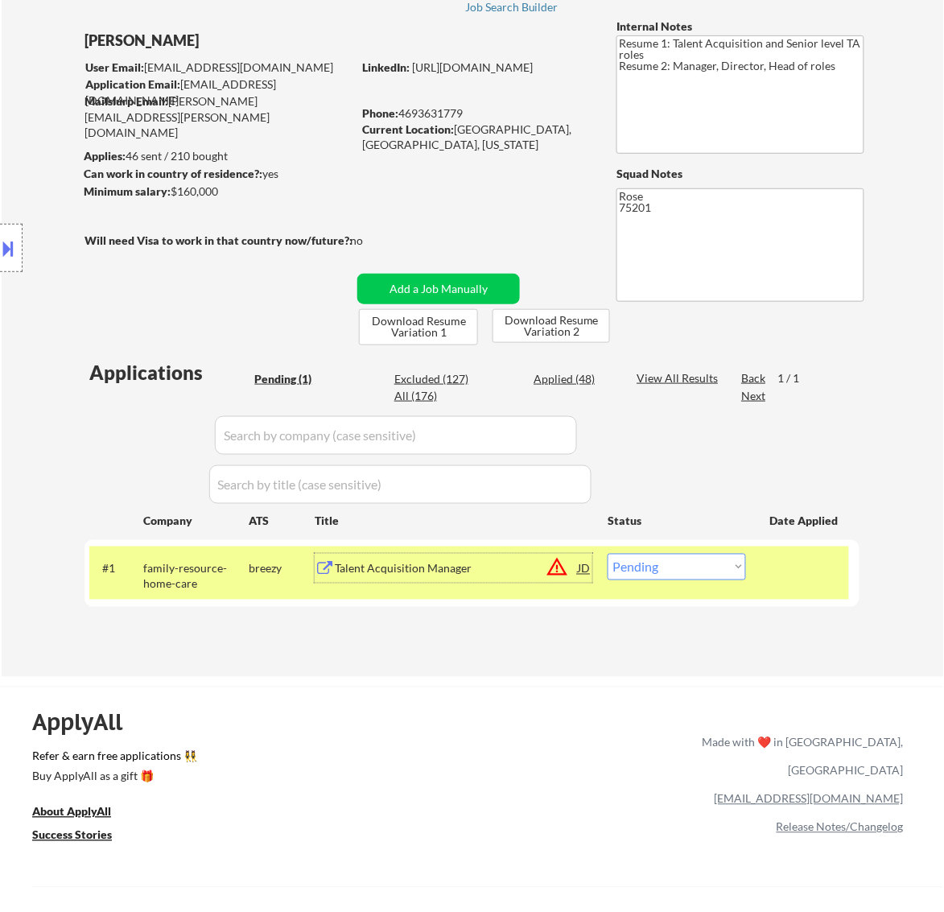
click at [473, 581] on div "Talent Acquisition Manager" at bounding box center [456, 568] width 243 height 29
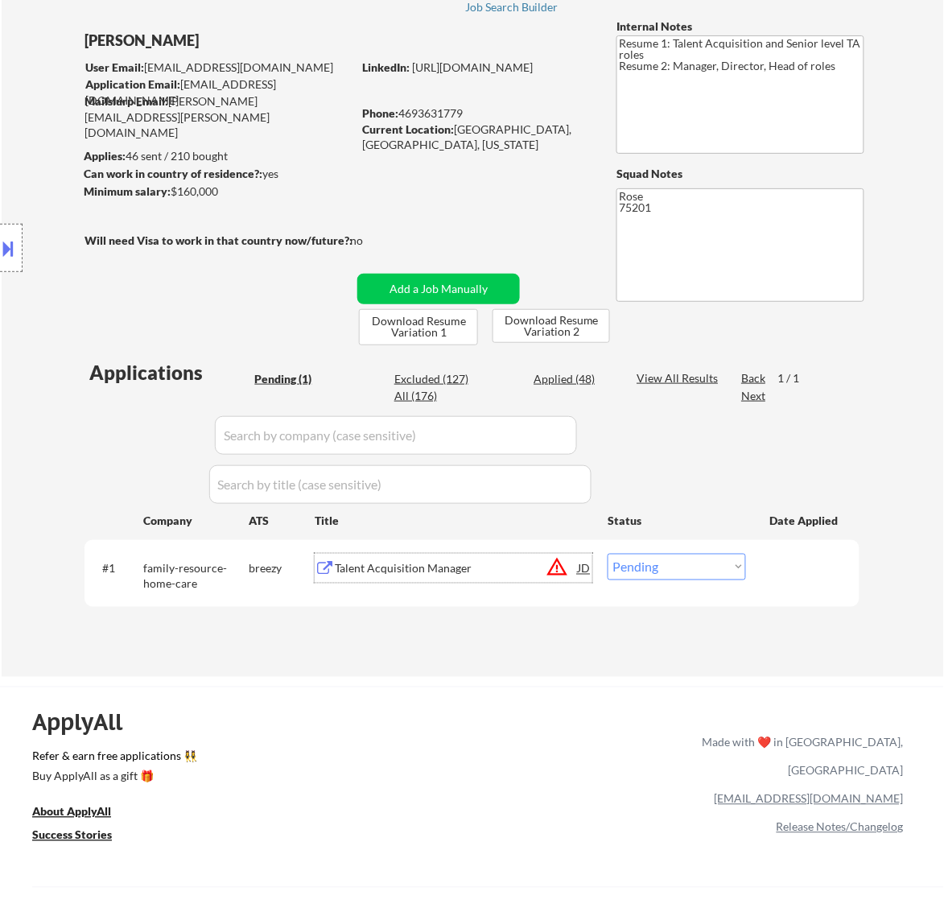
click at [666, 572] on select "Choose an option... Pending Applied Excluded (Questions) Excluded (Expired) Exc…" at bounding box center [677, 567] width 138 height 27
select select ""excluded__expired_""
click at [608, 554] on select "Choose an option... Pending Applied Excluded (Questions) Excluded (Expired) Exc…" at bounding box center [677, 567] width 138 height 27
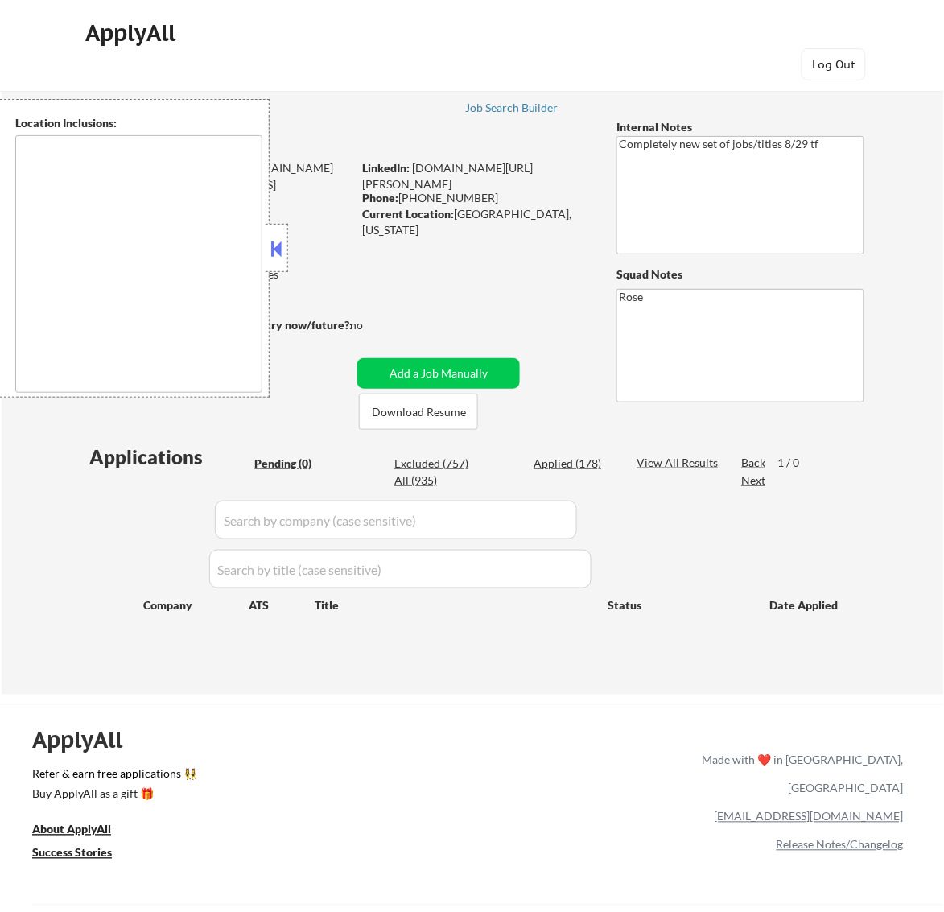
click at [282, 242] on button at bounding box center [276, 249] width 18 height 24
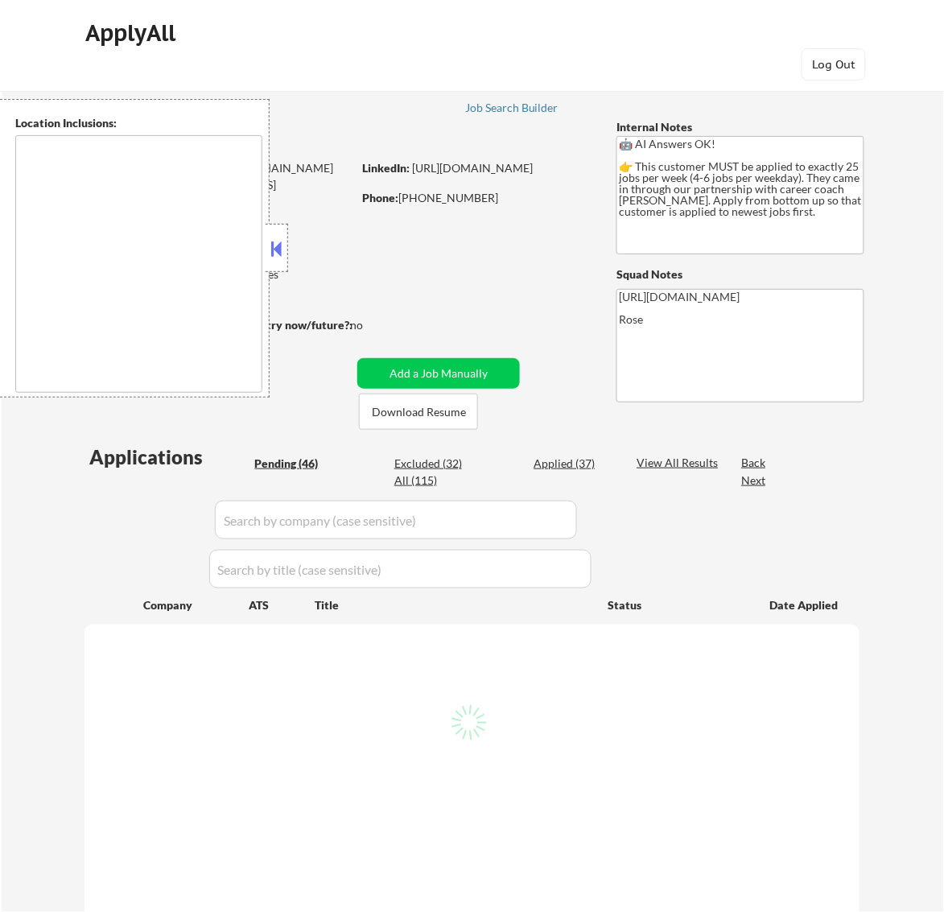
type textarea "[GEOGRAPHIC_DATA], ON [GEOGRAPHIC_DATA], ON [GEOGRAPHIC_DATA], ON [GEOGRAPHIC_D…"
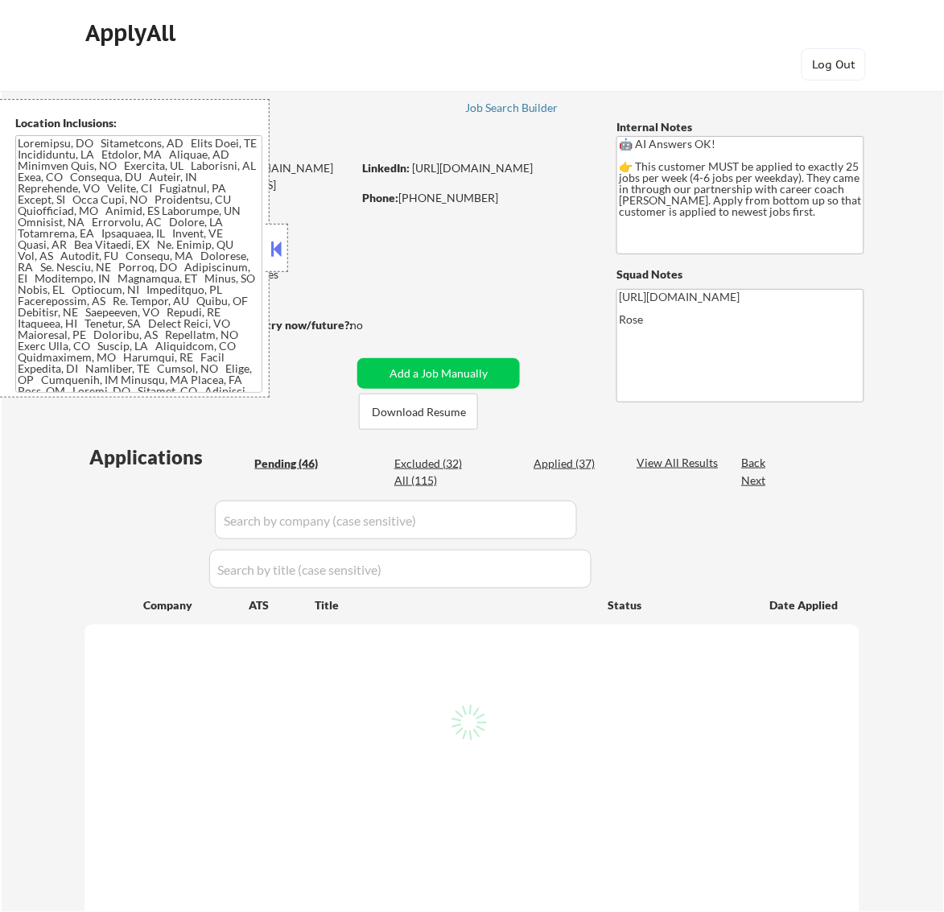
select select ""pending""
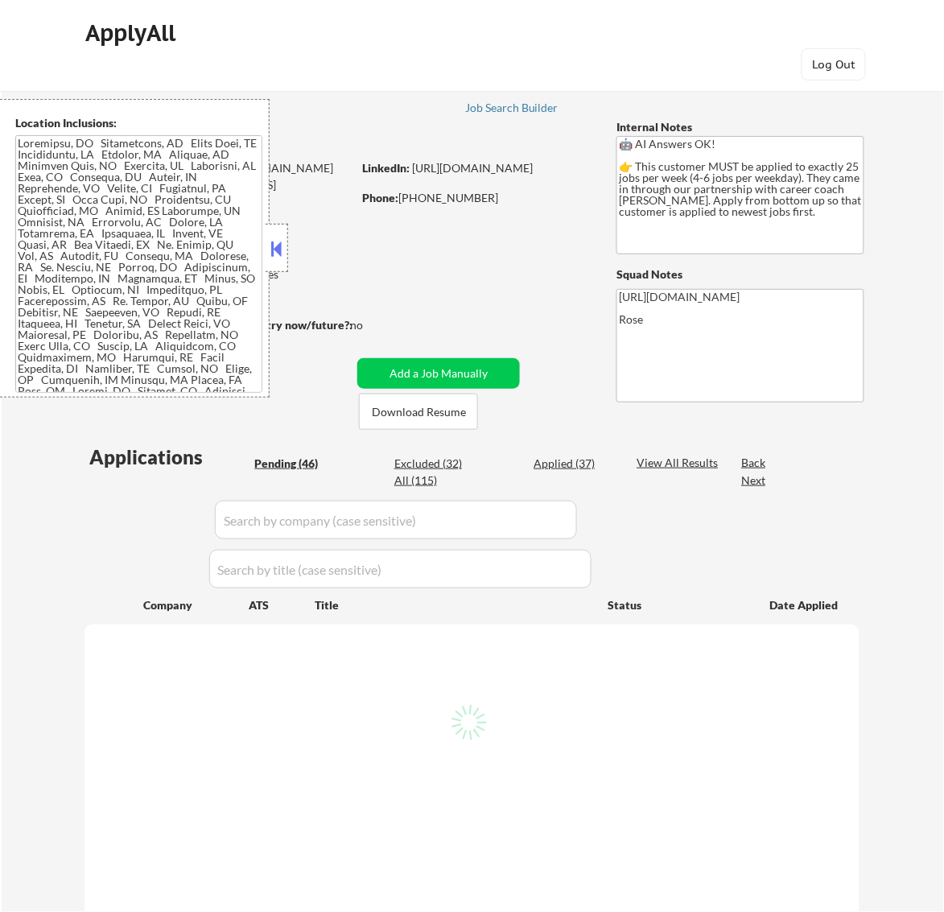
select select ""pending""
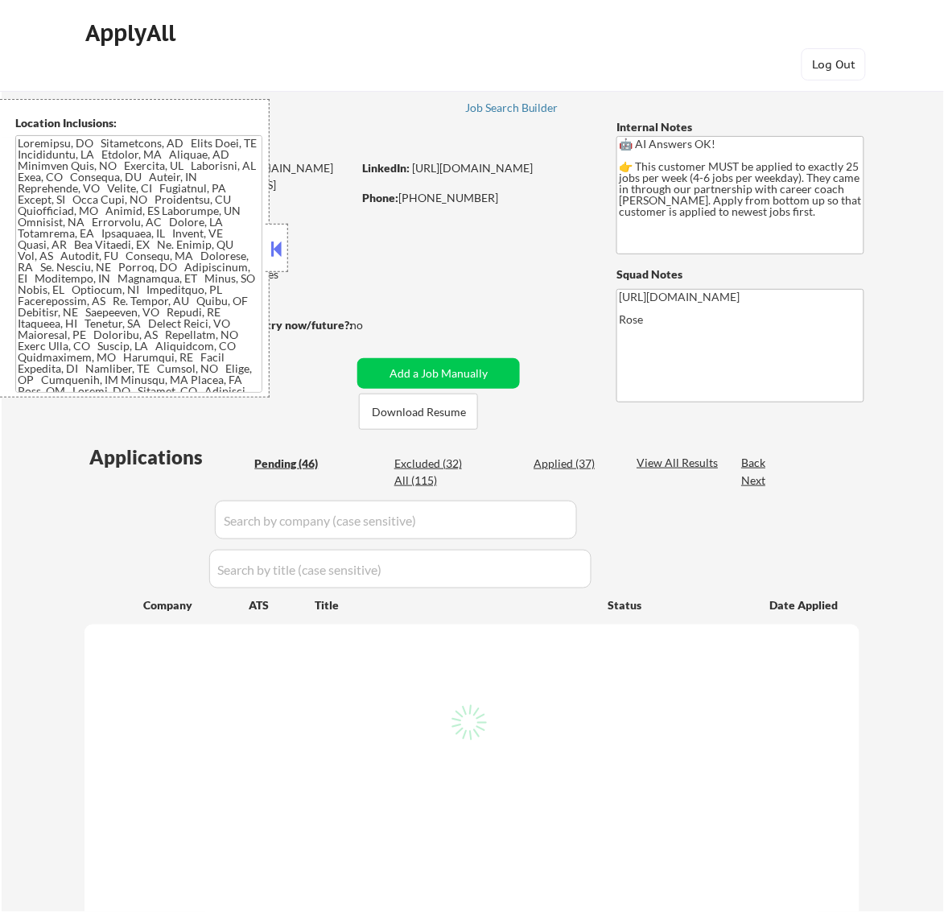
select select ""pending""
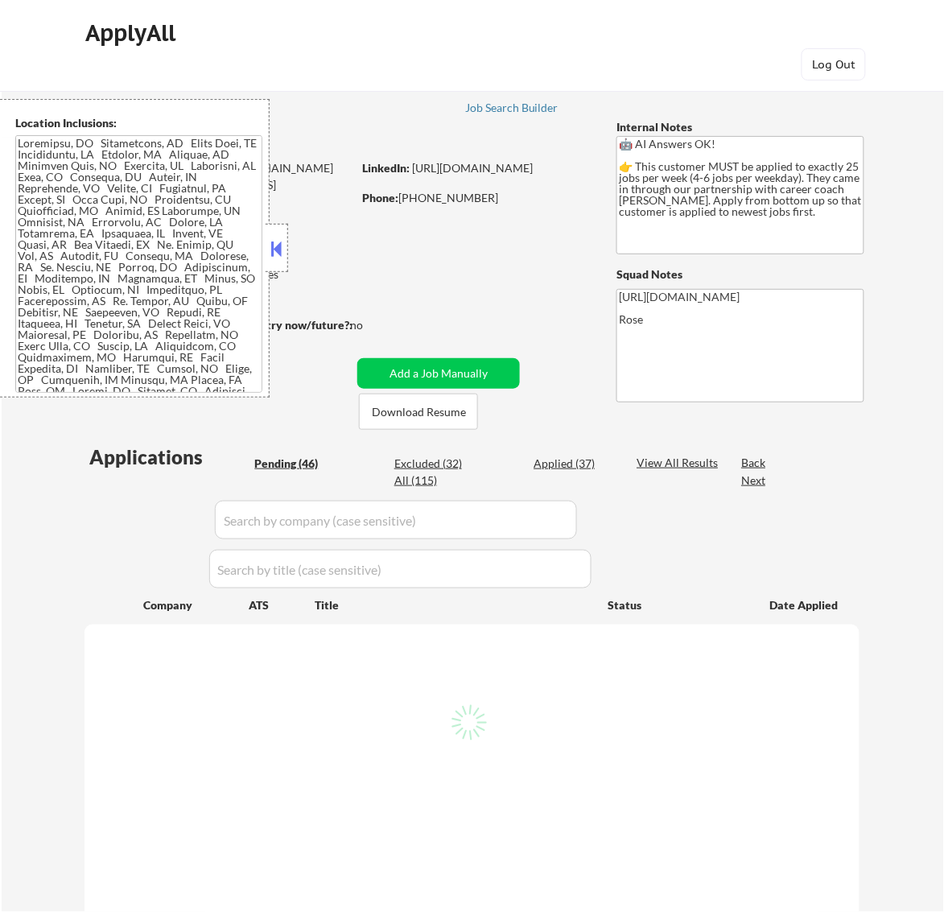
select select ""pending""
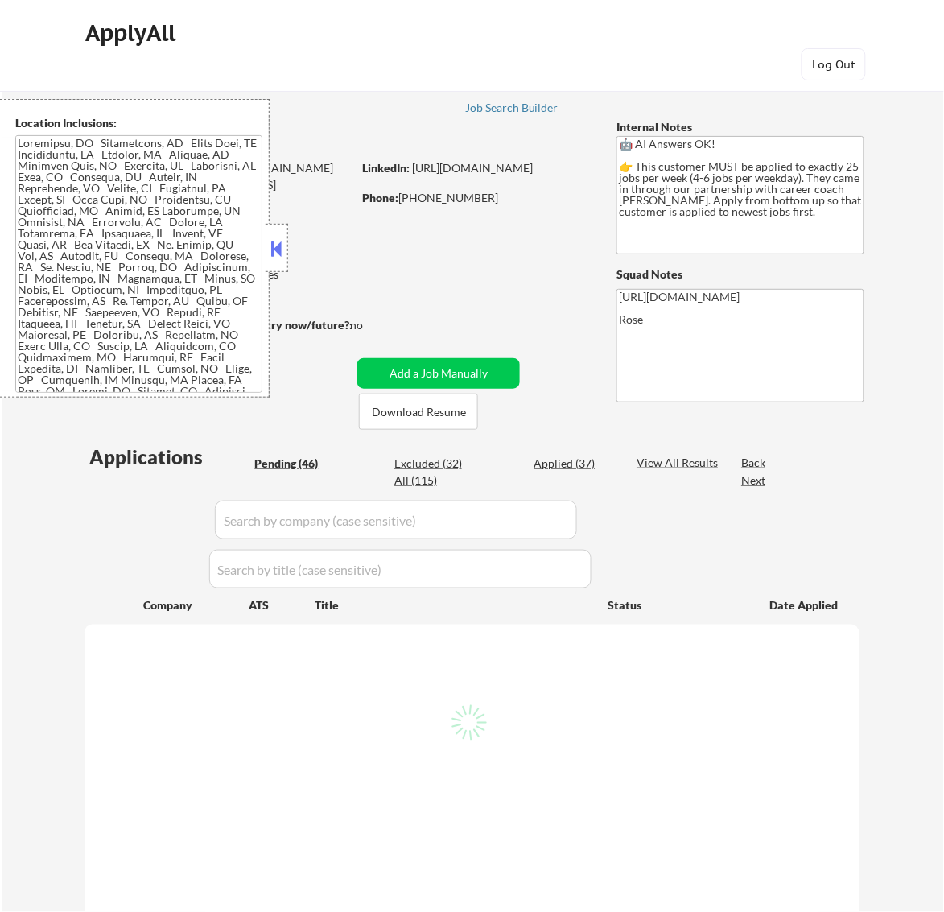
select select ""pending""
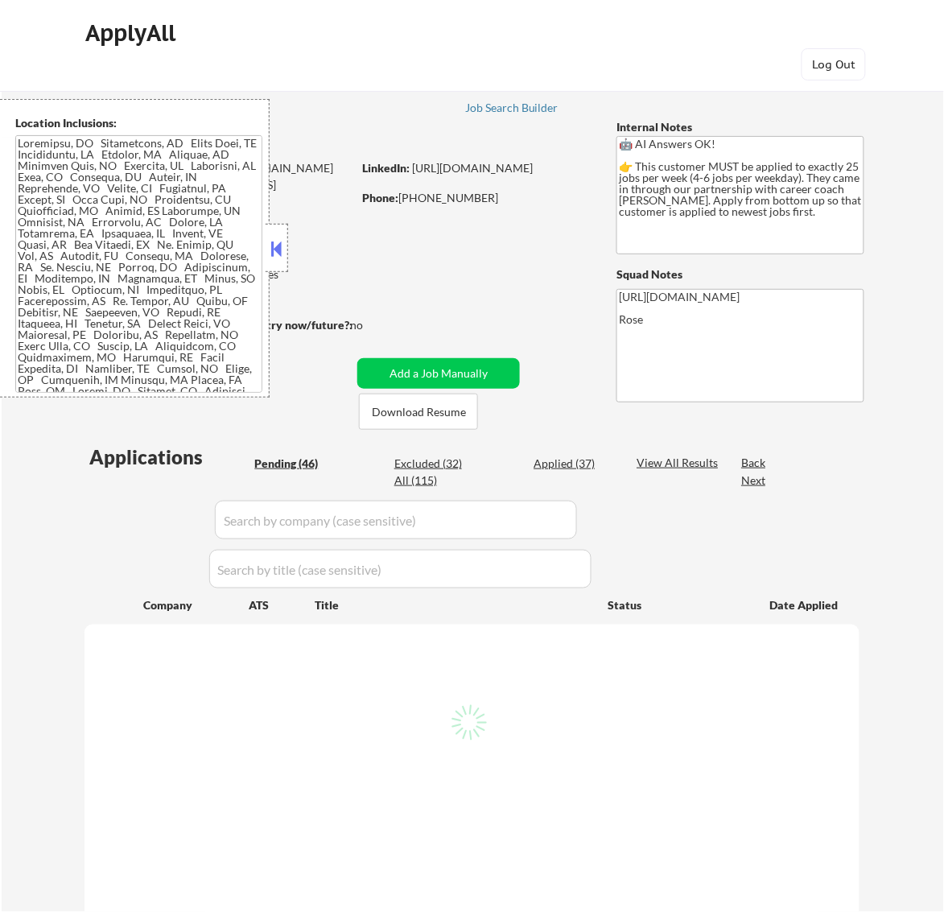
select select ""pending""
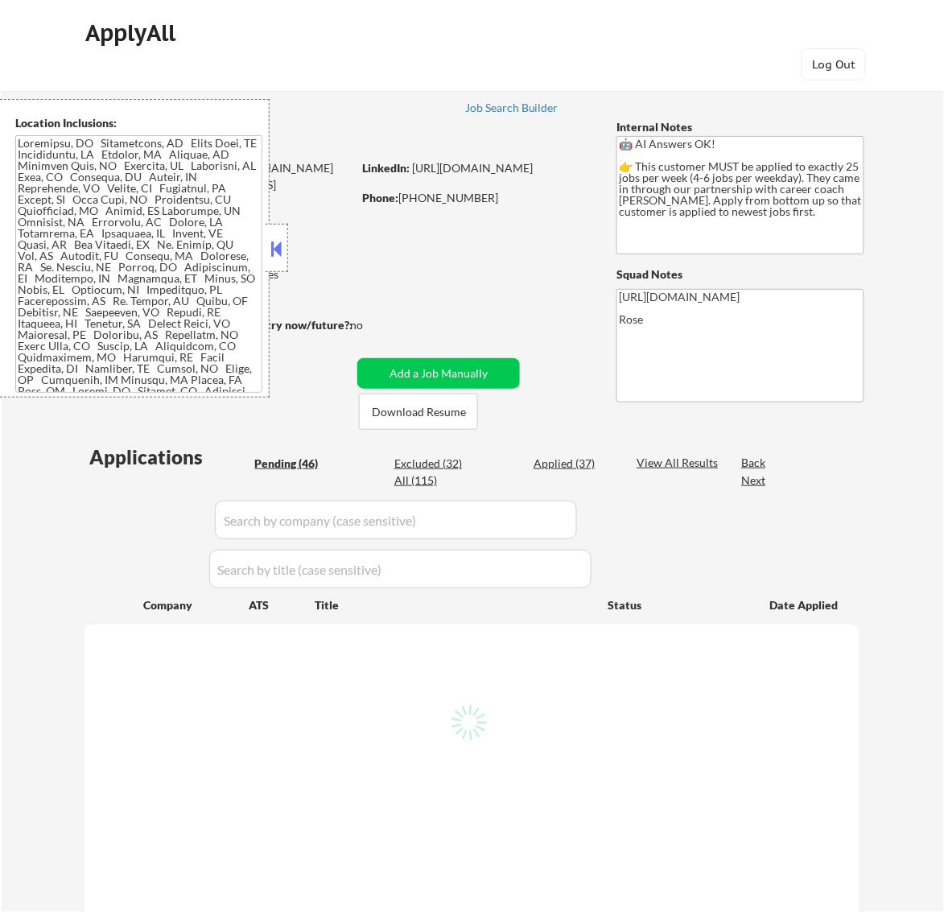
select select ""pending""
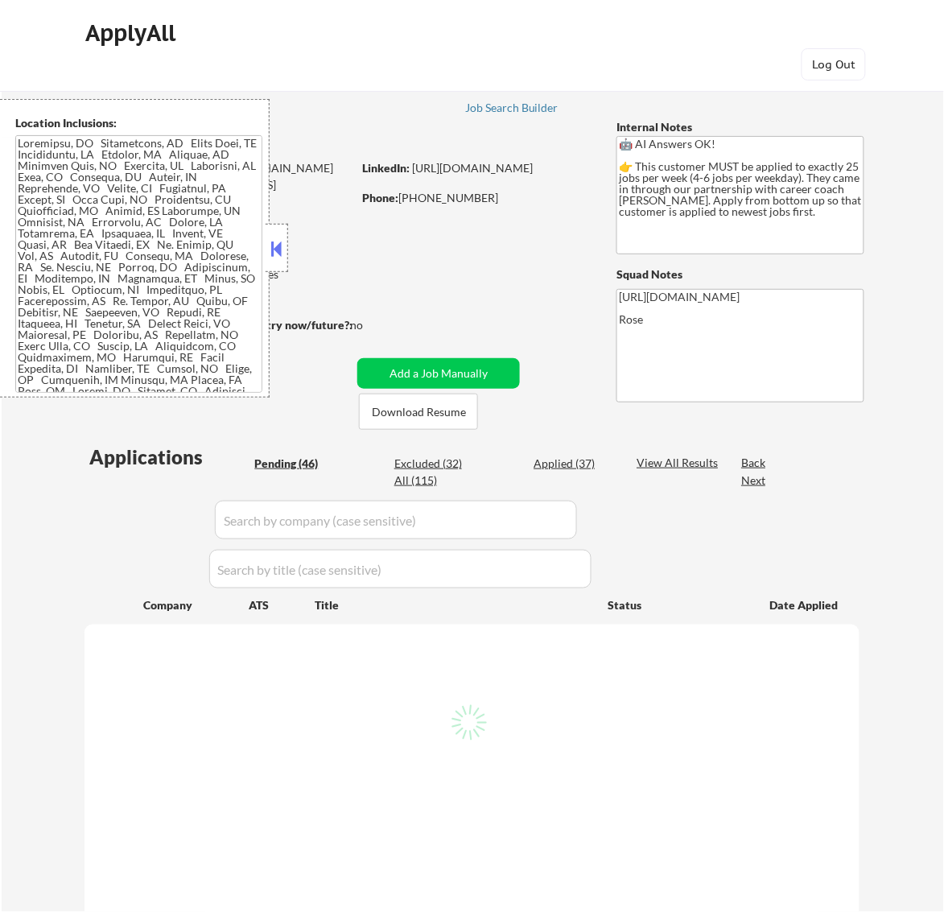
select select ""pending""
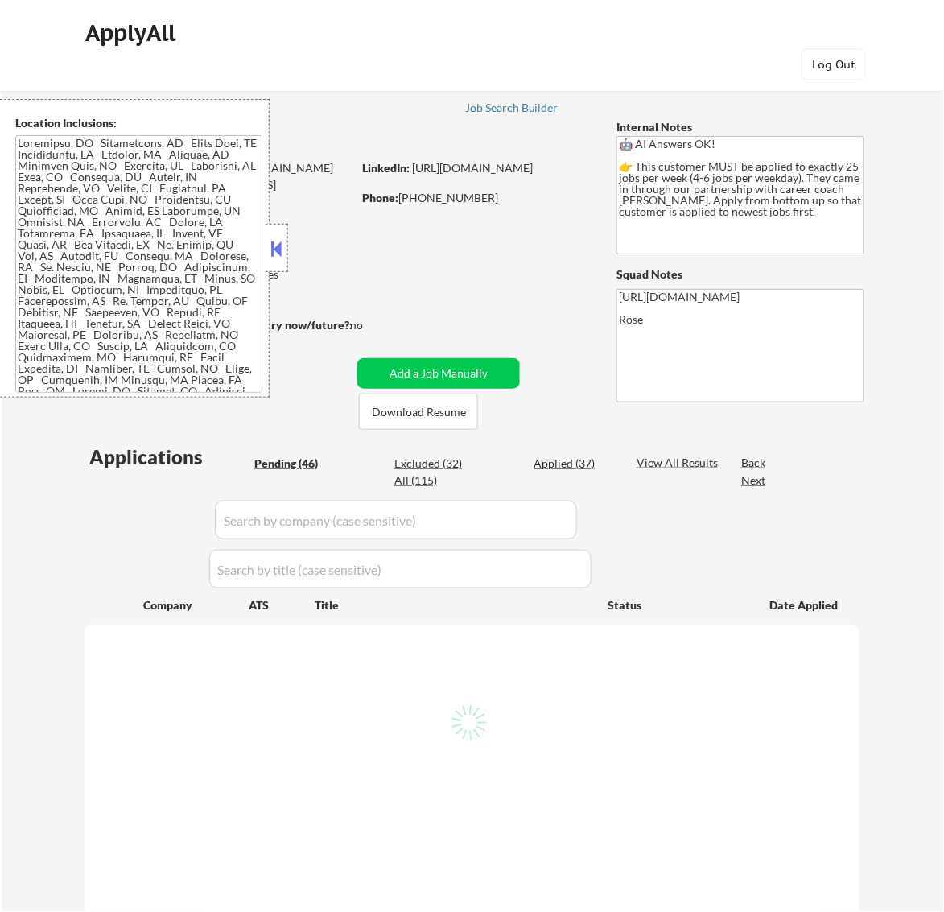
select select ""pending""
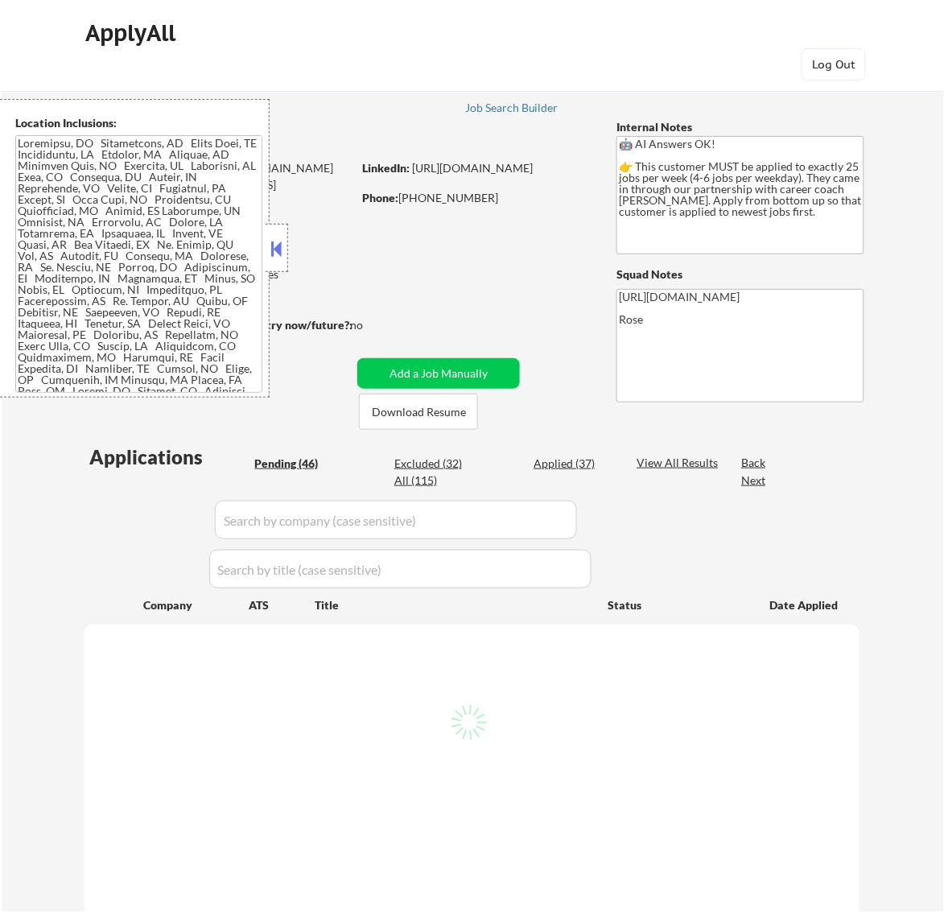
select select ""pending""
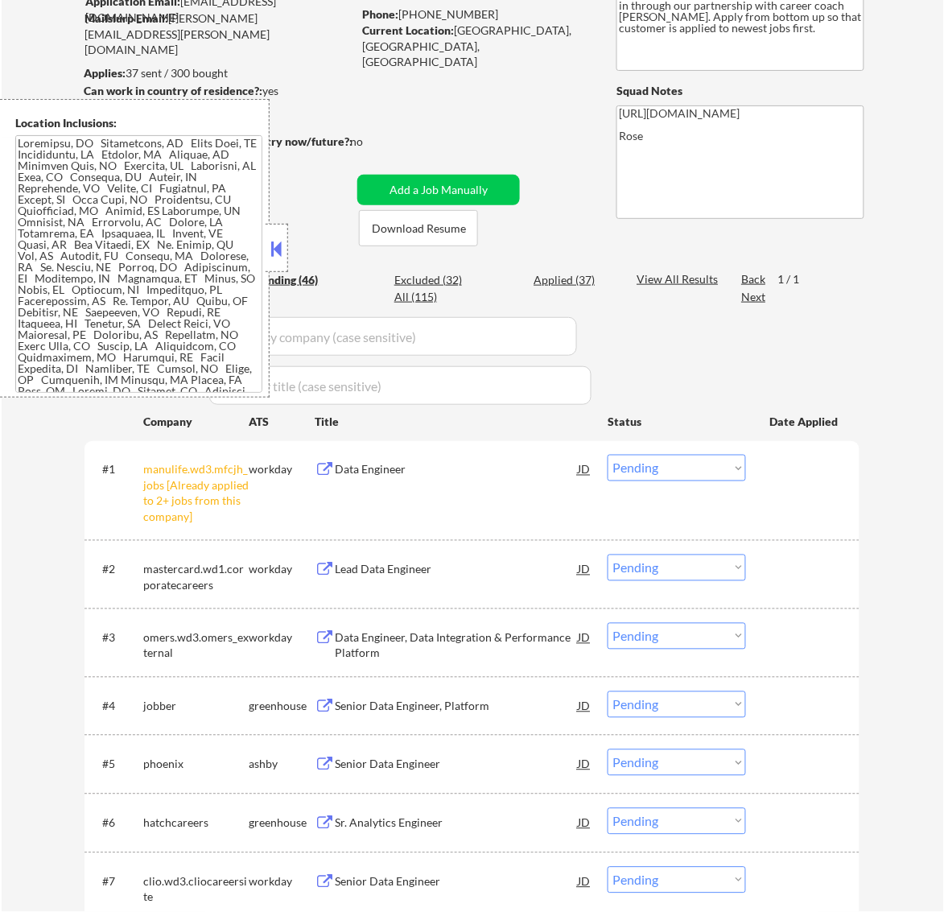
scroll to position [201, 0]
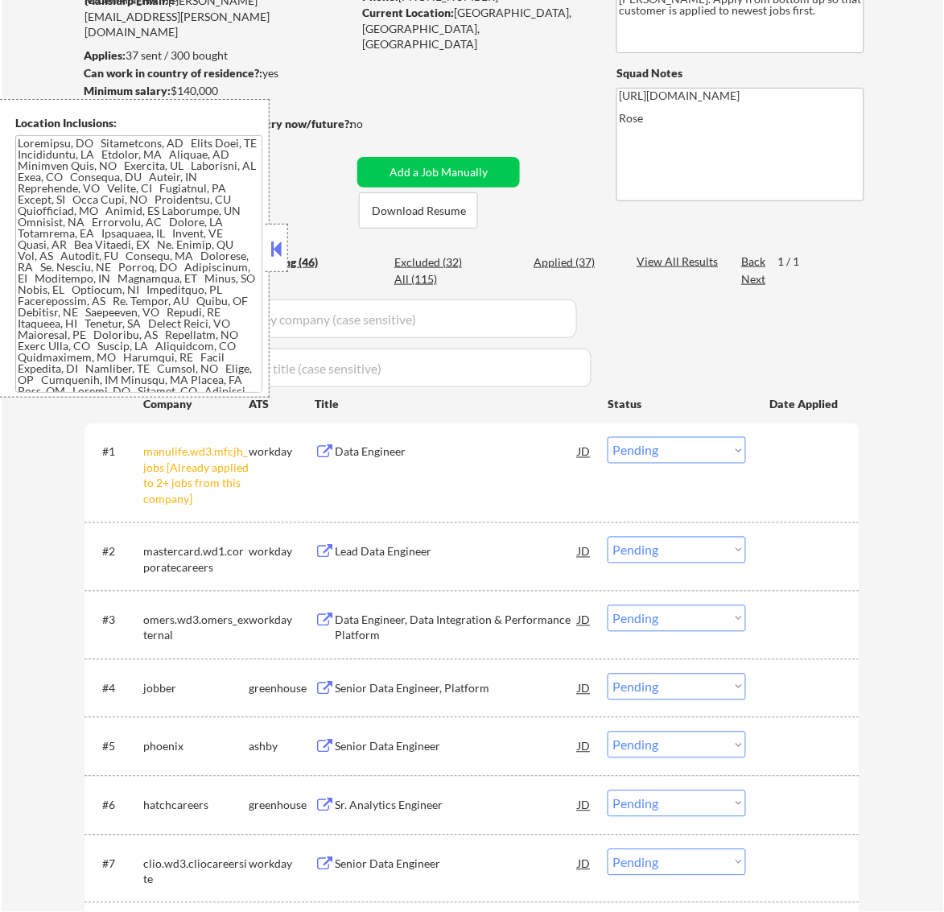
drag, startPoint x: 714, startPoint y: 447, endPoint x: 714, endPoint y: 461, distance: 14.5
click at [714, 447] on select "Choose an option... Pending Applied Excluded (Questions) Excluded (Expired) Exc…" at bounding box center [677, 450] width 138 height 27
click at [608, 437] on select "Choose an option... Pending Applied Excluded (Questions) Excluded (Expired) Exc…" at bounding box center [677, 450] width 138 height 27
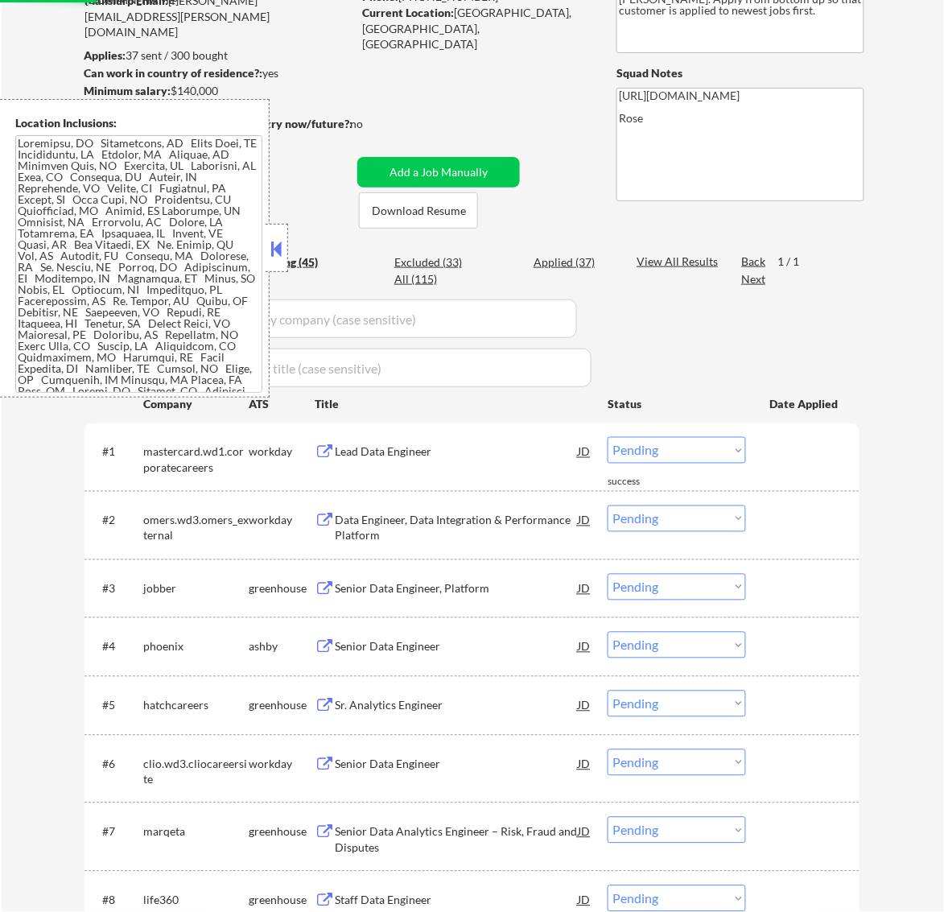
click at [274, 239] on button at bounding box center [276, 249] width 18 height 24
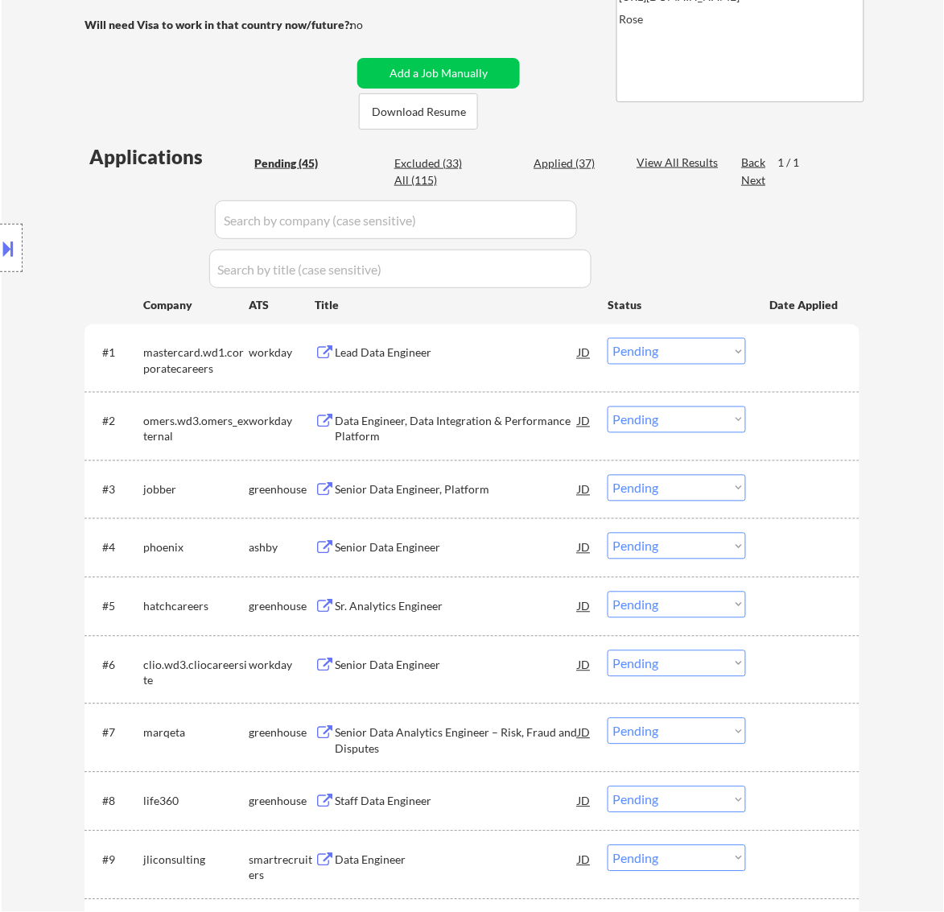
scroll to position [302, 0]
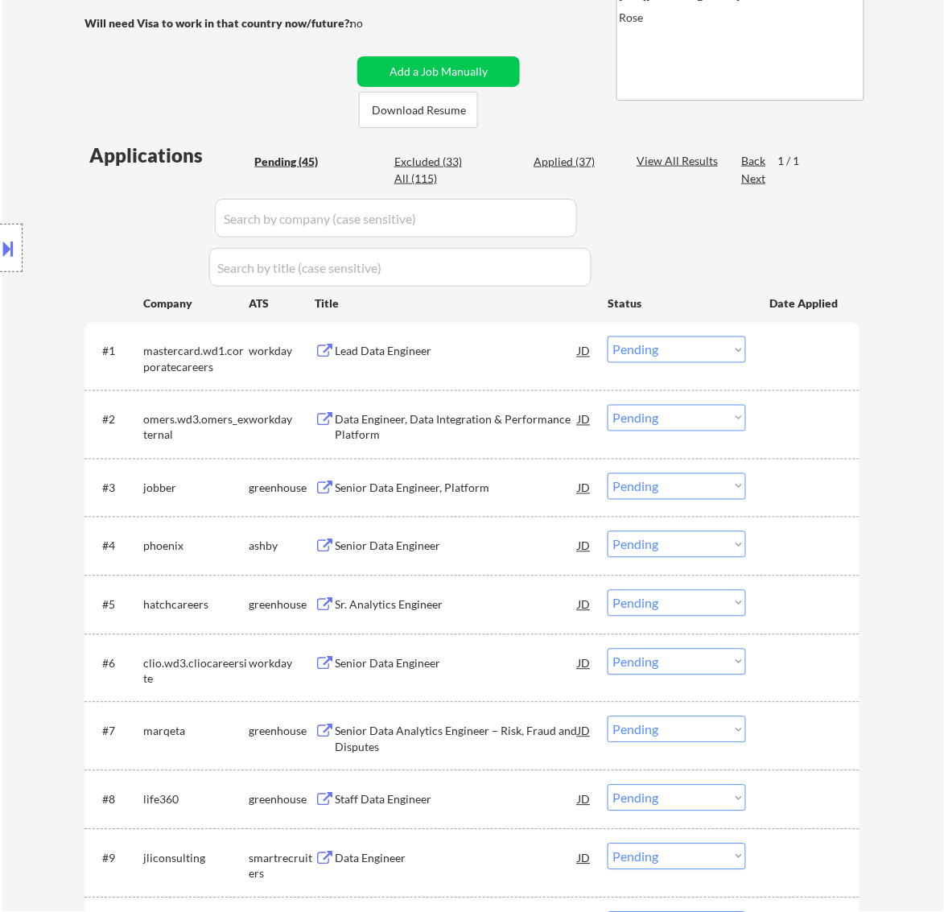
click at [483, 375] on div "#1 mastercard.wd1.corporatecareers workday Lead Data Engineer JD Choose an opti…" at bounding box center [469, 355] width 760 height 53
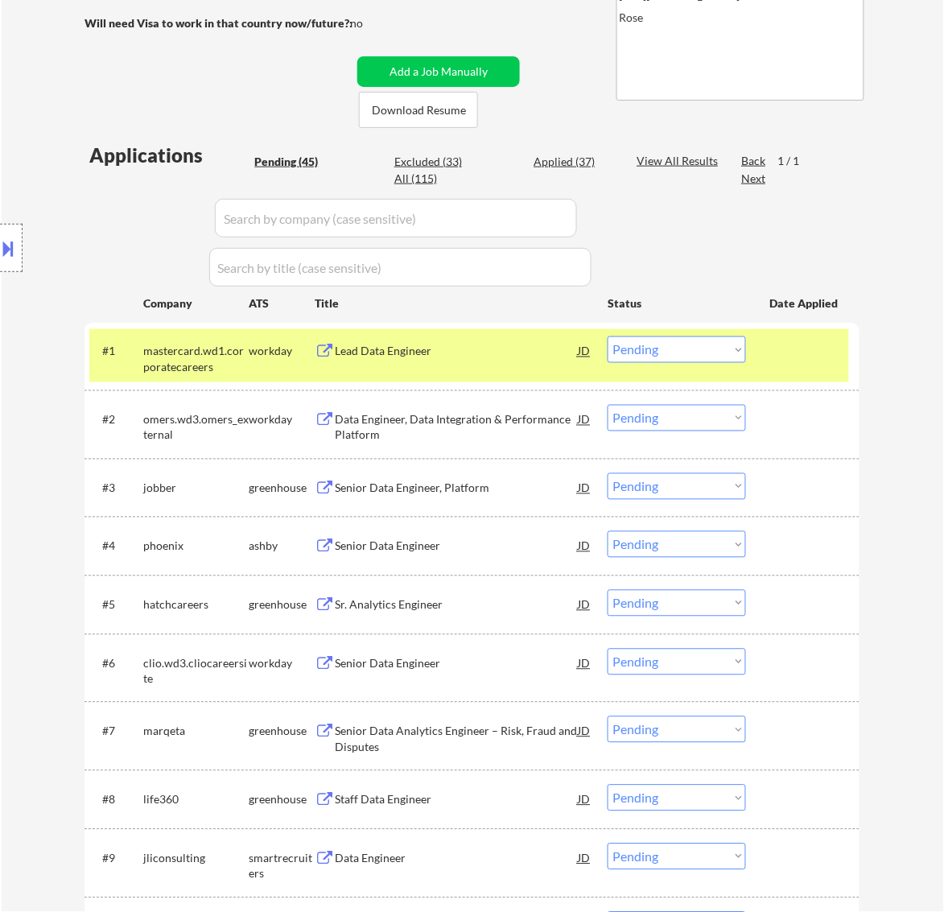
click at [522, 367] on div "#1 mastercard.wd1.corporatecareers workday Lead Data Engineer JD Choose an opti…" at bounding box center [469, 355] width 760 height 53
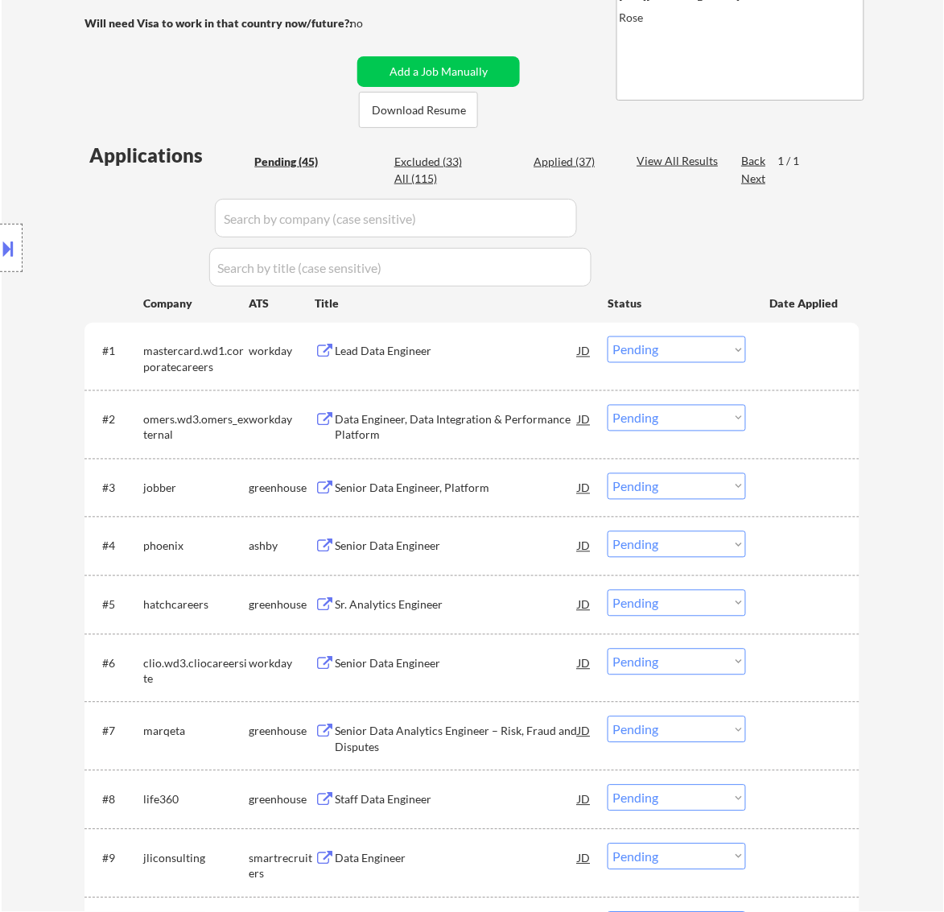
click at [526, 358] on div "Lead Data Engineer" at bounding box center [456, 352] width 243 height 16
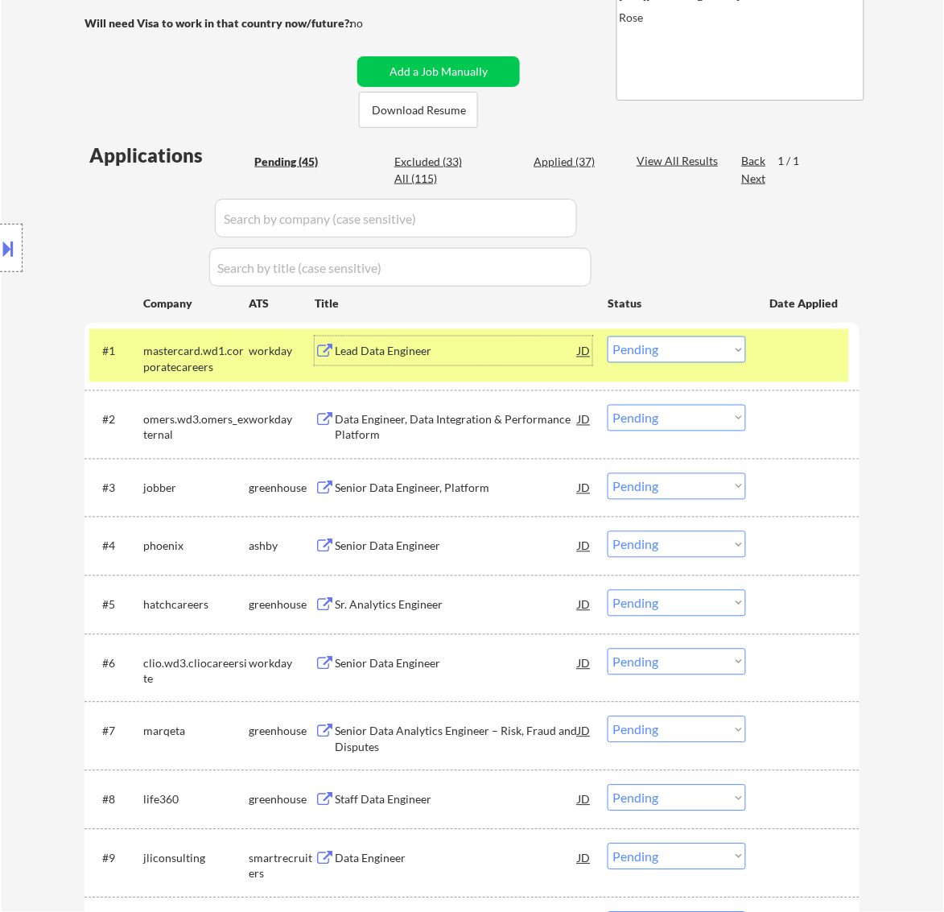
click at [20, 248] on div at bounding box center [11, 248] width 23 height 48
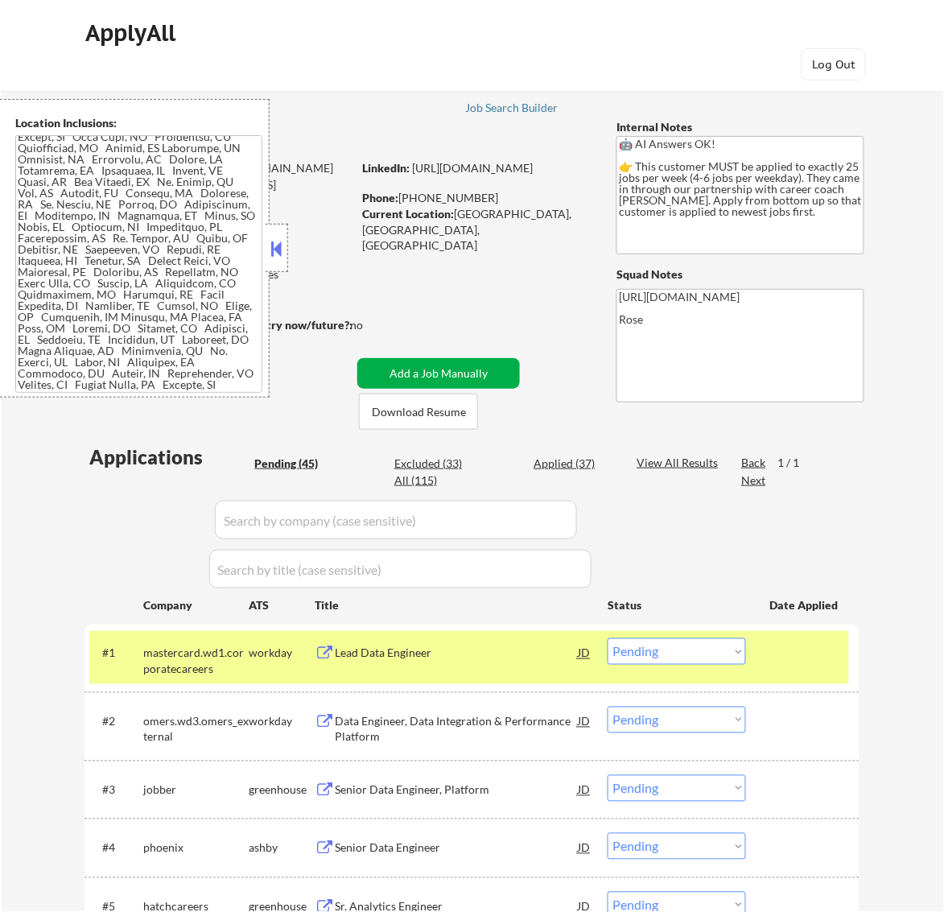
scroll to position [773, 0]
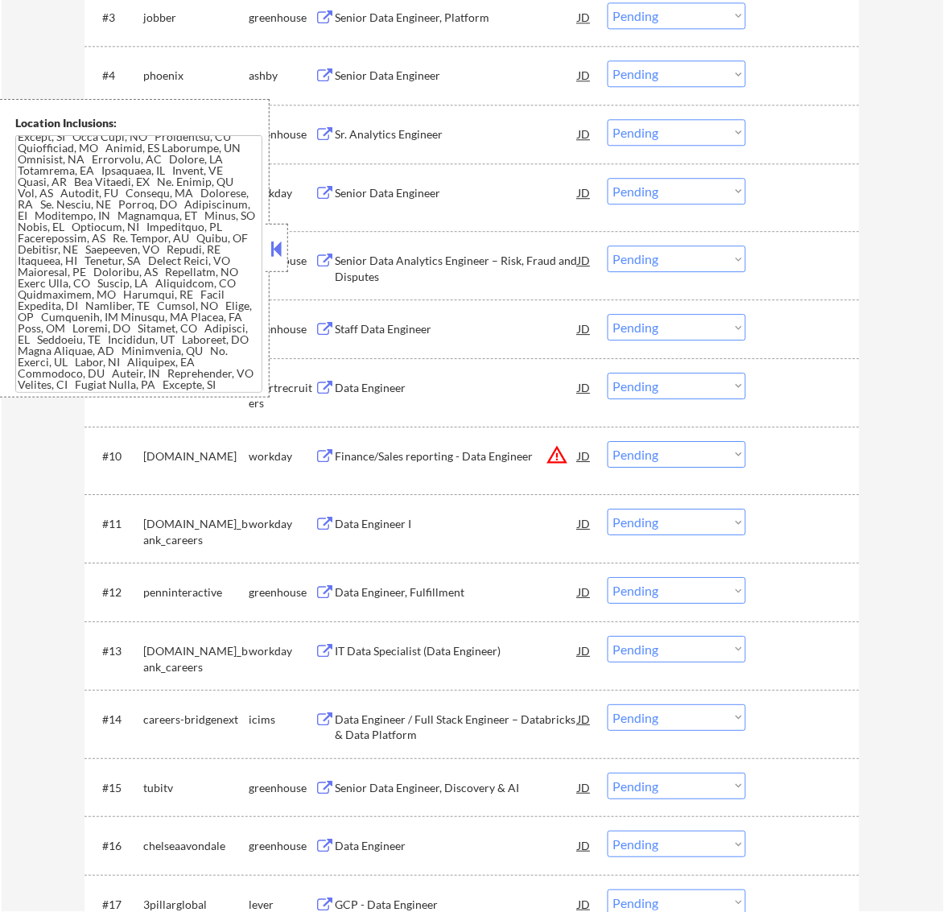
click at [271, 244] on button at bounding box center [276, 249] width 18 height 24
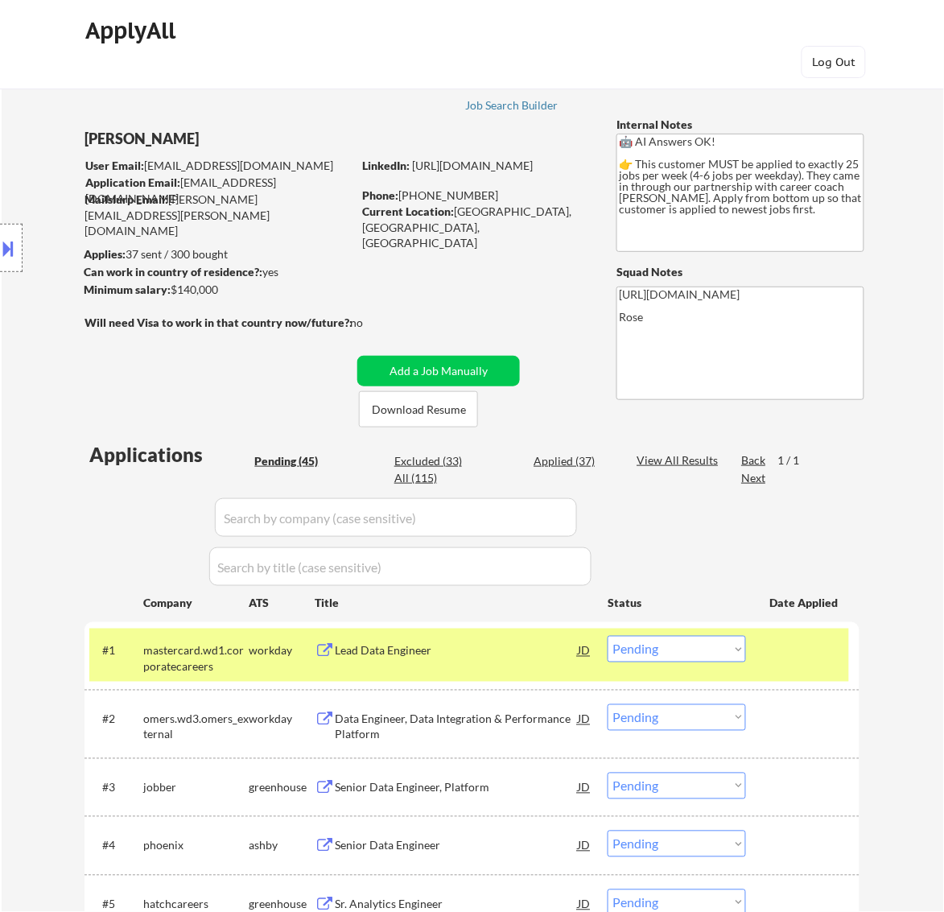
scroll to position [0, 0]
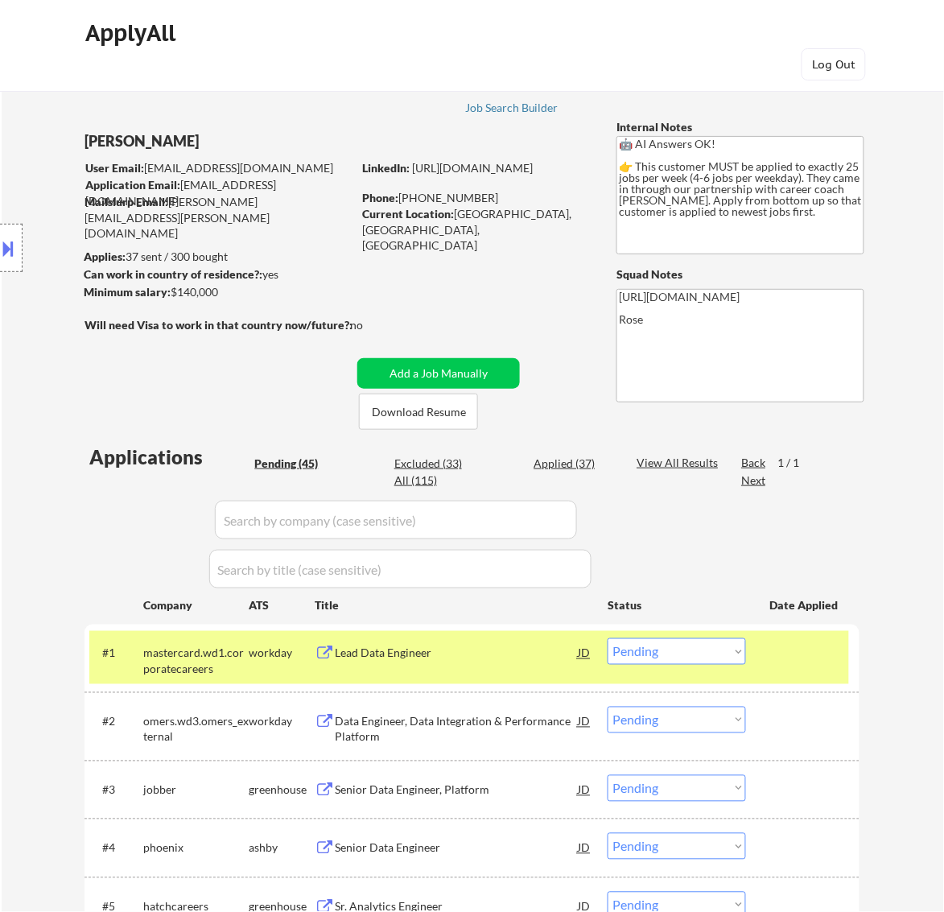
click at [688, 657] on select "Choose an option... Pending Applied Excluded (Questions) Excluded (Expired) Exc…" at bounding box center [677, 651] width 138 height 27
click at [608, 638] on select "Choose an option... Pending Applied Excluded (Questions) Excluded (Expired) Exc…" at bounding box center [677, 651] width 138 height 27
select select ""pending""
